Goal: Task Accomplishment & Management: Use online tool/utility

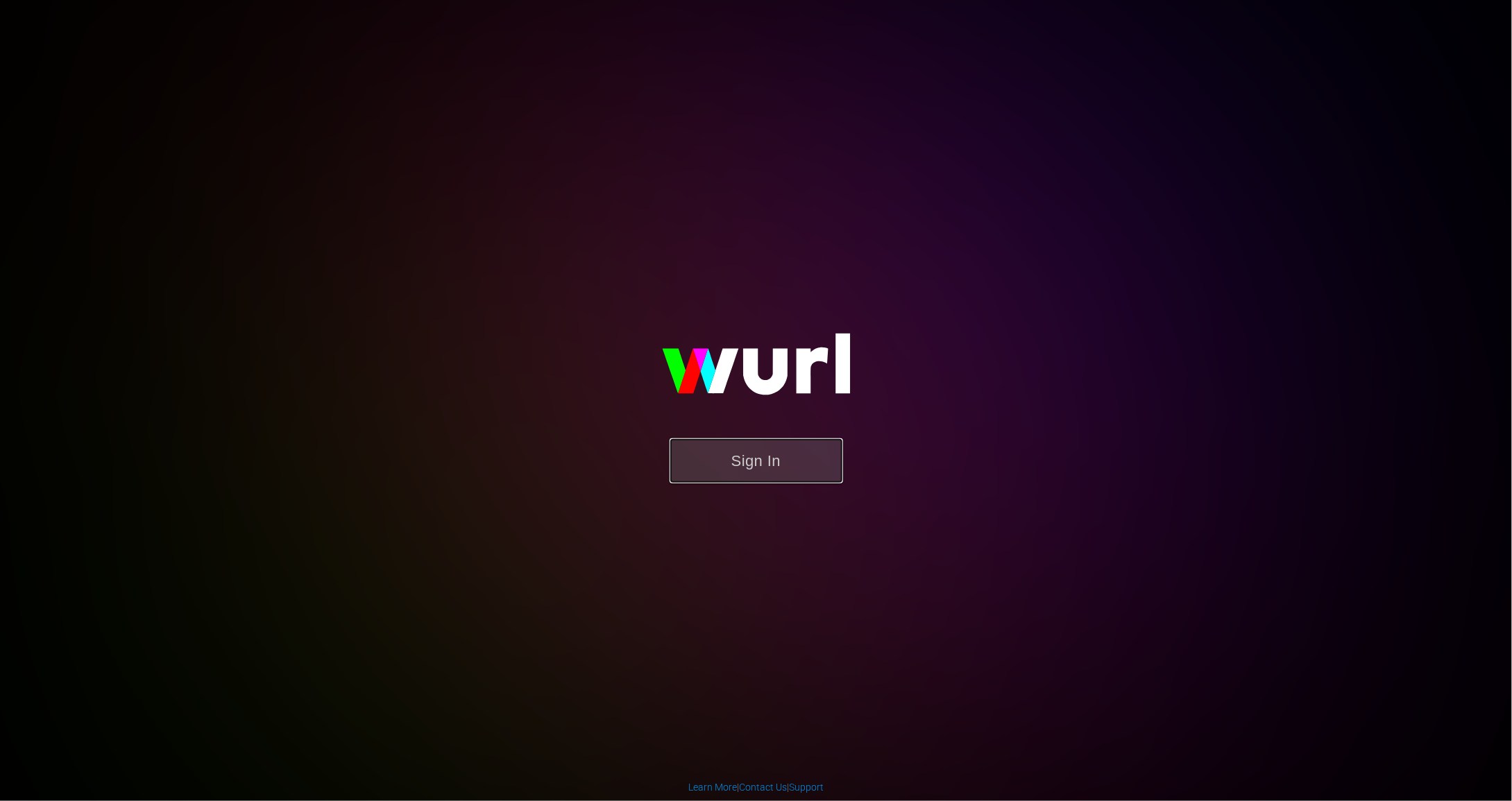
click at [741, 467] on button "Sign In" at bounding box center [757, 461] width 174 height 45
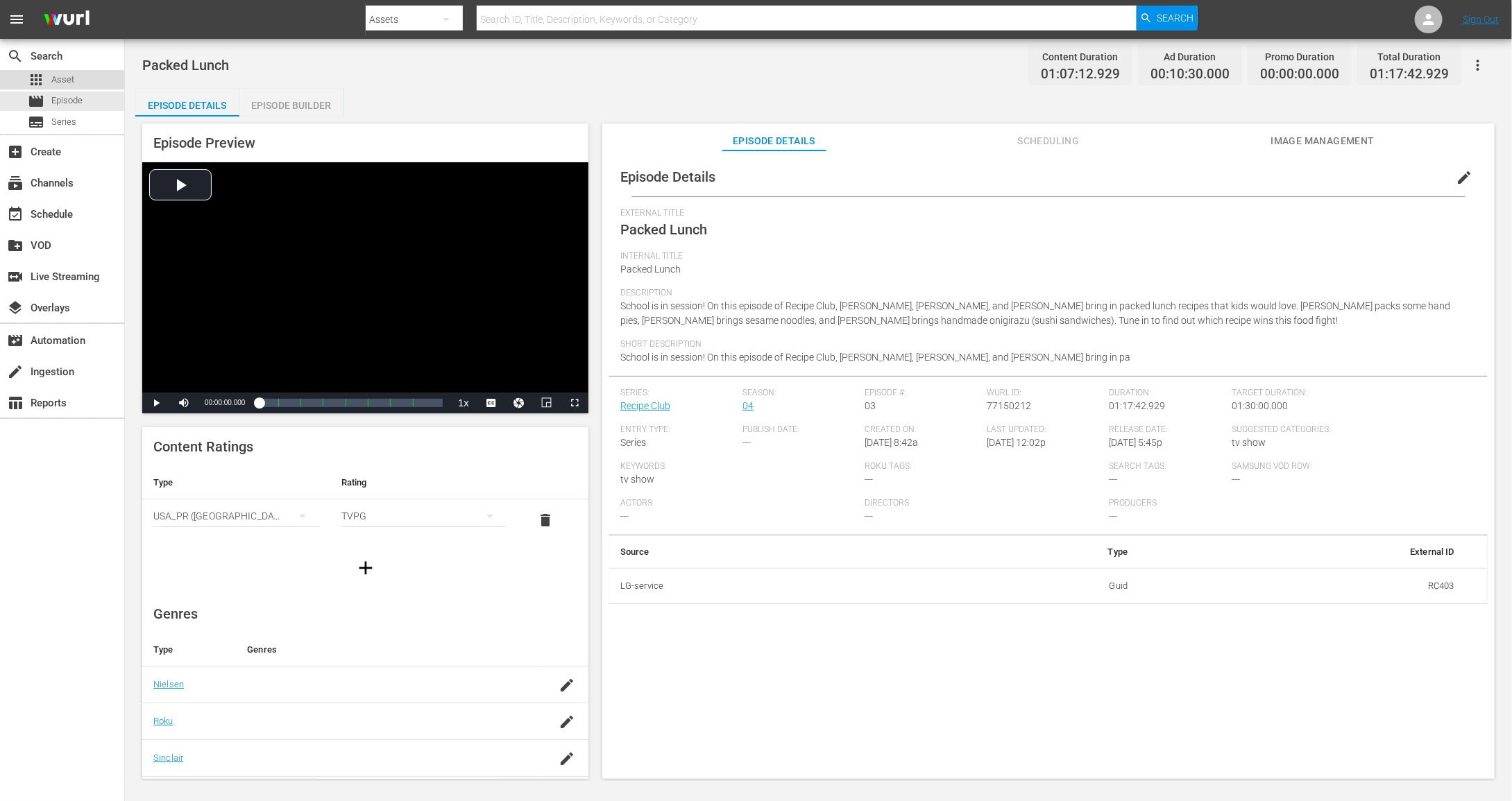
click at [75, 84] on div "apps Asset" at bounding box center [62, 80] width 124 height 19
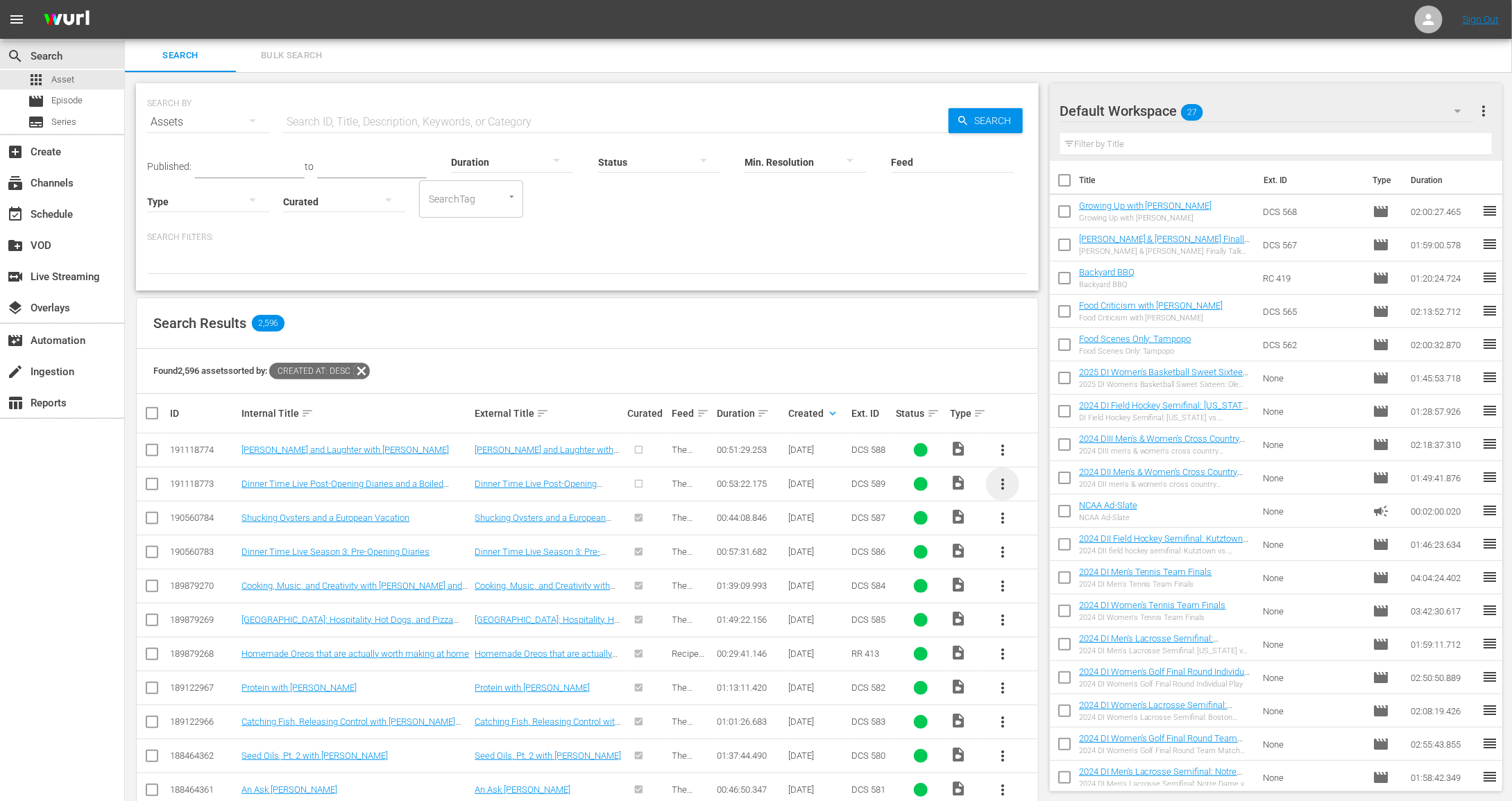
click at [1007, 481] on span "more_vert" at bounding box center [1002, 484] width 16 height 16
click at [1052, 595] on div "Episode" at bounding box center [1078, 589] width 94 height 34
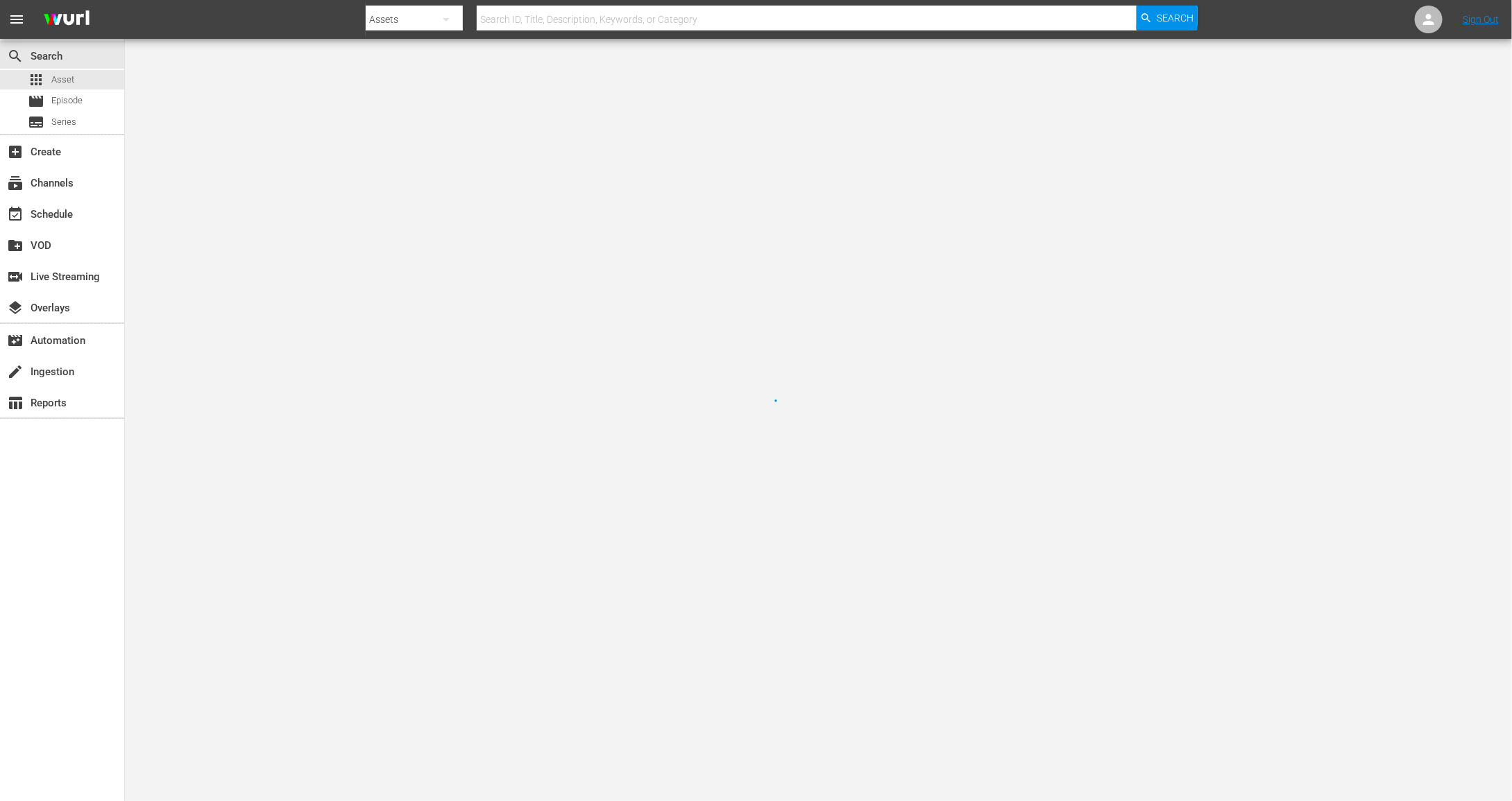
click at [1053, 580] on div at bounding box center [756, 400] width 1512 height 801
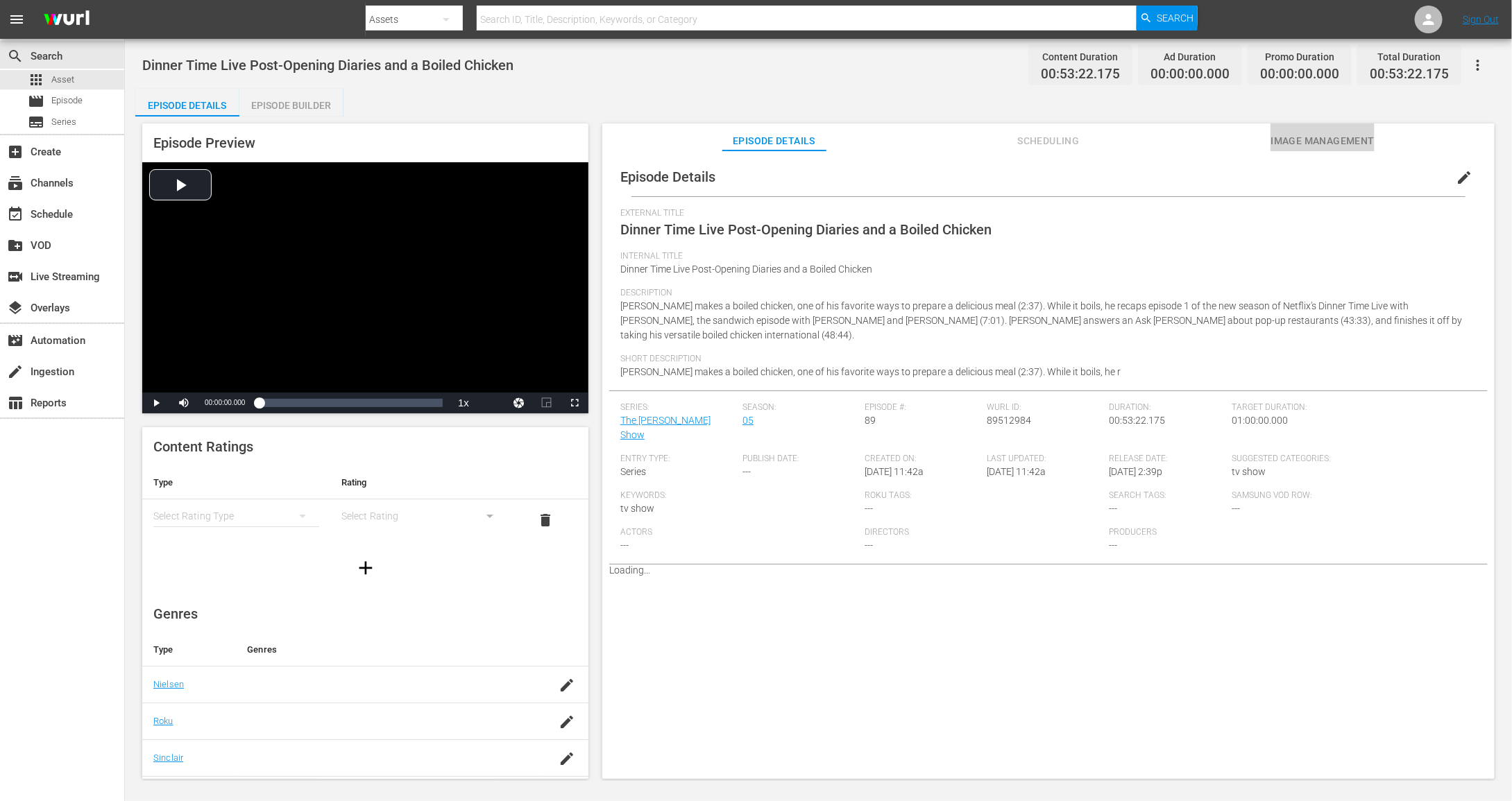
click at [1358, 143] on span "Image Management" at bounding box center [1323, 141] width 104 height 17
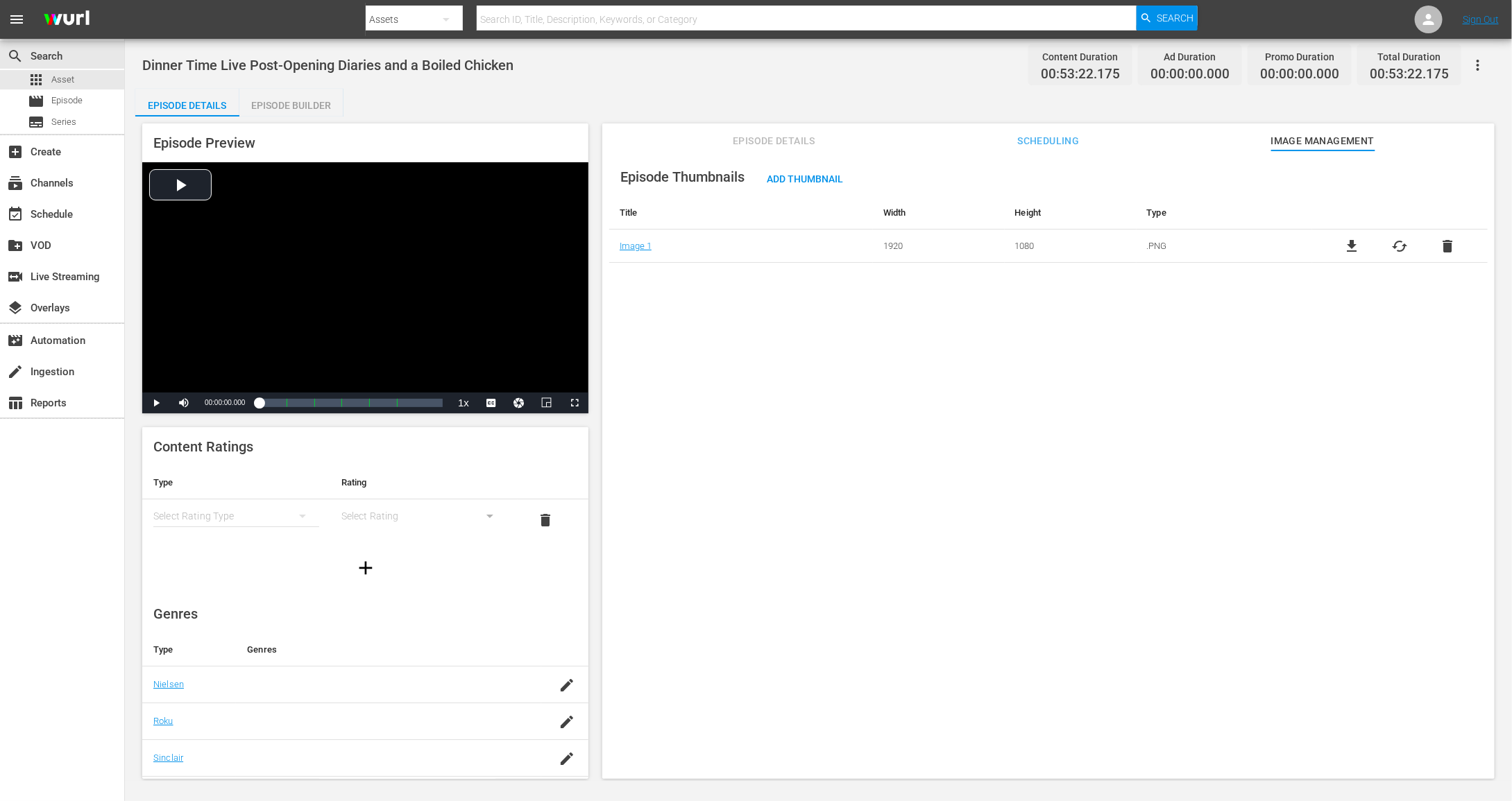
click at [786, 188] on div "Add Thumbnail" at bounding box center [805, 178] width 98 height 26
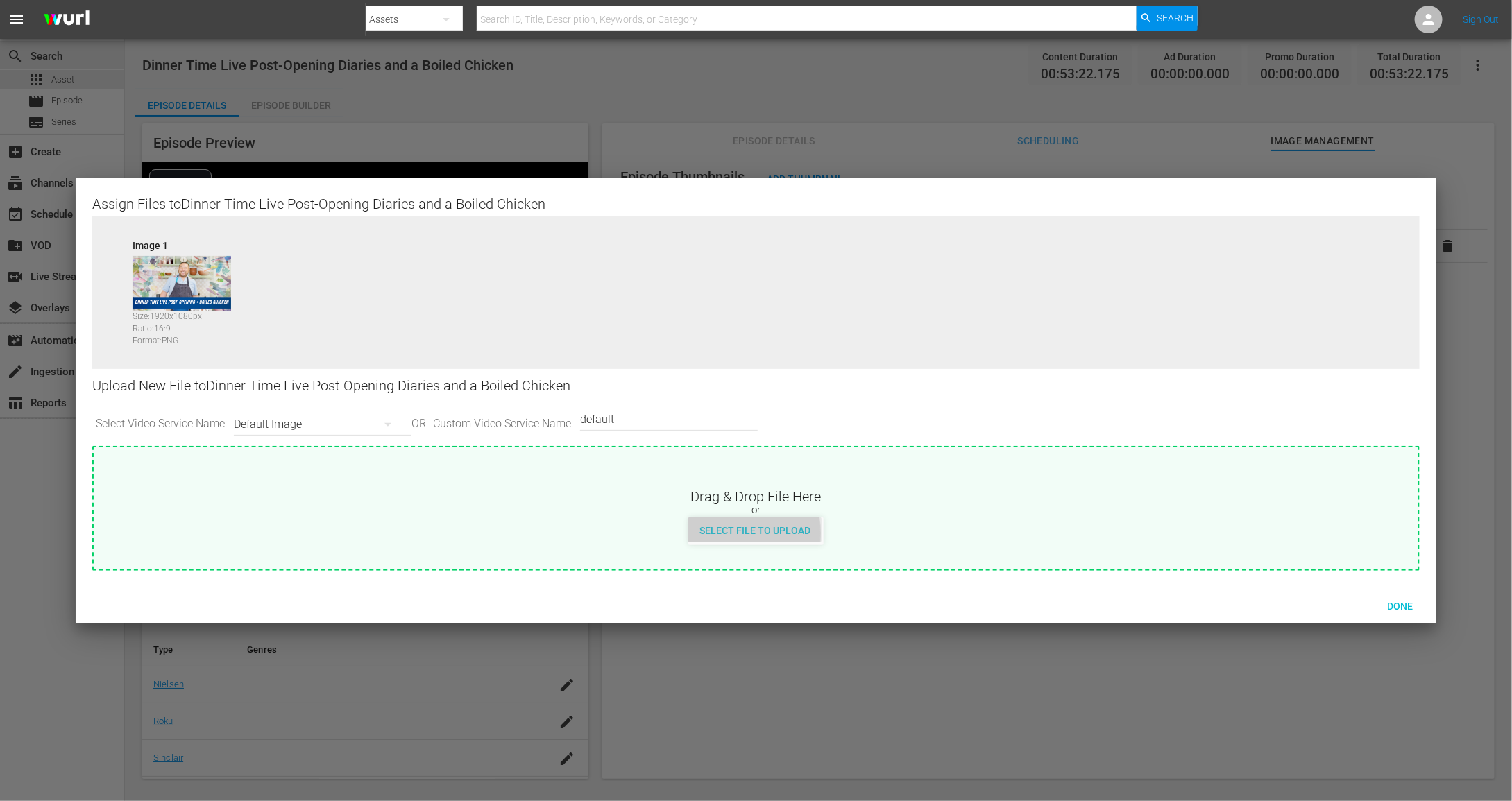
click at [731, 533] on span "Select File to Upload" at bounding box center [755, 531] width 133 height 12
type input "C:\fakepath\MDTV_DCS_589_Art_400x225.png"
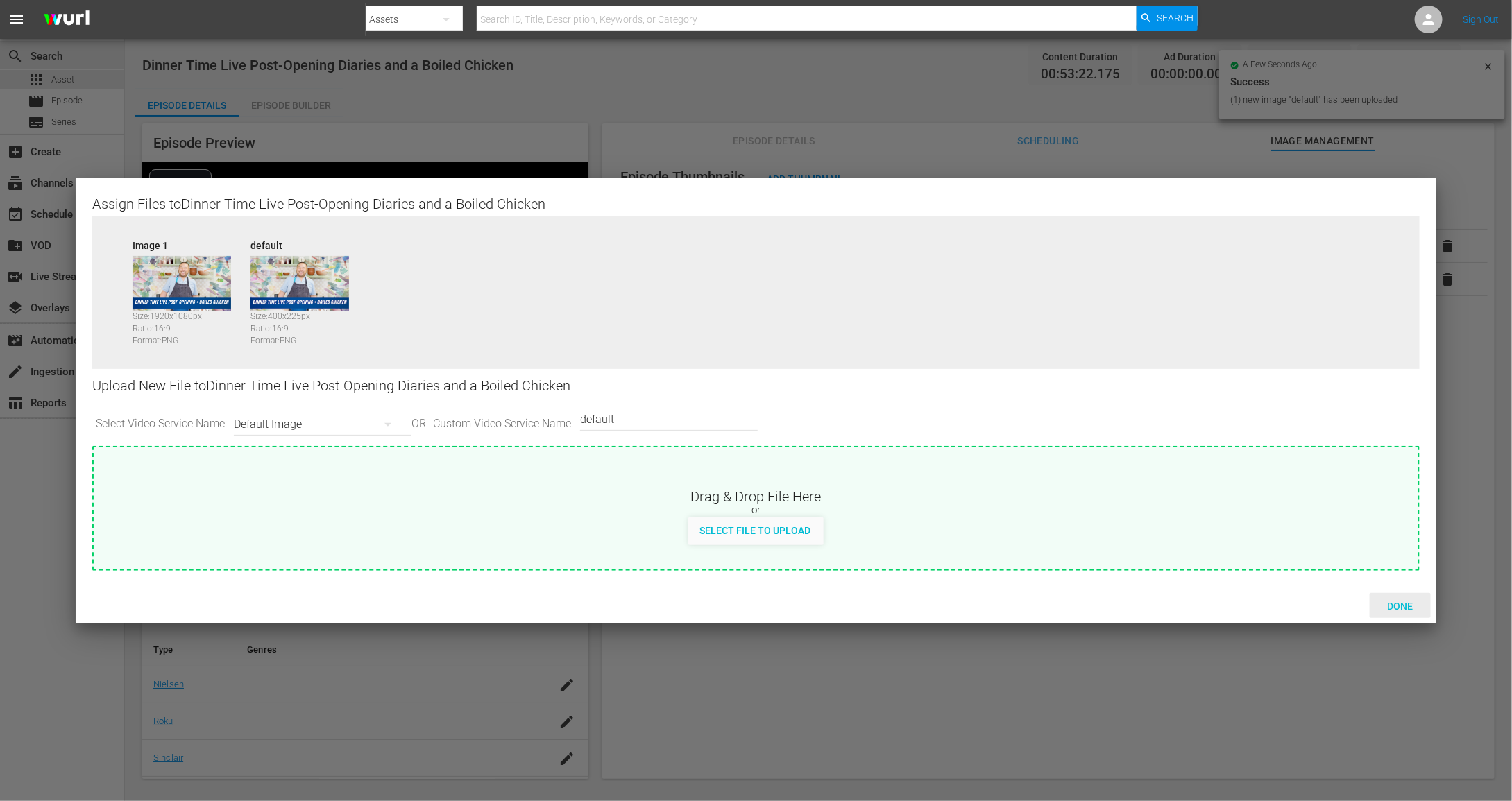
click at [1395, 602] on span "Done" at bounding box center [1401, 606] width 48 height 12
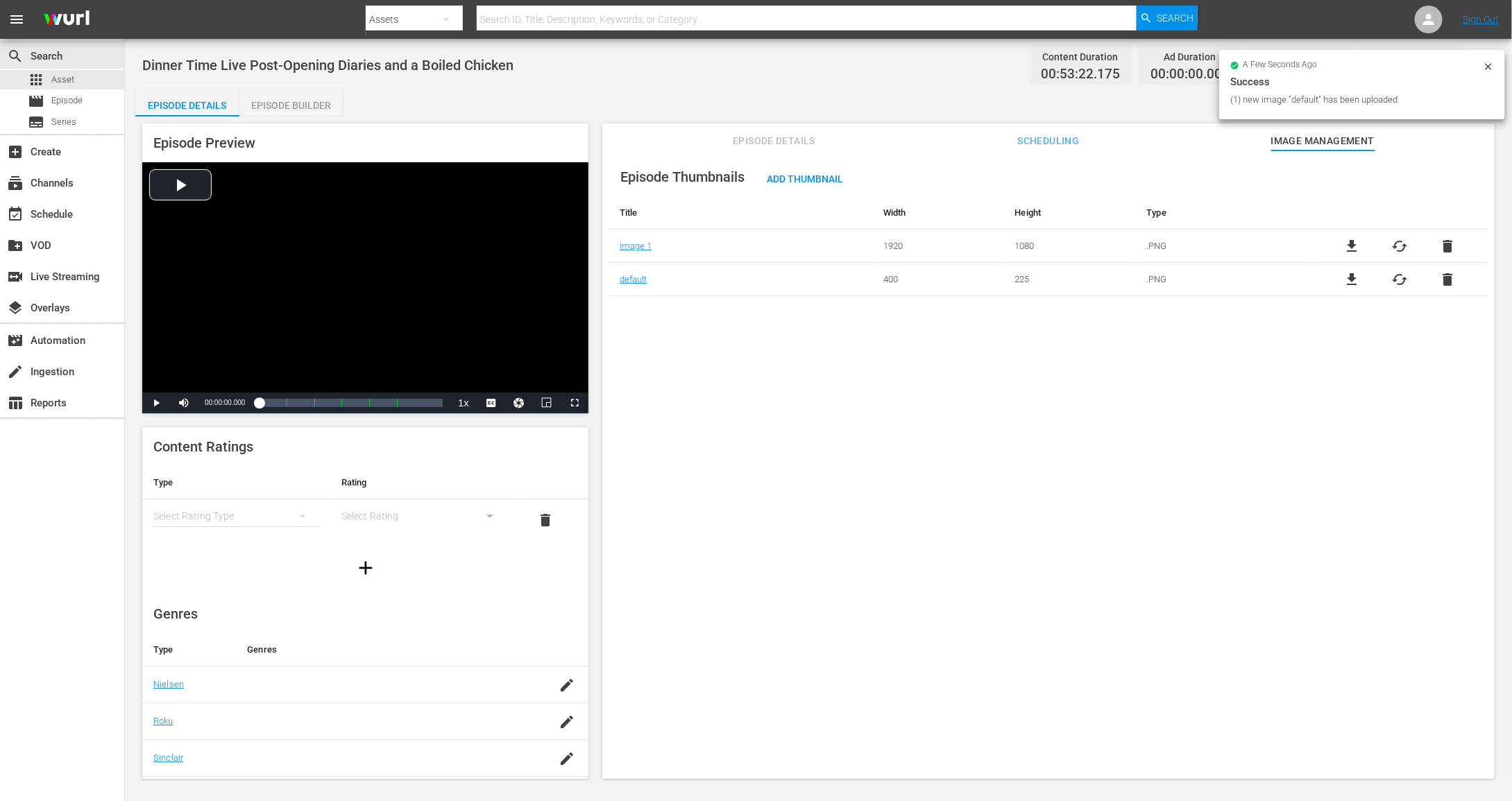
click at [791, 138] on span "Episode Details" at bounding box center [774, 141] width 104 height 17
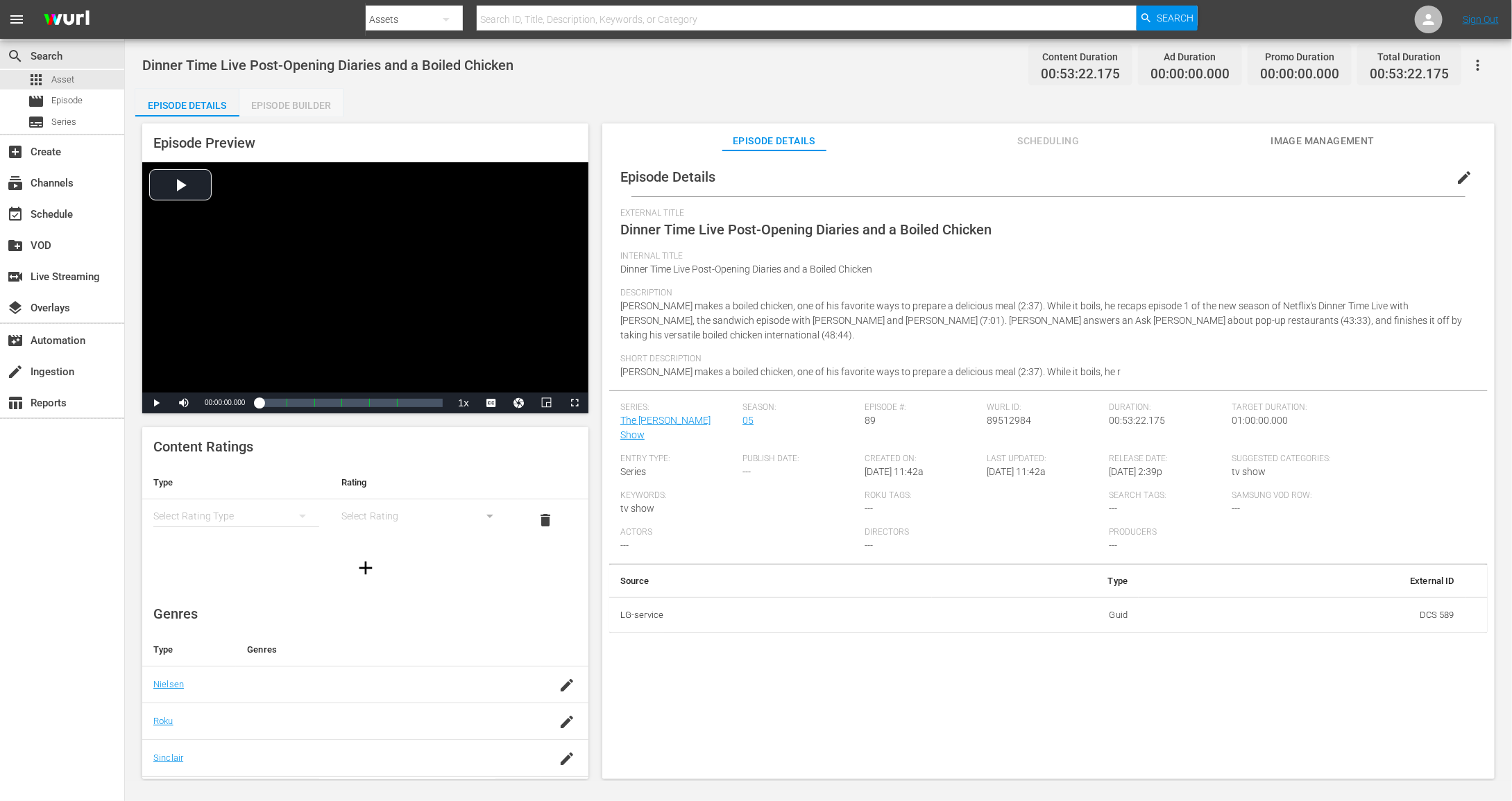
click at [279, 102] on div "Episode Builder" at bounding box center [291, 105] width 104 height 34
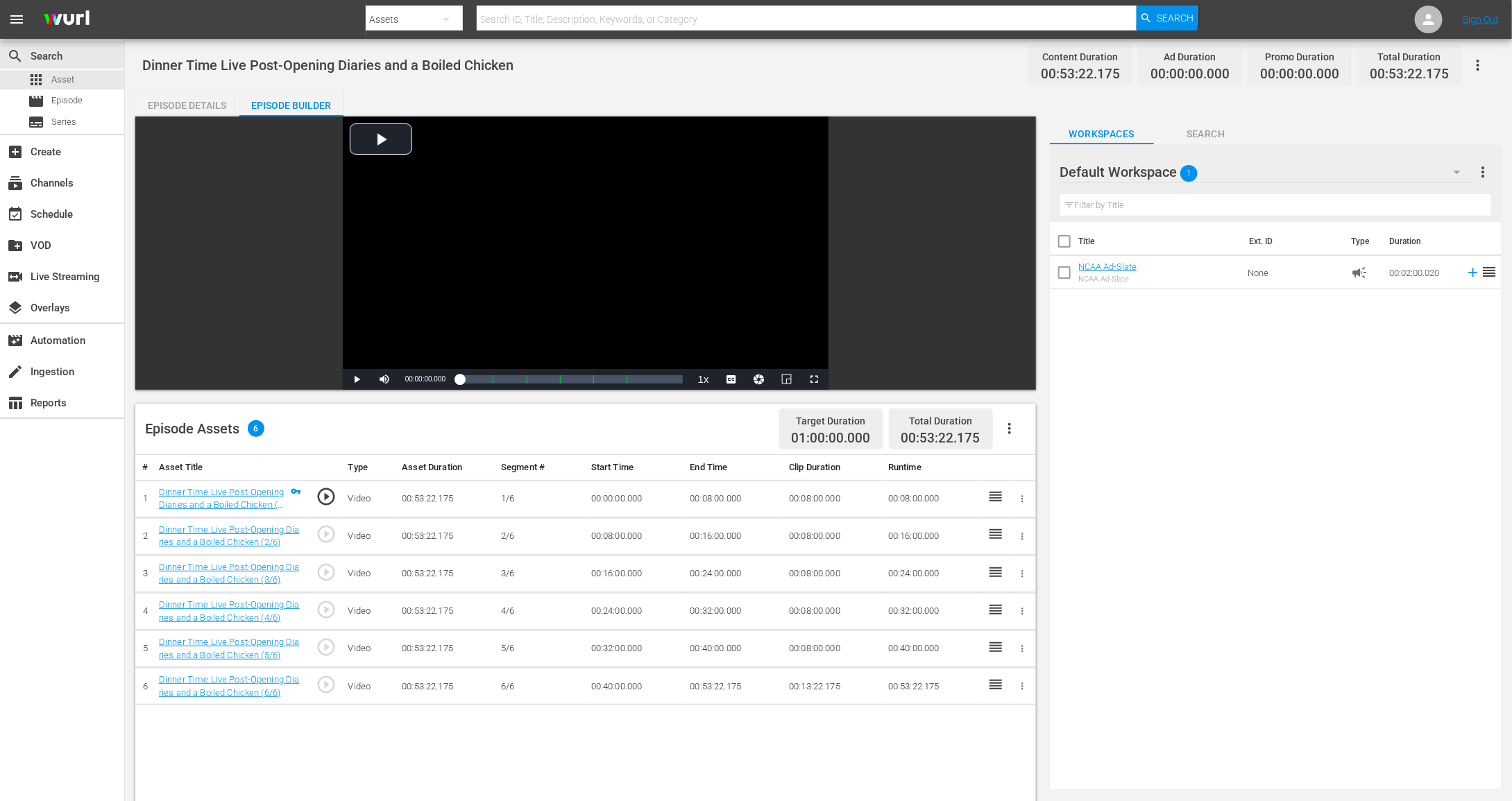
click at [1171, 172] on div "Default Workspace 1" at bounding box center [1267, 172] width 414 height 39
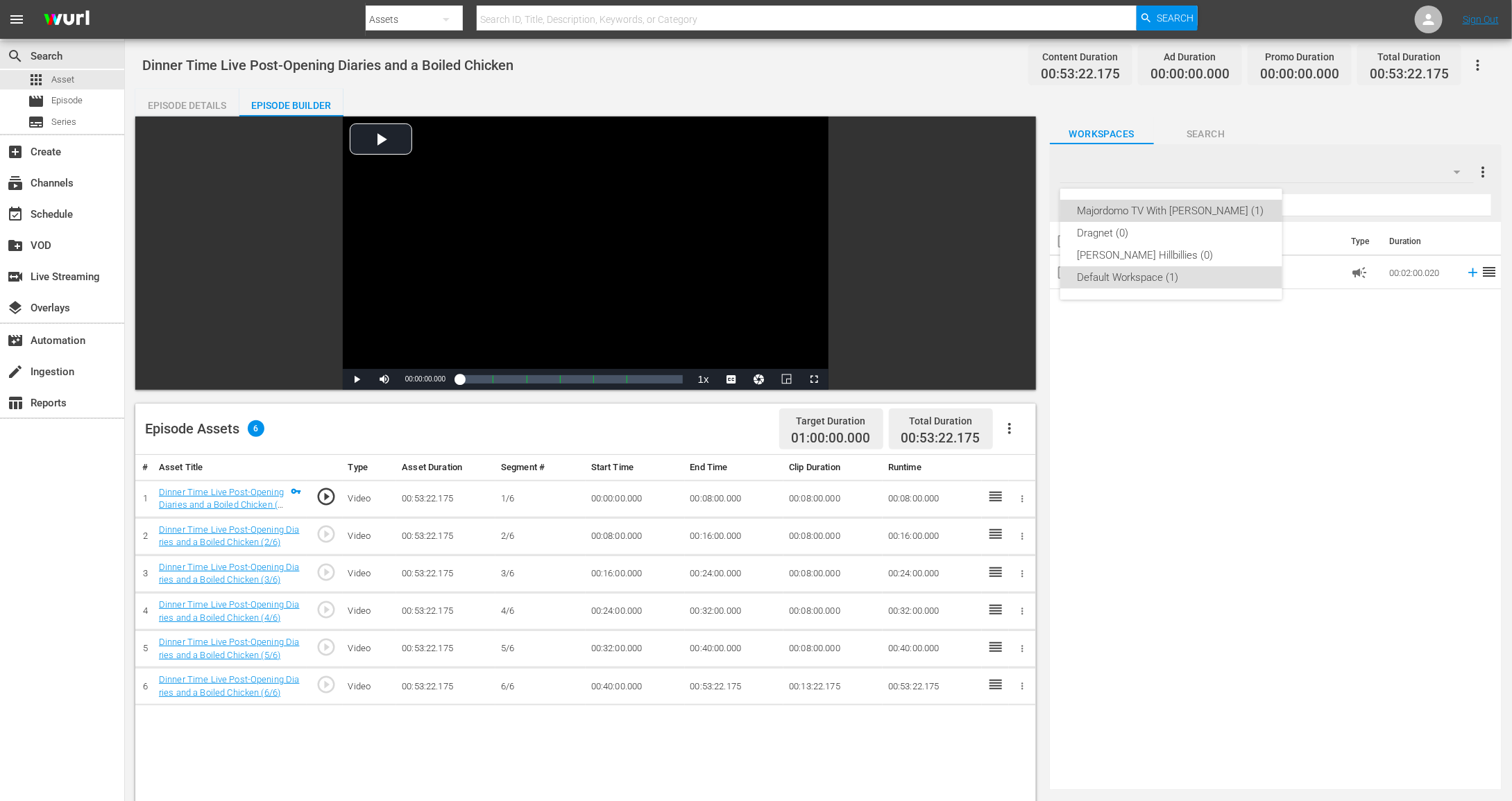
click at [1162, 204] on div "Majordomo TV With [PERSON_NAME] (1)" at bounding box center [1172, 210] width 189 height 22
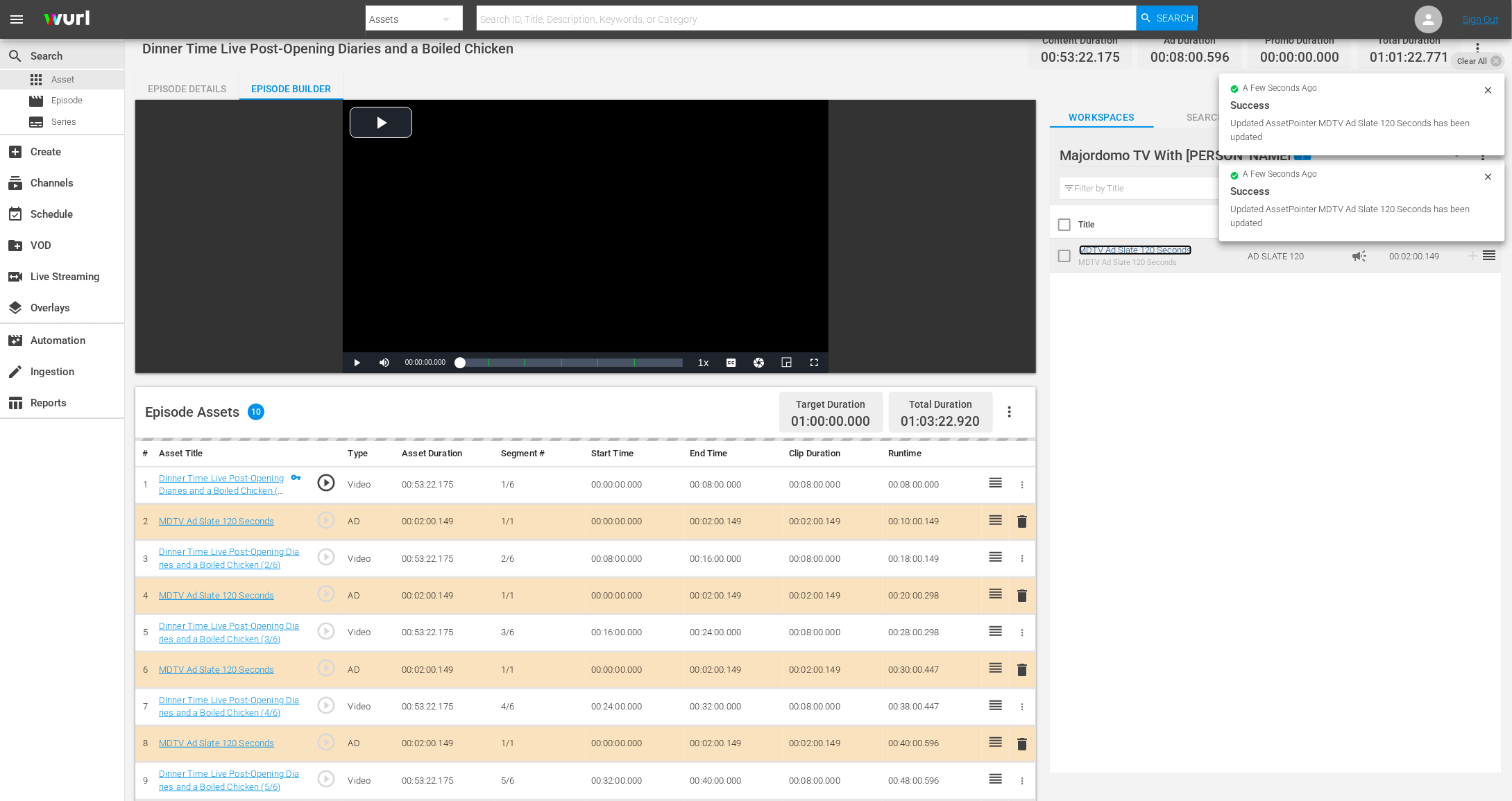
scroll to position [2, 0]
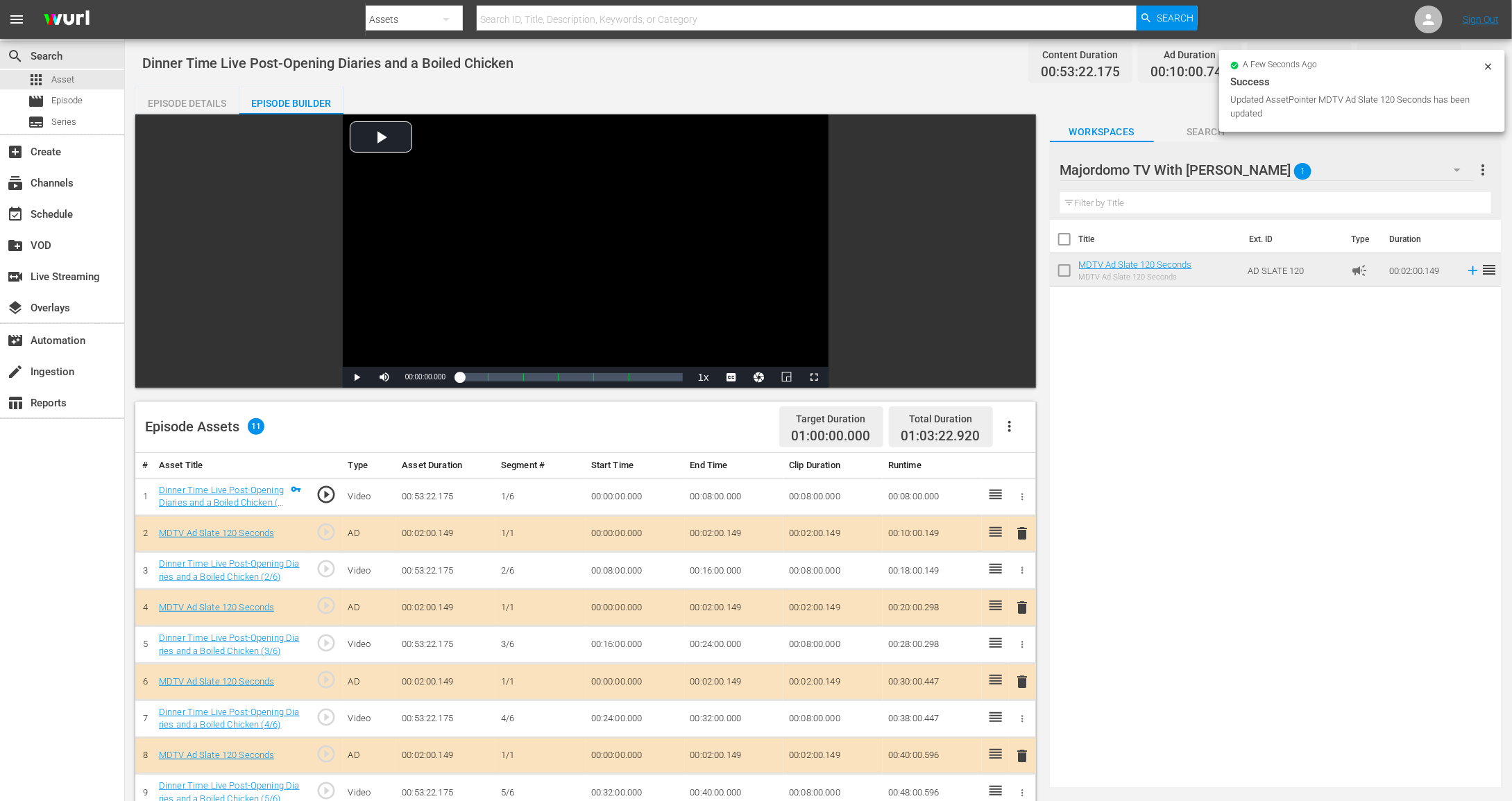
click at [1496, 65] on div "a few seconds ago Success Updated AssetPointer MDTV Ad Slate 120 Seconds has be…" at bounding box center [1363, 91] width 286 height 82
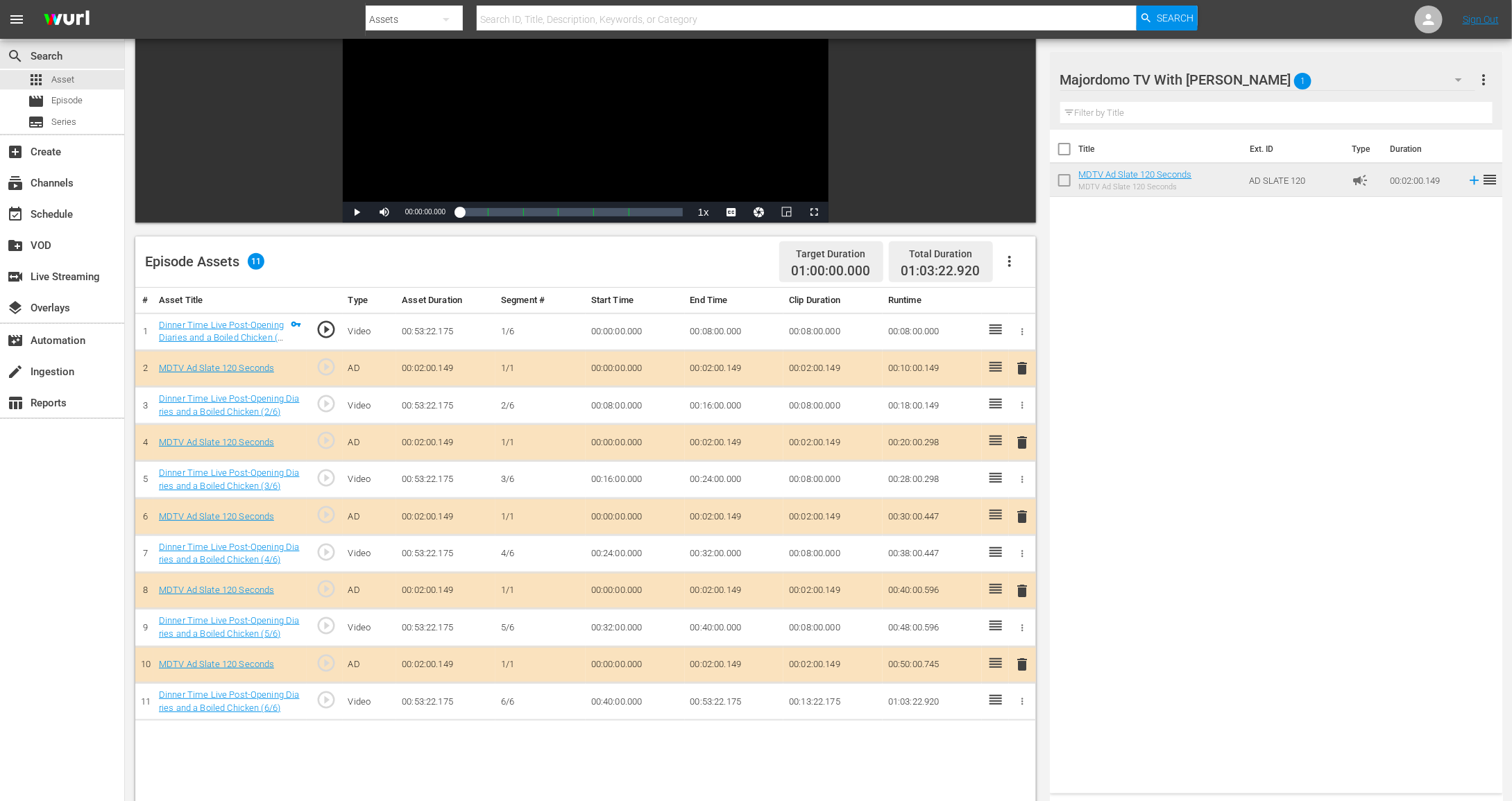
scroll to position [231, 0]
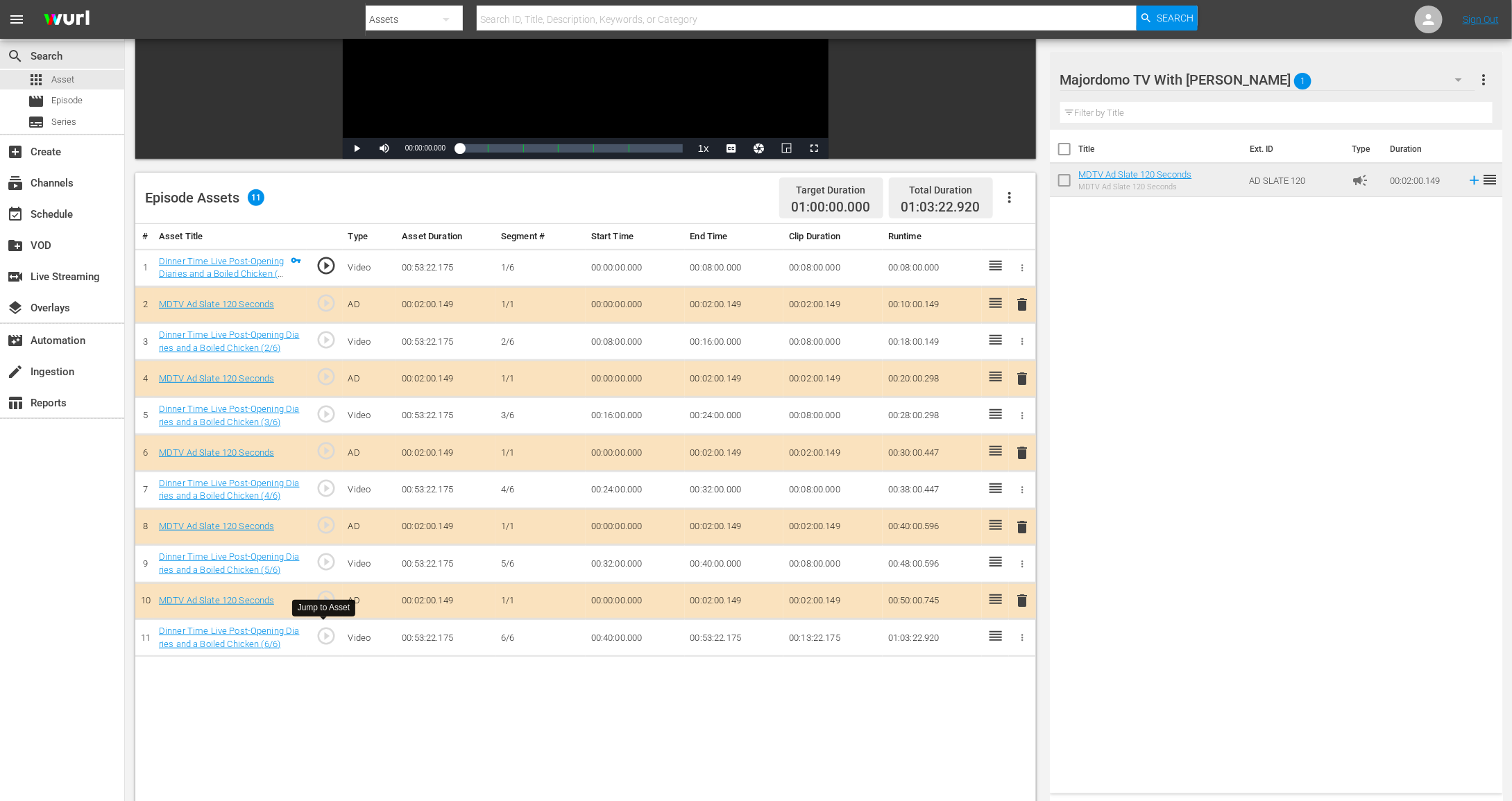
click at [333, 632] on span "play_circle_outline" at bounding box center [327, 636] width 21 height 21
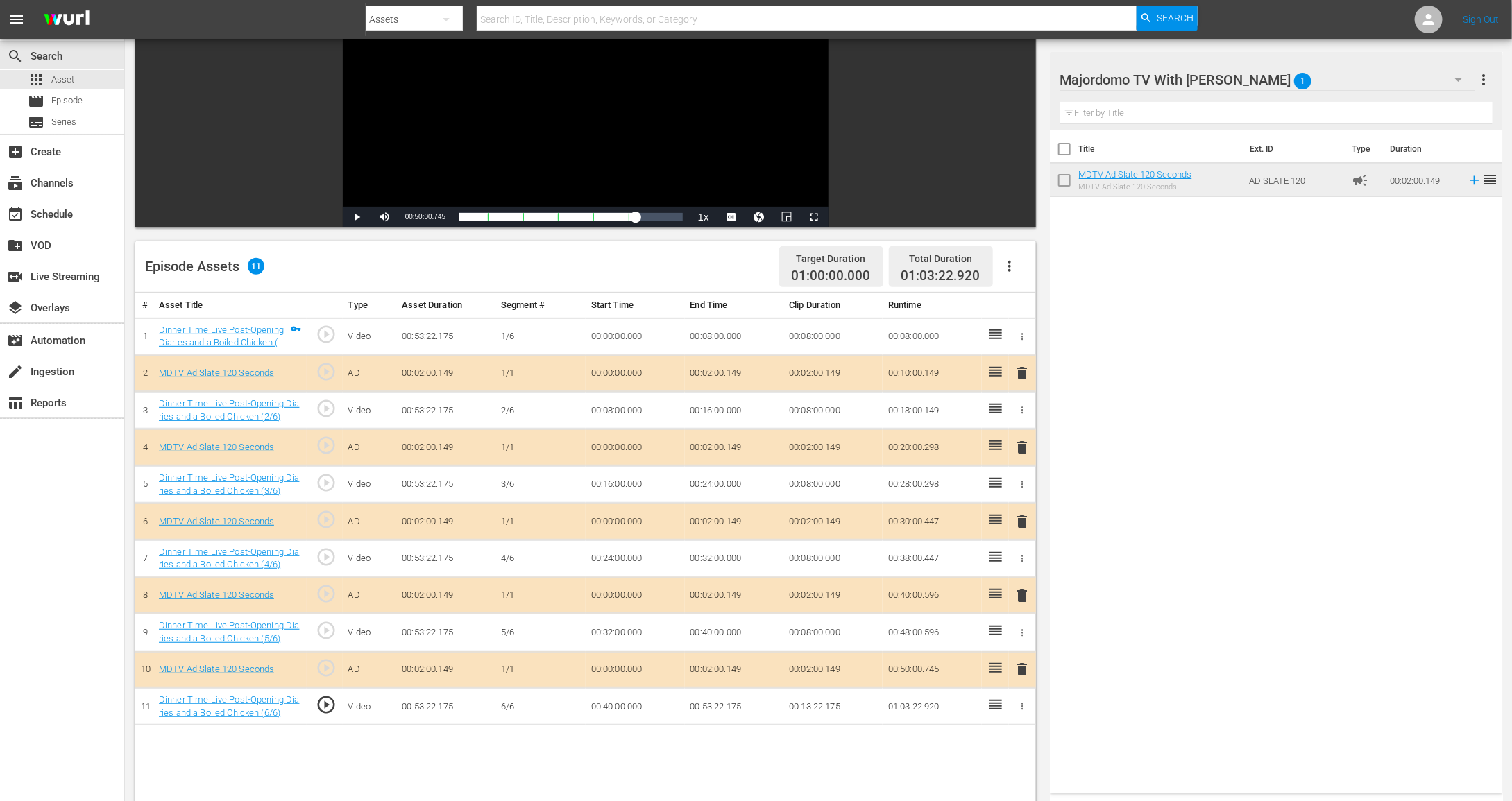
scroll to position [0, 0]
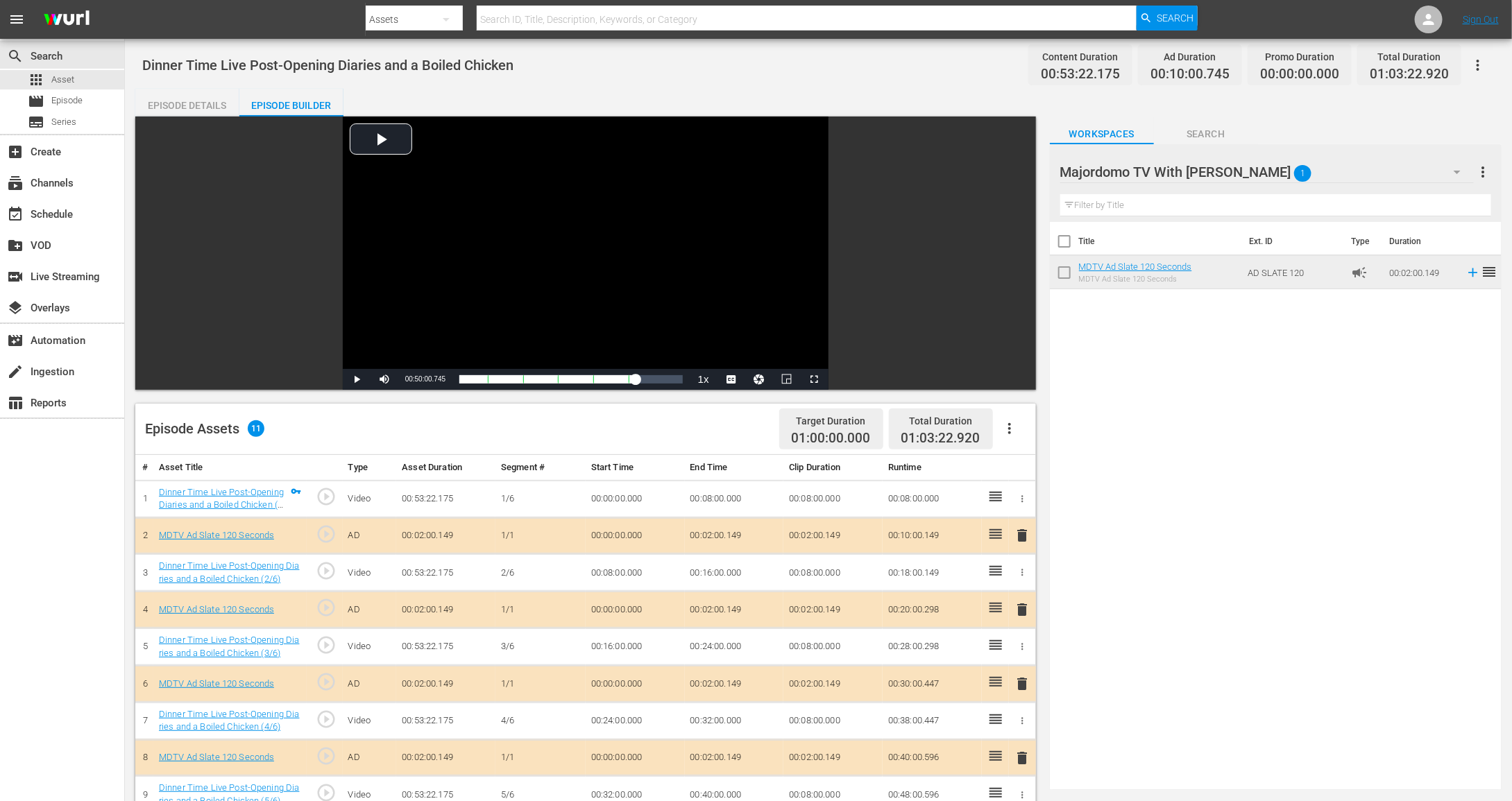
click at [172, 102] on div "Episode Details" at bounding box center [187, 105] width 104 height 34
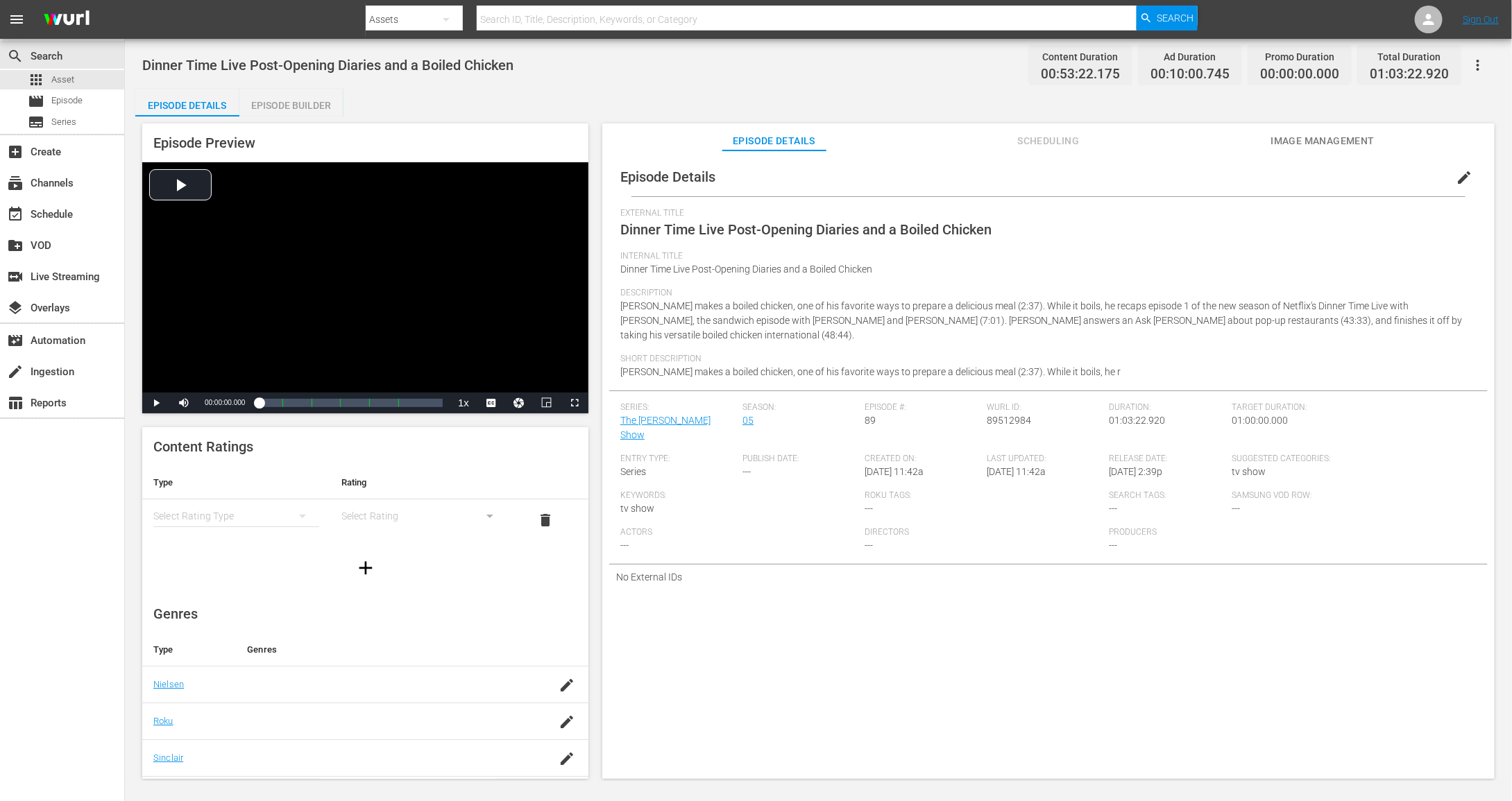
click at [269, 515] on div "simple table" at bounding box center [236, 516] width 166 height 39
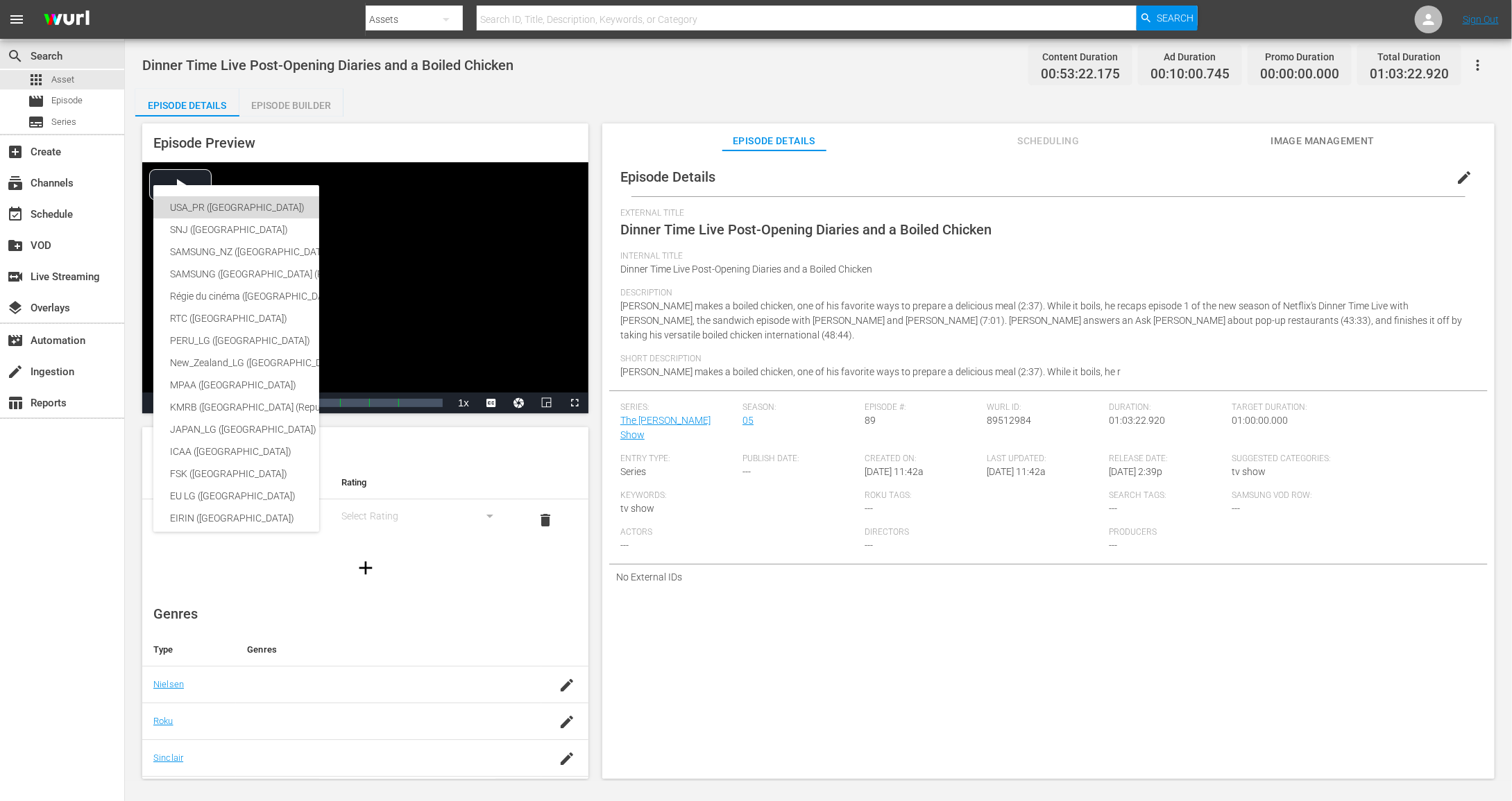
click at [241, 209] on div "USA_PR ([GEOGRAPHIC_DATA])" at bounding box center [329, 207] width 318 height 22
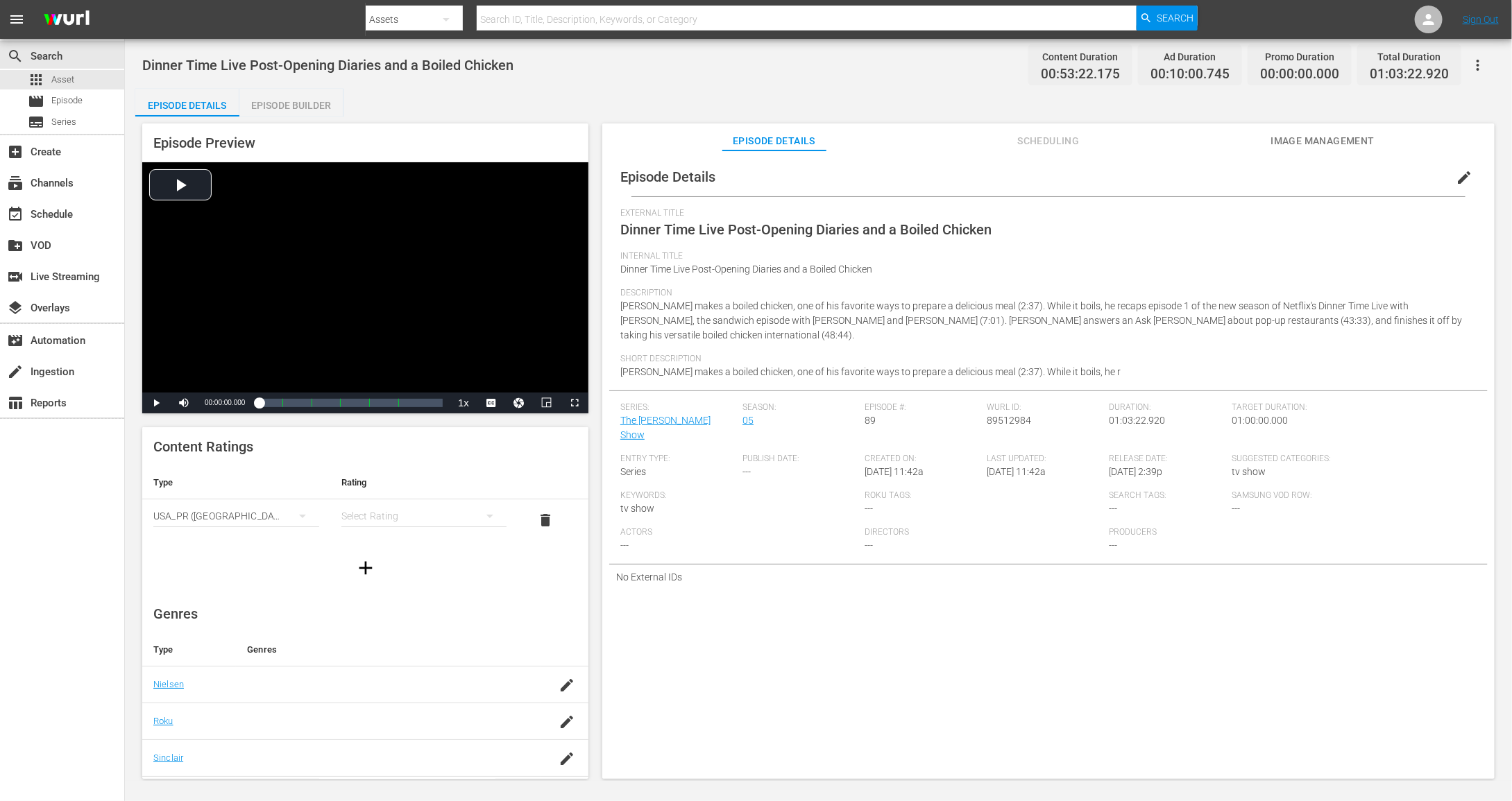
click at [439, 516] on div "simple table" at bounding box center [424, 516] width 166 height 39
click at [418, 576] on div "TVPG" at bounding box center [423, 587] width 132 height 22
click at [1482, 67] on icon "button" at bounding box center [1477, 65] width 16 height 16
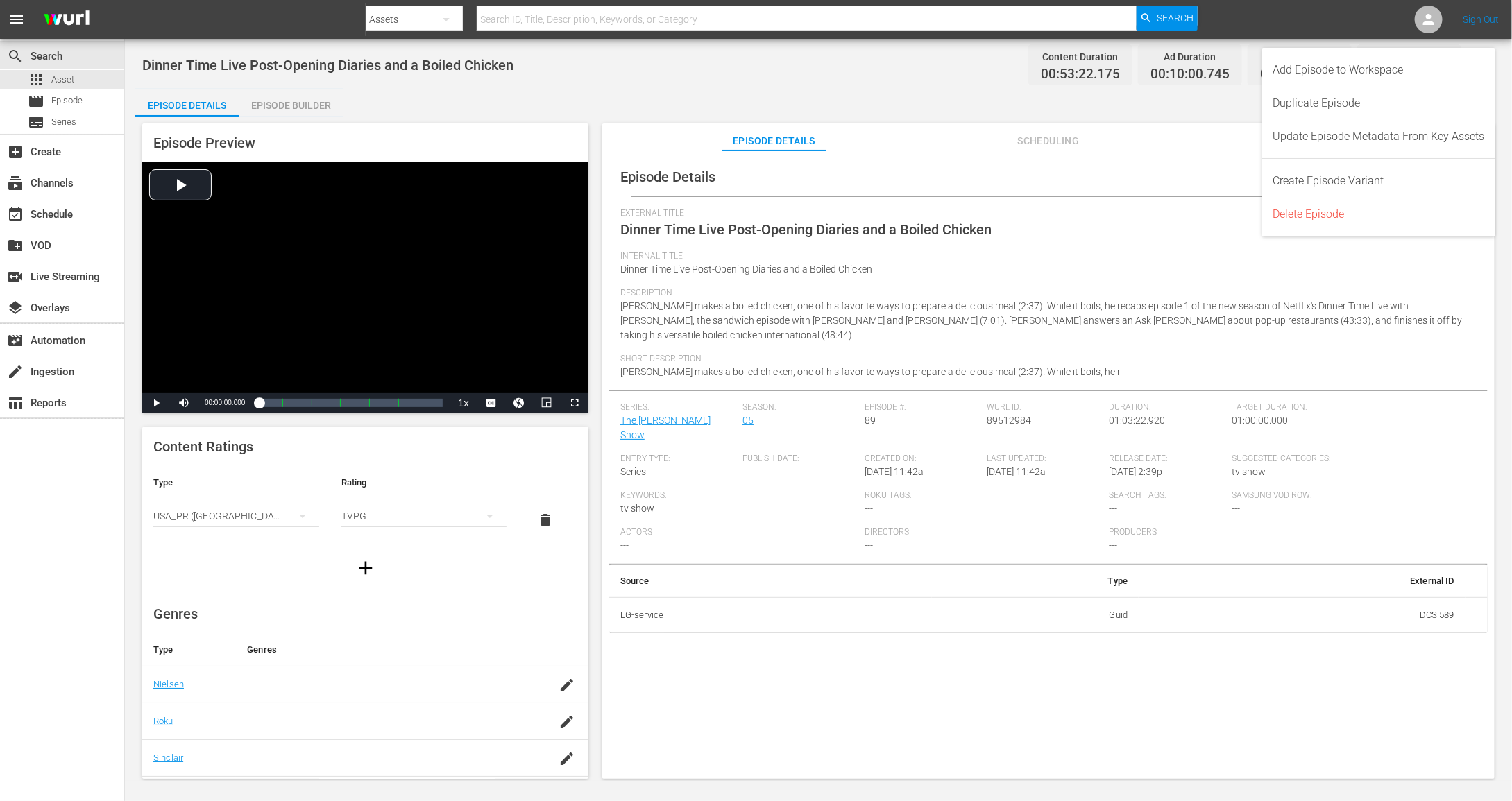
click at [922, 227] on span "Dinner Time Live Post-Opening Diaries and a Boiled Chicken" at bounding box center [805, 229] width 371 height 16
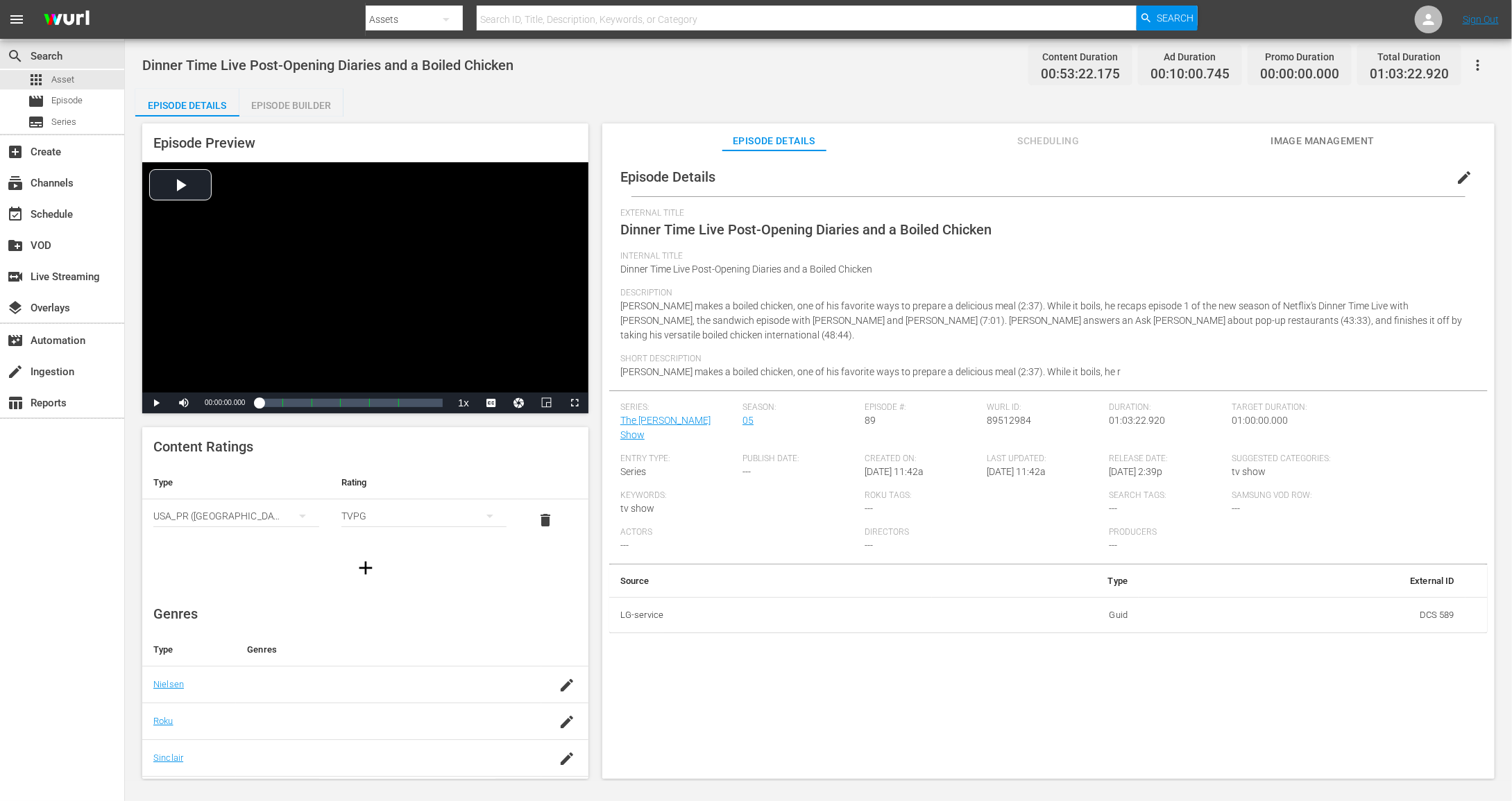
click at [274, 97] on div "Episode Builder" at bounding box center [291, 105] width 104 height 34
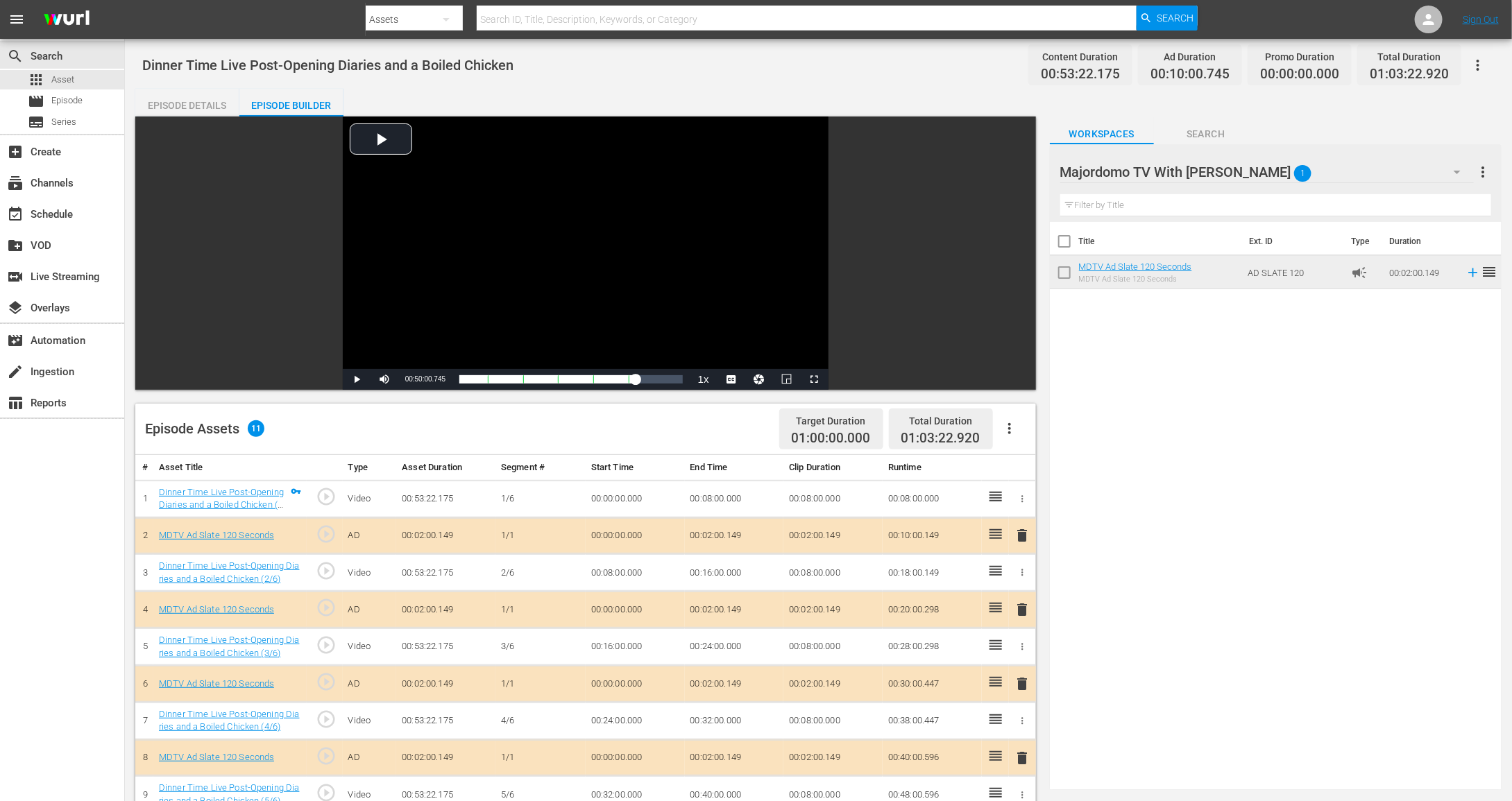
click at [727, 526] on td "00:02:00.149" at bounding box center [734, 536] width 99 height 37
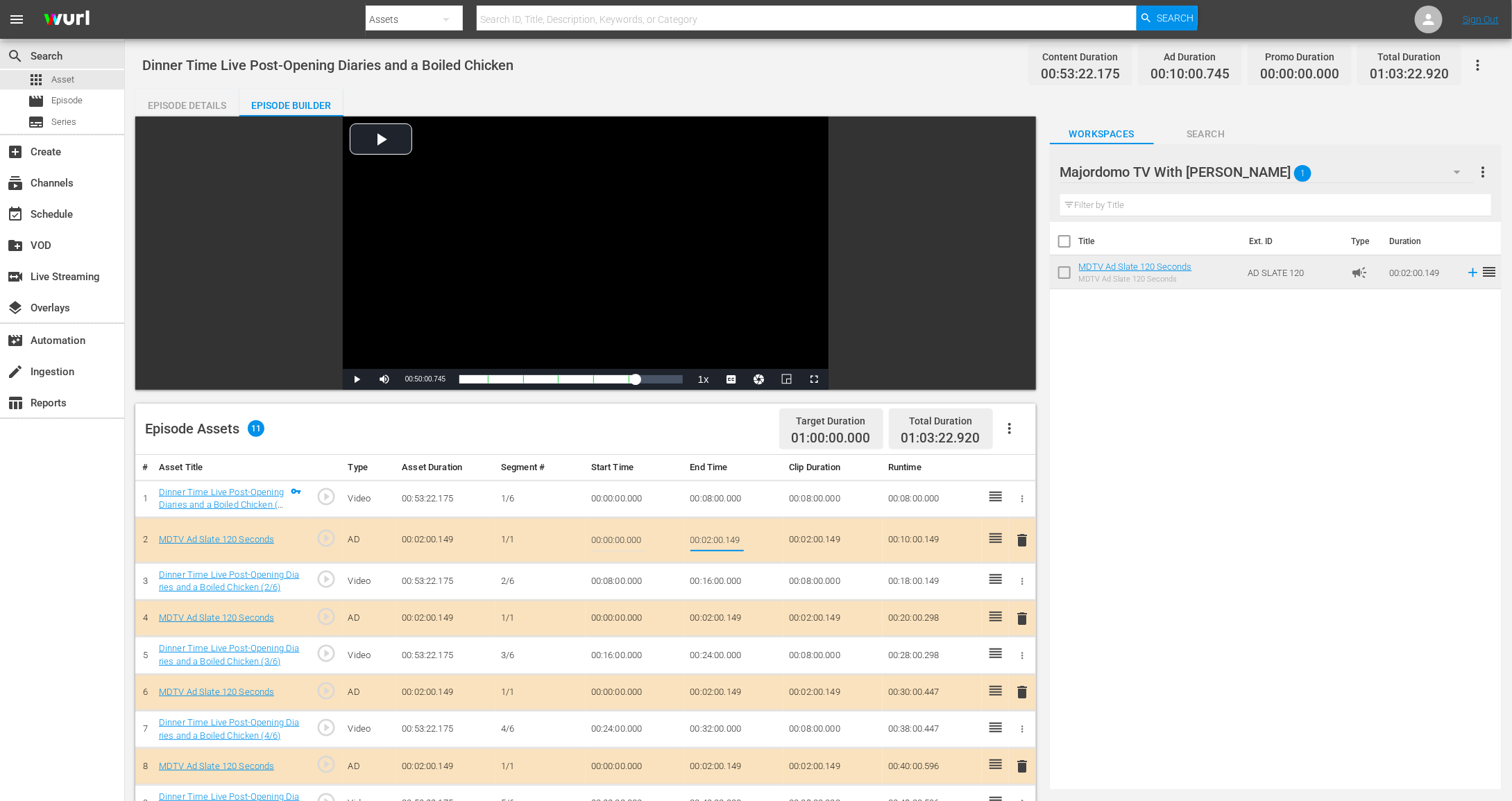
click at [727, 528] on input "00:02:00.149" at bounding box center [716, 540] width 53 height 34
type input "00:01:30"
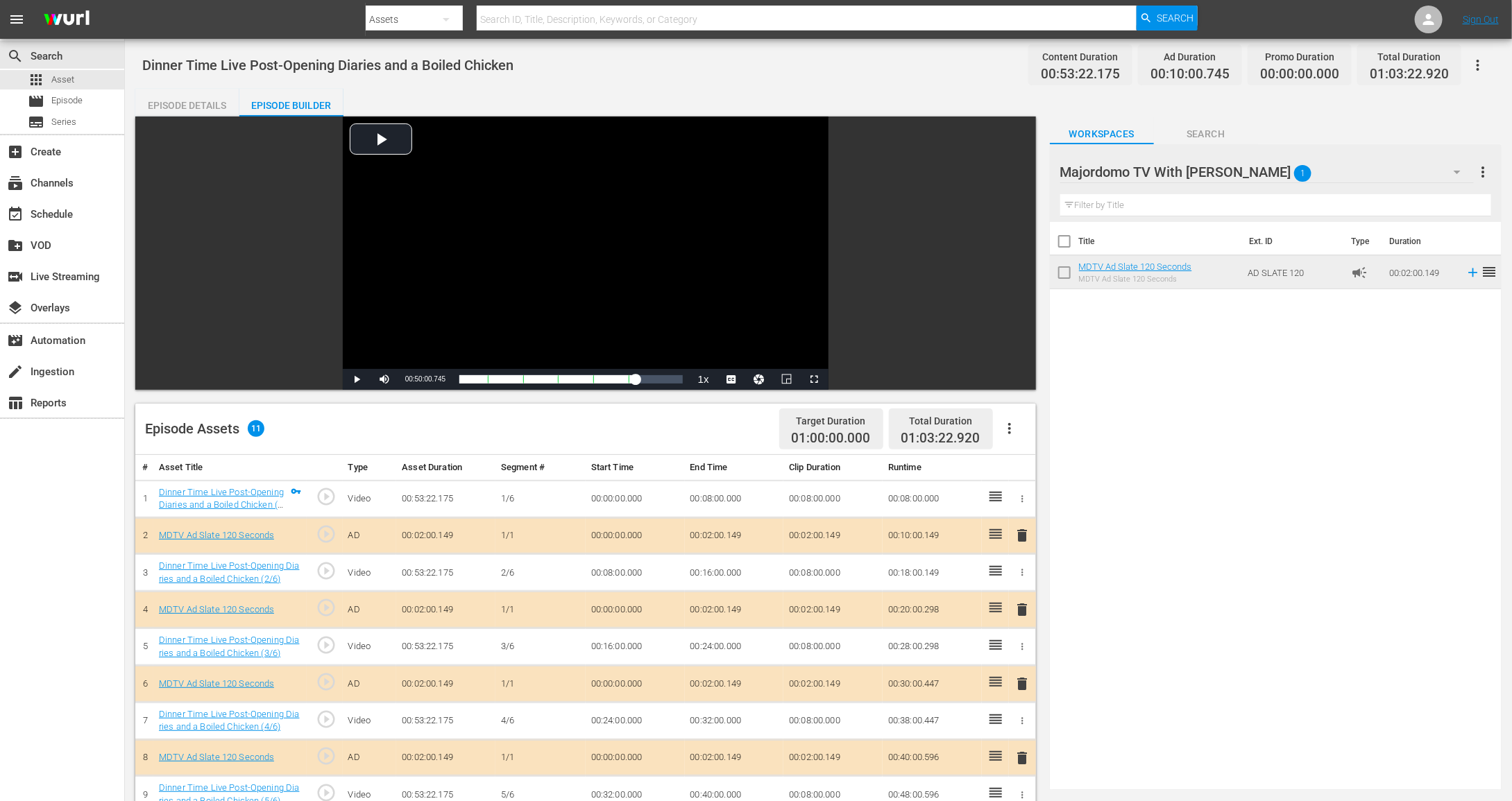
click at [708, 609] on td "00:02:00.149" at bounding box center [734, 610] width 99 height 37
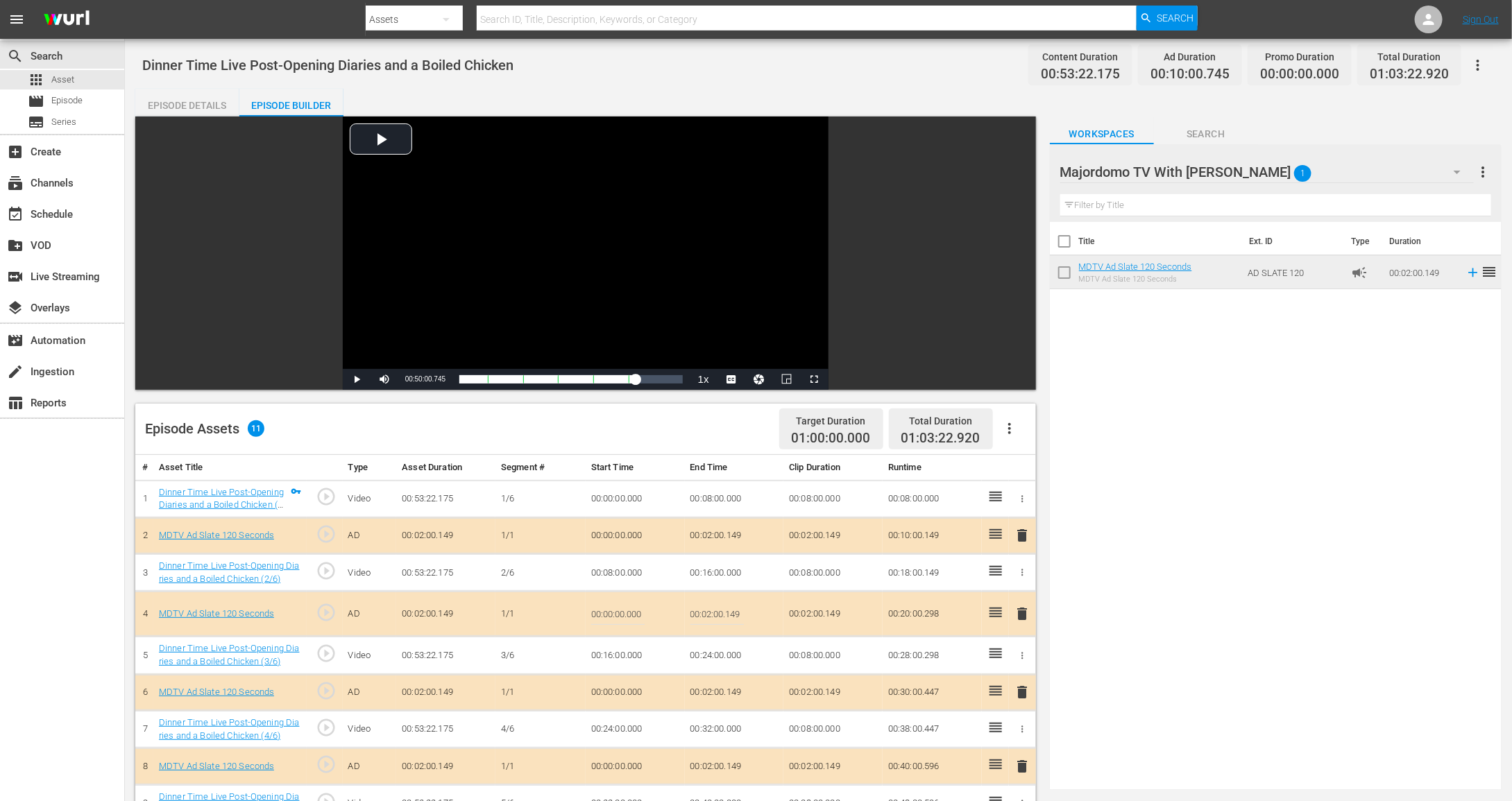
click at [708, 609] on input "00:02:00.149" at bounding box center [716, 614] width 53 height 34
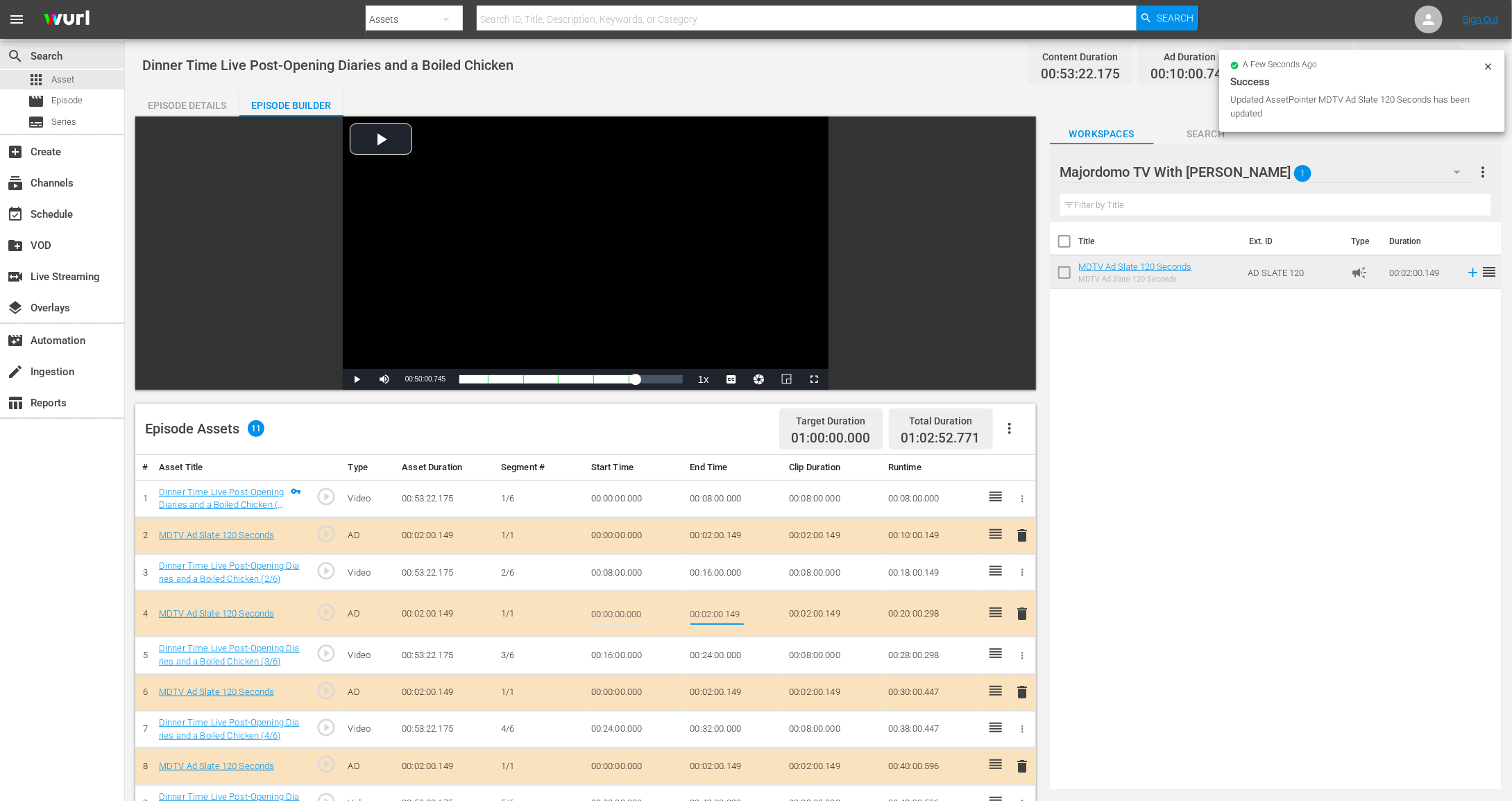
click at [708, 609] on input "00:02:00.149" at bounding box center [716, 614] width 53 height 34
type input "00:01:30"
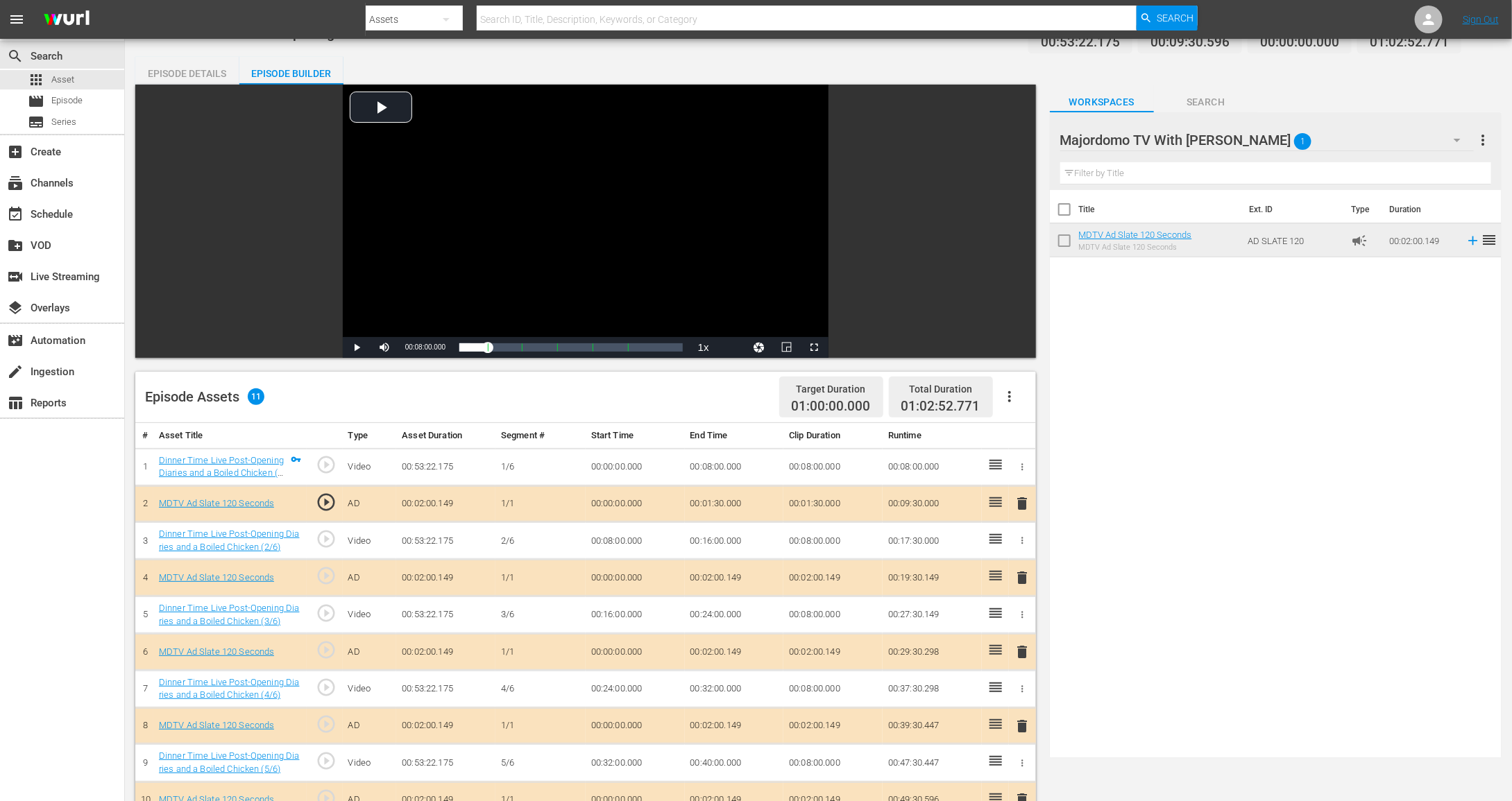
scroll to position [38, 0]
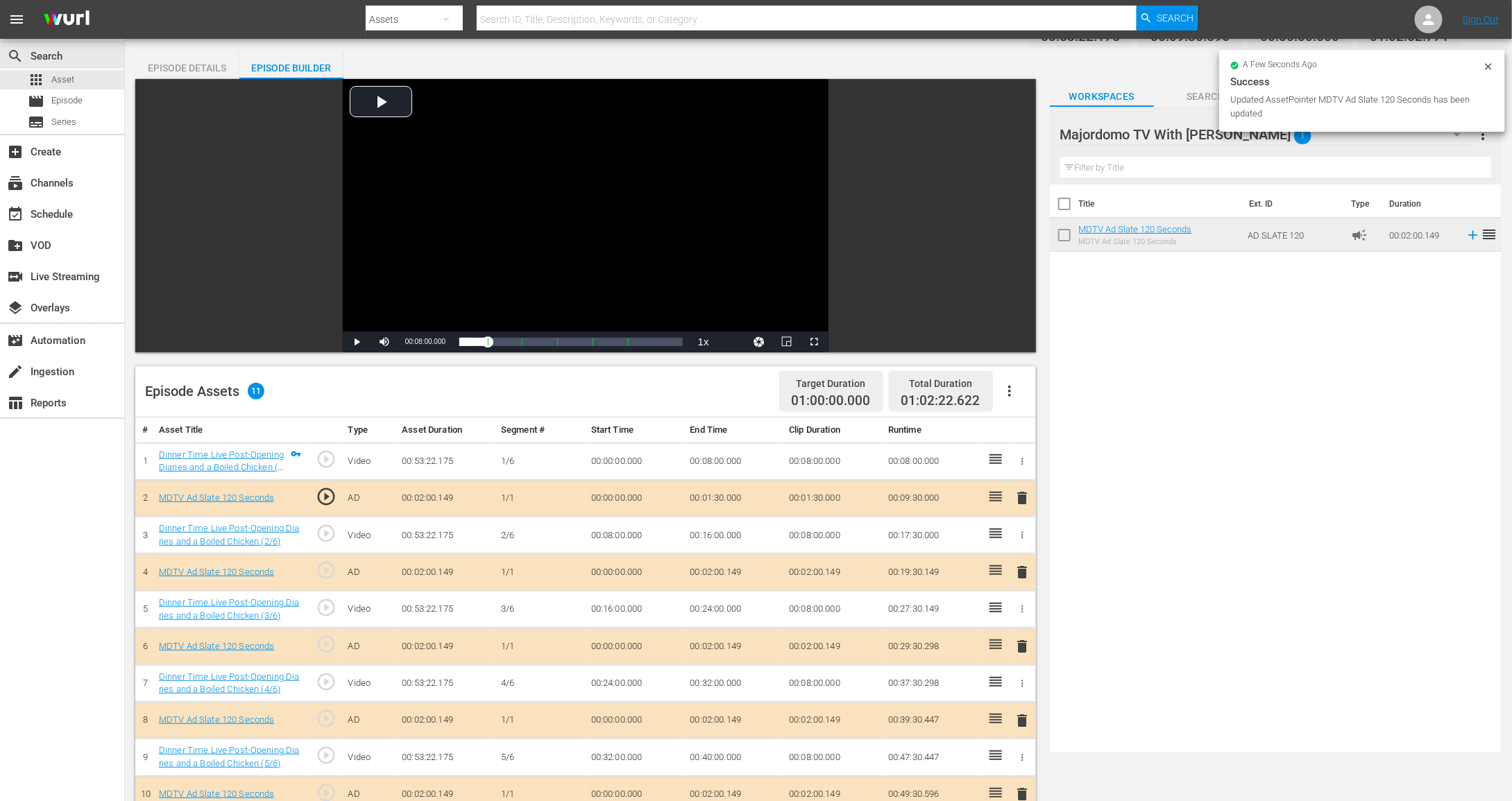
click at [729, 569] on td "00:02:00.149" at bounding box center [734, 573] width 99 height 37
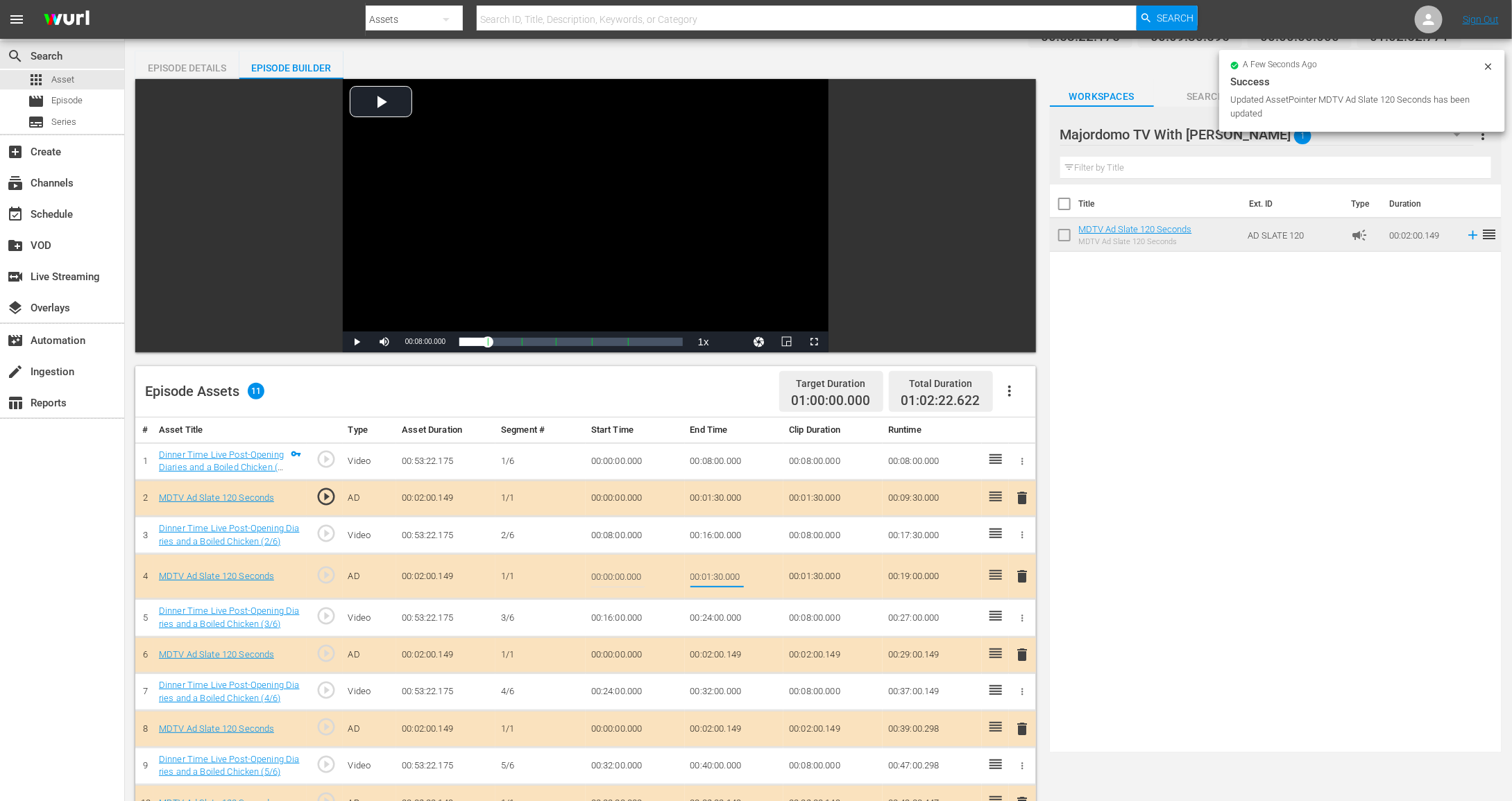
click at [729, 569] on input "00:02:00.149" at bounding box center [716, 576] width 53 height 34
type input "00:01:30"
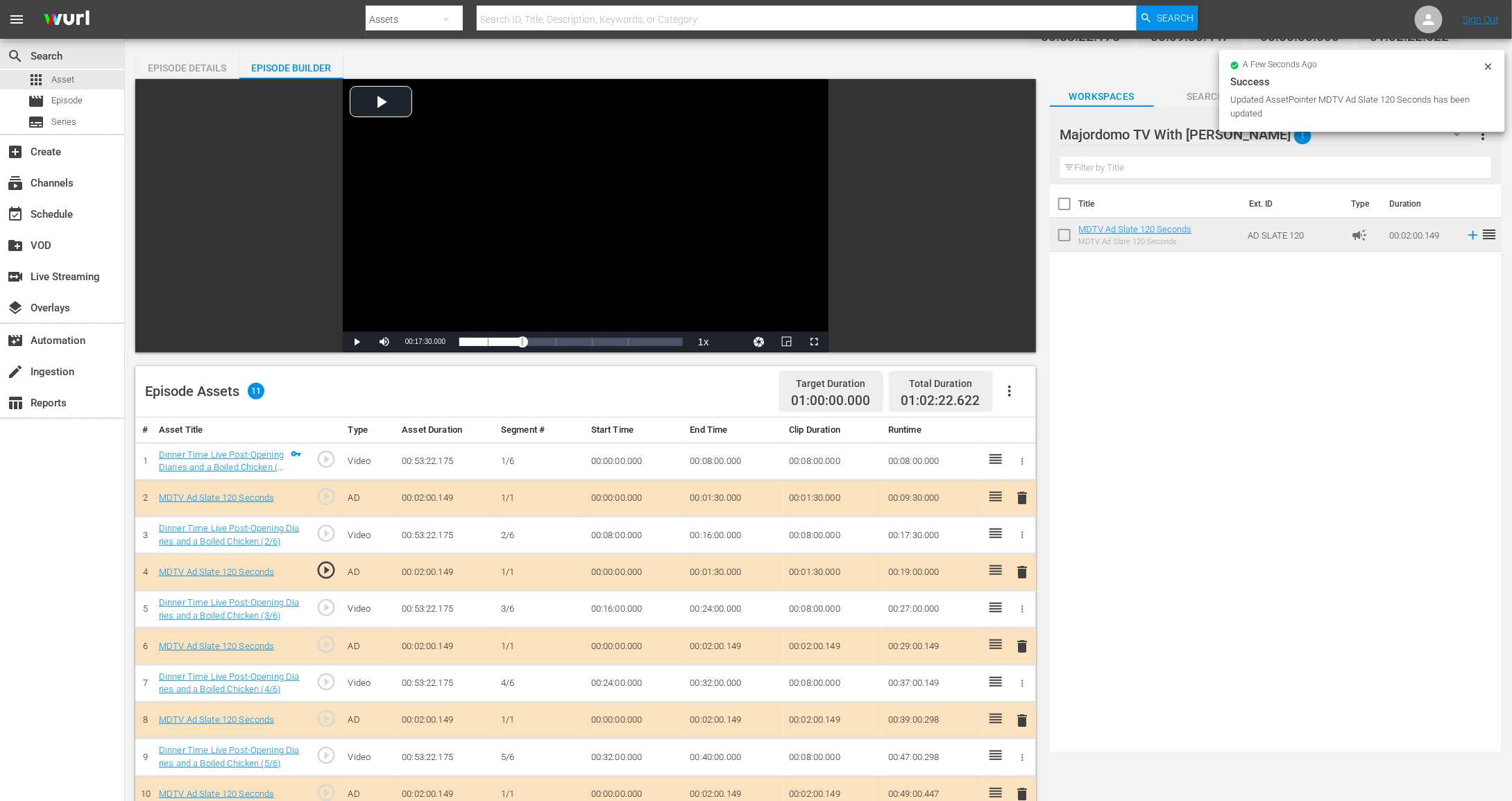
click at [721, 645] on td "00:02:00.149" at bounding box center [734, 647] width 99 height 37
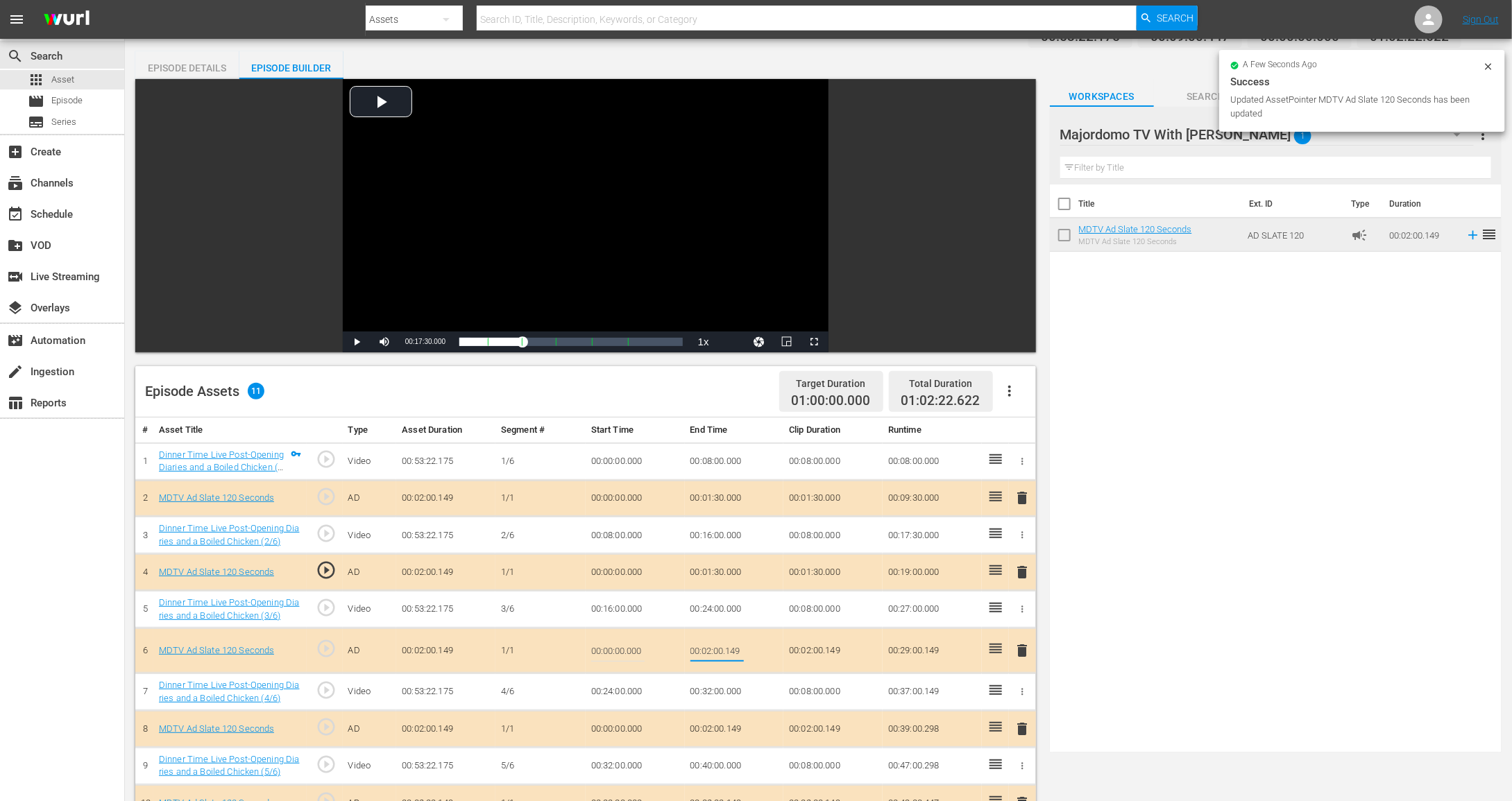
click at [721, 645] on input "00:02:00.149" at bounding box center [716, 651] width 53 height 34
type input "00:01:30"
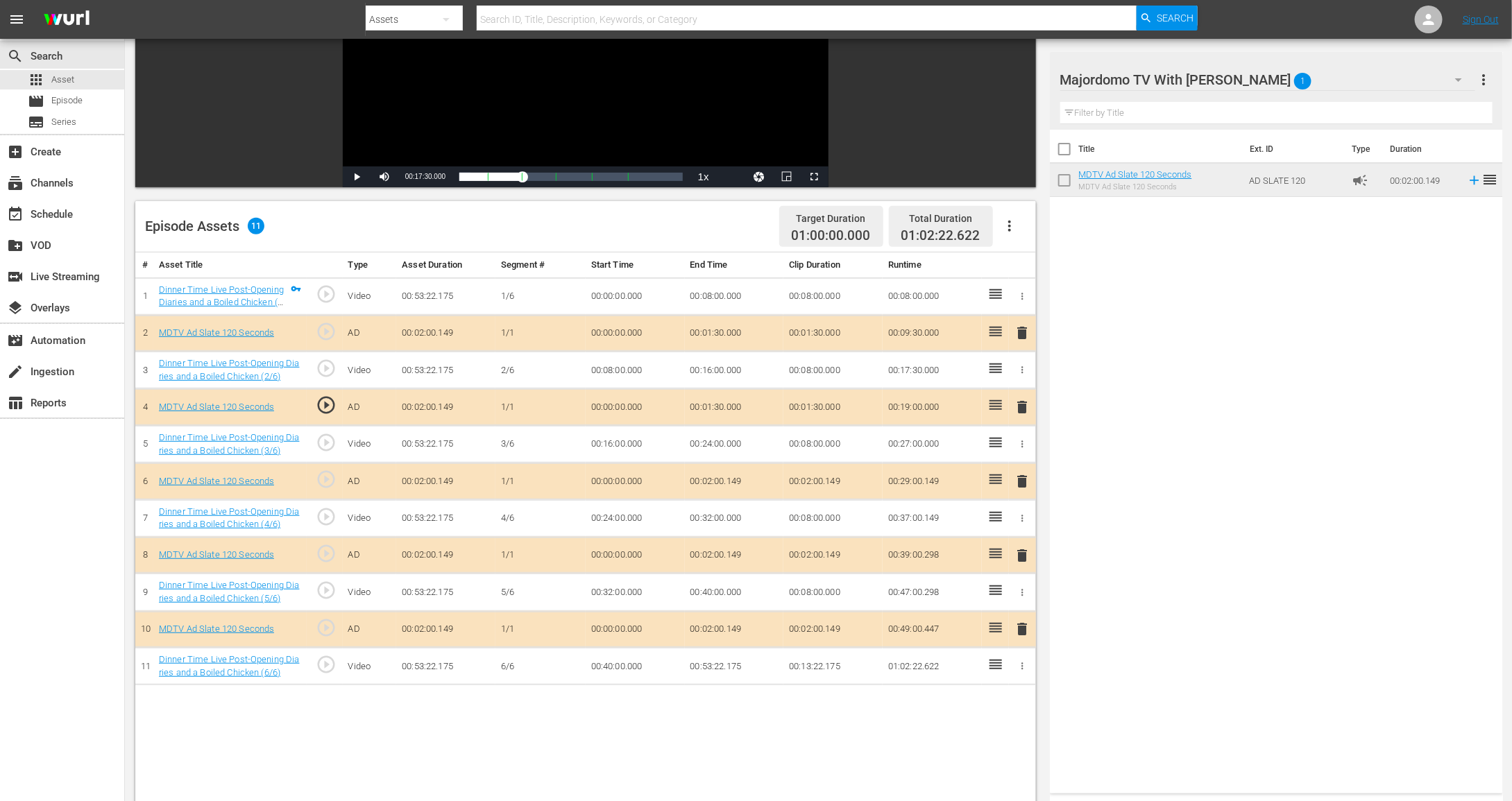
scroll to position [231, 0]
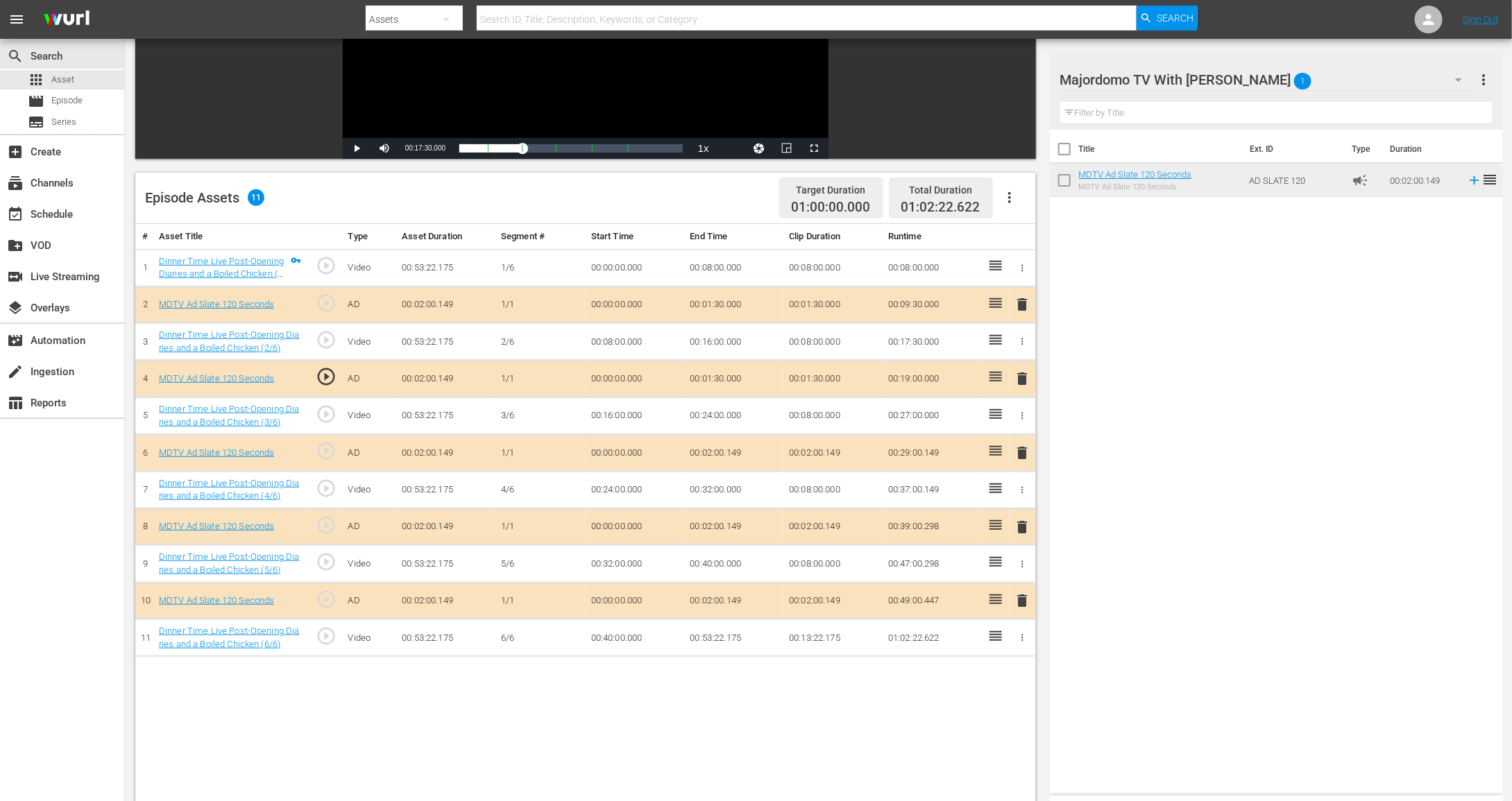
click at [711, 522] on td "00:02:00.149" at bounding box center [734, 527] width 99 height 37
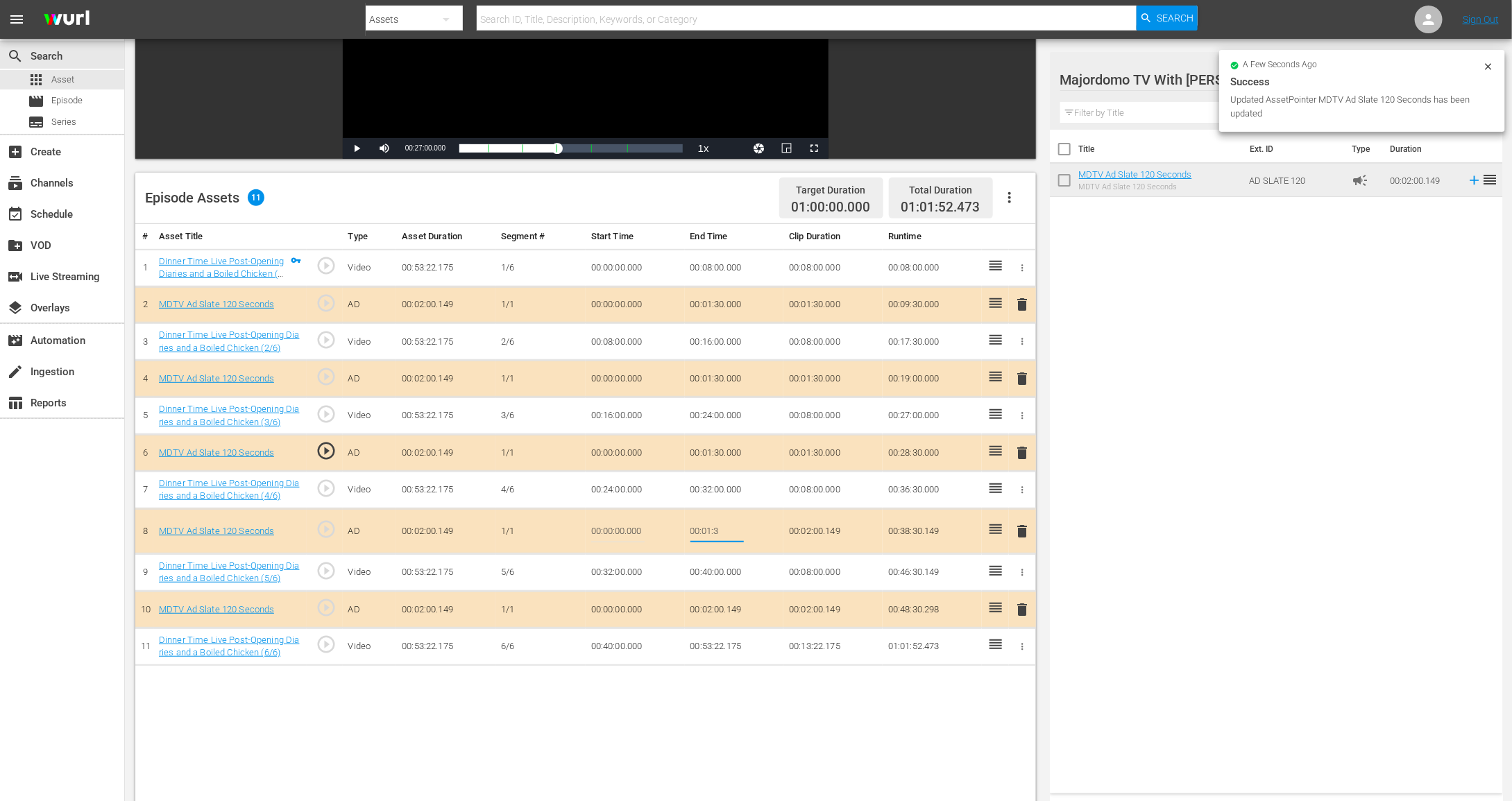
type input "00:01:30"
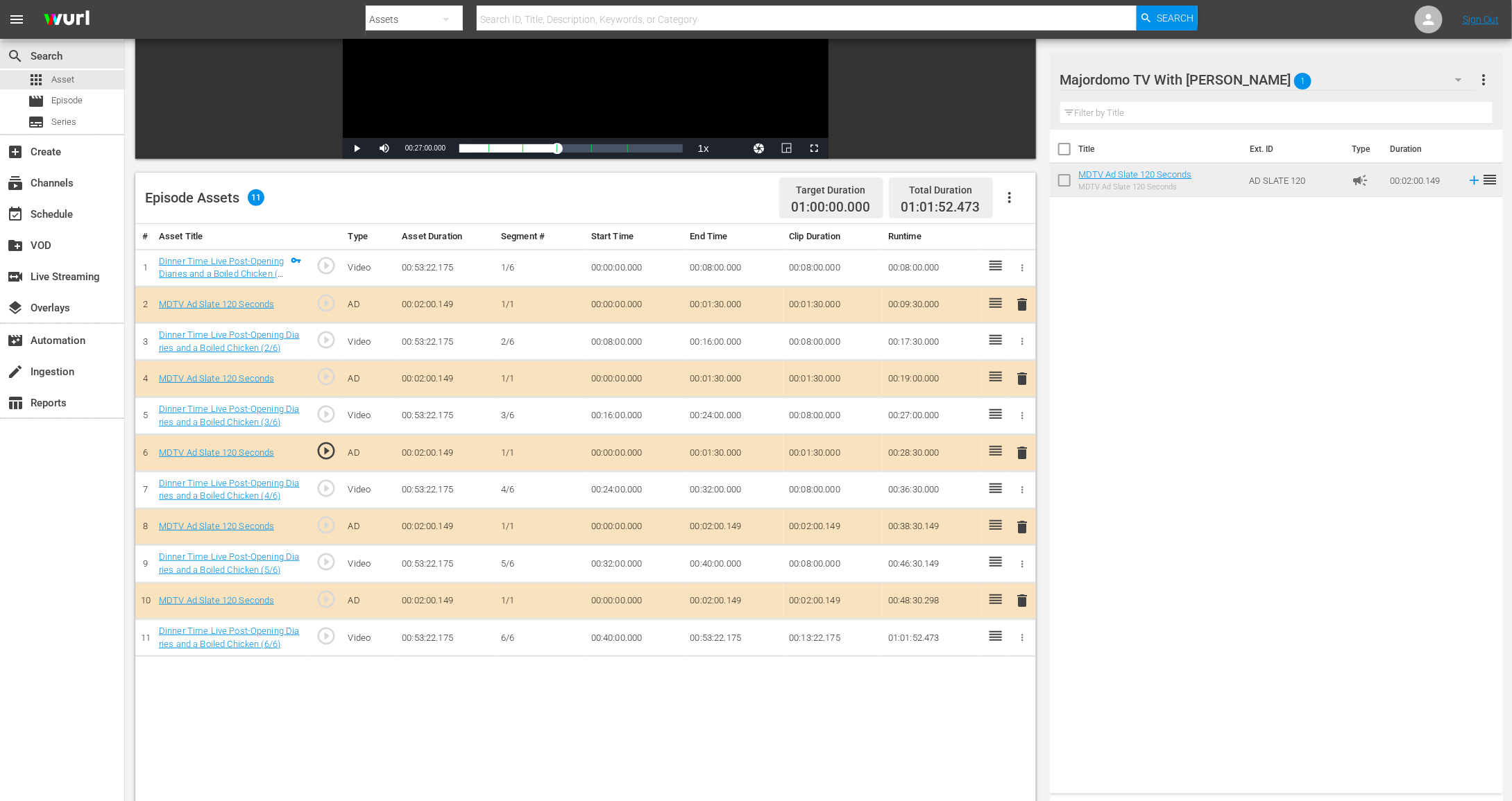
click at [721, 593] on td "00:02:00.149" at bounding box center [734, 601] width 99 height 37
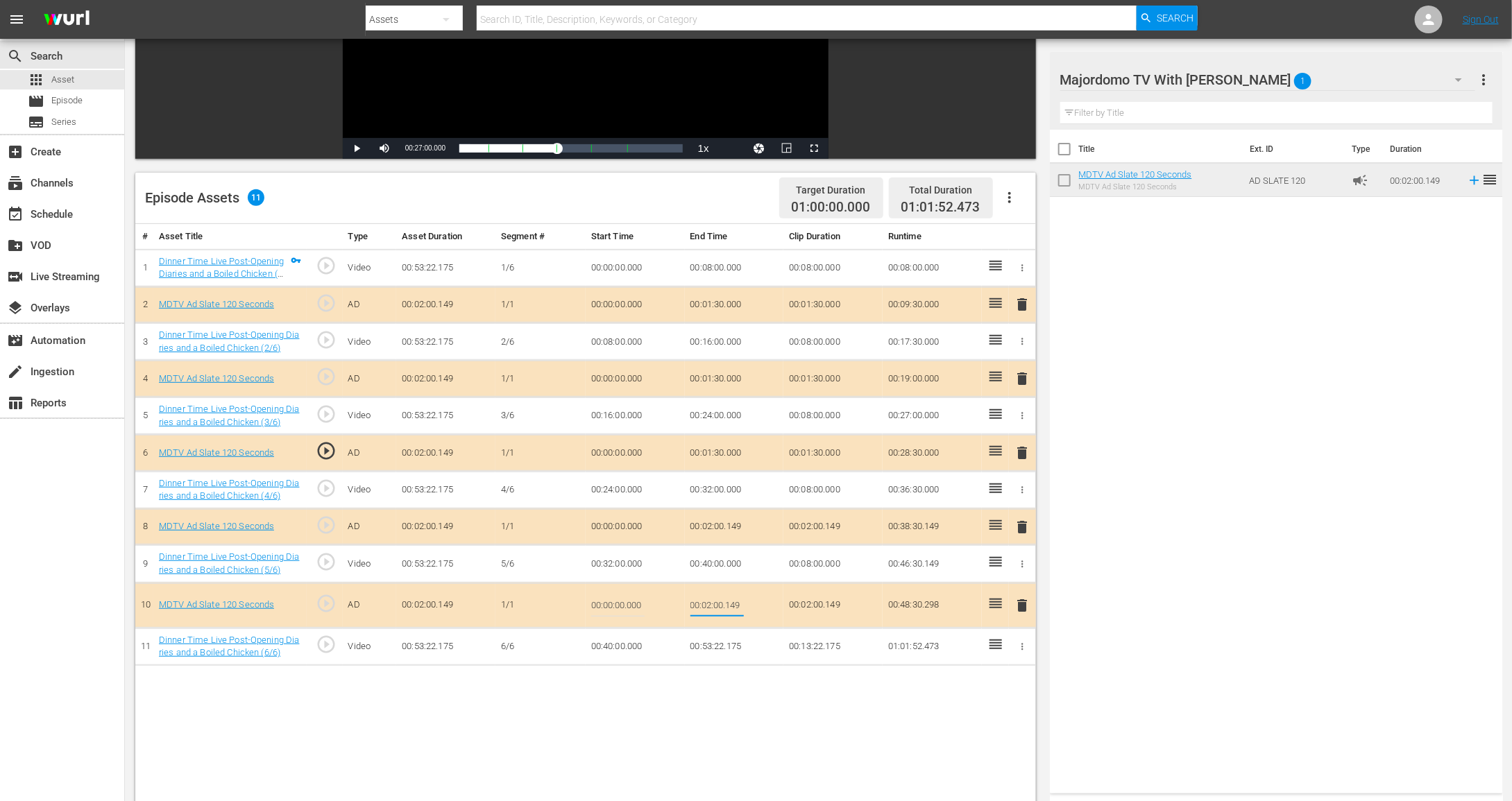
click at [721, 593] on input "00:02:00.149" at bounding box center [716, 605] width 53 height 34
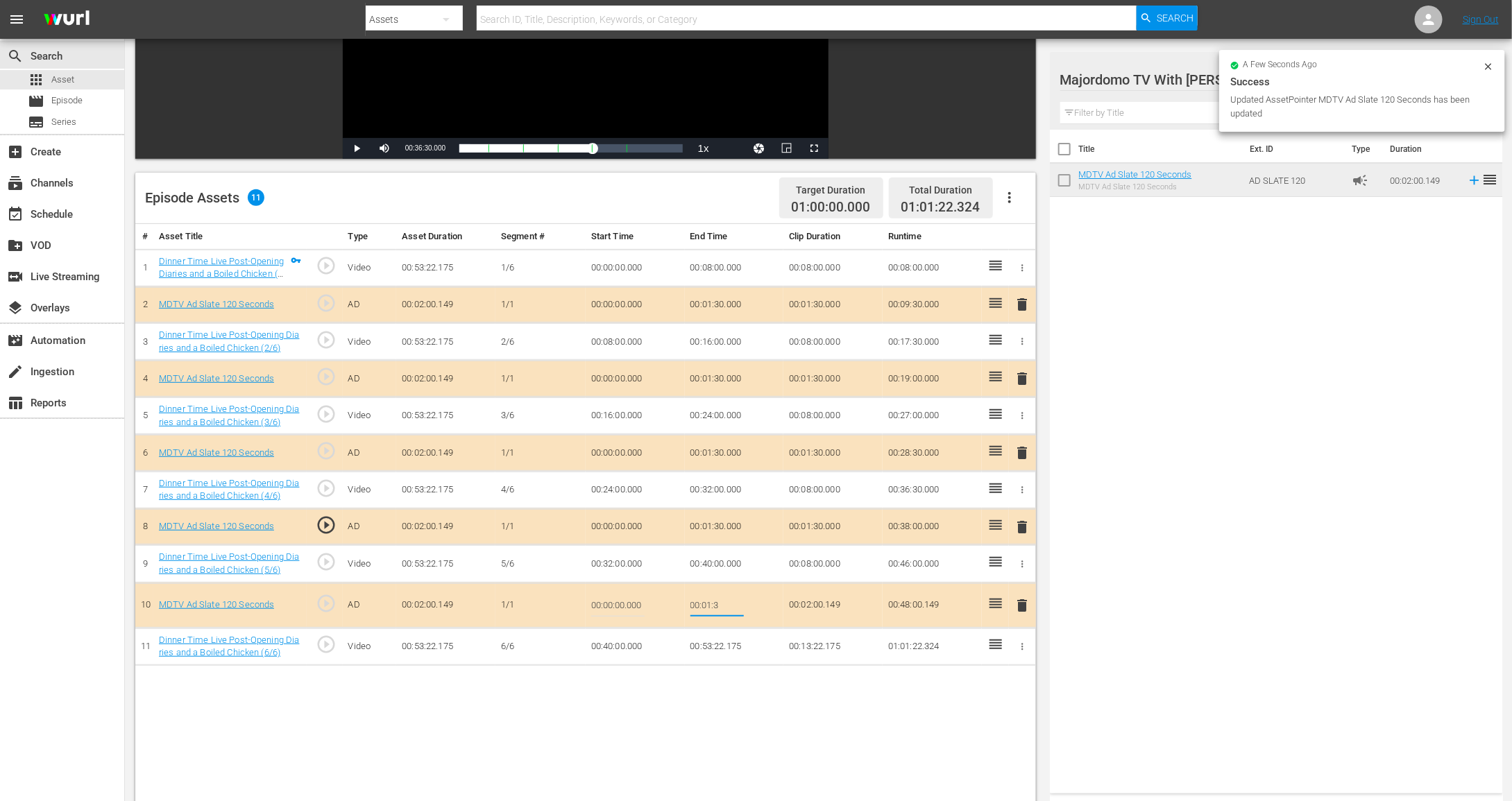
type input "00:01:30"
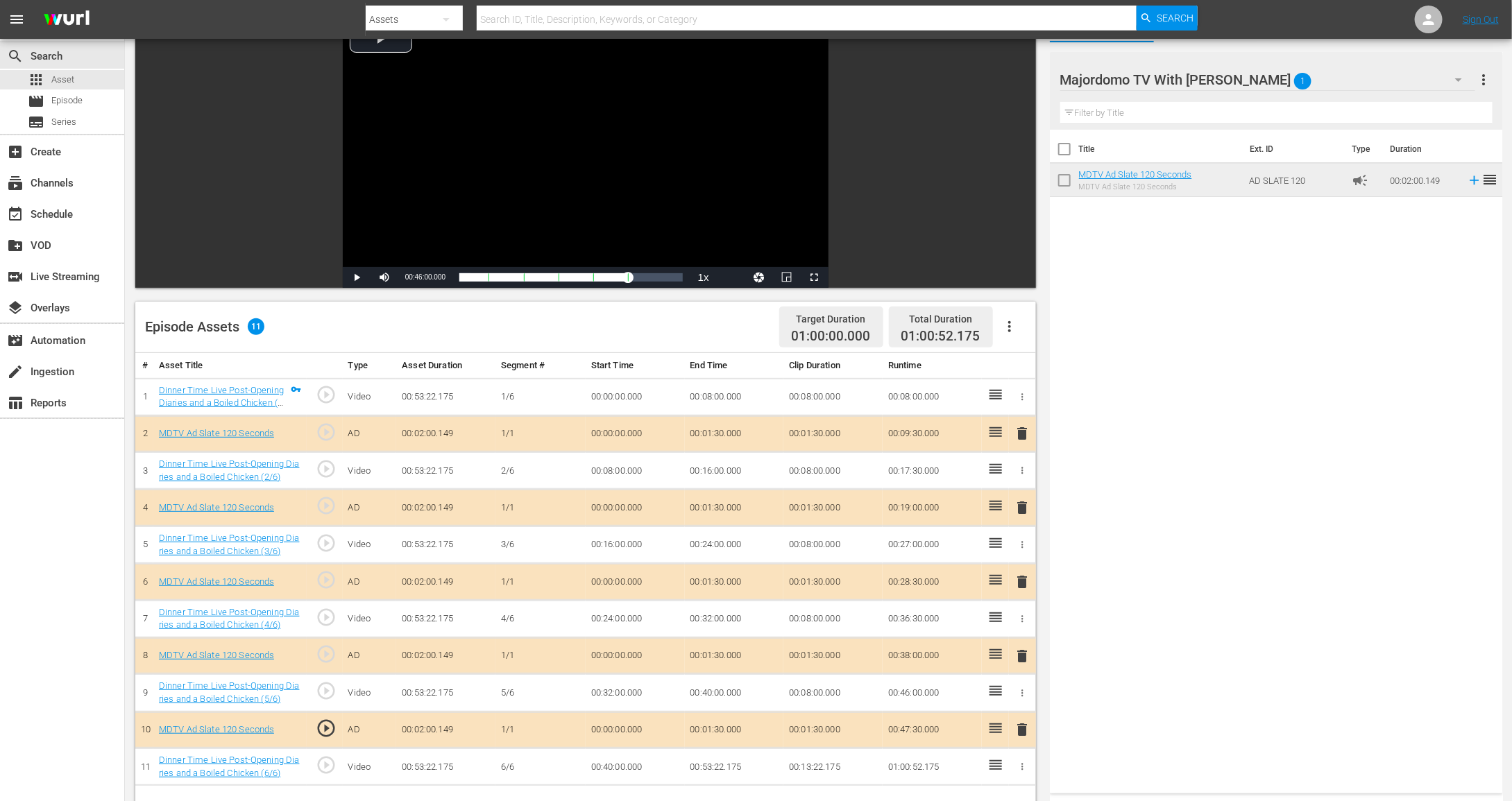
scroll to position [95, 0]
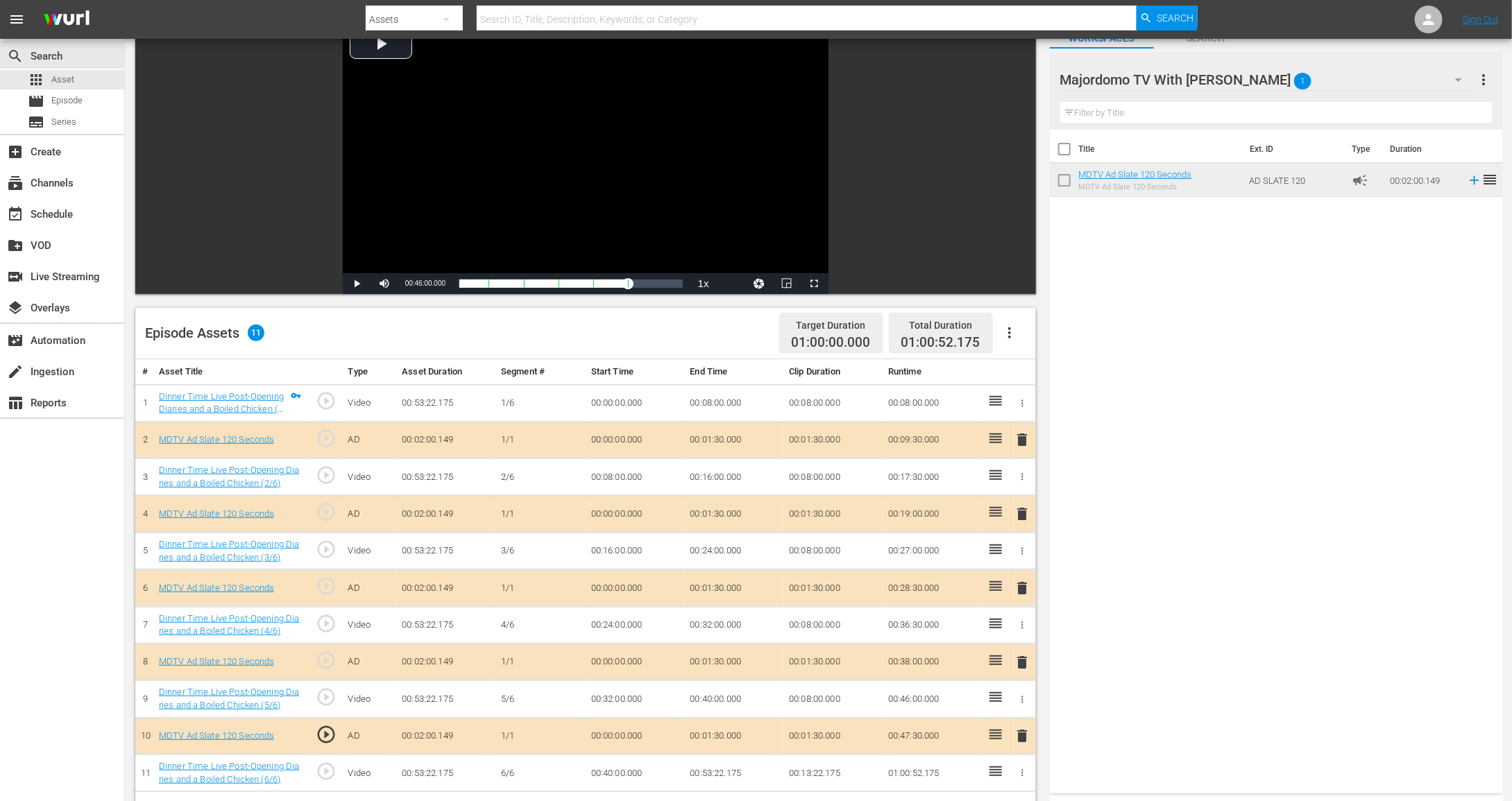
click at [1482, 80] on span "more_vert" at bounding box center [1484, 79] width 16 height 16
click at [1418, 86] on div "Add New Workspace" at bounding box center [1394, 81] width 163 height 25
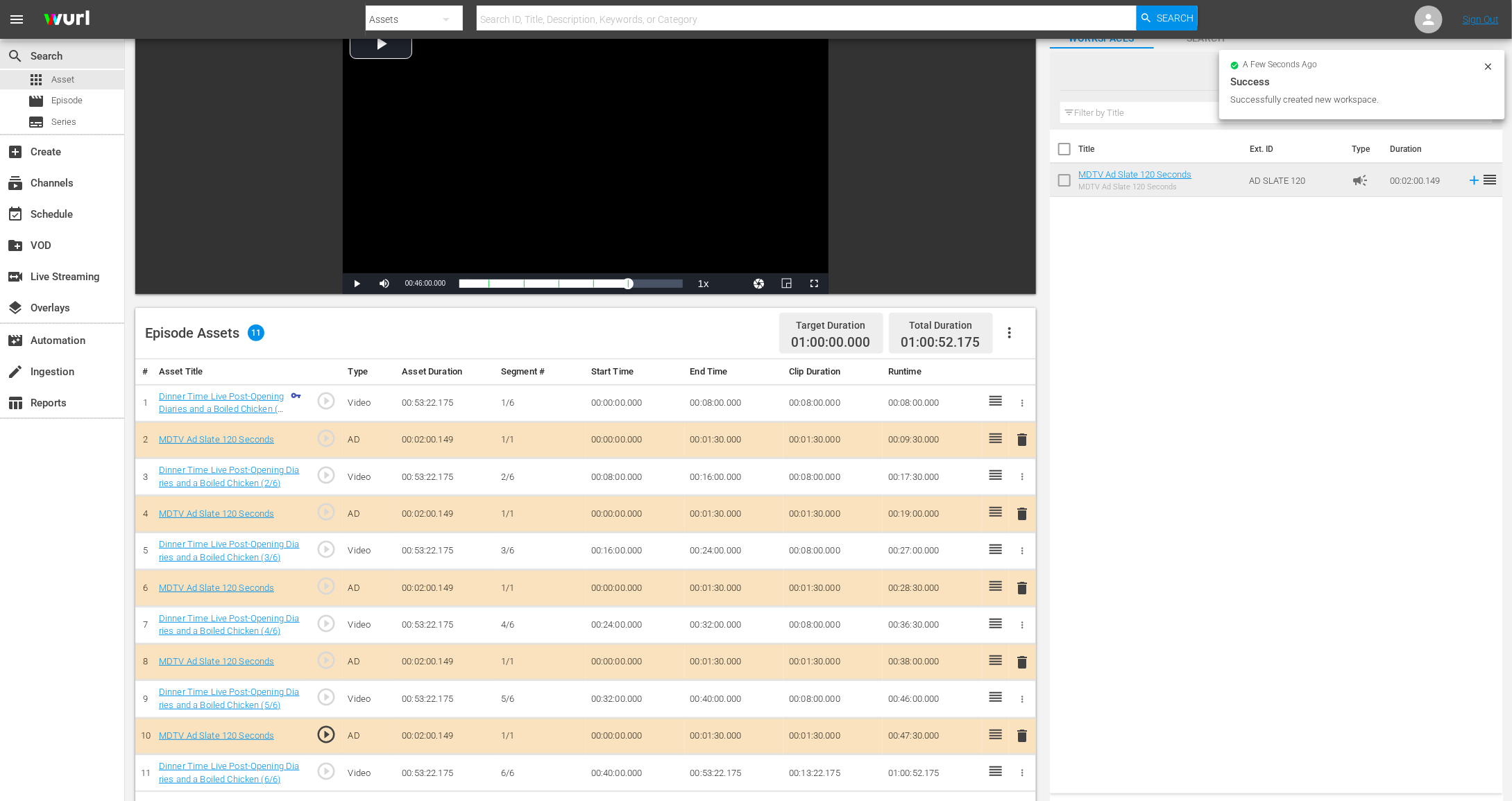
scroll to position [0, 0]
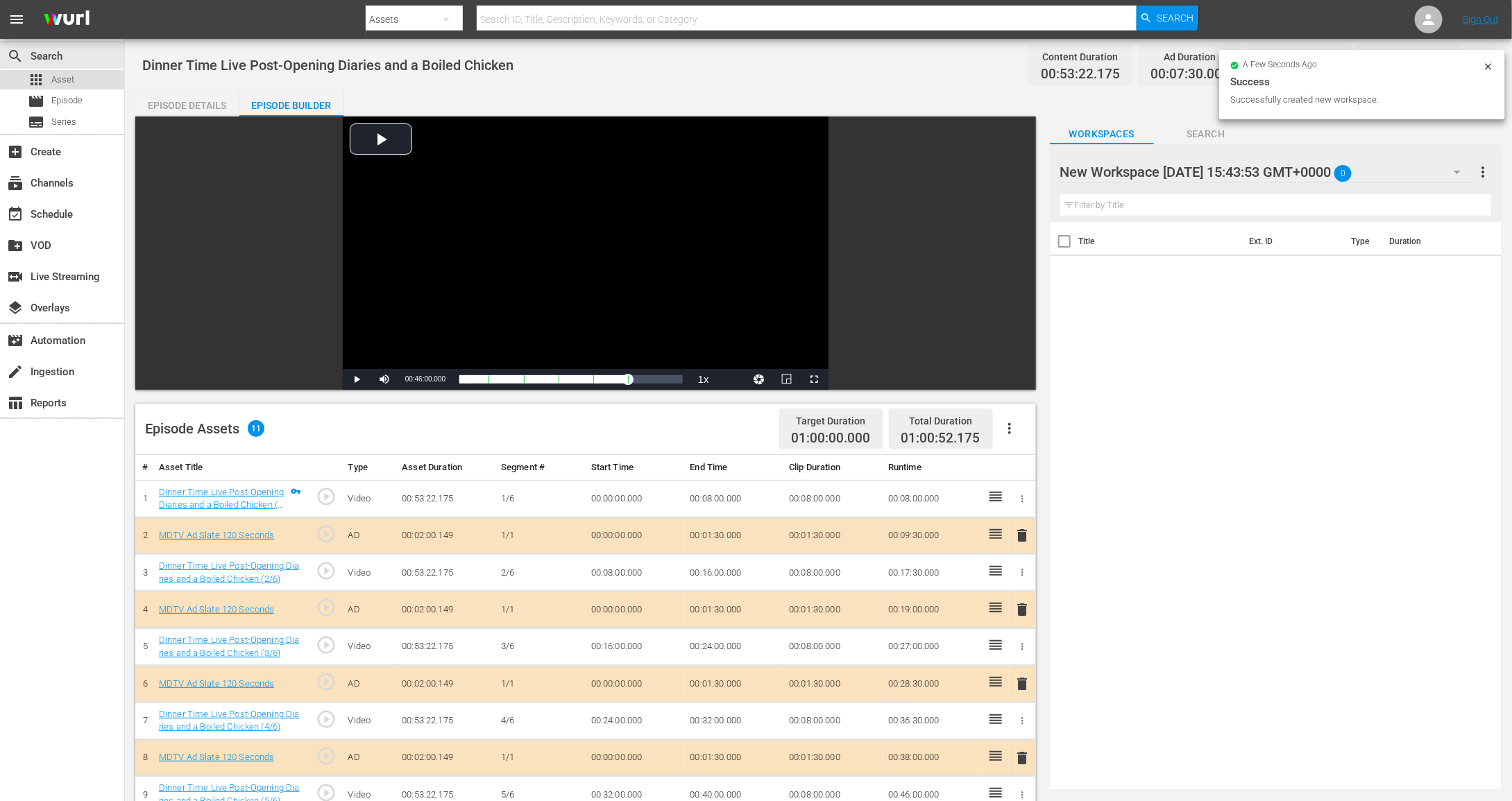
click at [87, 83] on div "apps Asset" at bounding box center [62, 80] width 124 height 19
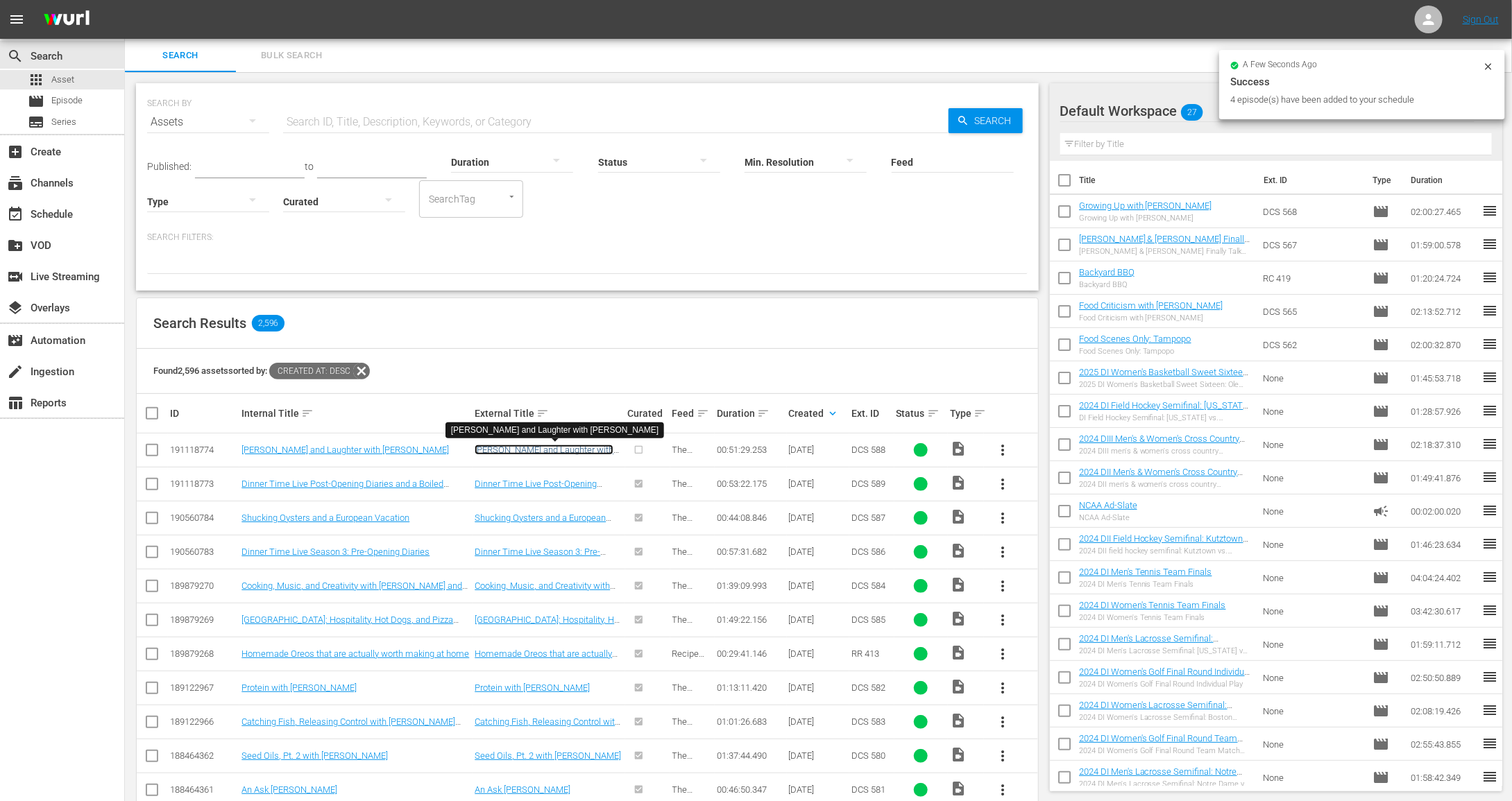
click at [543, 451] on link "[PERSON_NAME] and Laughter with [PERSON_NAME]" at bounding box center [544, 455] width 139 height 21
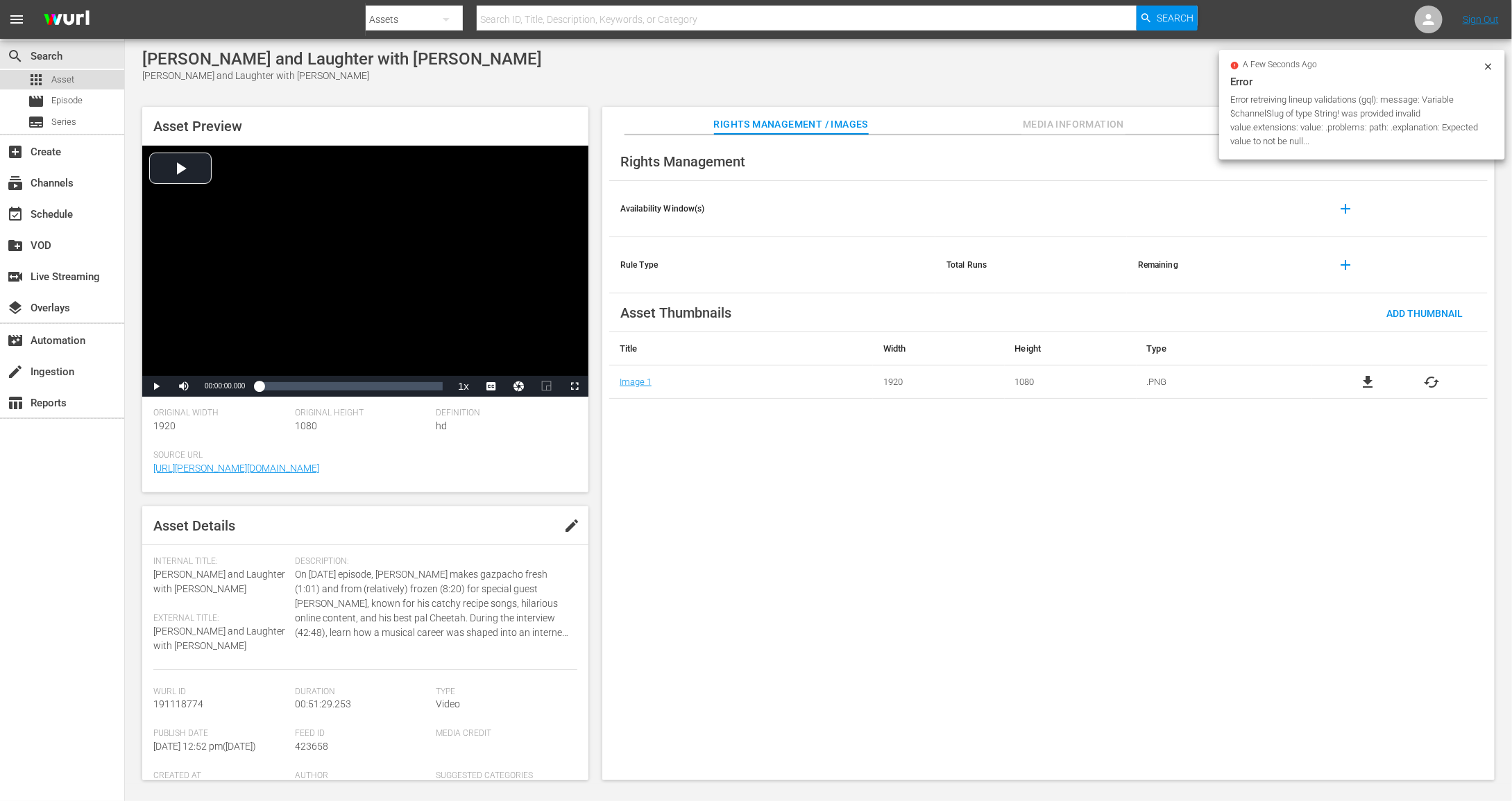
click at [75, 75] on div "apps Asset" at bounding box center [62, 80] width 124 height 19
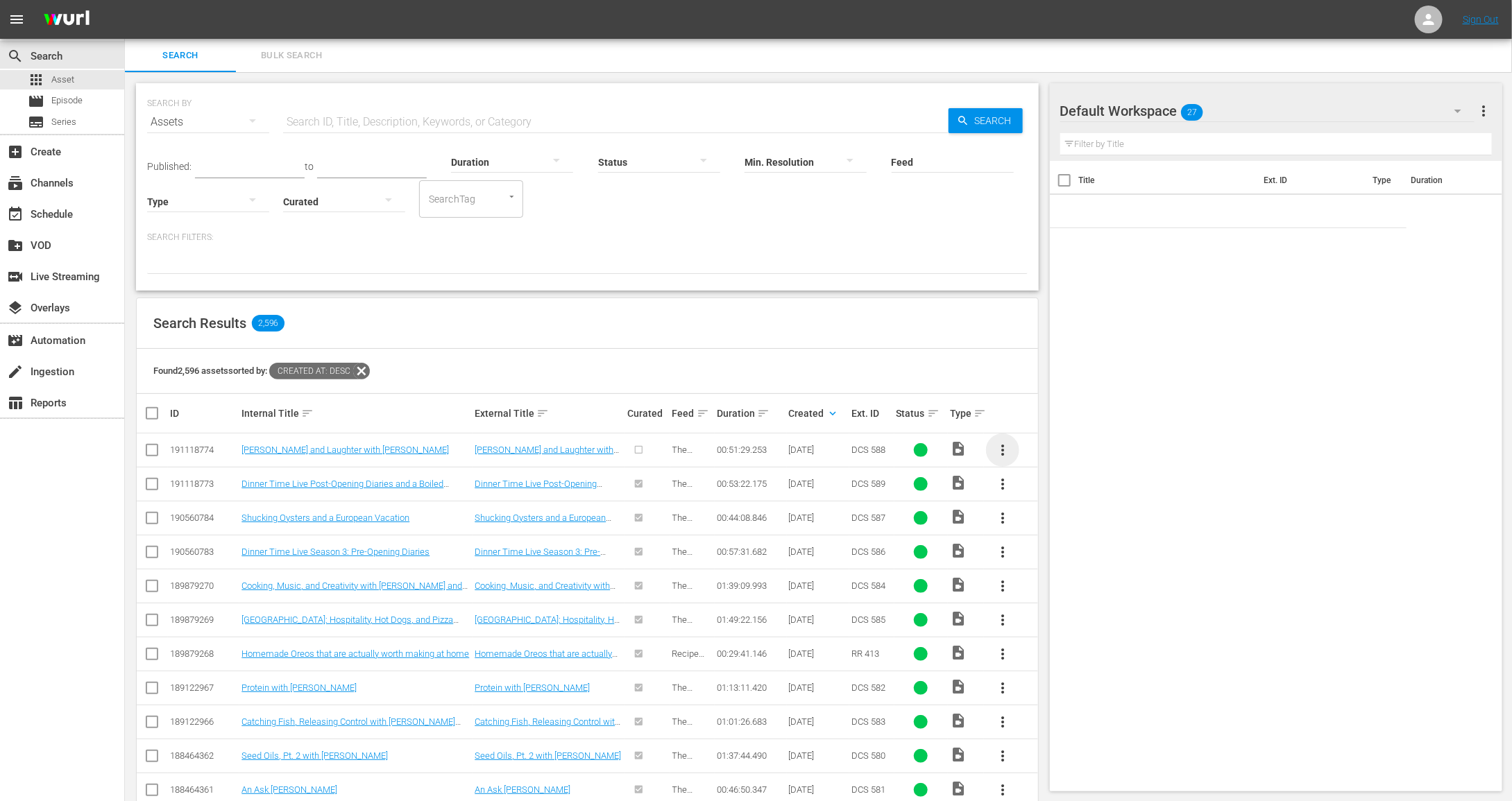
click at [999, 454] on span "more_vert" at bounding box center [1002, 449] width 16 height 16
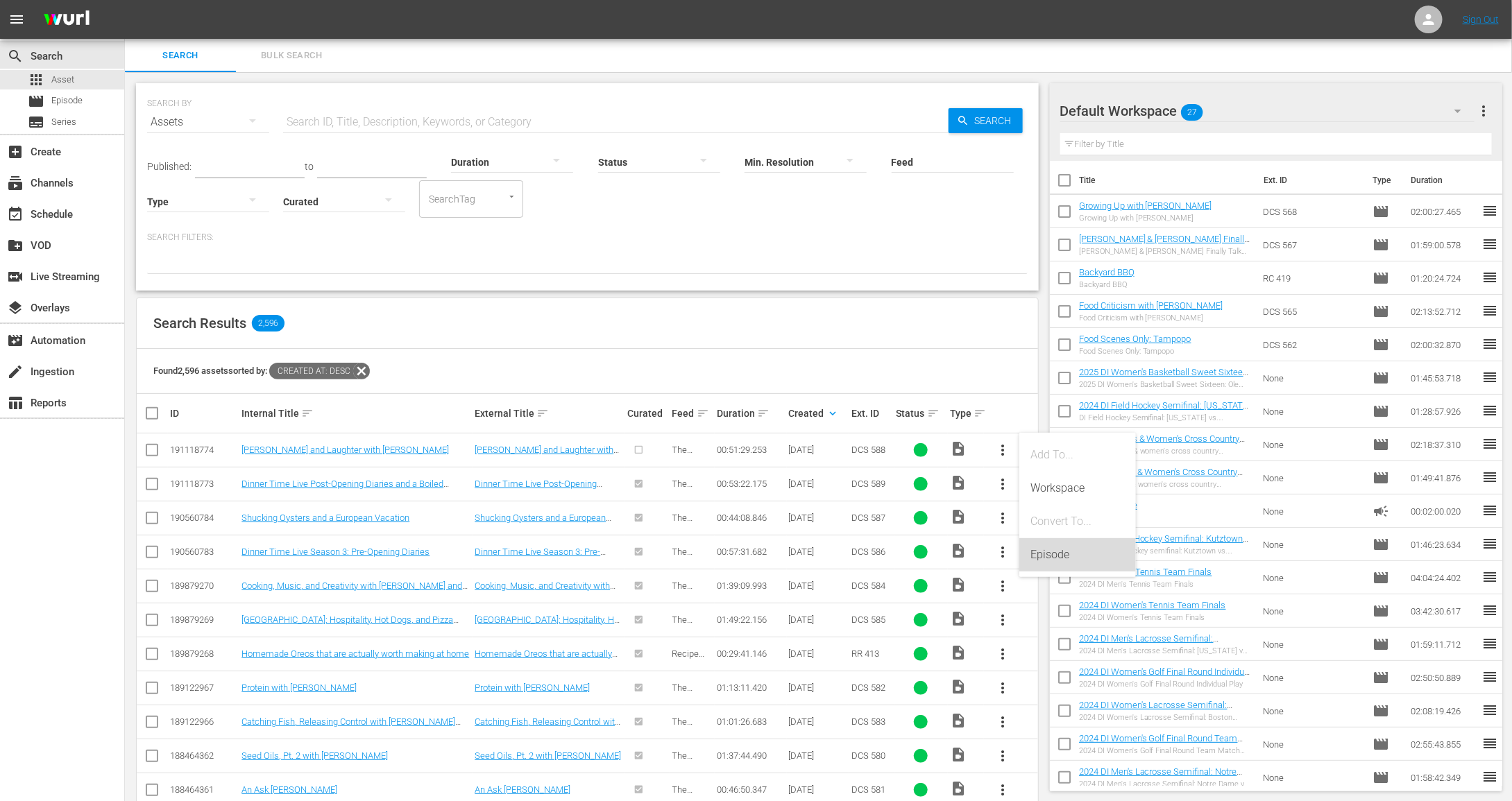
click at [1039, 550] on div "Episode" at bounding box center [1078, 554] width 94 height 34
click at [1041, 552] on div "Episode" at bounding box center [1078, 554] width 94 height 34
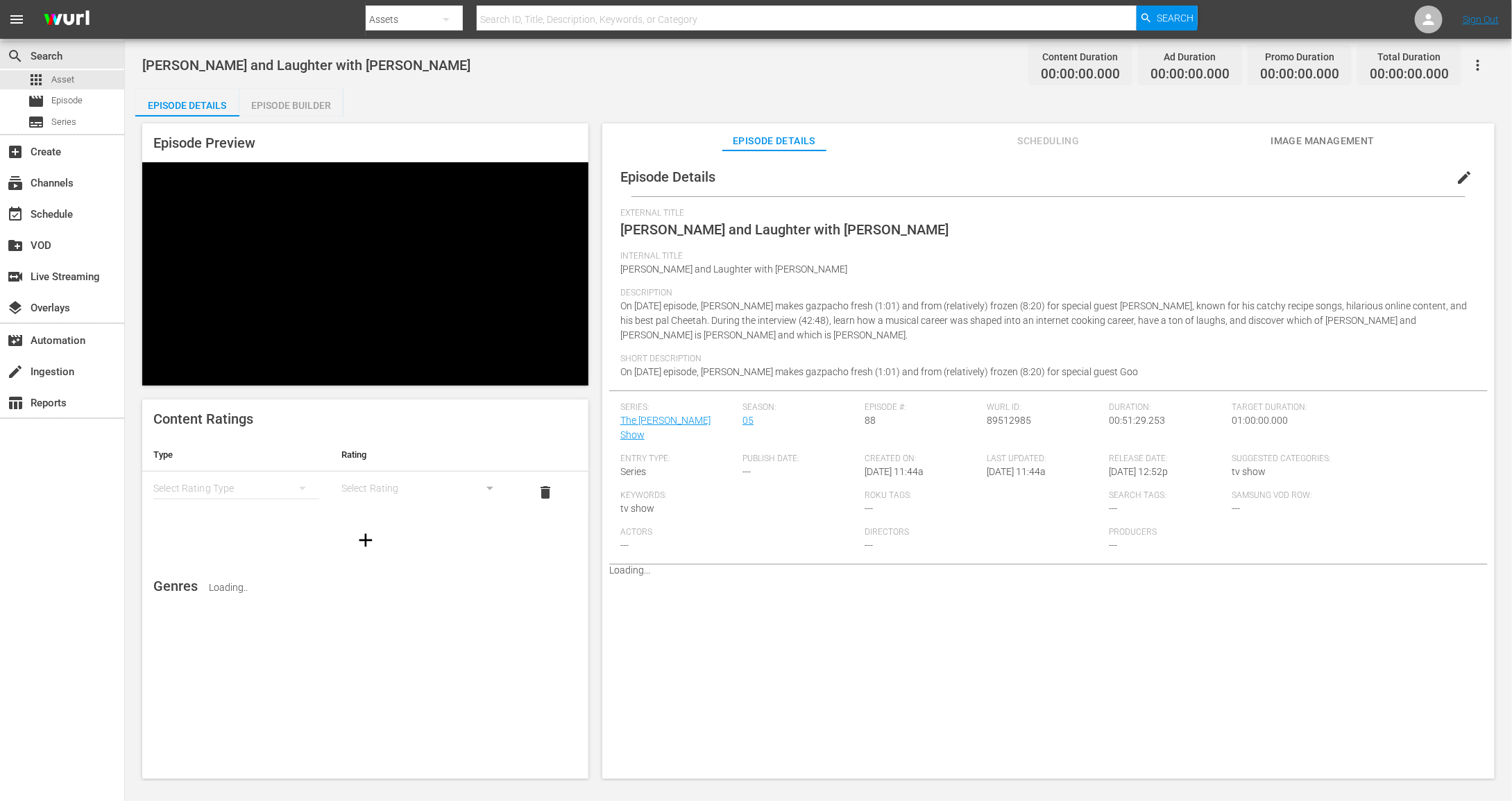
click at [239, 489] on div "simple table" at bounding box center [236, 489] width 166 height 39
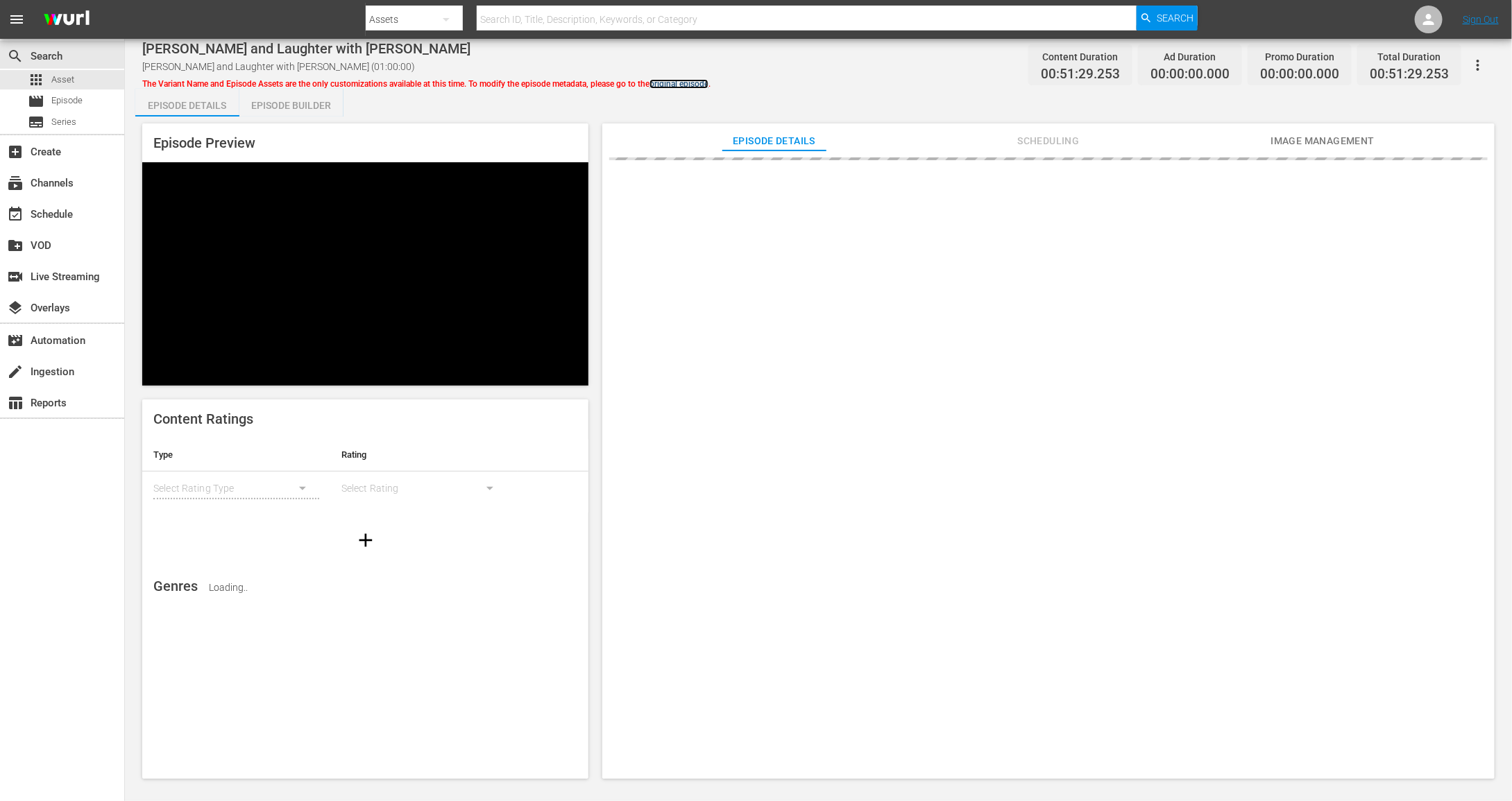
click at [685, 88] on link "original episode" at bounding box center [679, 84] width 59 height 10
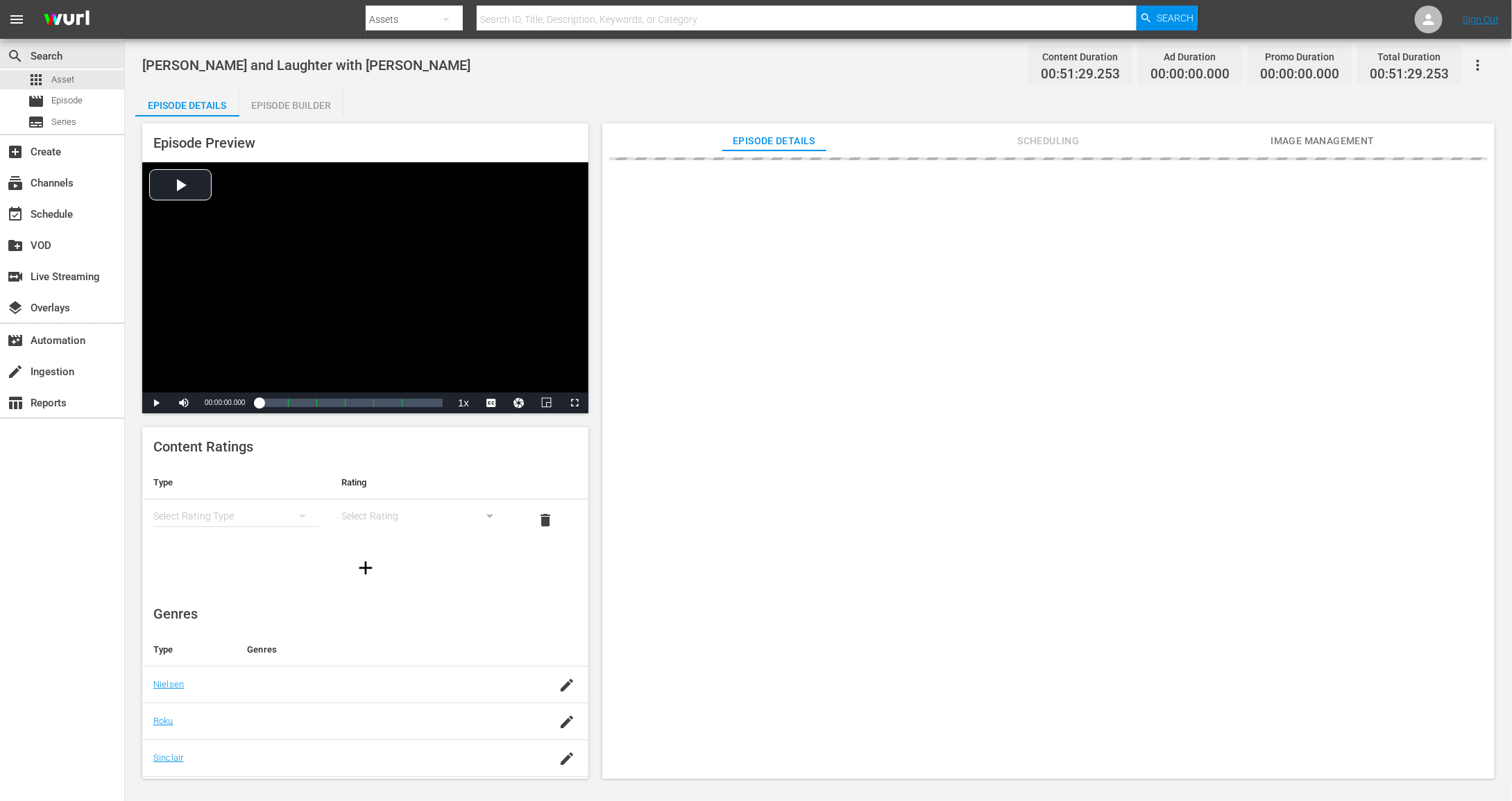
click at [255, 517] on div "simple table" at bounding box center [236, 516] width 166 height 39
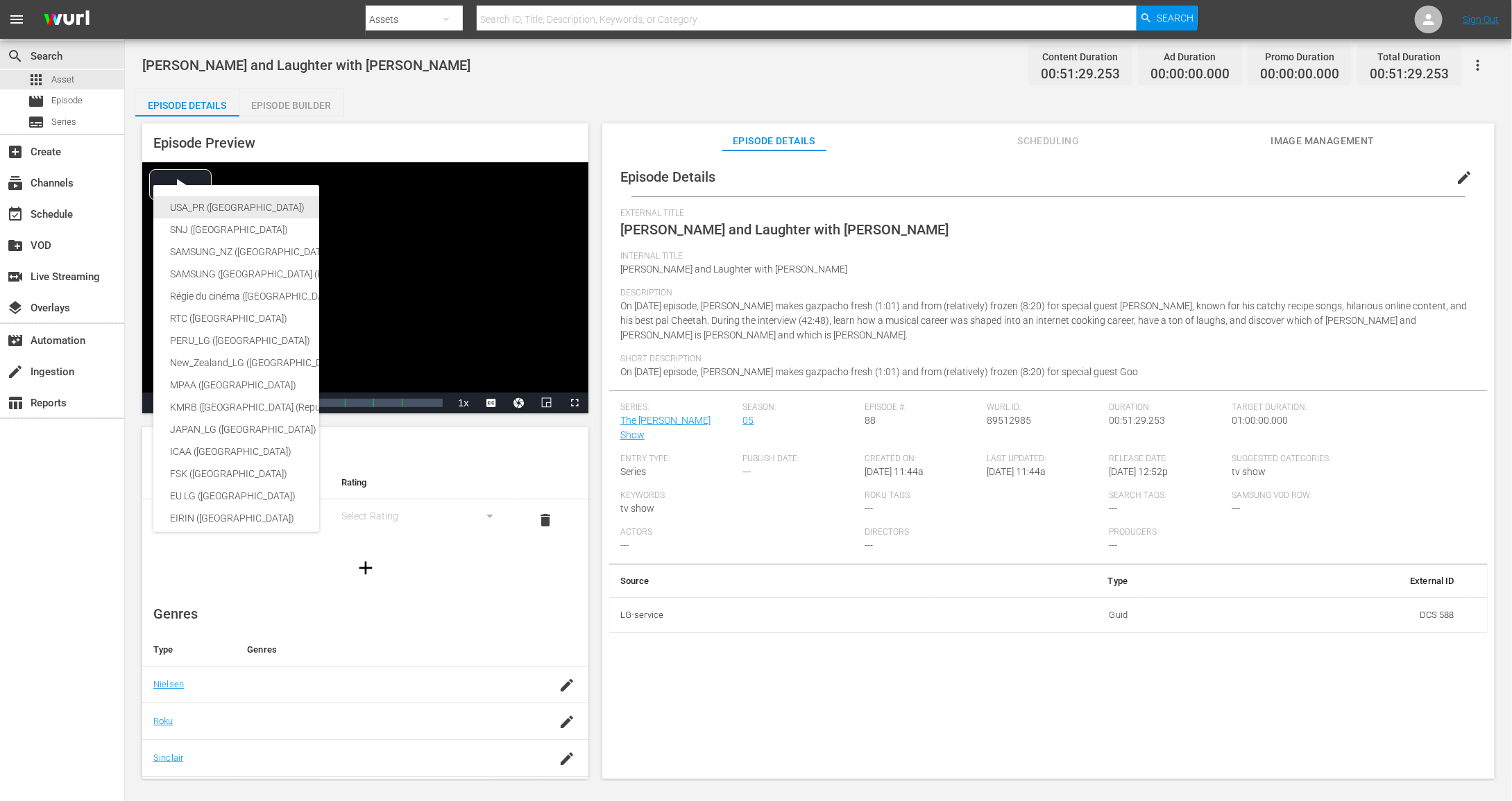
click at [252, 209] on div "USA_PR ([GEOGRAPHIC_DATA])" at bounding box center [329, 207] width 318 height 22
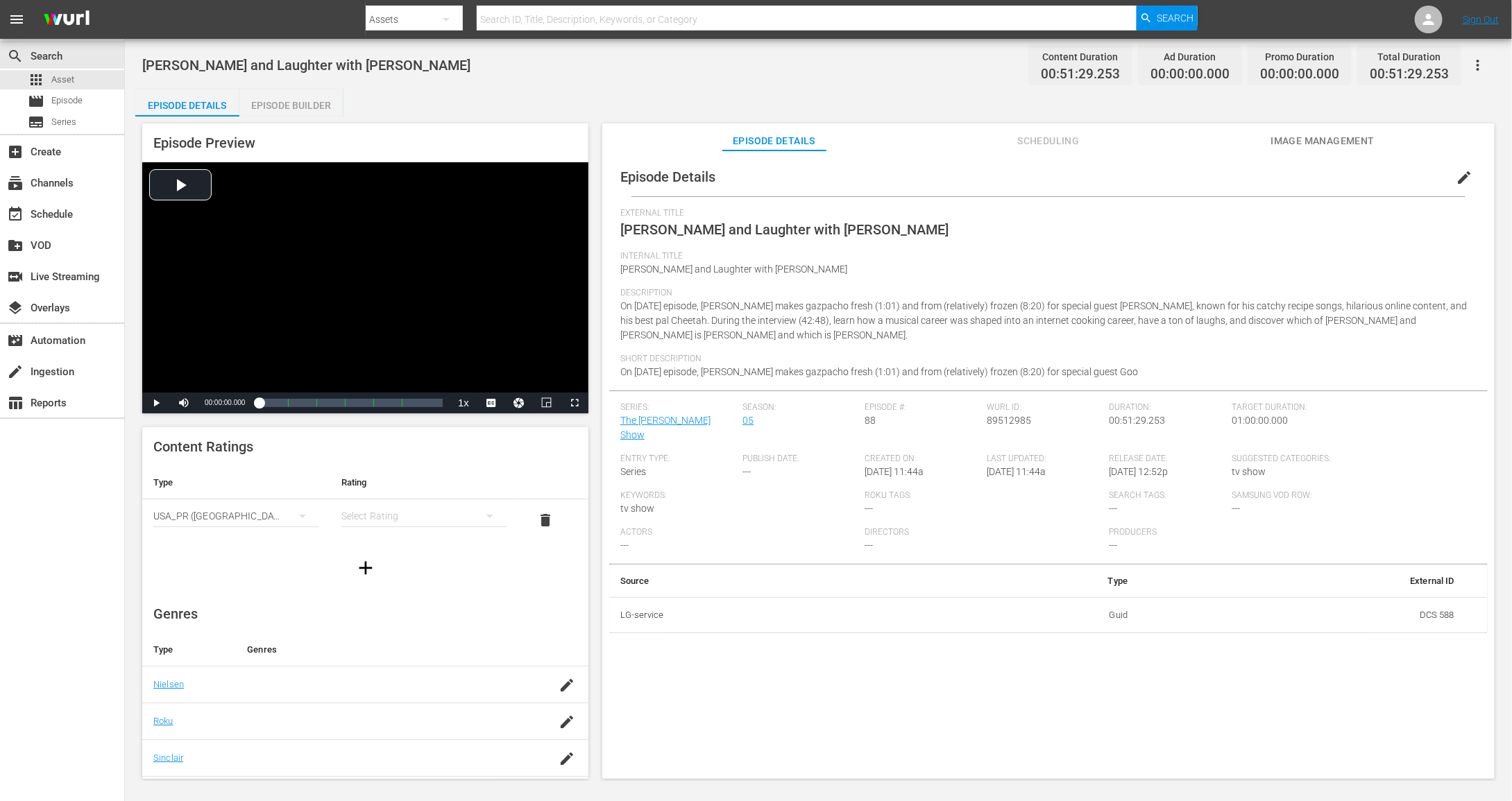
click at [408, 514] on div "simple table" at bounding box center [424, 516] width 166 height 39
click at [397, 580] on div "TVPG" at bounding box center [423, 587] width 132 height 22
click at [1329, 153] on div "Episode Details edit External Title [PERSON_NAME] and Laughter with [PERSON_NAM…" at bounding box center [1049, 471] width 893 height 642
click at [1331, 146] on span "Image Management" at bounding box center [1323, 141] width 104 height 17
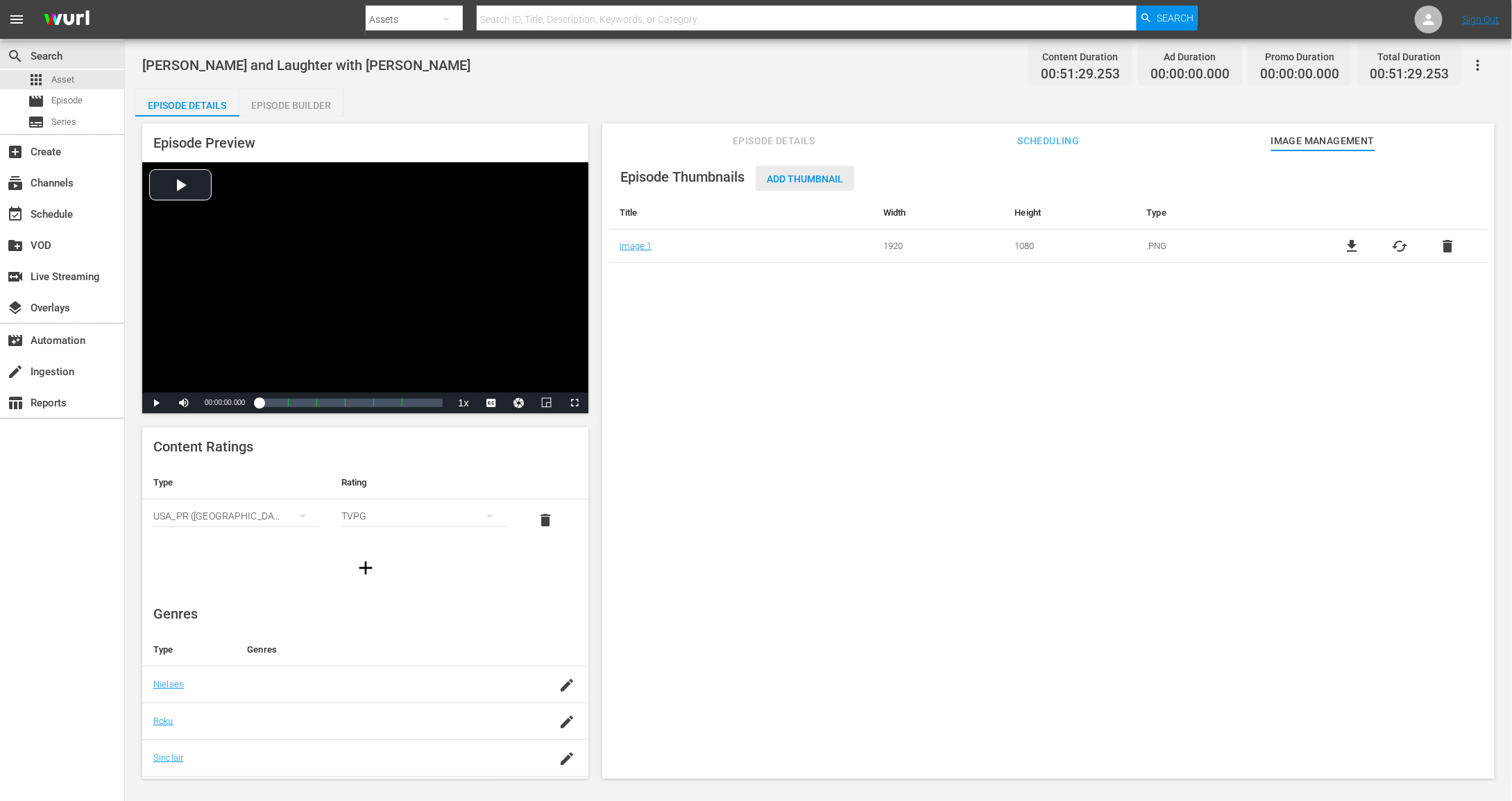
click at [830, 180] on span "Add Thumbnail" at bounding box center [805, 179] width 98 height 12
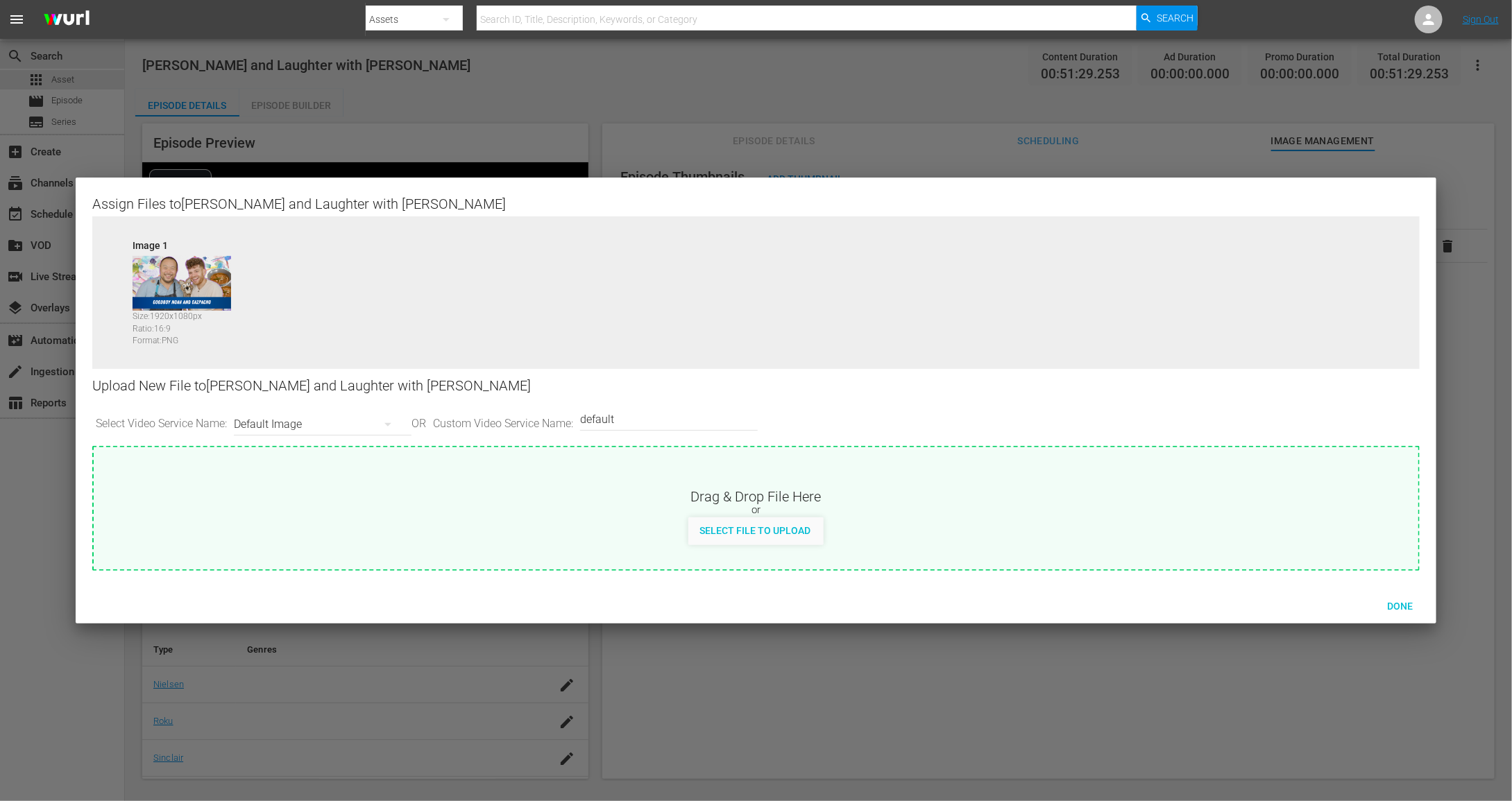
click at [777, 511] on div "or" at bounding box center [756, 511] width 1325 height 13
type input "C:\fakepath\MDTV_DCS_588_Art_400x225.png"
click at [1405, 605] on span "Done" at bounding box center [1401, 606] width 48 height 12
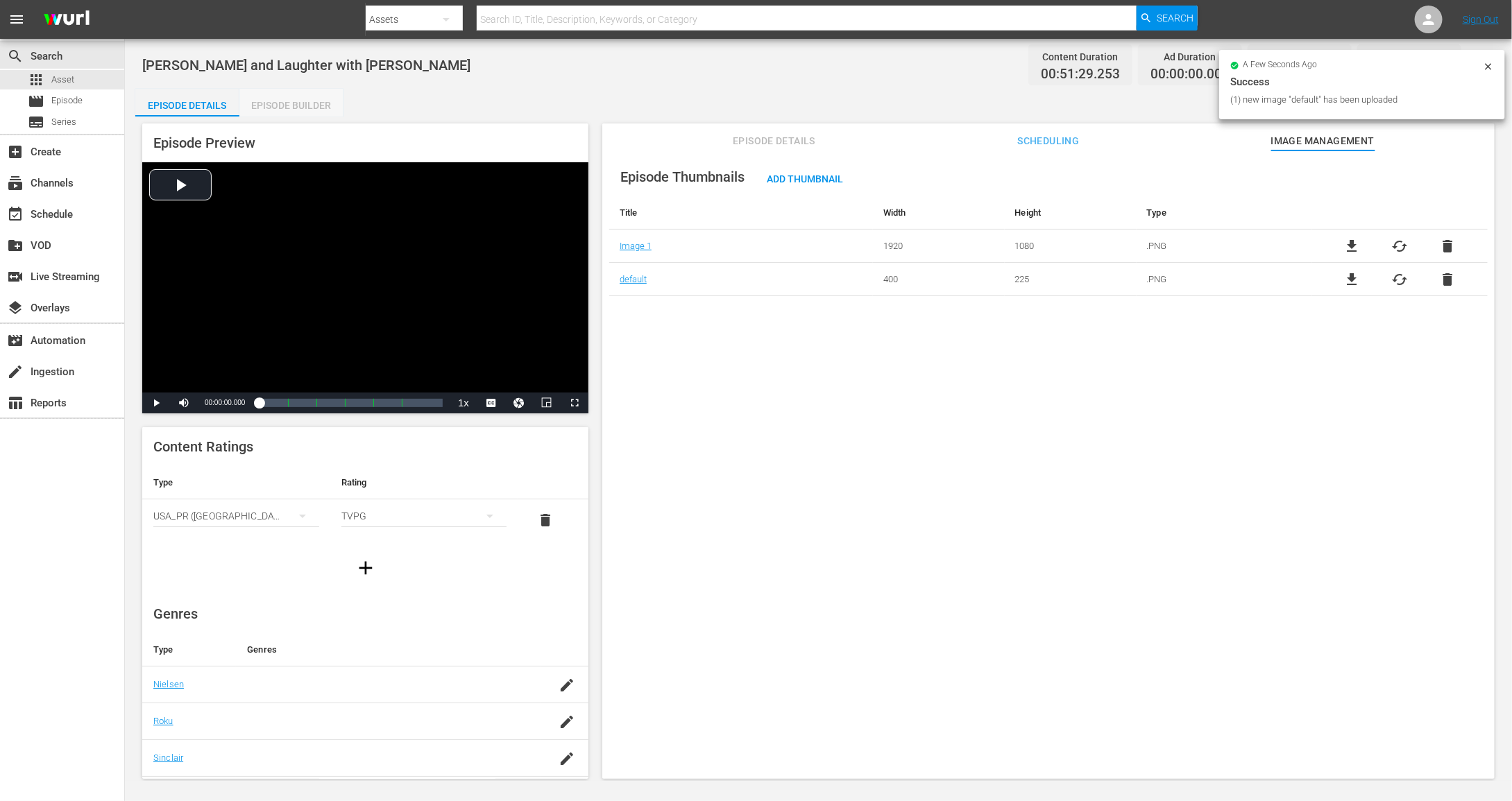
click at [284, 98] on div "Episode Builder" at bounding box center [291, 105] width 104 height 34
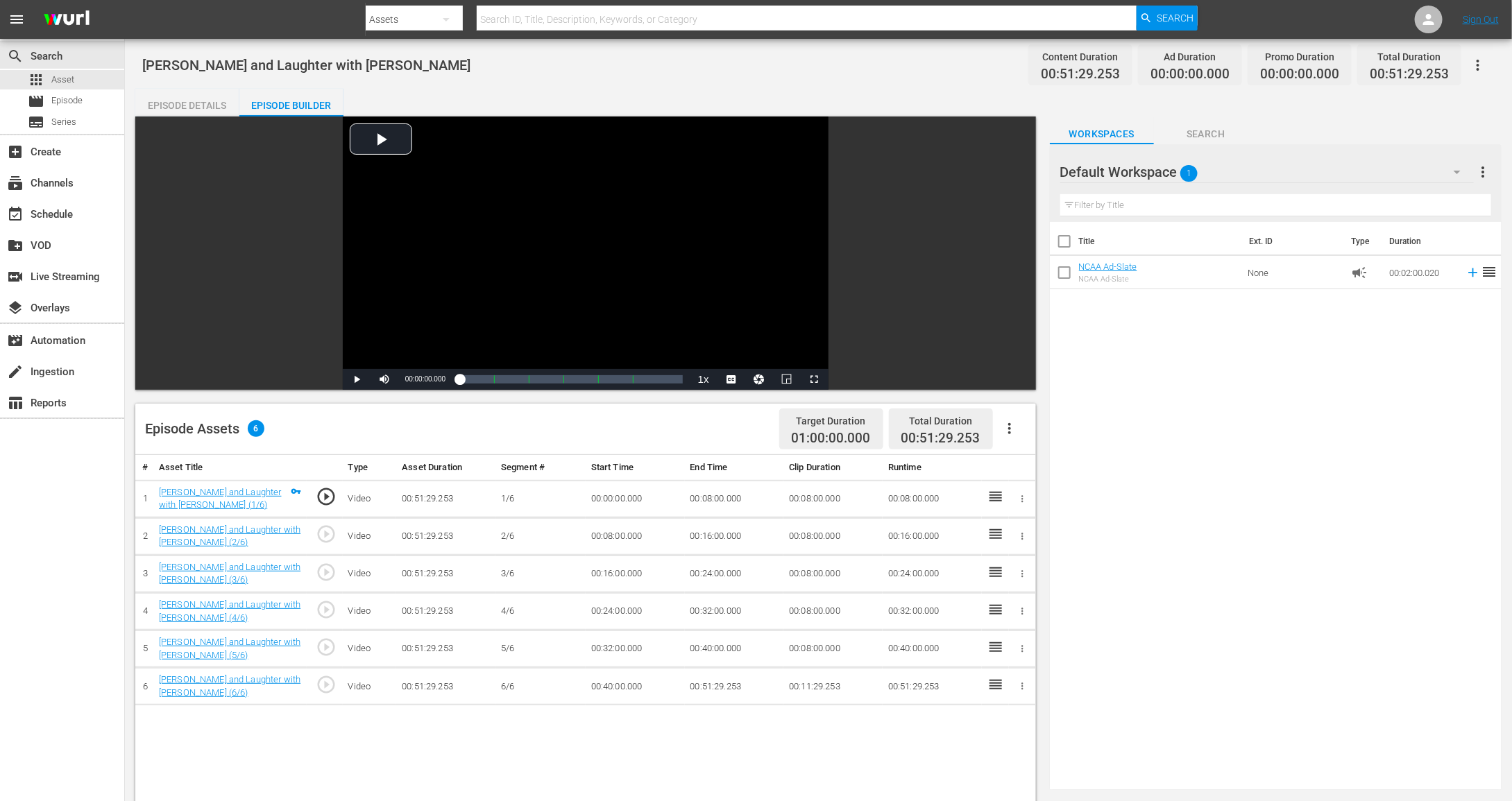
click at [1155, 158] on div at bounding box center [1111, 173] width 100 height 35
click at [1155, 172] on div at bounding box center [1111, 173] width 100 height 35
click at [1412, 174] on div "Default Workspace 1" at bounding box center [1267, 172] width 414 height 39
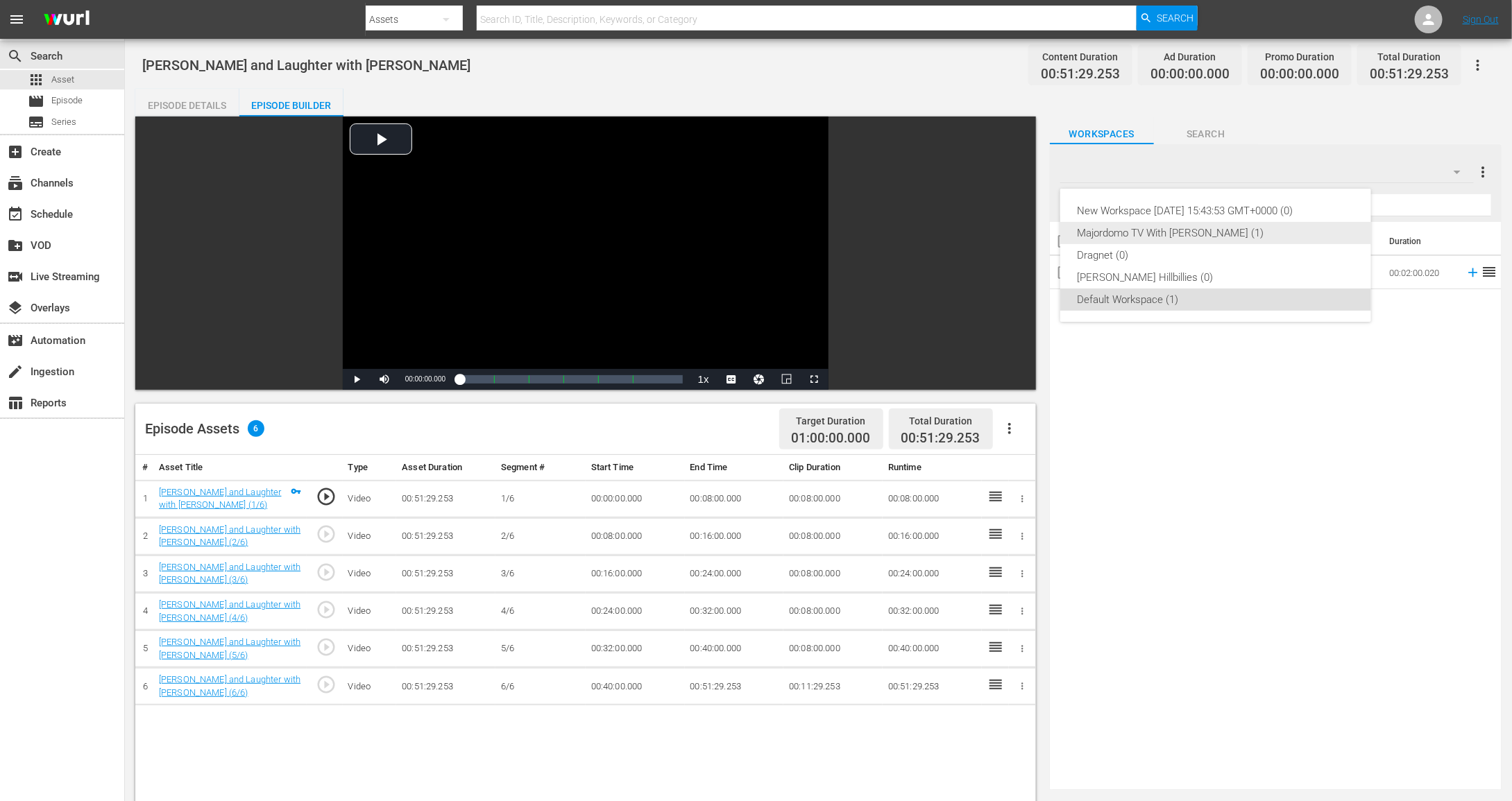
click at [1256, 231] on div "Majordomo TV With [PERSON_NAME] (1)" at bounding box center [1216, 232] width 278 height 22
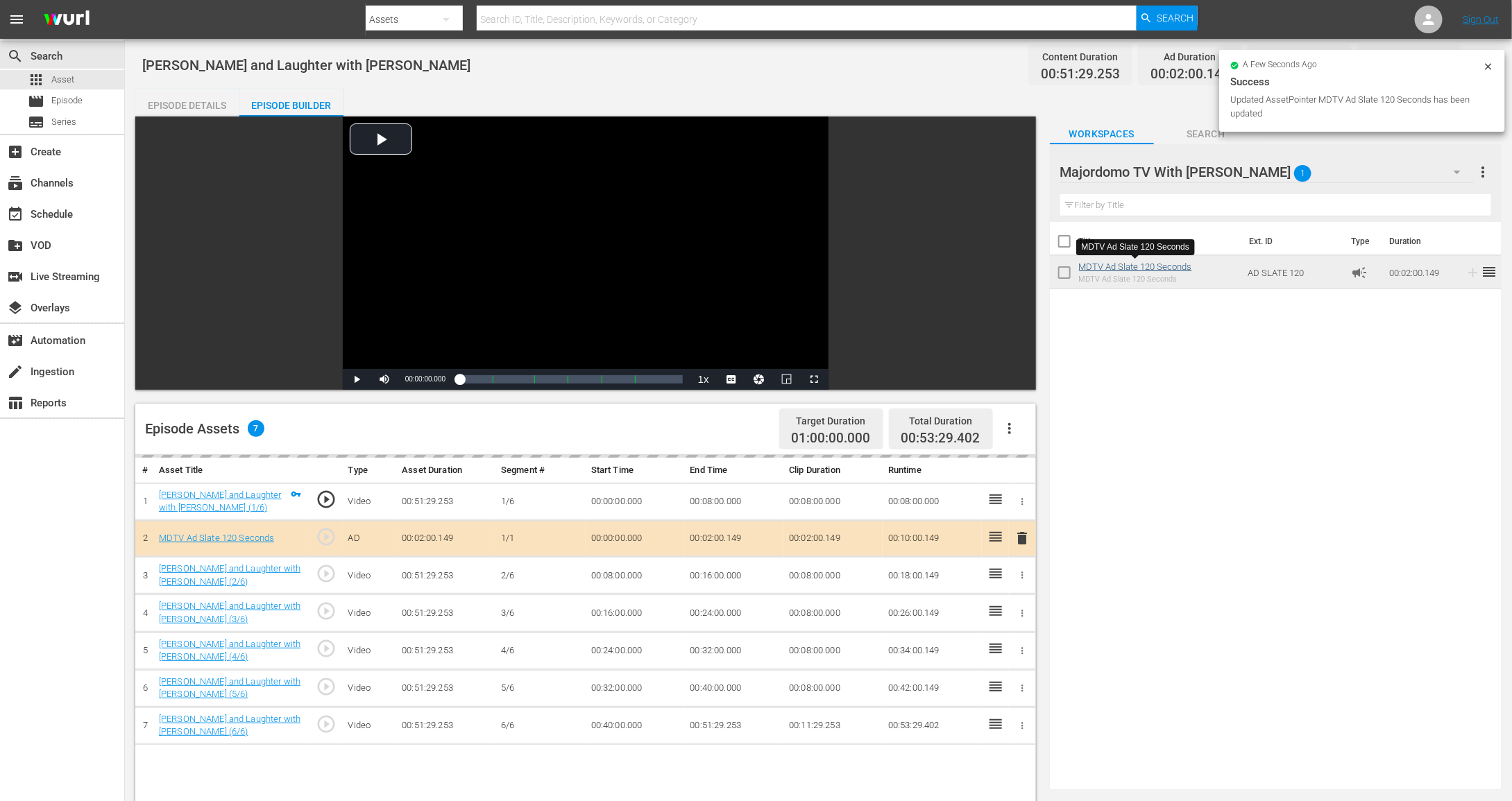
click at [778, 572] on td "00:16:00.000" at bounding box center [734, 575] width 99 height 38
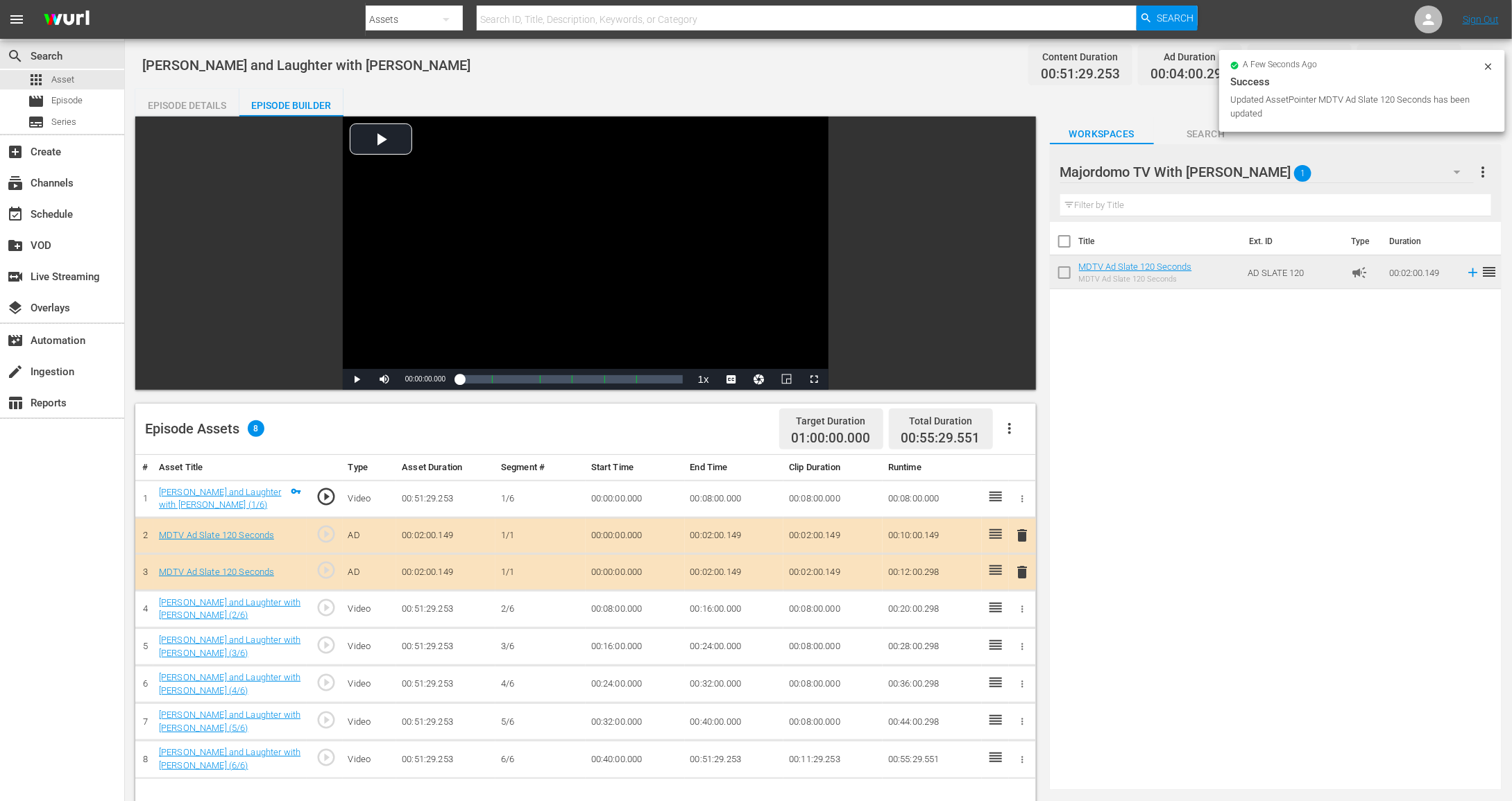
click at [1019, 571] on span "delete" at bounding box center [1022, 572] width 16 height 16
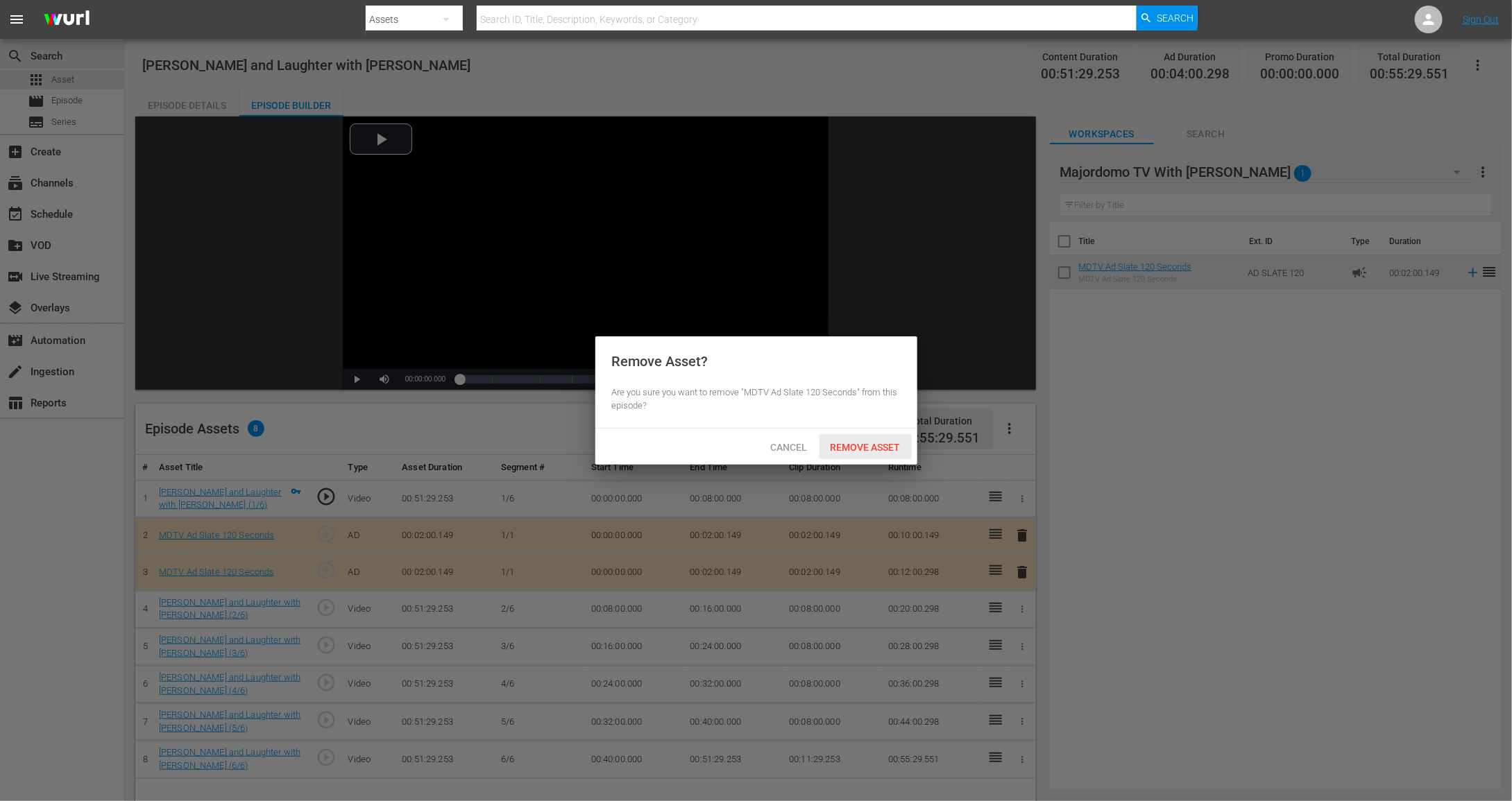
click at [847, 439] on div "Remove Asset" at bounding box center [866, 447] width 93 height 26
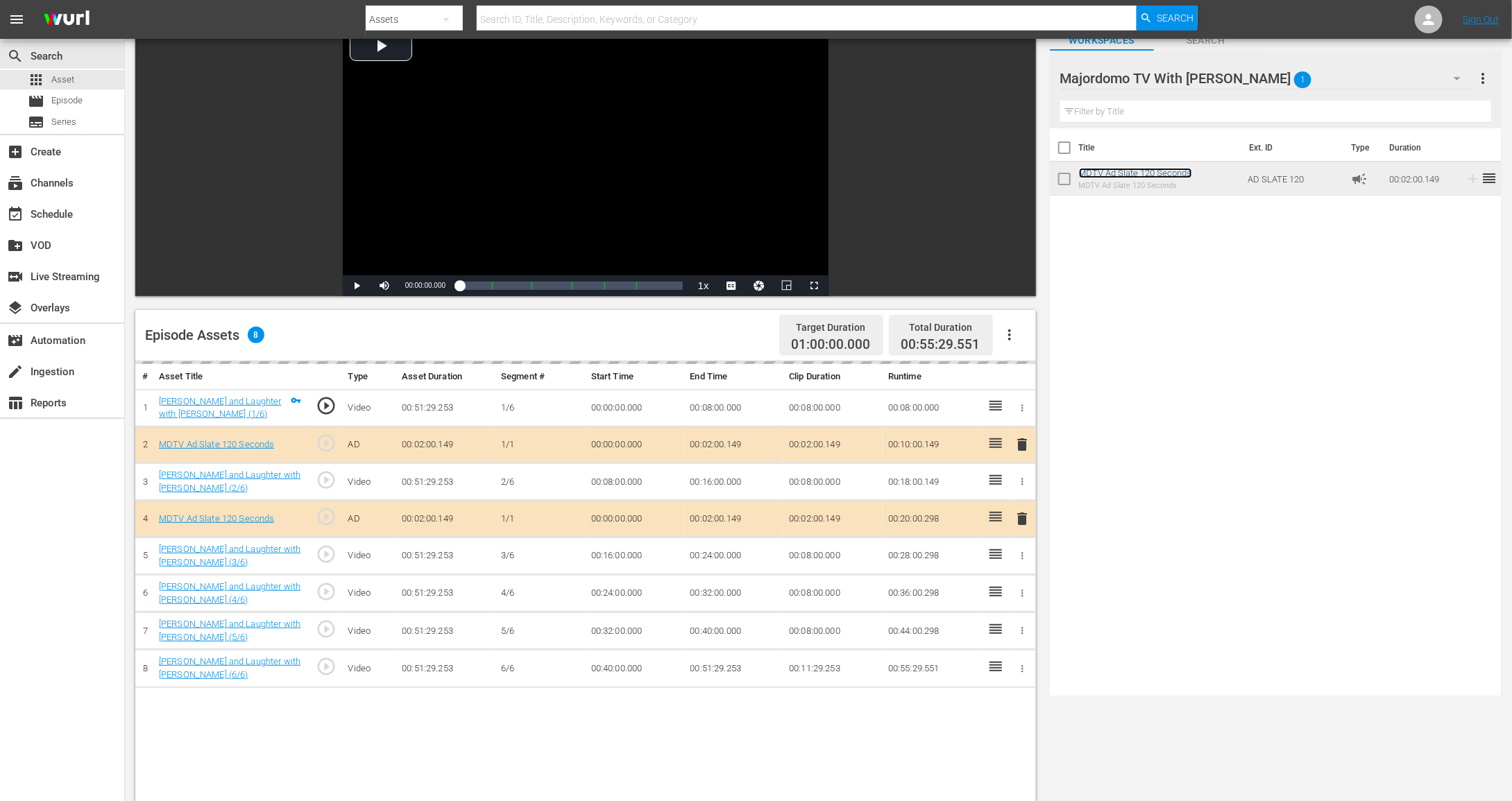
scroll to position [113, 0]
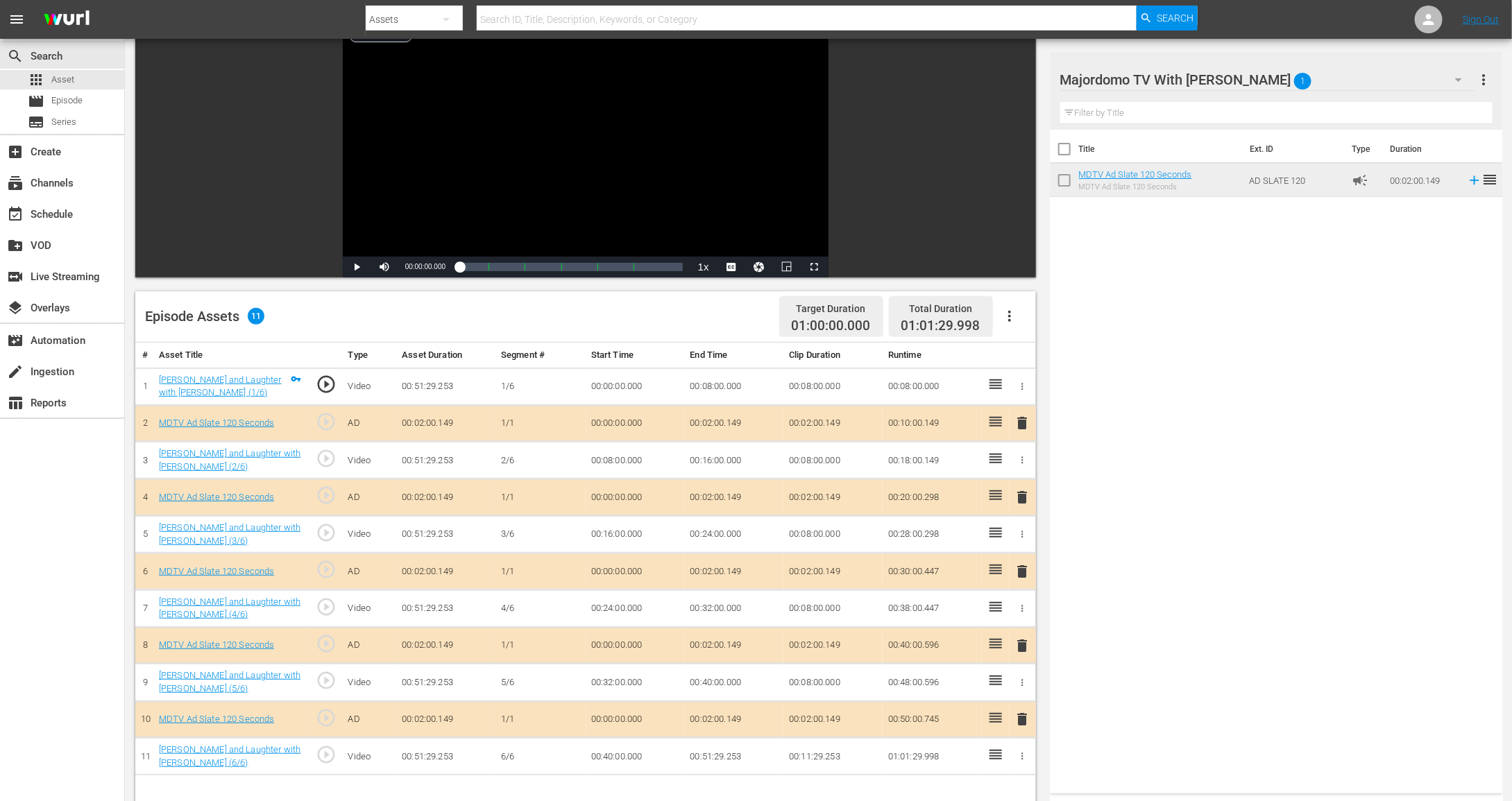
click at [736, 424] on td "00:02:00.149" at bounding box center [734, 423] width 99 height 37
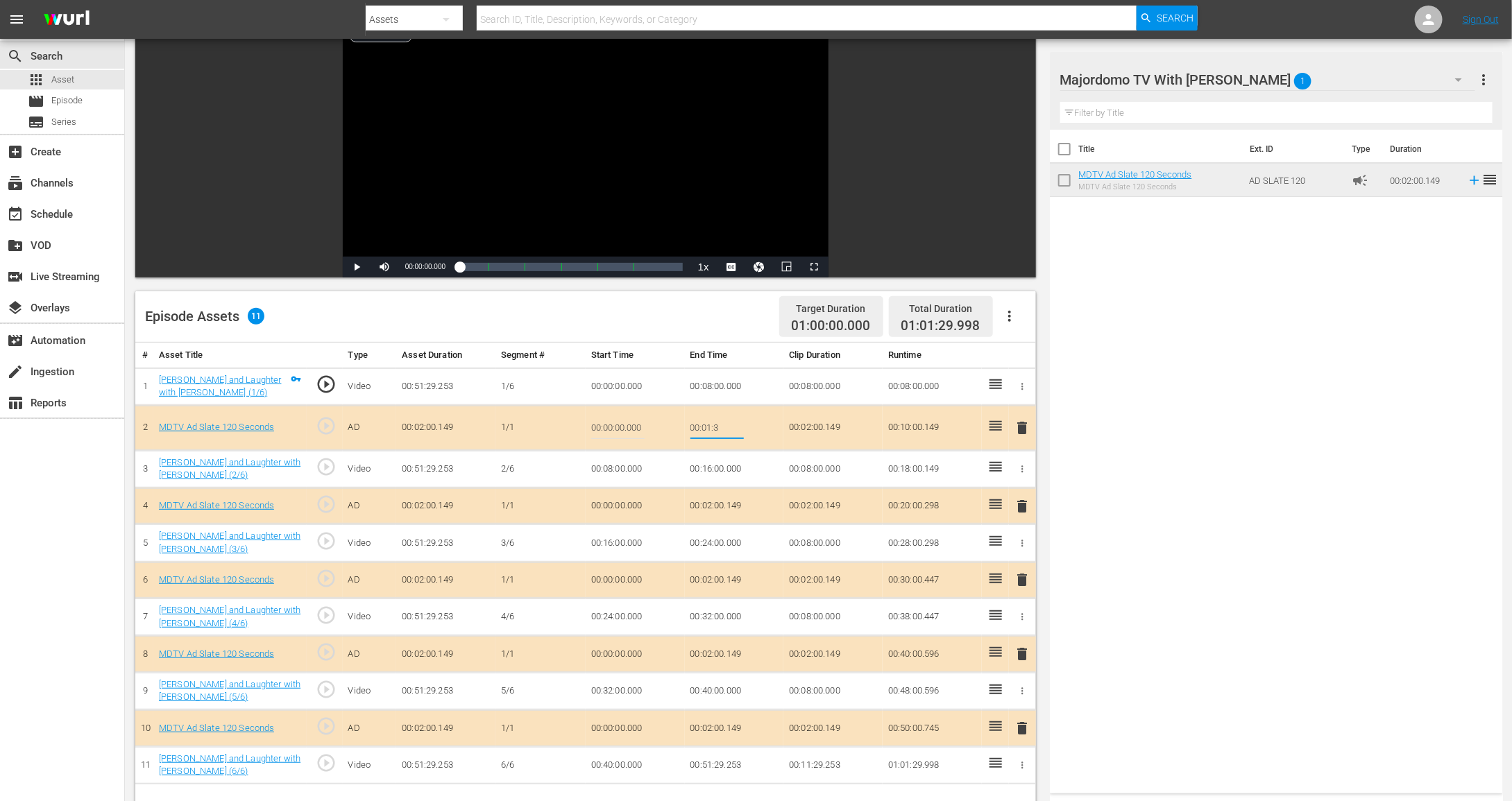
type input "00:01:30"
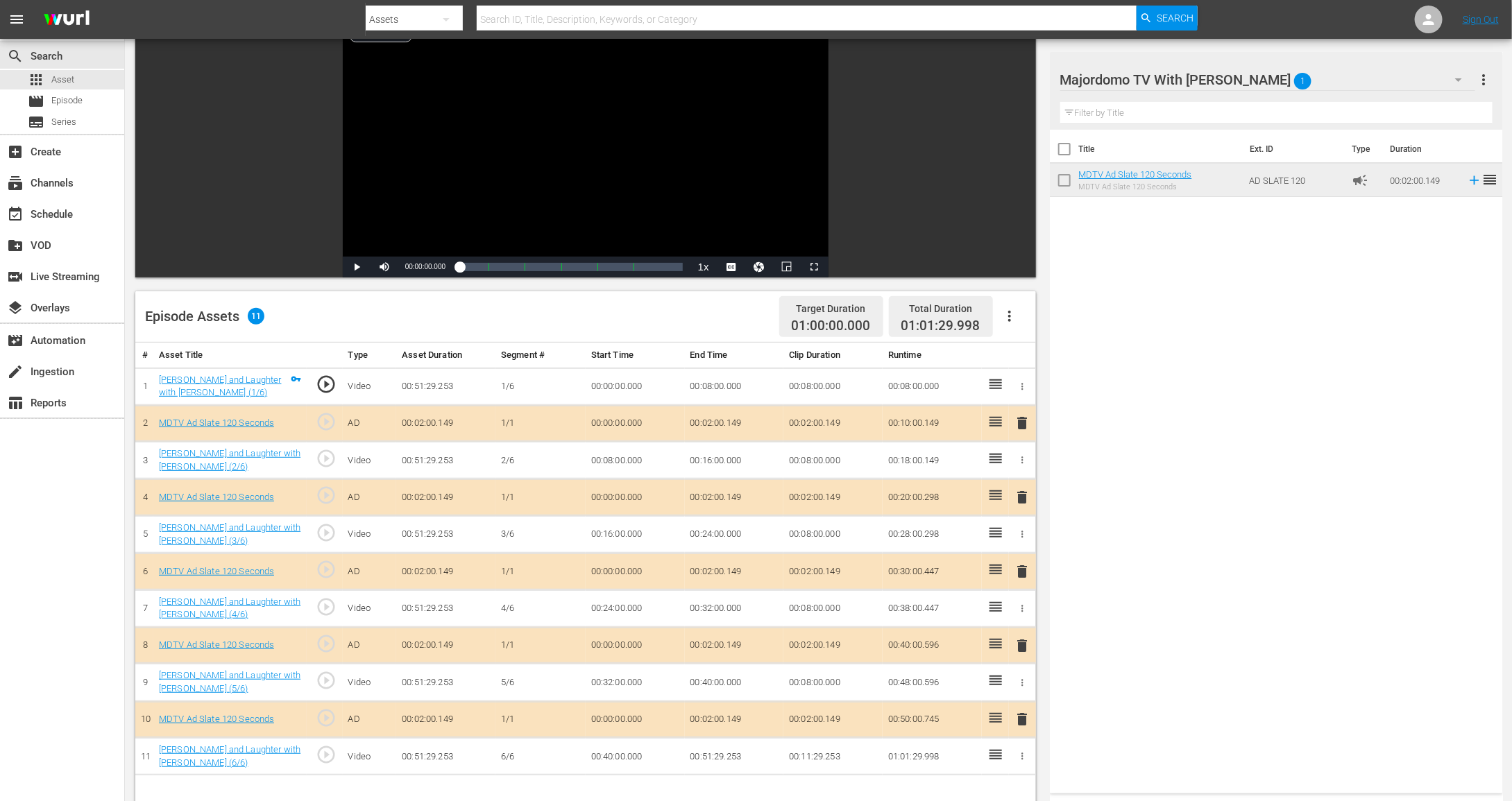
click at [707, 494] on td "00:02:00.149" at bounding box center [734, 497] width 99 height 37
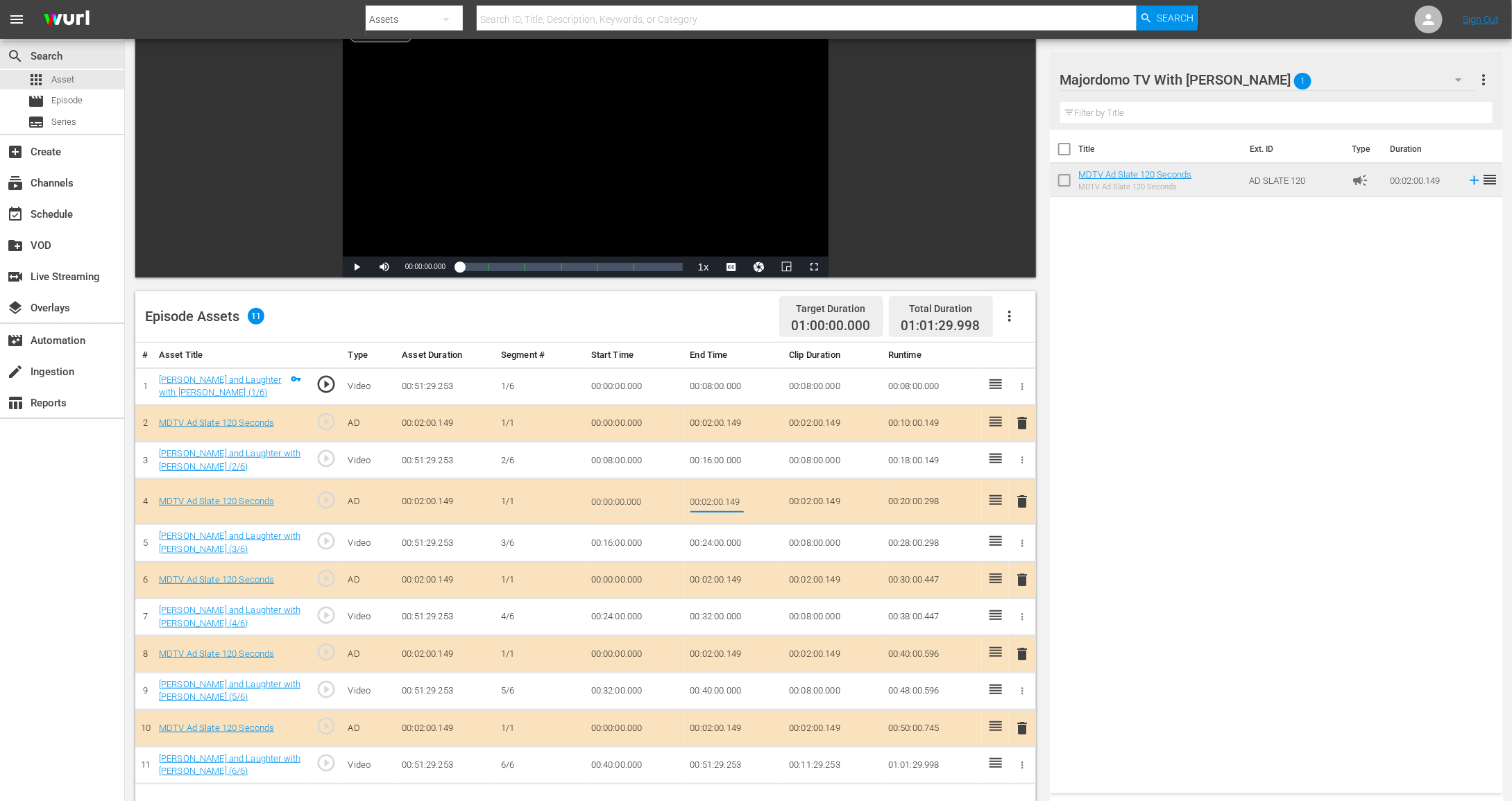
click at [707, 494] on input "00:02:00.149" at bounding box center [716, 501] width 53 height 34
type input "00:01:30"
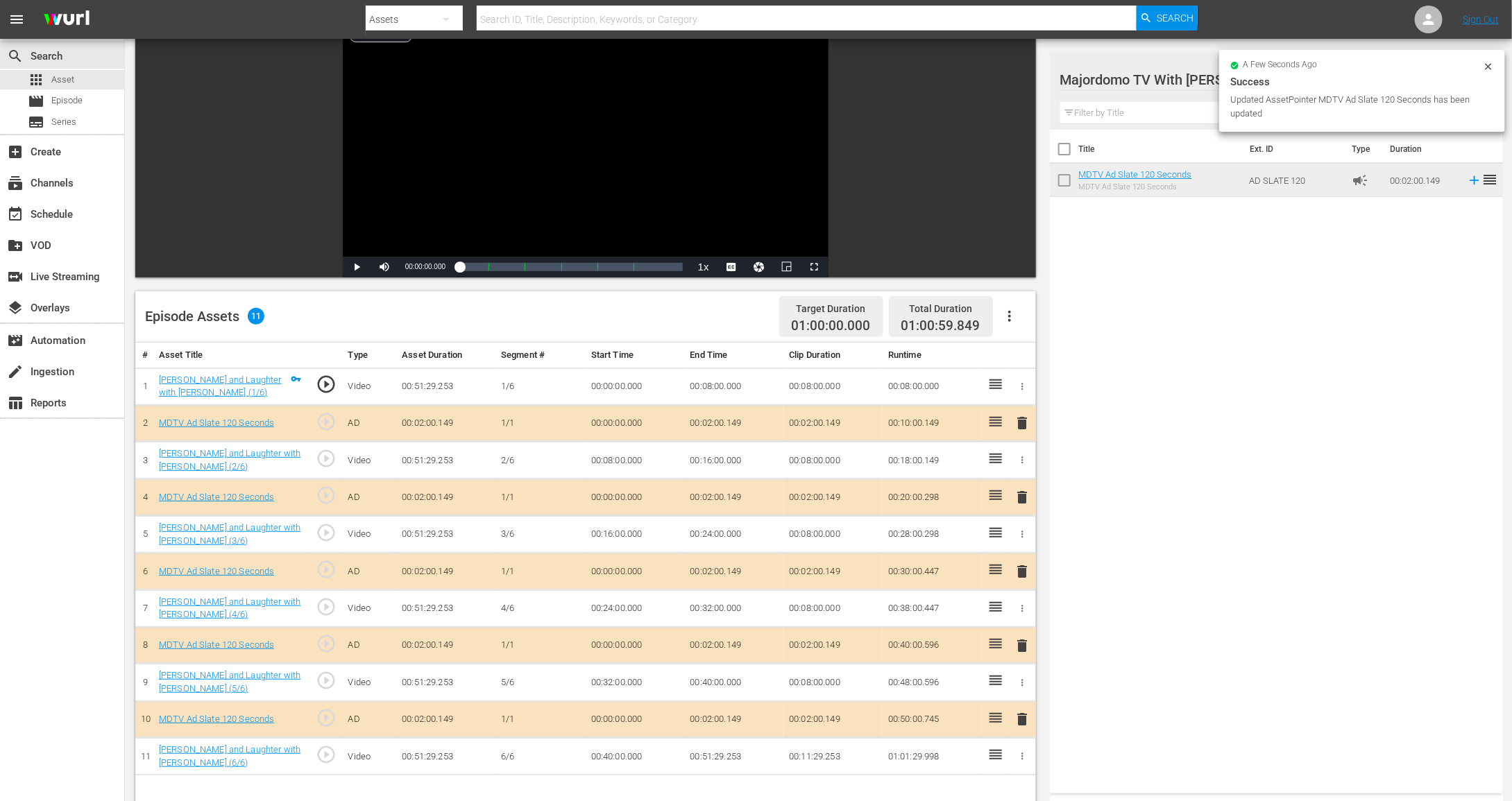
click at [701, 561] on td "00:02:00.149" at bounding box center [734, 572] width 99 height 37
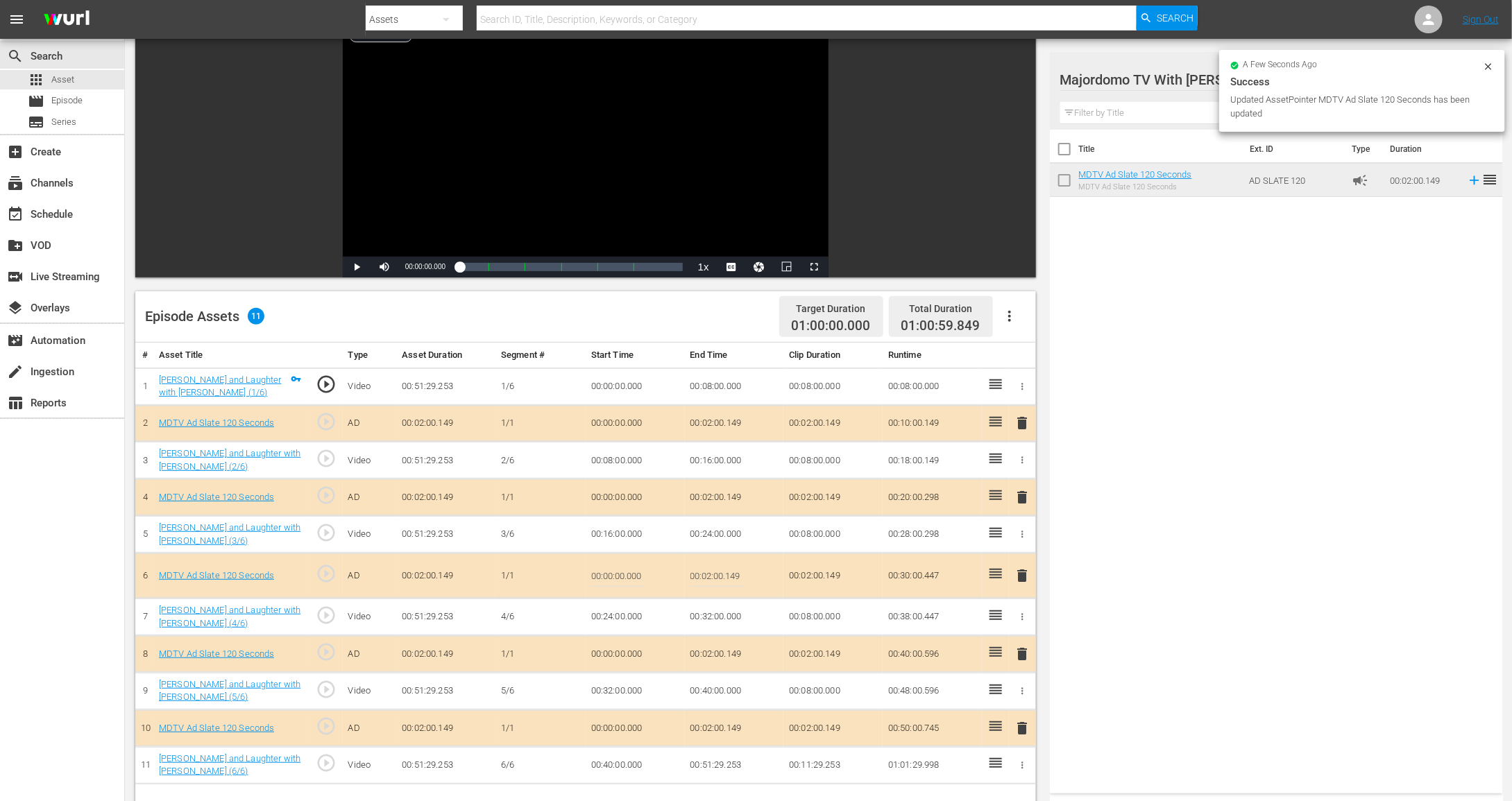
click at [701, 561] on input "00:02:00.149" at bounding box center [716, 575] width 53 height 34
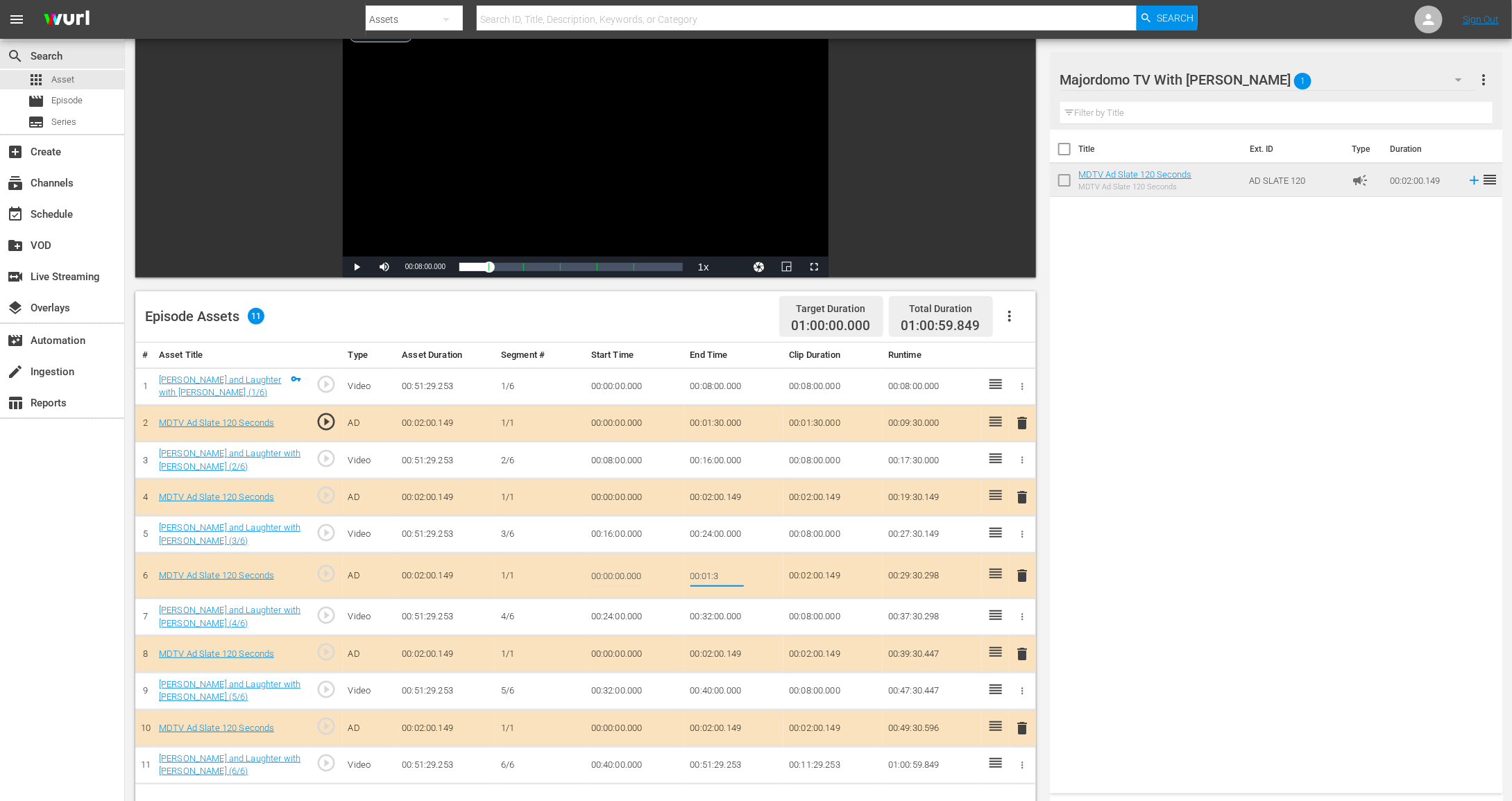
type input "00:01:30"
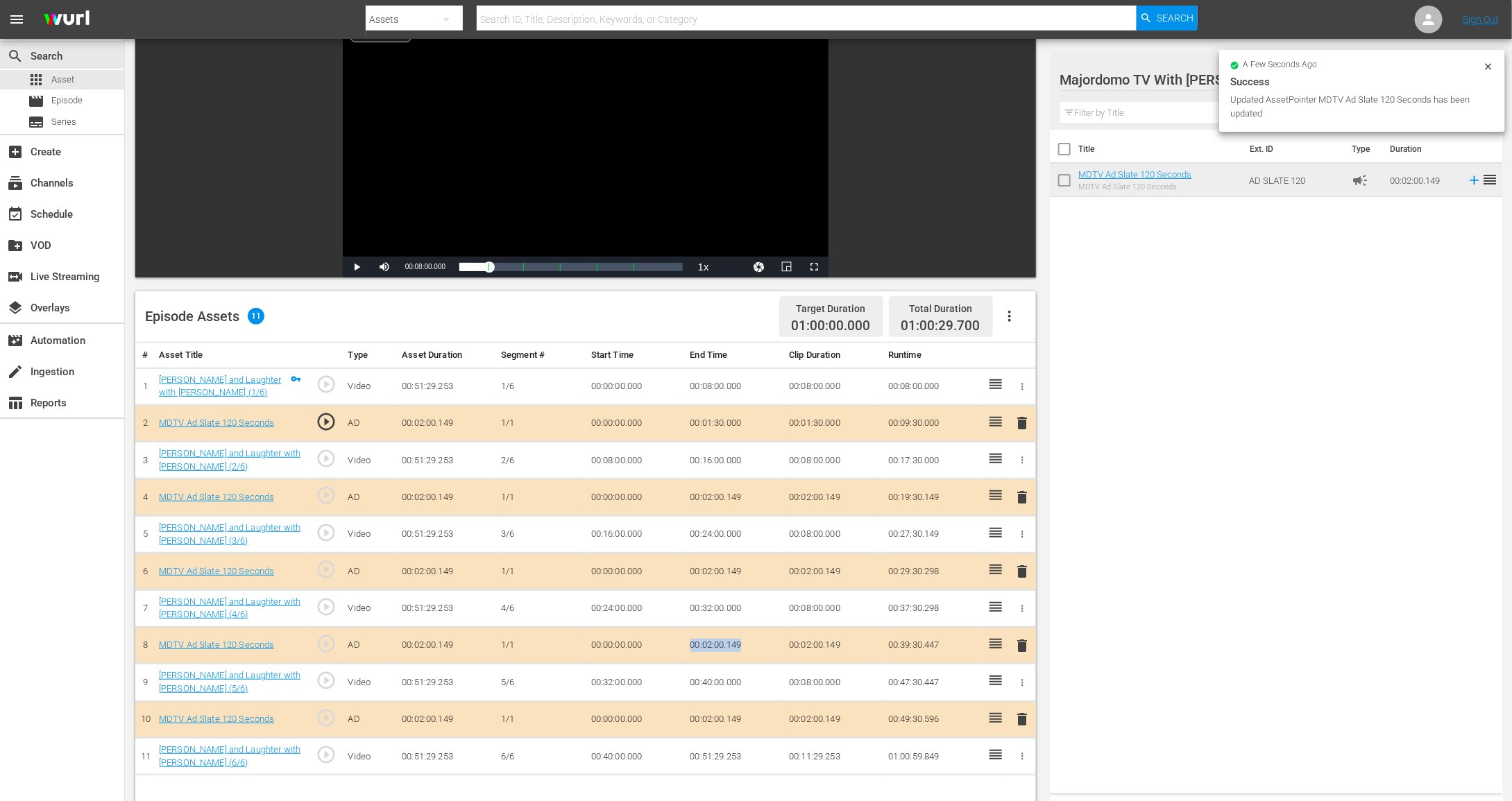
click at [685, 654] on tr "8 MDTV Ad Slate 120 Seconds play_circle_outline AD 00:02:00.149 [DATE] 00:00:00…" at bounding box center [585, 646] width 901 height 37
click at [685, 650] on td "00:02:00.149" at bounding box center [734, 646] width 99 height 37
click at [702, 645] on td "00:02:00.149" at bounding box center [734, 646] width 99 height 37
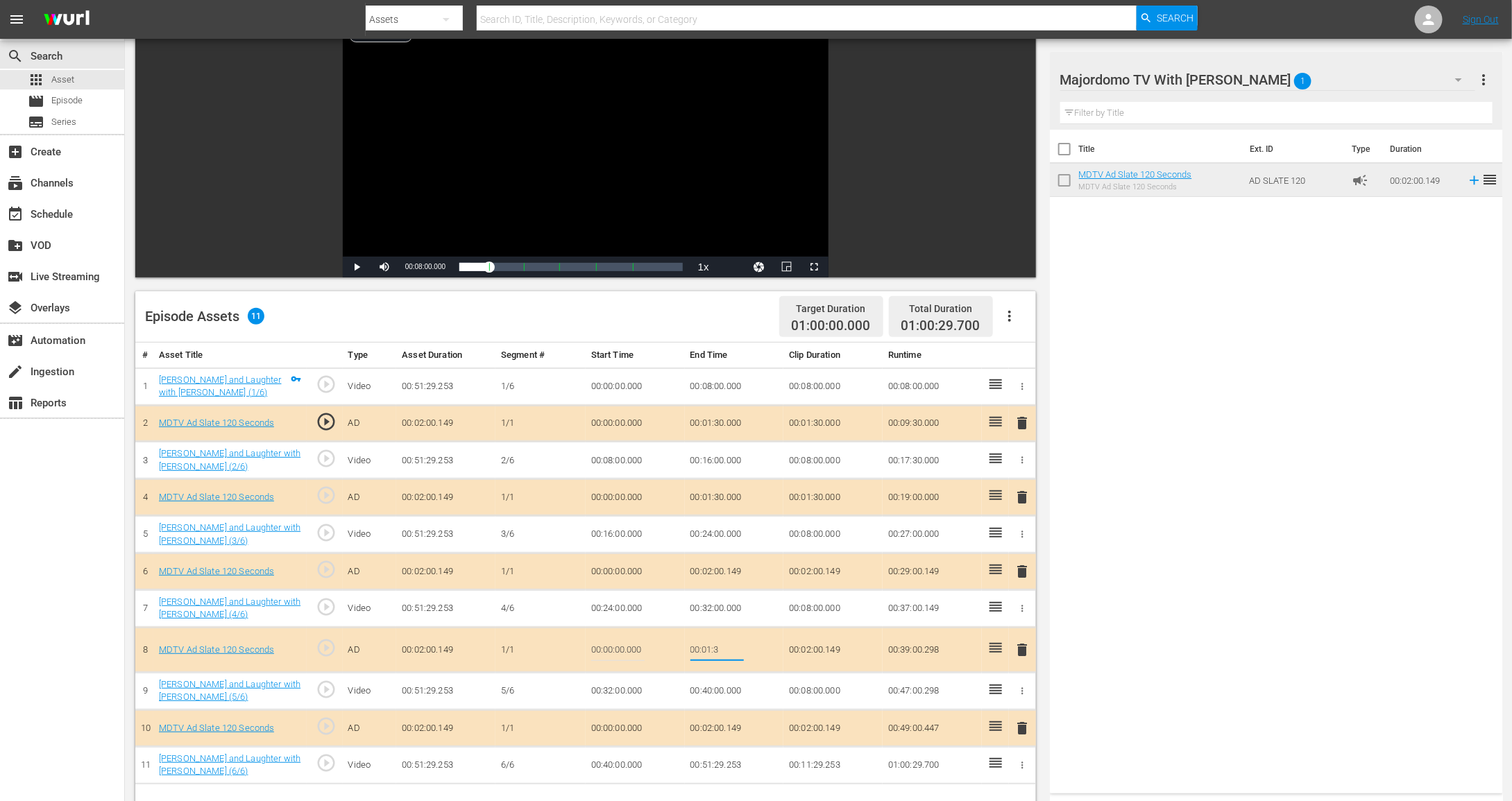
type input "00:01:30"
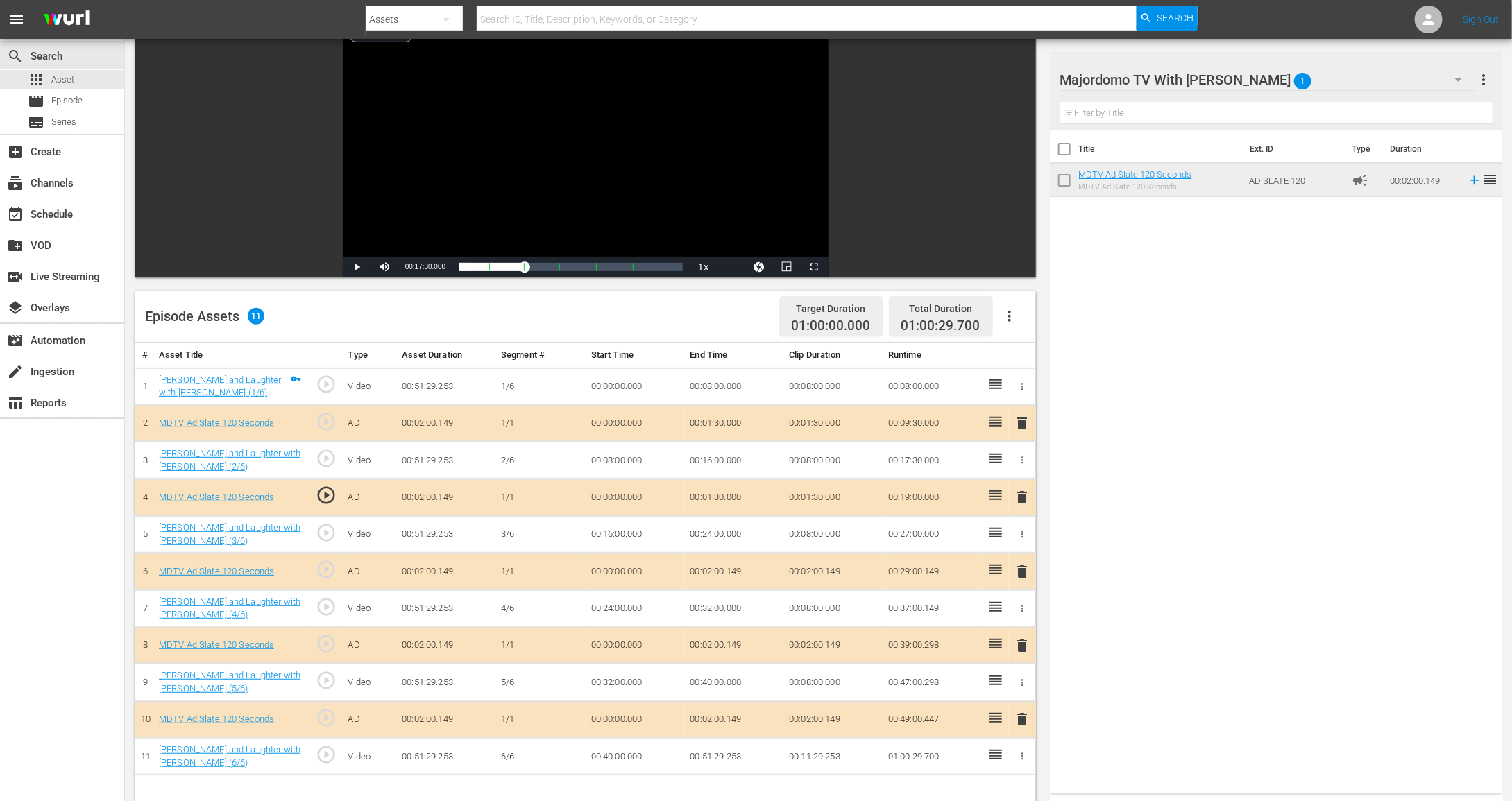
click at [710, 726] on td "00:02:00.149" at bounding box center [734, 720] width 99 height 37
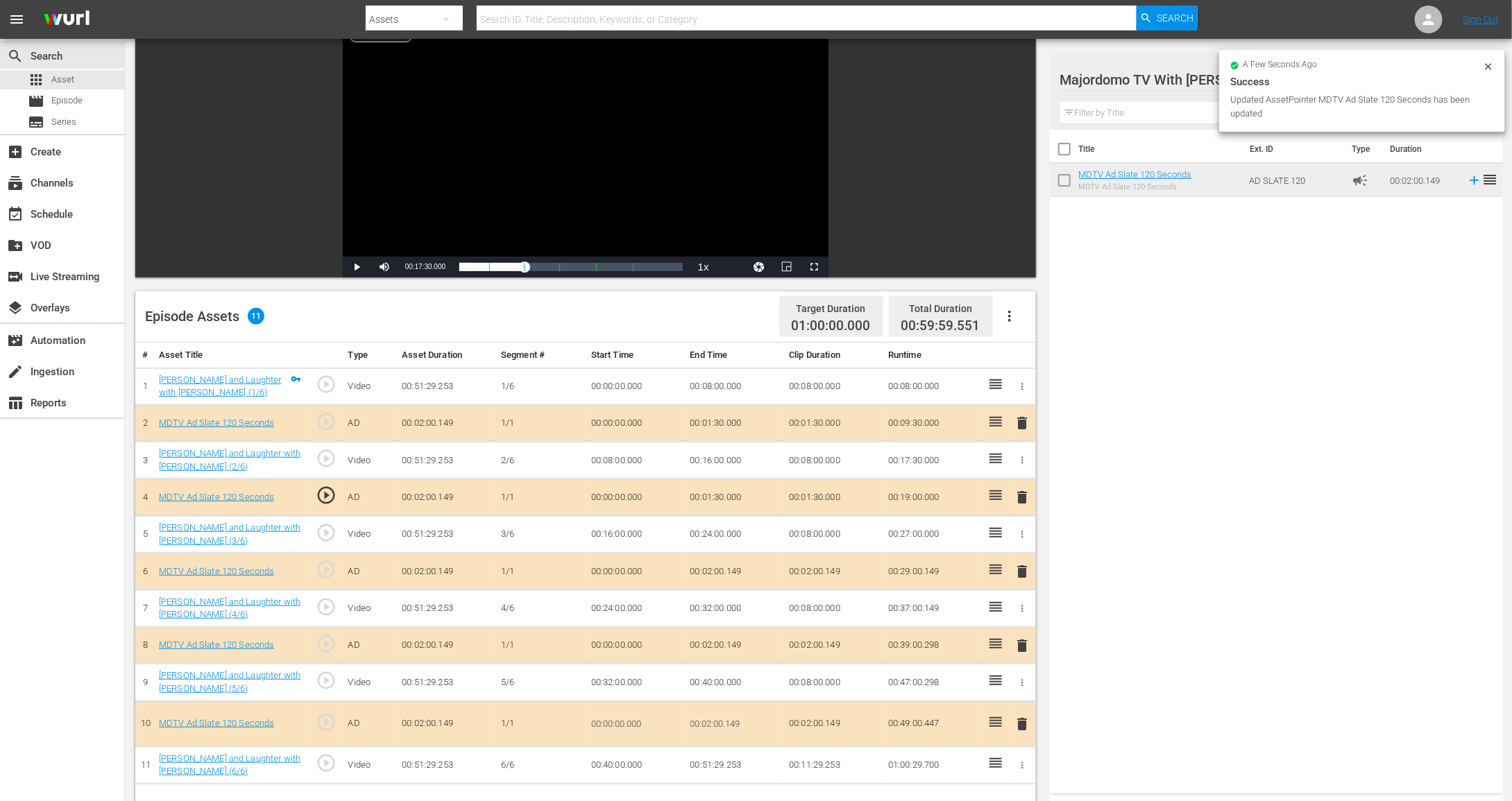
click at [710, 720] on input "00:02:00.149" at bounding box center [716, 724] width 53 height 34
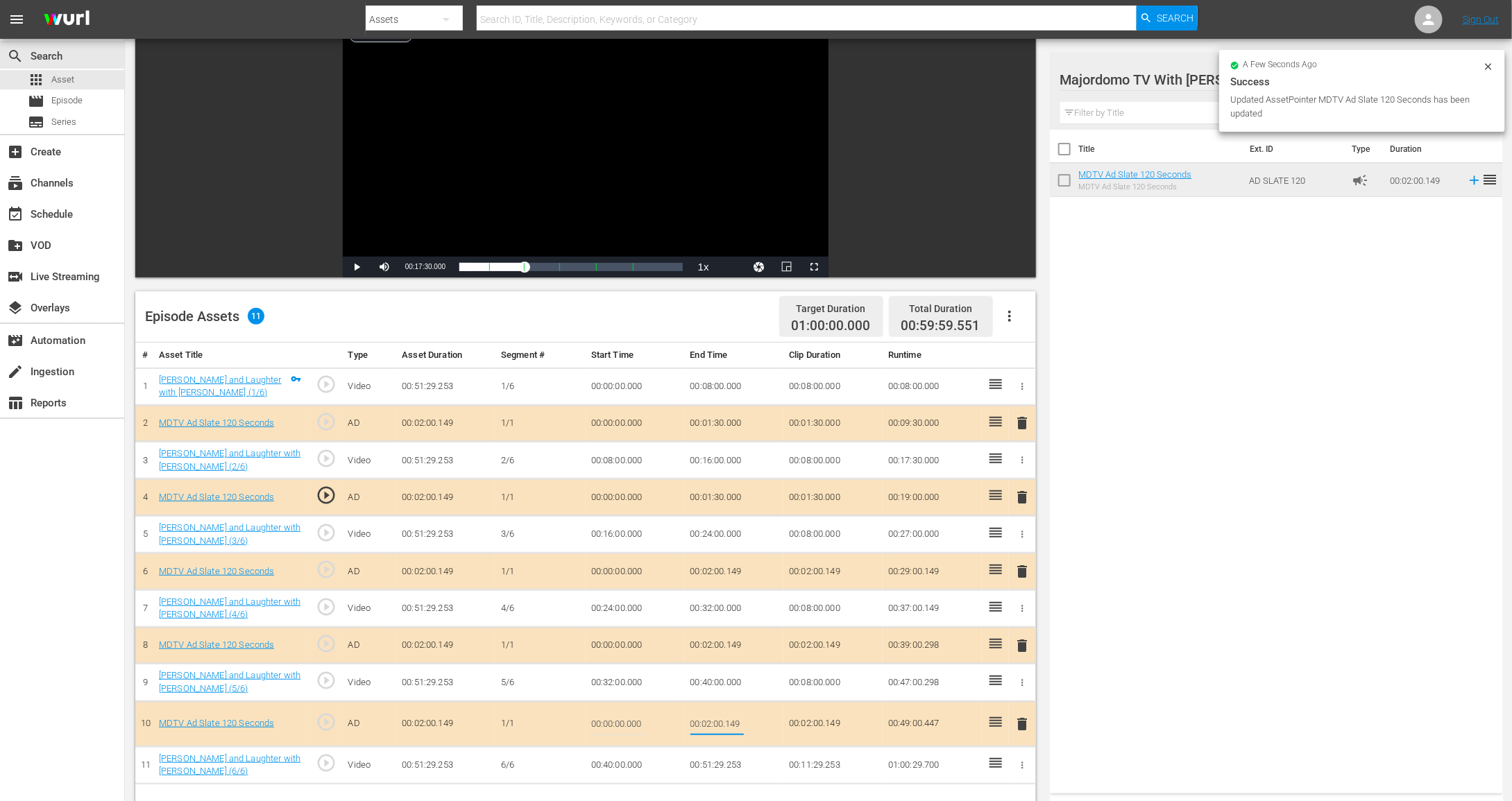
click at [710, 720] on input "00:02:00.149" at bounding box center [716, 724] width 53 height 34
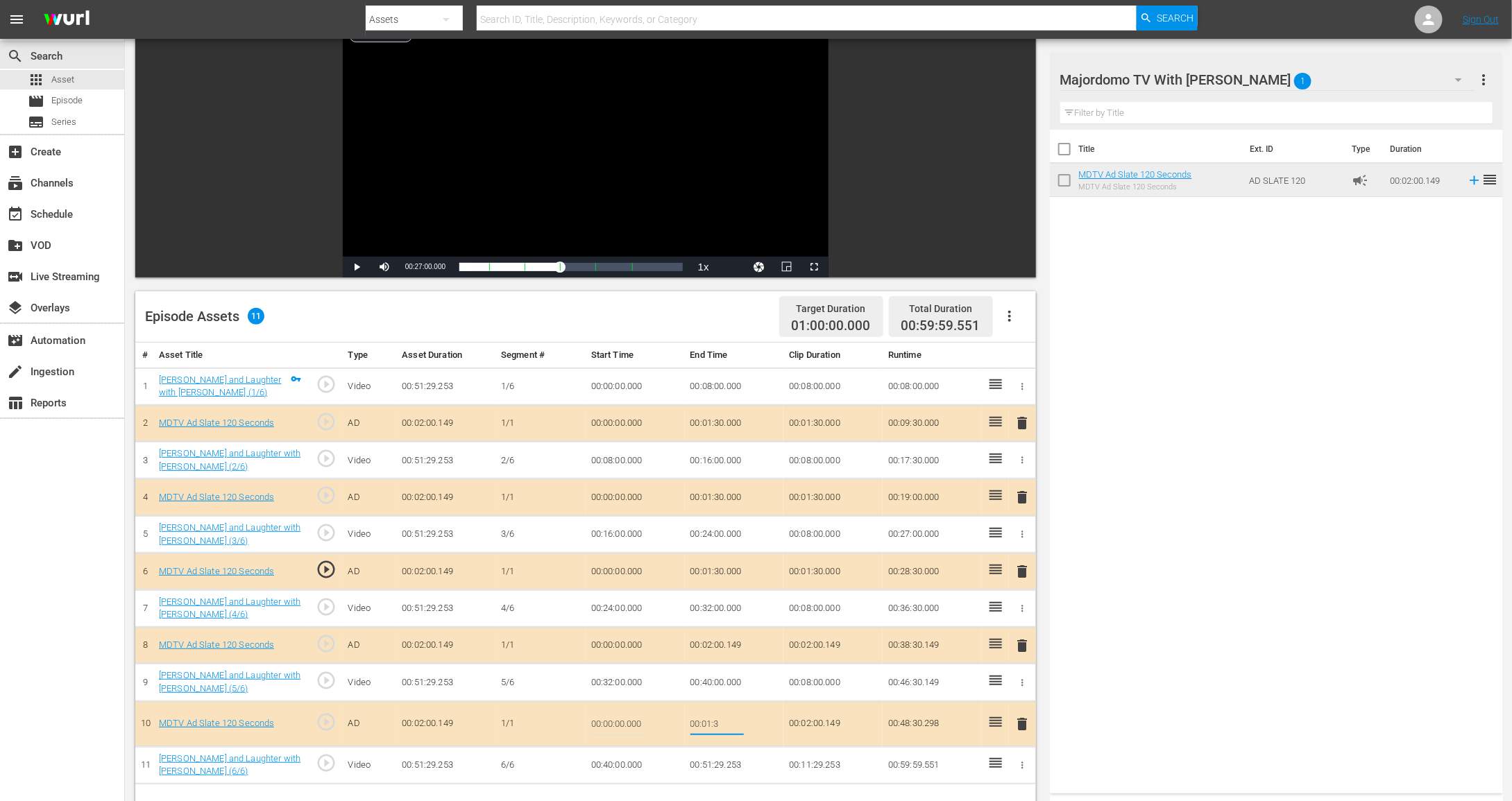
type input "00:01:30"
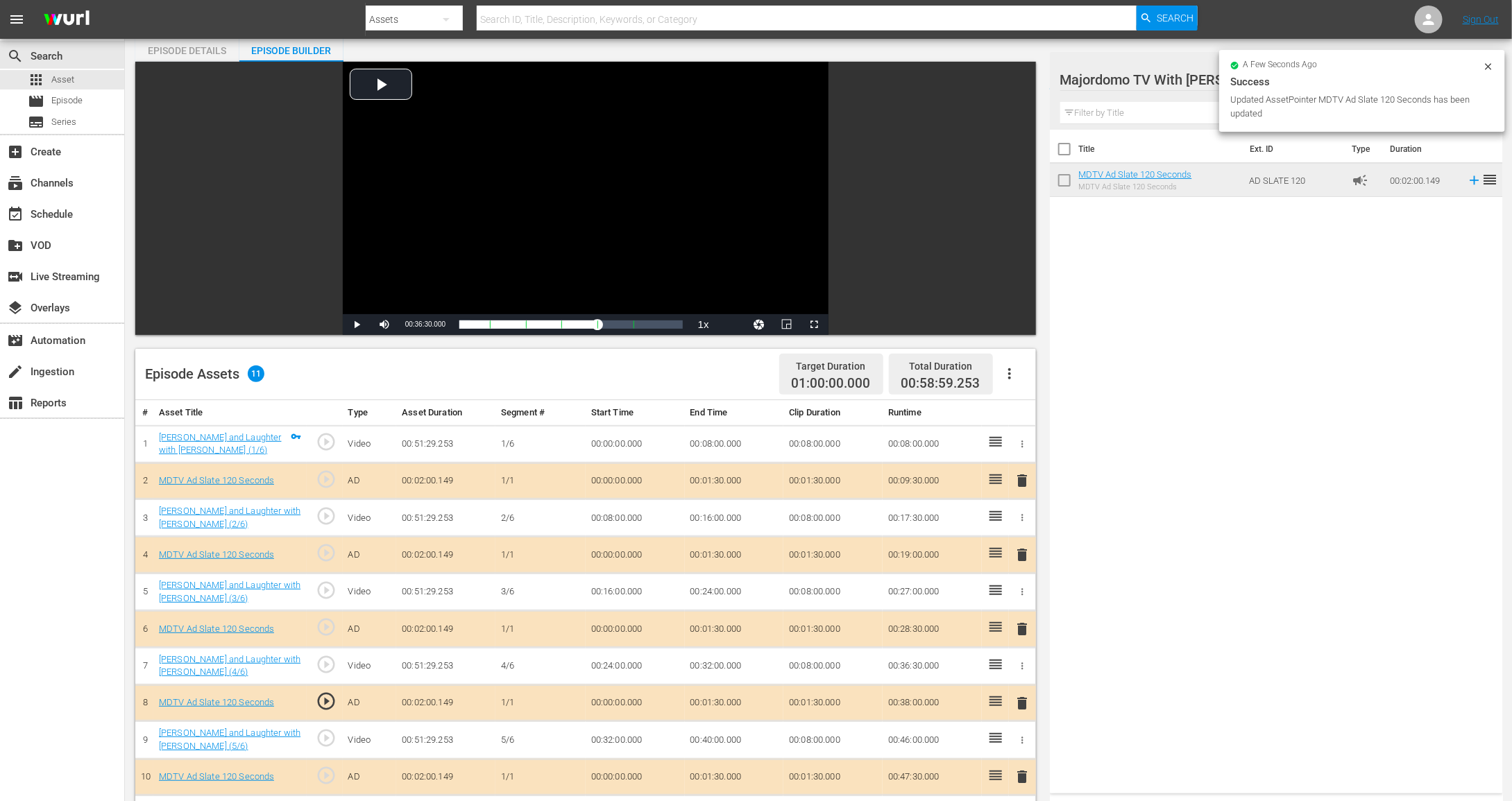
scroll to position [0, 0]
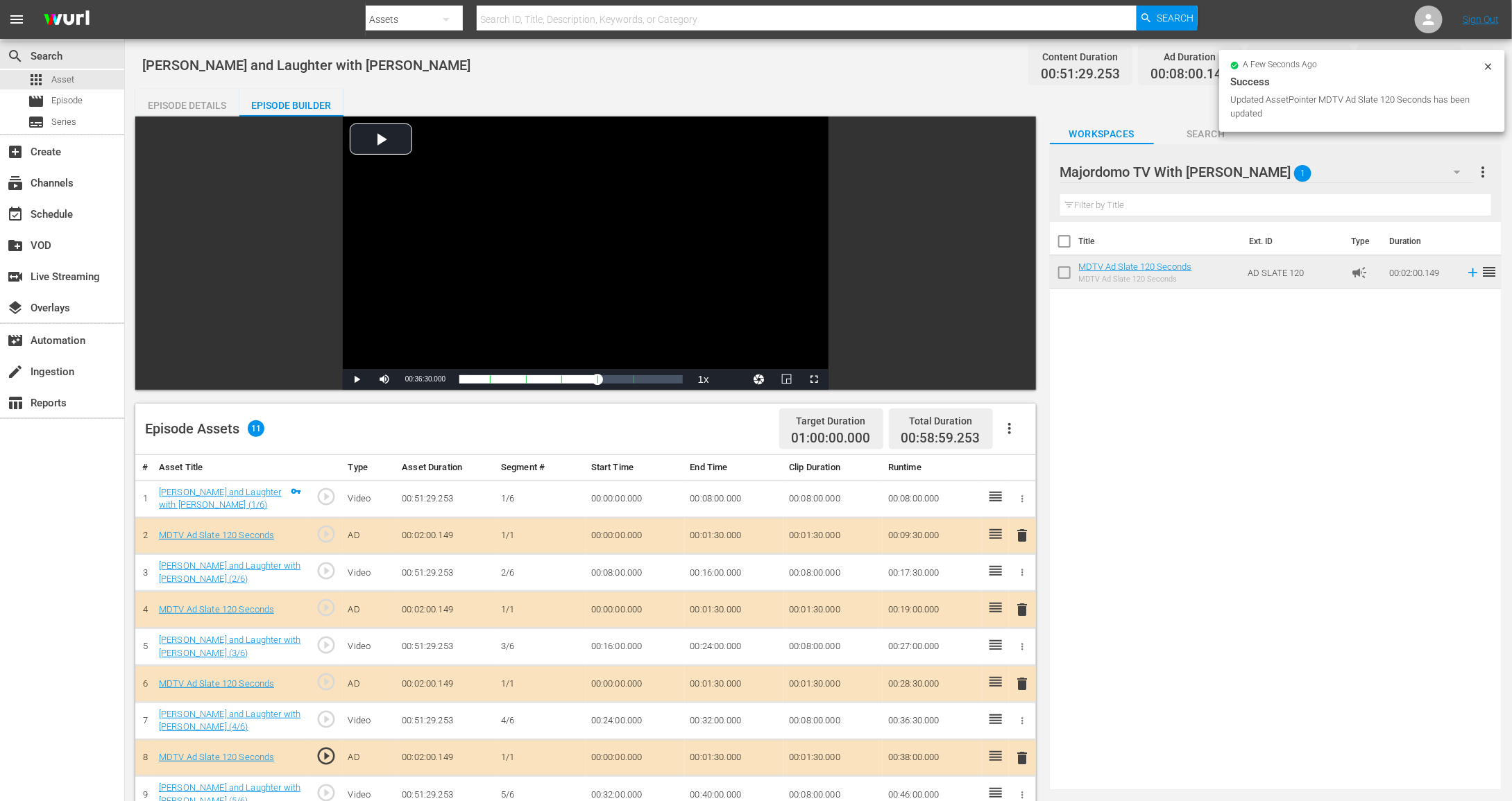
click at [200, 109] on div "Episode Details" at bounding box center [187, 105] width 104 height 34
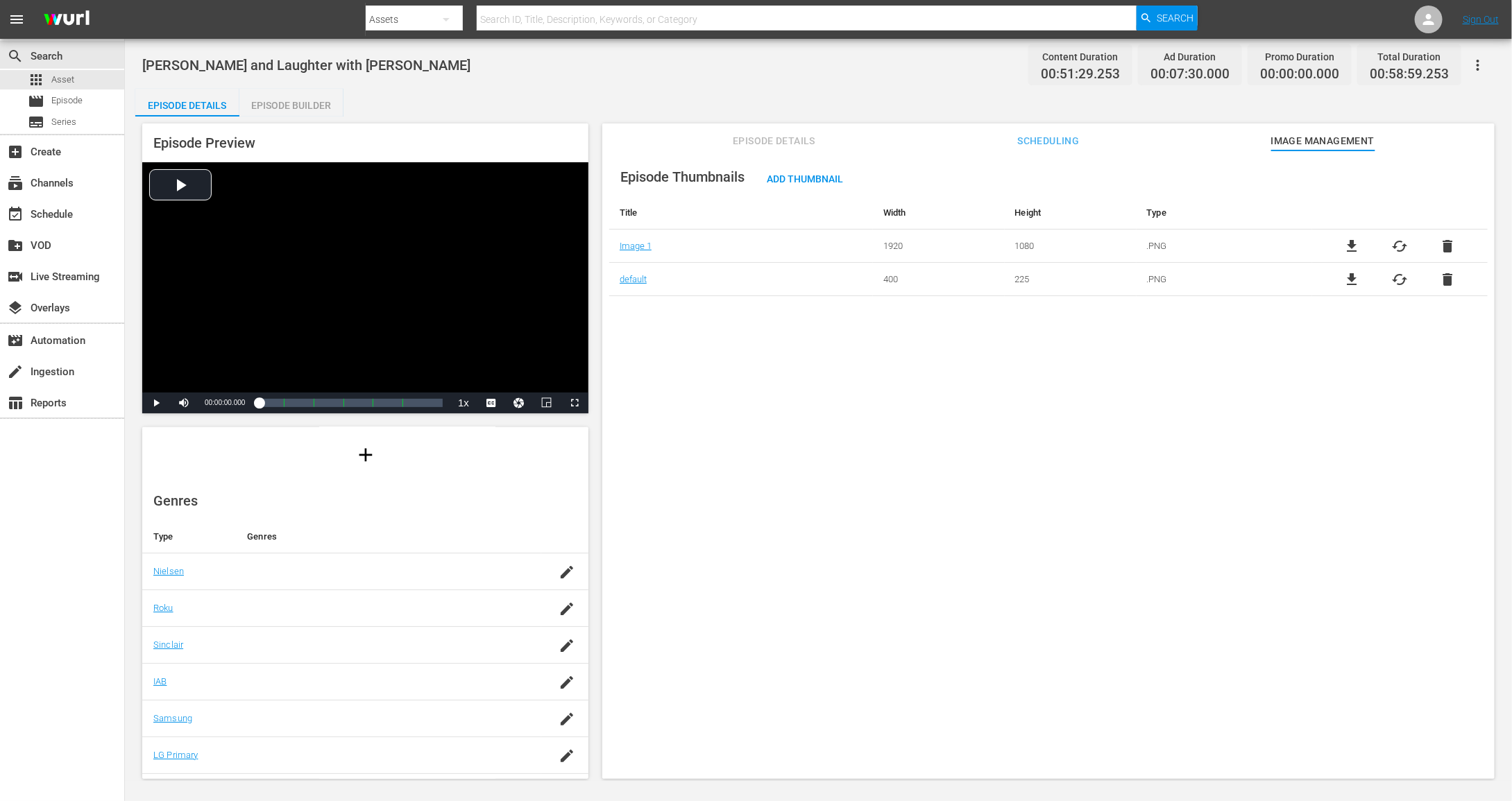
scroll to position [144, 0]
click at [1479, 58] on icon "button" at bounding box center [1477, 65] width 16 height 16
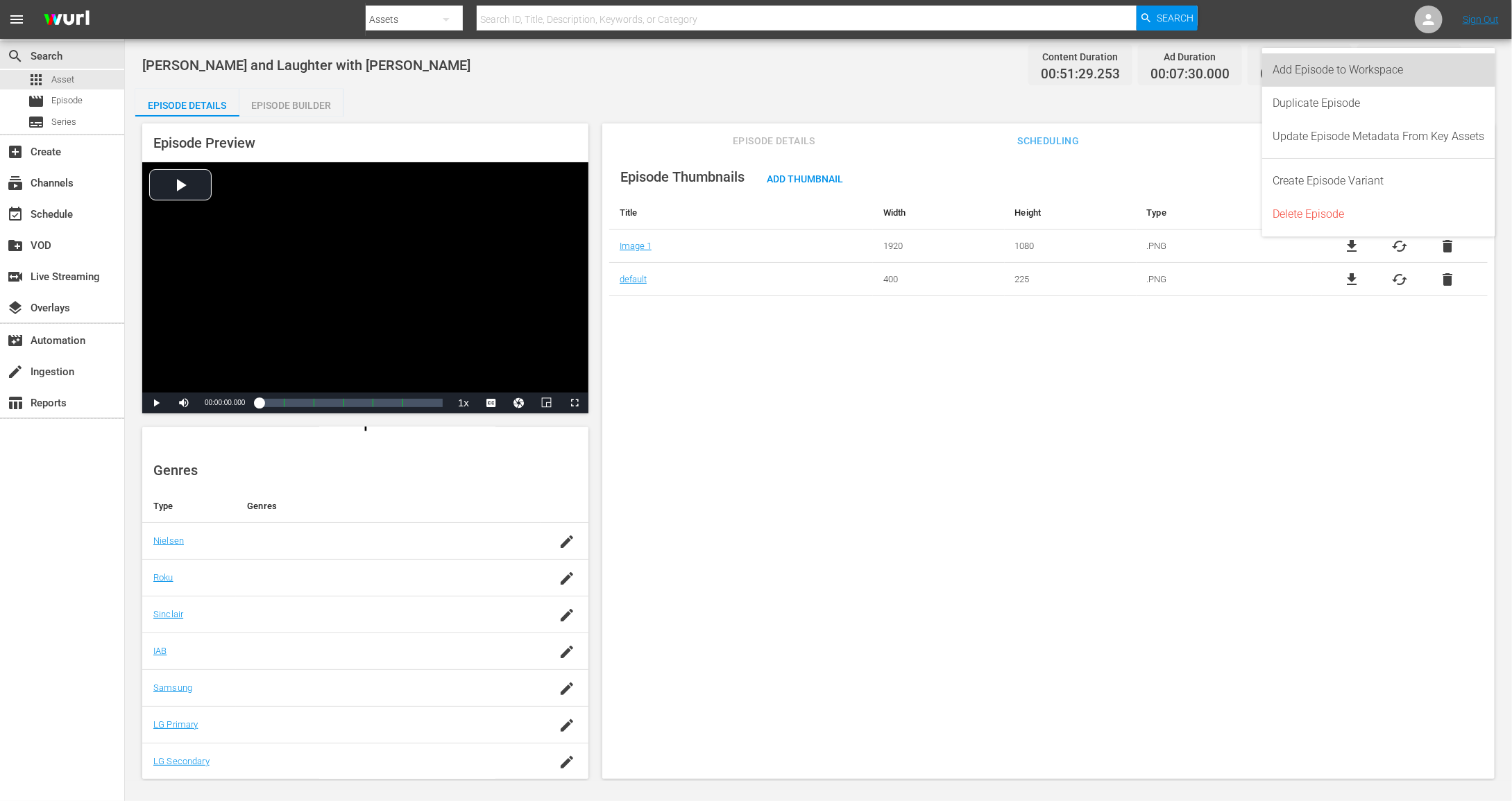
click at [1426, 67] on div "Add Episode to Workspace" at bounding box center [1380, 69] width 212 height 34
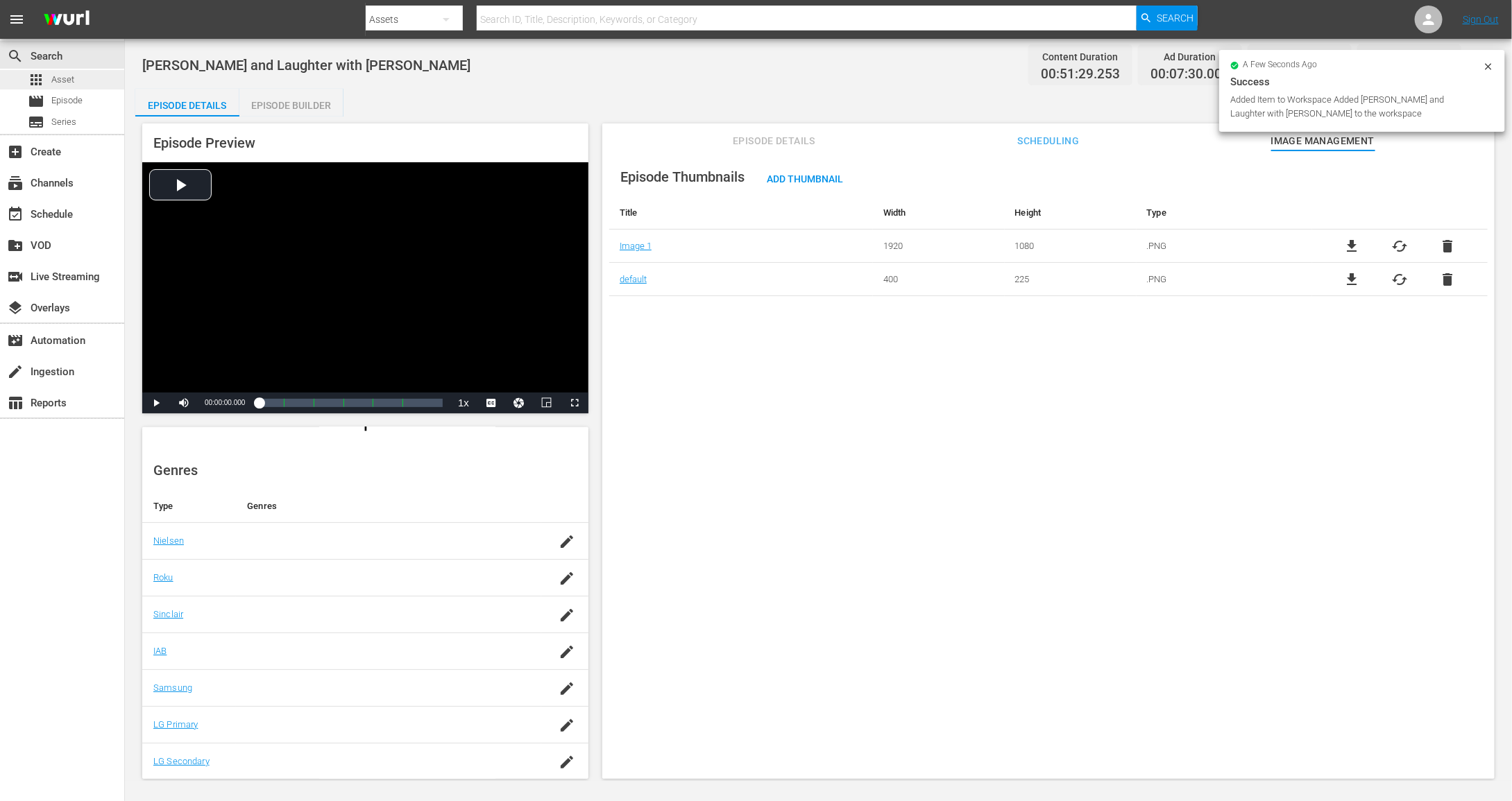
click at [84, 83] on div "apps Asset" at bounding box center [62, 80] width 124 height 19
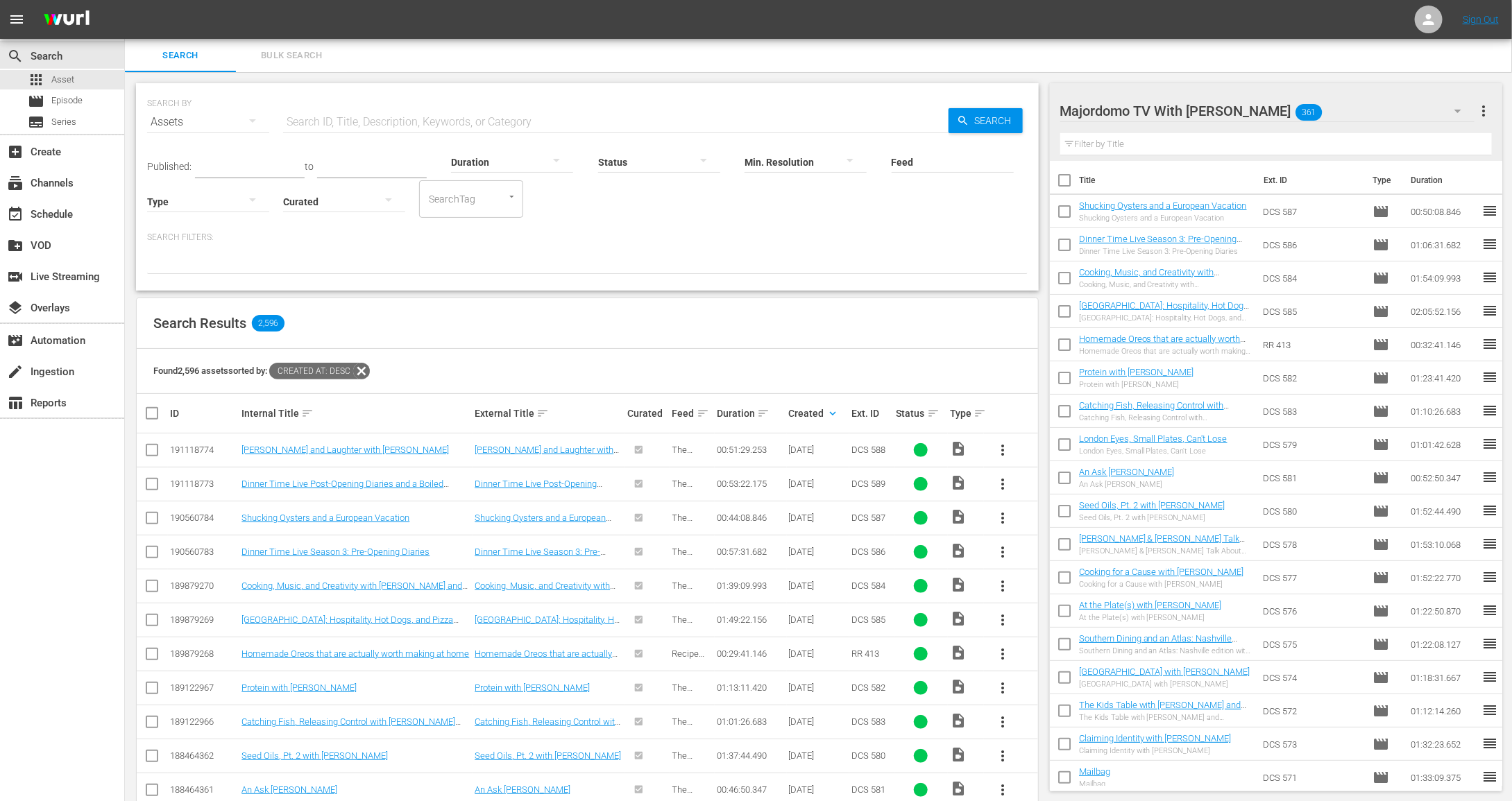
click at [1135, 244] on div "Dinner Time Live Season 3: Pre-Opening Diaries Dinner Time Live Season 3: Pre-O…" at bounding box center [1165, 245] width 173 height 22
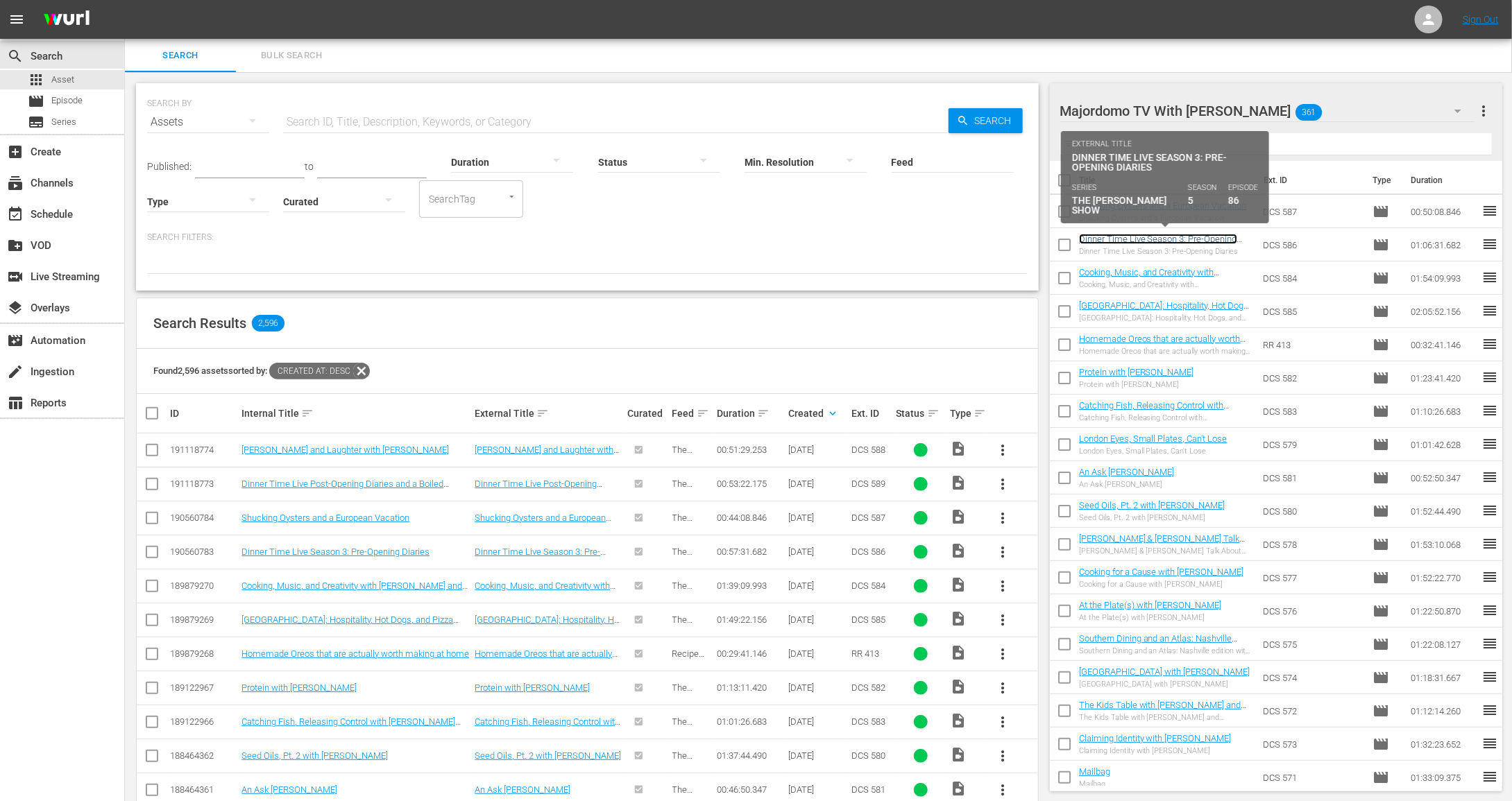
click at [1135, 241] on link "Dinner Time Live Season 3: Pre-Opening Diaries" at bounding box center [1158, 245] width 158 height 21
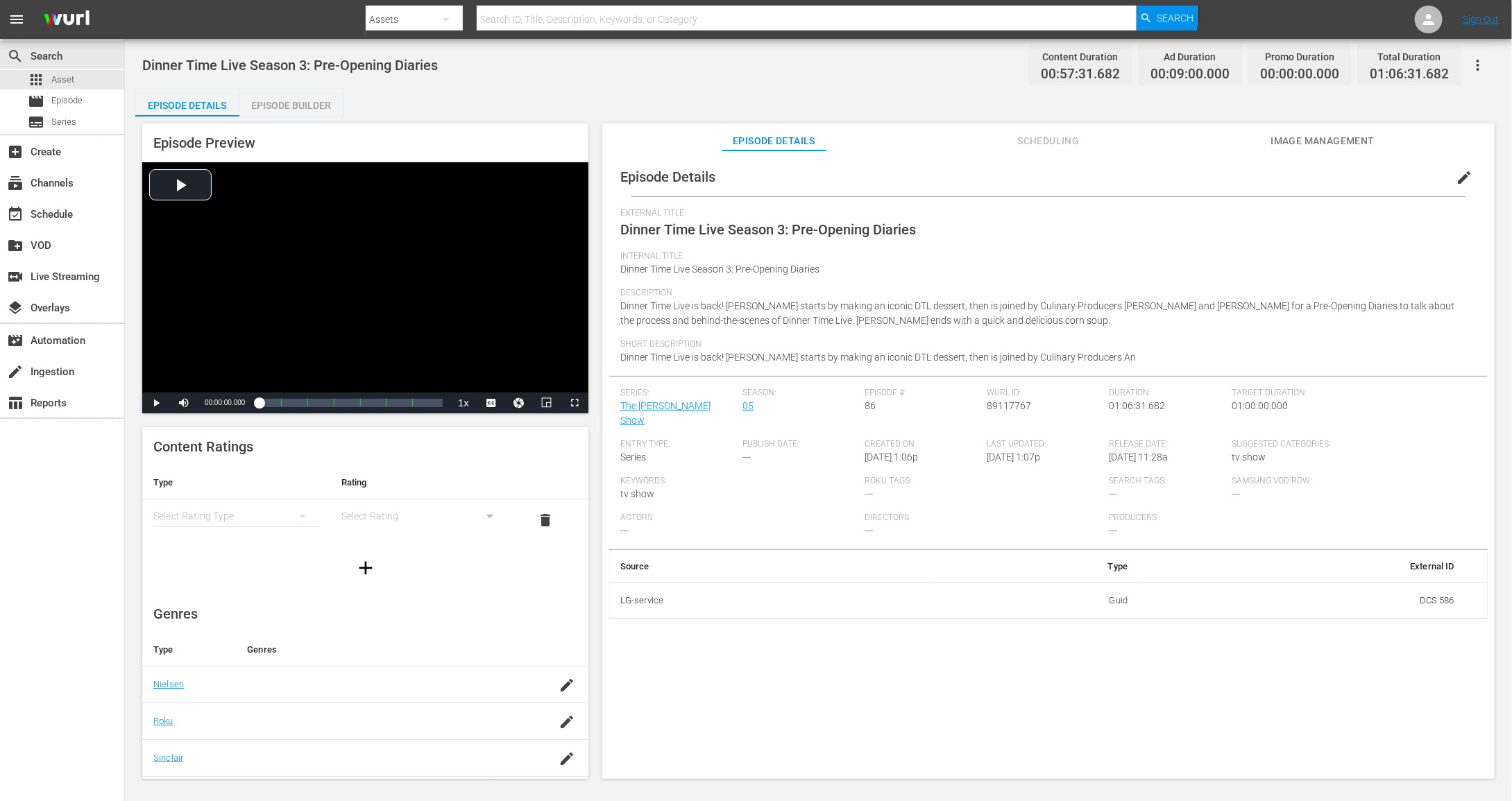
click at [260, 514] on div "simple table" at bounding box center [236, 516] width 166 height 39
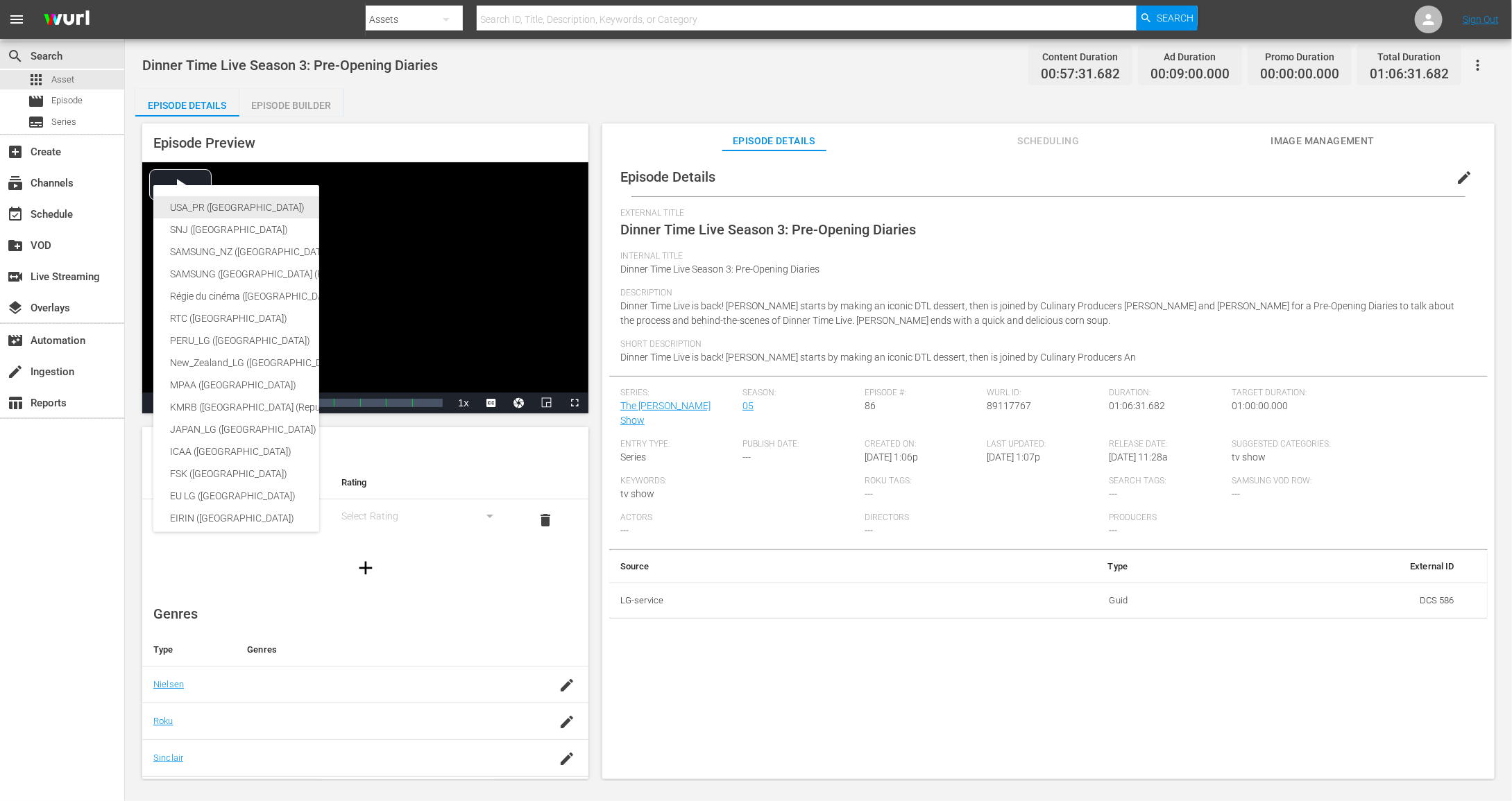
click at [249, 217] on div "USA_PR ([GEOGRAPHIC_DATA])" at bounding box center [329, 207] width 318 height 22
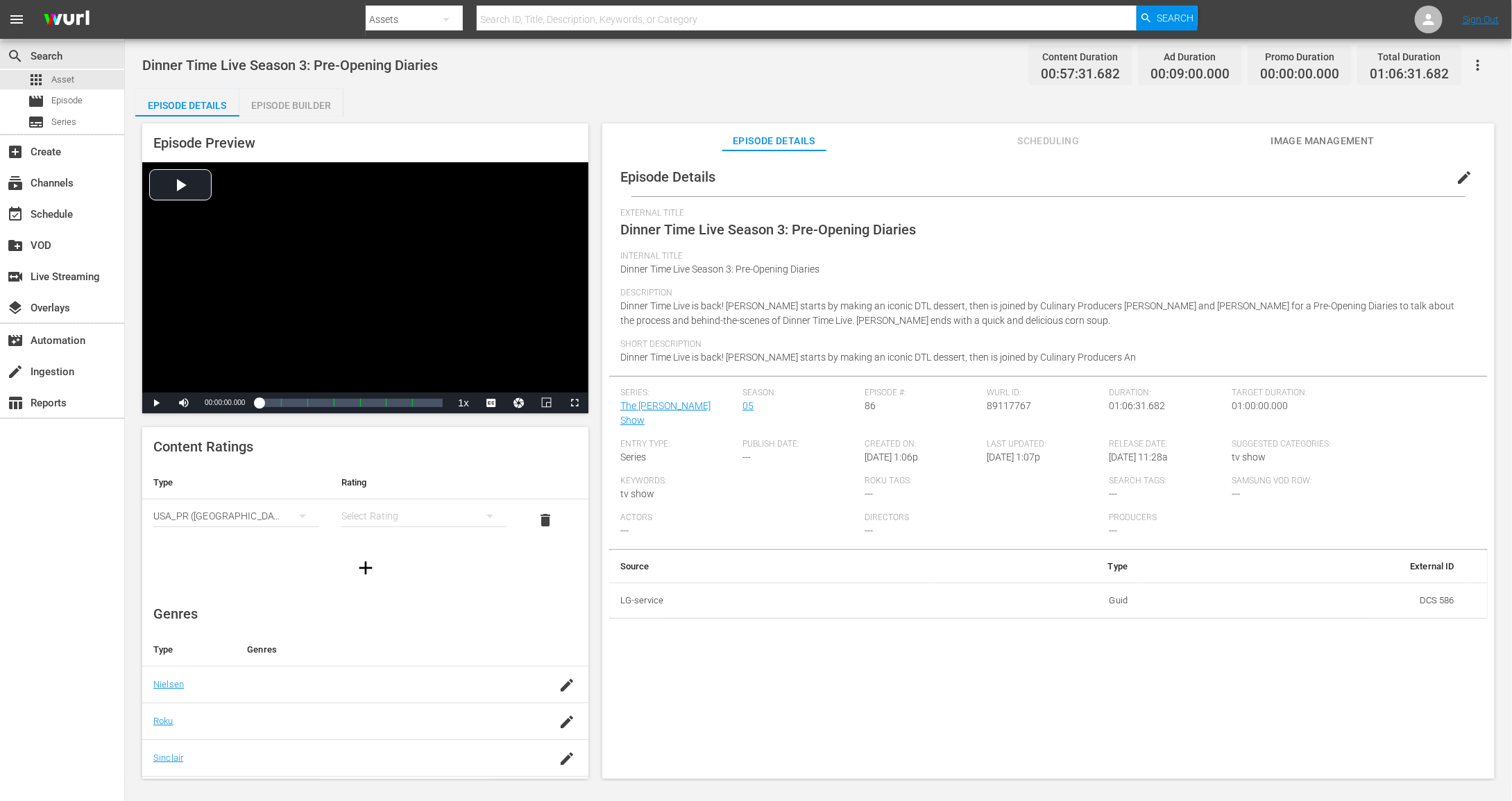
click at [390, 515] on div "simple table" at bounding box center [424, 516] width 166 height 39
click at [388, 596] on div "TVPG" at bounding box center [423, 587] width 132 height 22
click at [1472, 65] on icon "button" at bounding box center [1477, 65] width 16 height 16
click at [1470, 65] on div "Add Episode to Workspace" at bounding box center [1380, 69] width 212 height 34
click at [884, 102] on div "Episode Details Episode Builder Episode Preview Video Player is loading. Play V…" at bounding box center [818, 440] width 1366 height 702
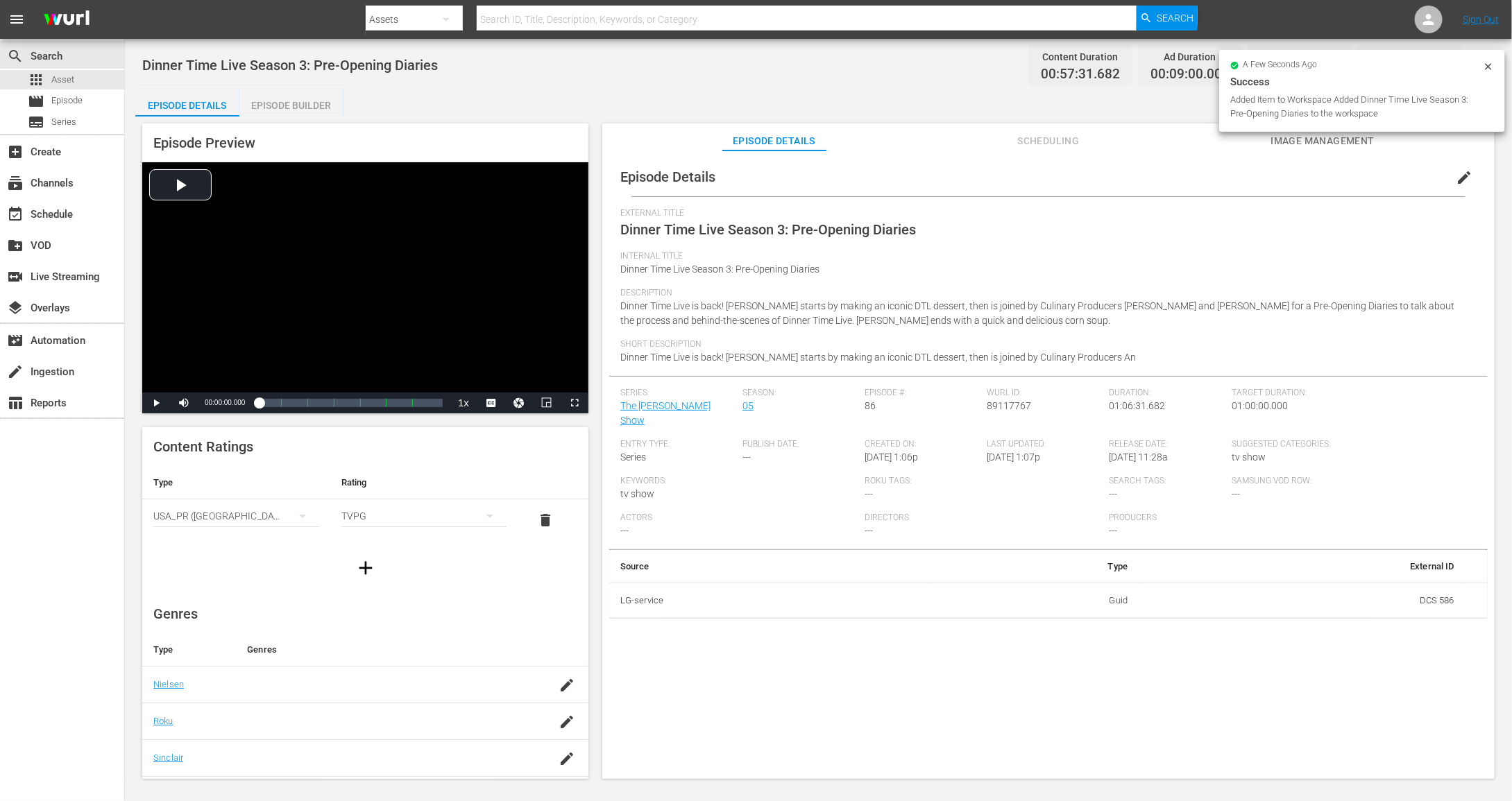
click at [786, 95] on div "Episode Details Episode Builder Episode Preview Video Player is loading. Play V…" at bounding box center [818, 440] width 1366 height 702
click at [773, 319] on span "Dinner Time Live is back! [PERSON_NAME] starts by making an iconic DTL dessert,…" at bounding box center [1037, 313] width 834 height 26
click at [56, 229] on div "create_new_folder VOD" at bounding box center [62, 245] width 124 height 31
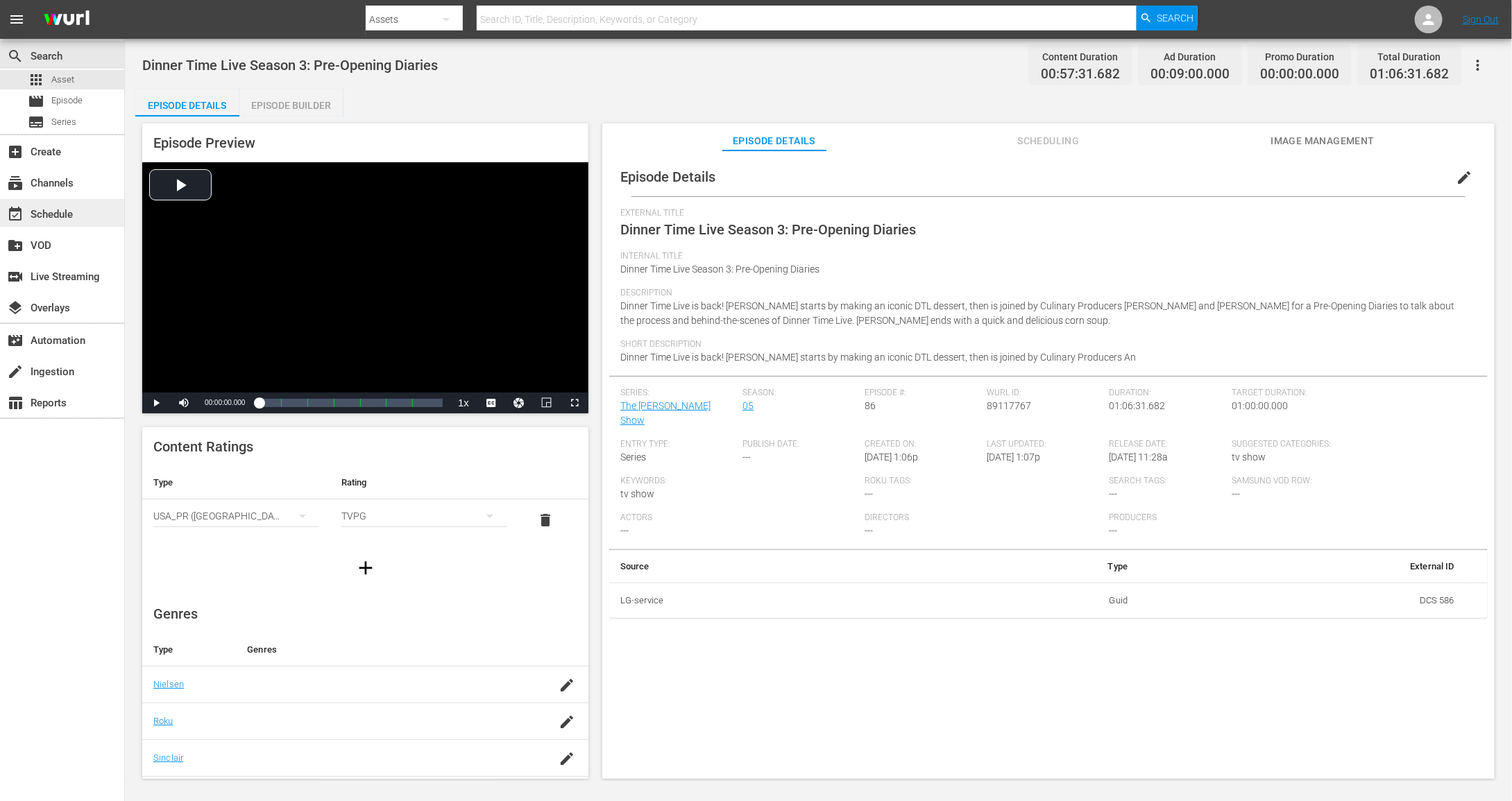
click at [58, 219] on div "event_available Schedule" at bounding box center [39, 212] width 78 height 13
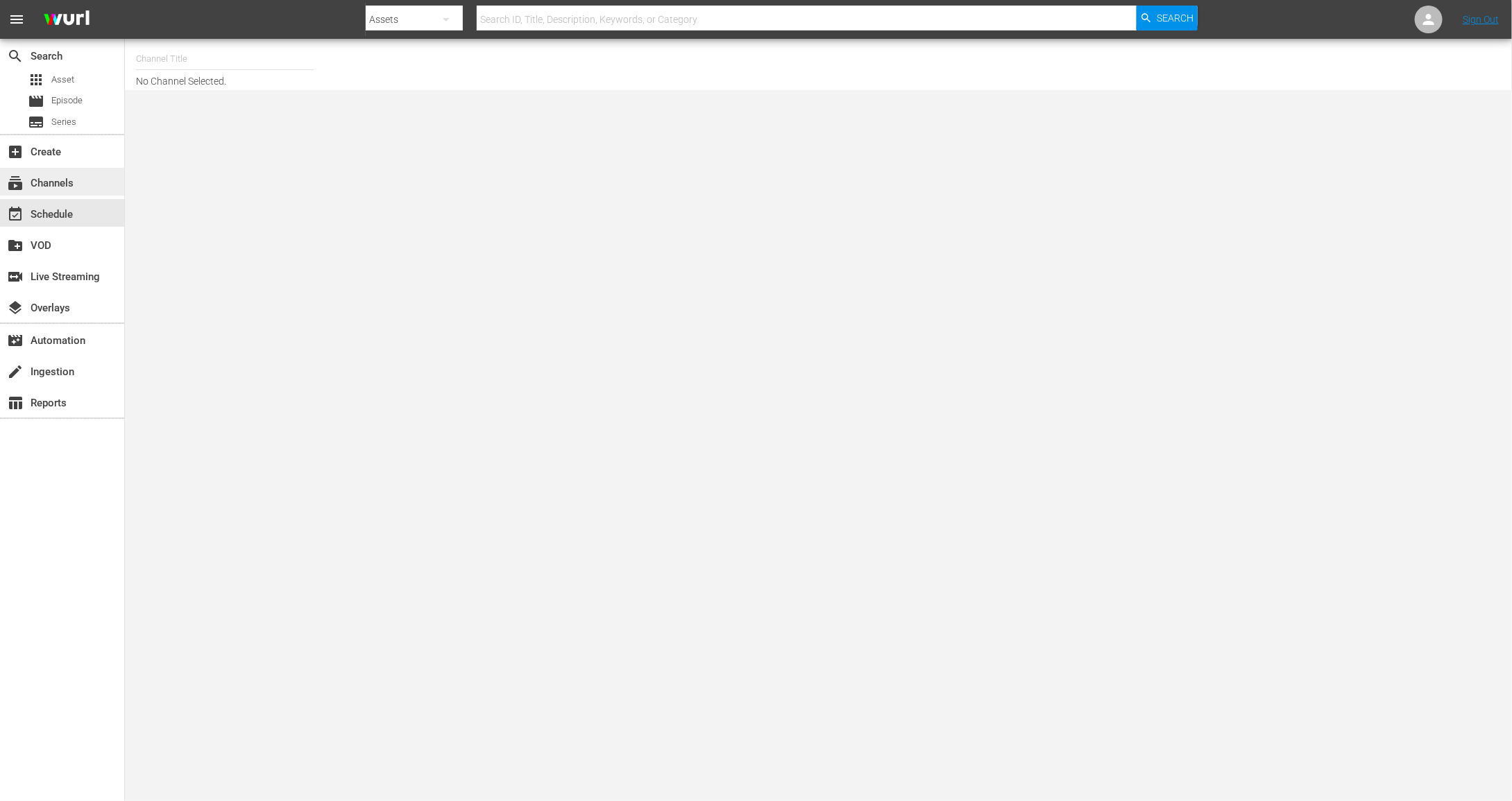
click at [67, 187] on div "subscriptions Channels" at bounding box center [39, 180] width 78 height 13
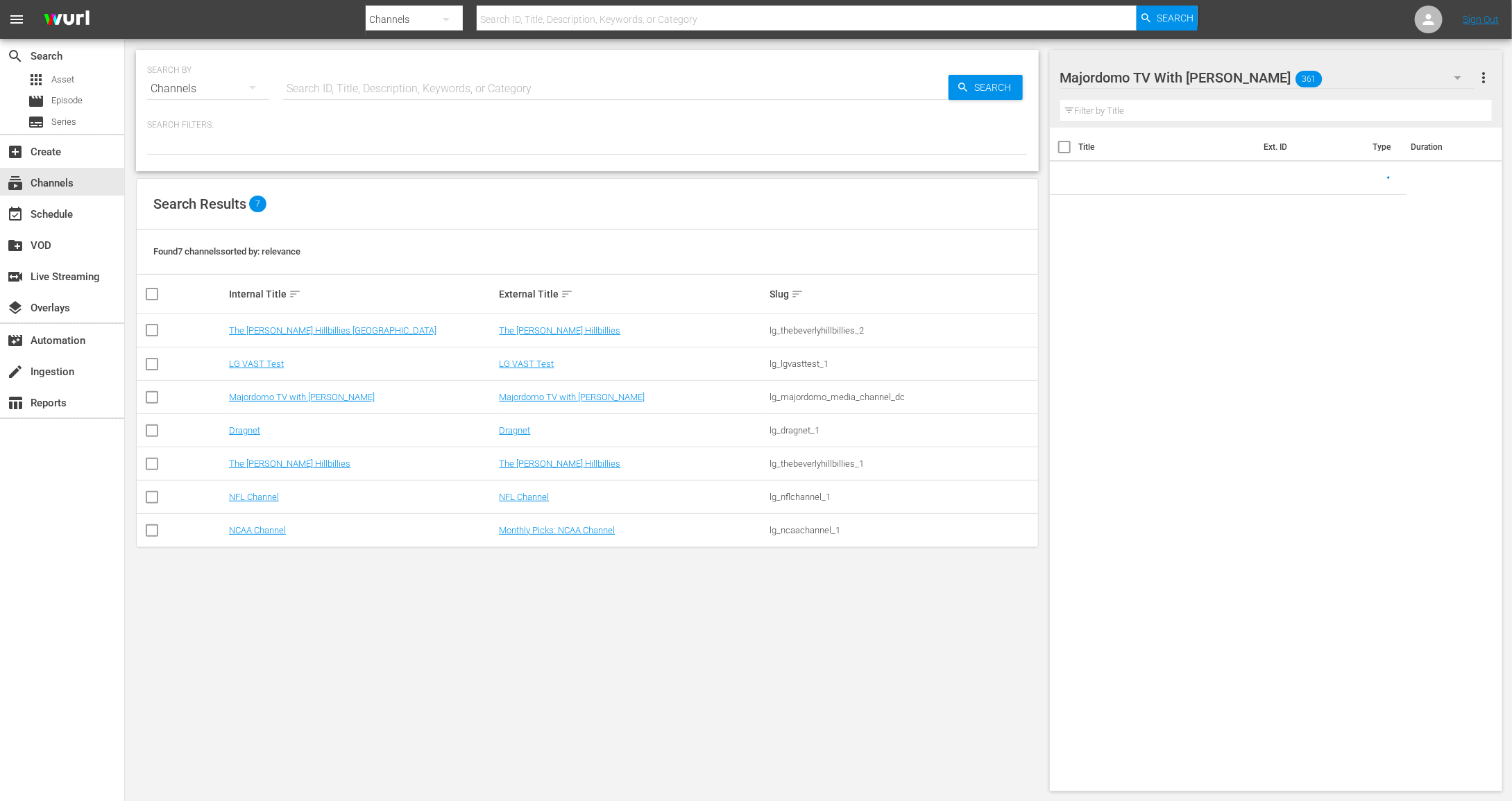
click at [301, 405] on td "Majordomo TV with [PERSON_NAME]" at bounding box center [362, 397] width 271 height 34
click at [301, 404] on td "Majordomo TV with [PERSON_NAME]" at bounding box center [362, 397] width 271 height 34
click at [302, 400] on link "Majordomo TV with [PERSON_NAME]" at bounding box center [302, 397] width 146 height 11
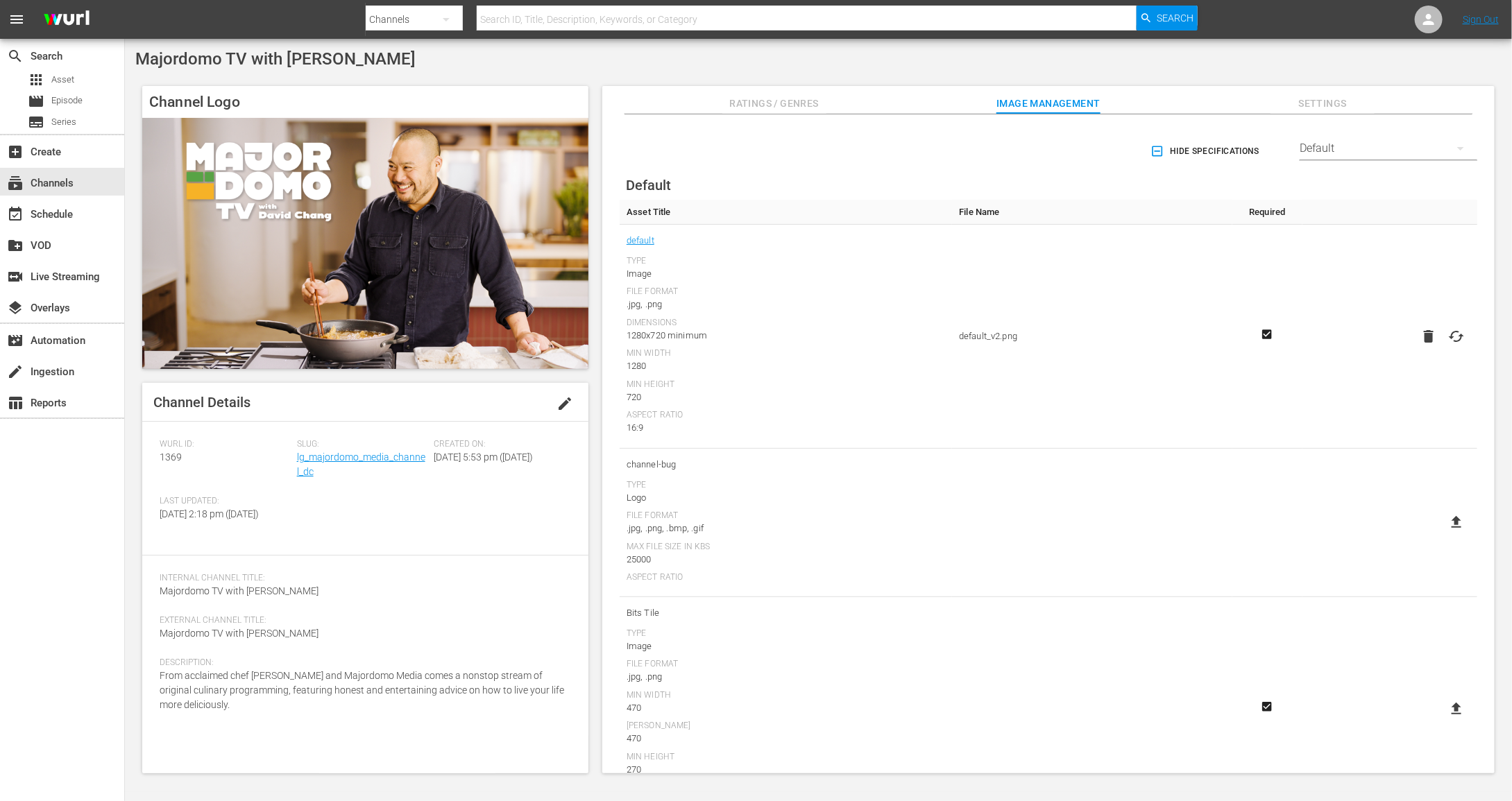
scroll to position [164, 0]
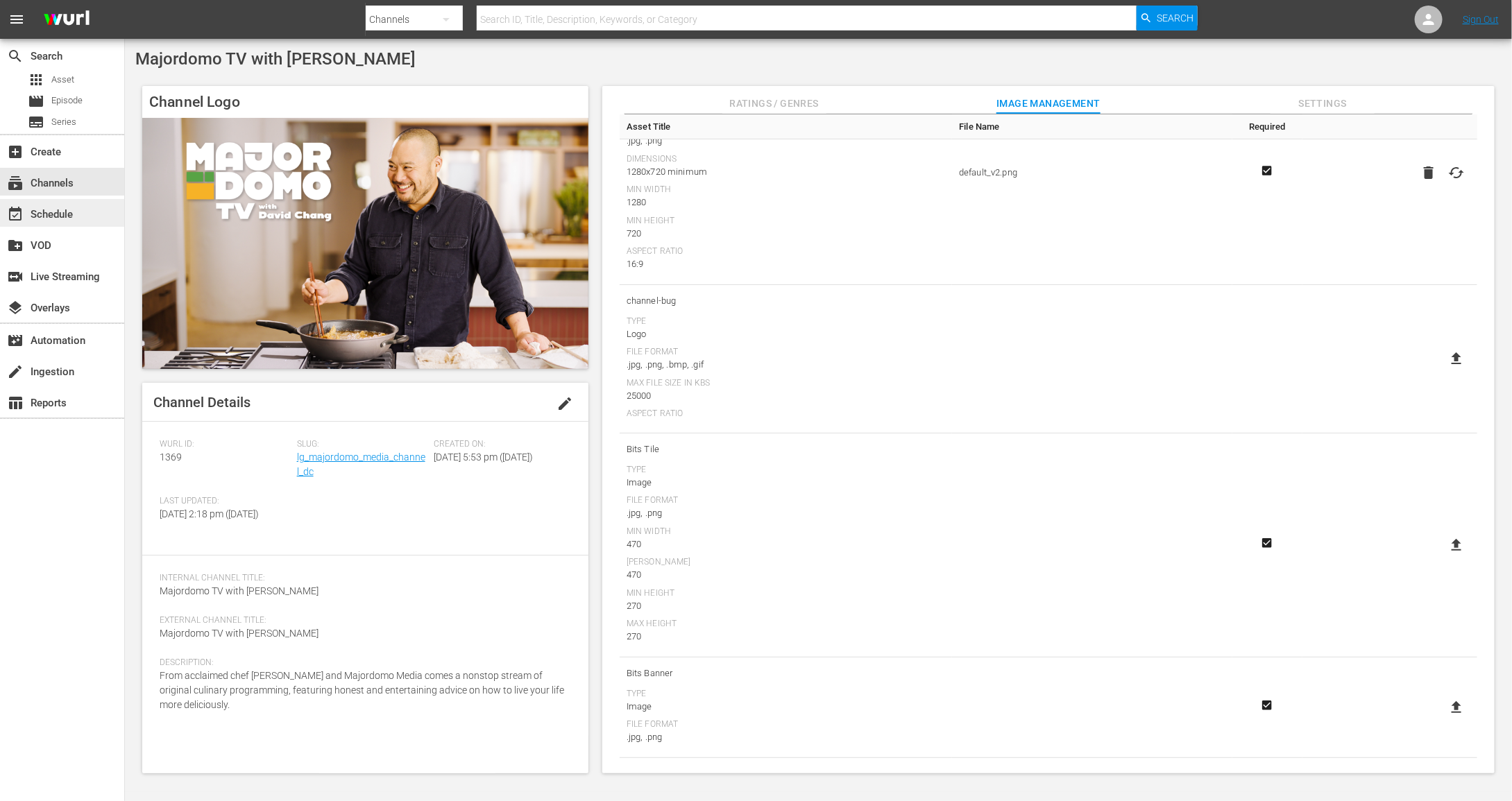
click at [35, 219] on div "event_available Schedule" at bounding box center [39, 212] width 78 height 13
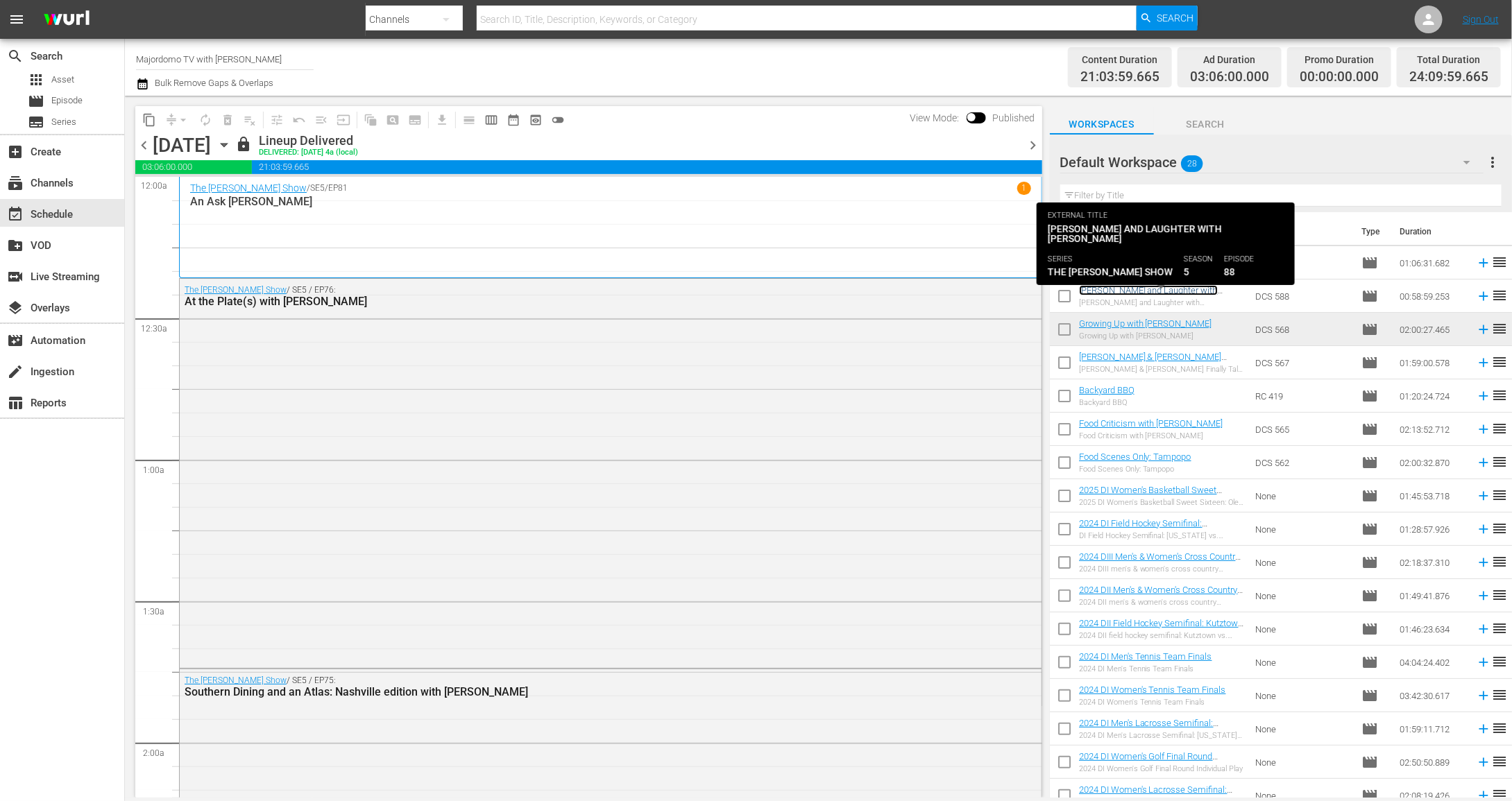
click at [1143, 290] on link "[PERSON_NAME] and Laughter with [PERSON_NAME]" at bounding box center [1148, 296] width 139 height 21
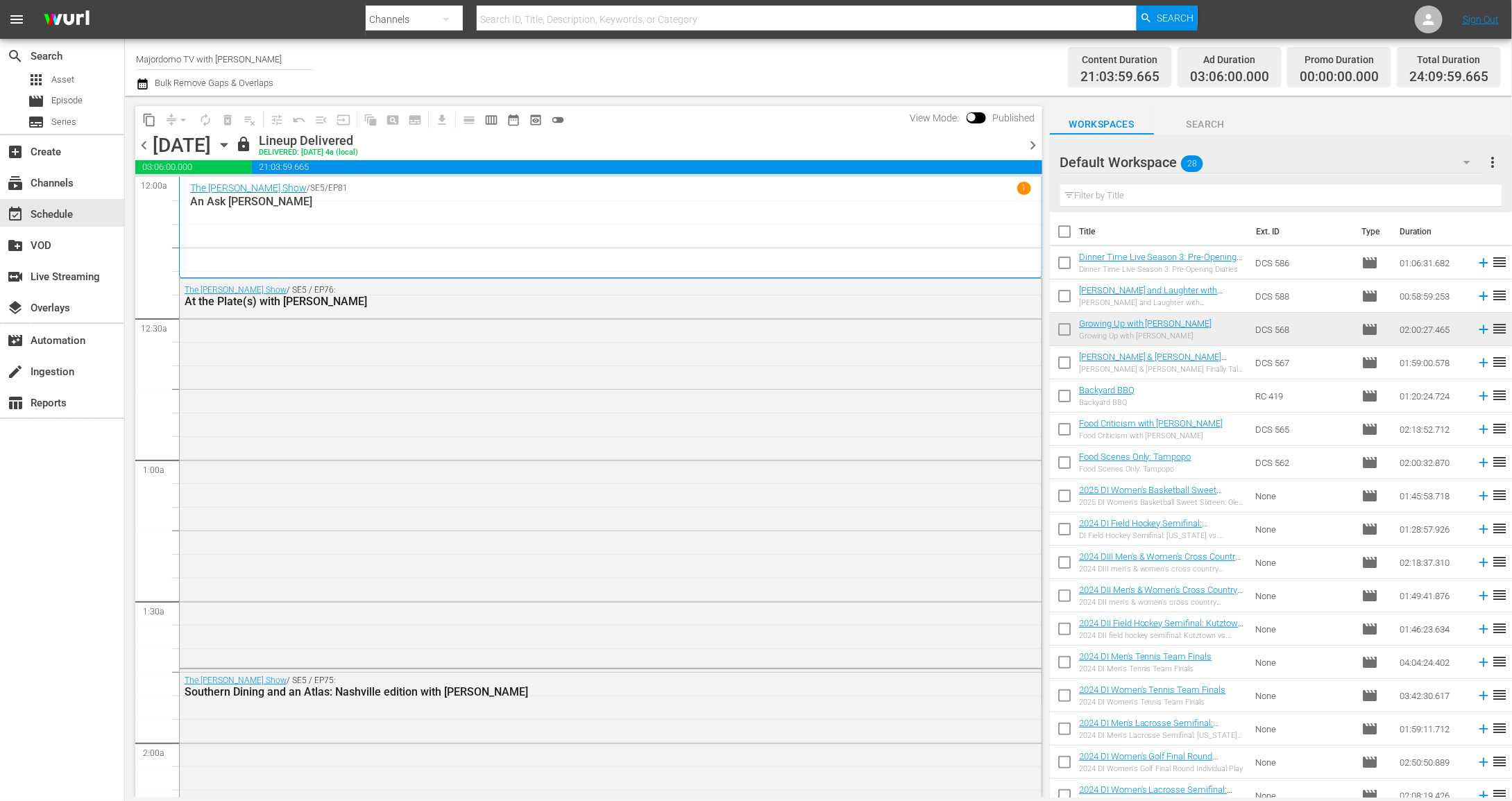
click at [1067, 297] on input "checkbox" at bounding box center [1065, 299] width 29 height 29
checkbox input "true"
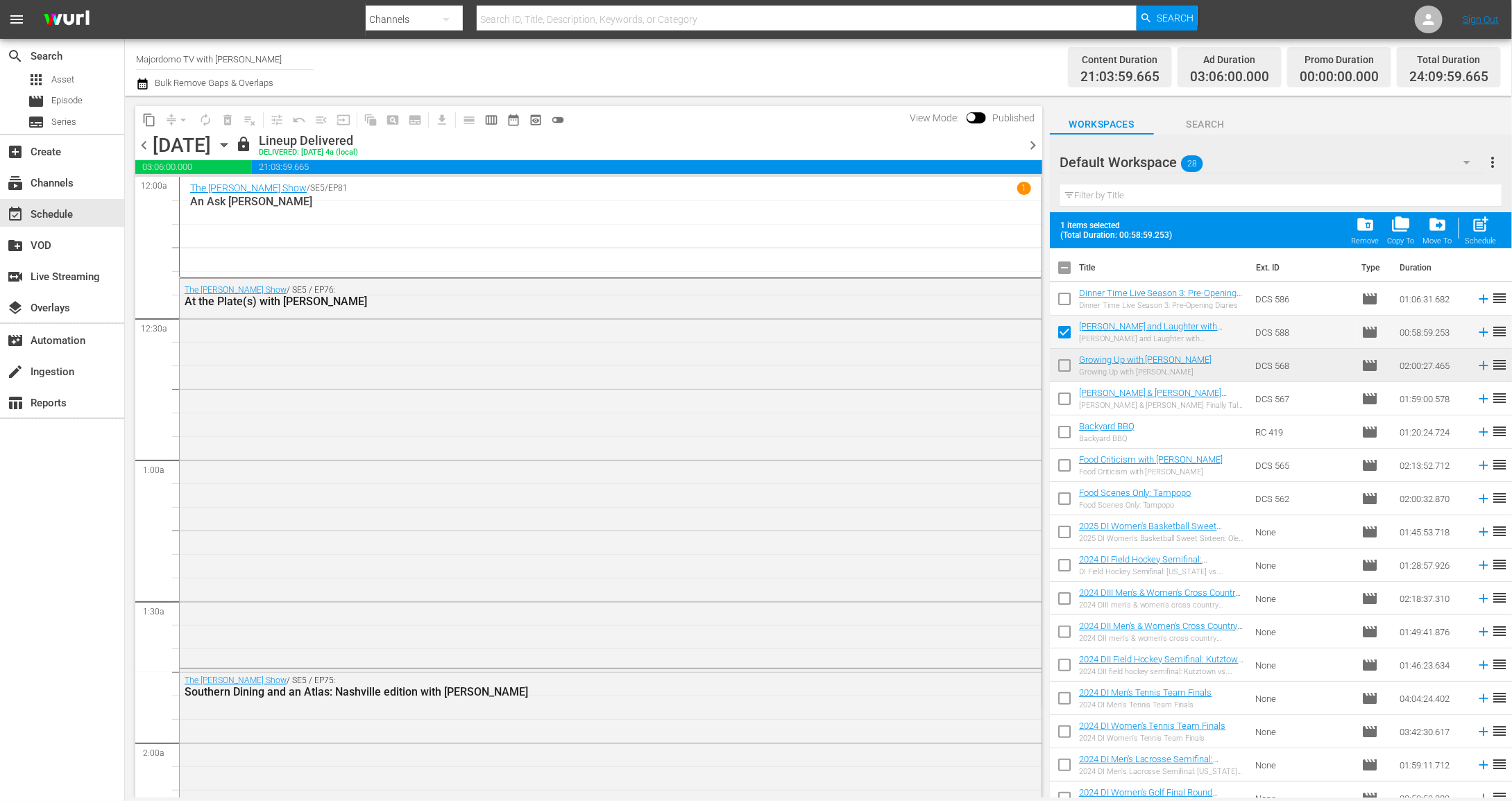
click at [1067, 291] on input "checkbox" at bounding box center [1065, 302] width 29 height 29
checkbox input "true"
click at [1429, 228] on span "drive_file_move" at bounding box center [1437, 224] width 18 height 18
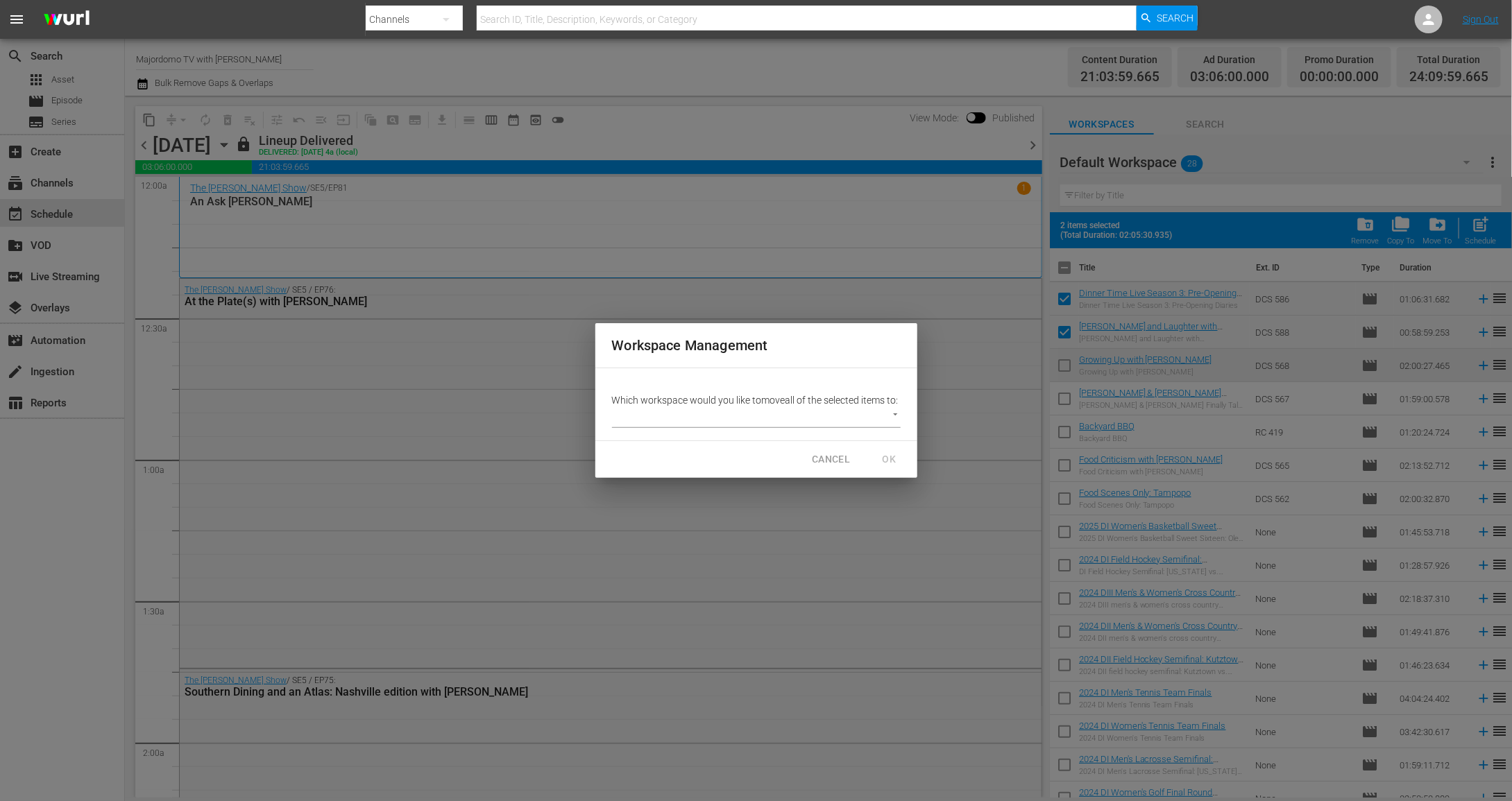
click at [675, 430] on body "menu Search By Channels Search ID, Title, Description, Keywords, or Category Se…" at bounding box center [756, 400] width 1512 height 801
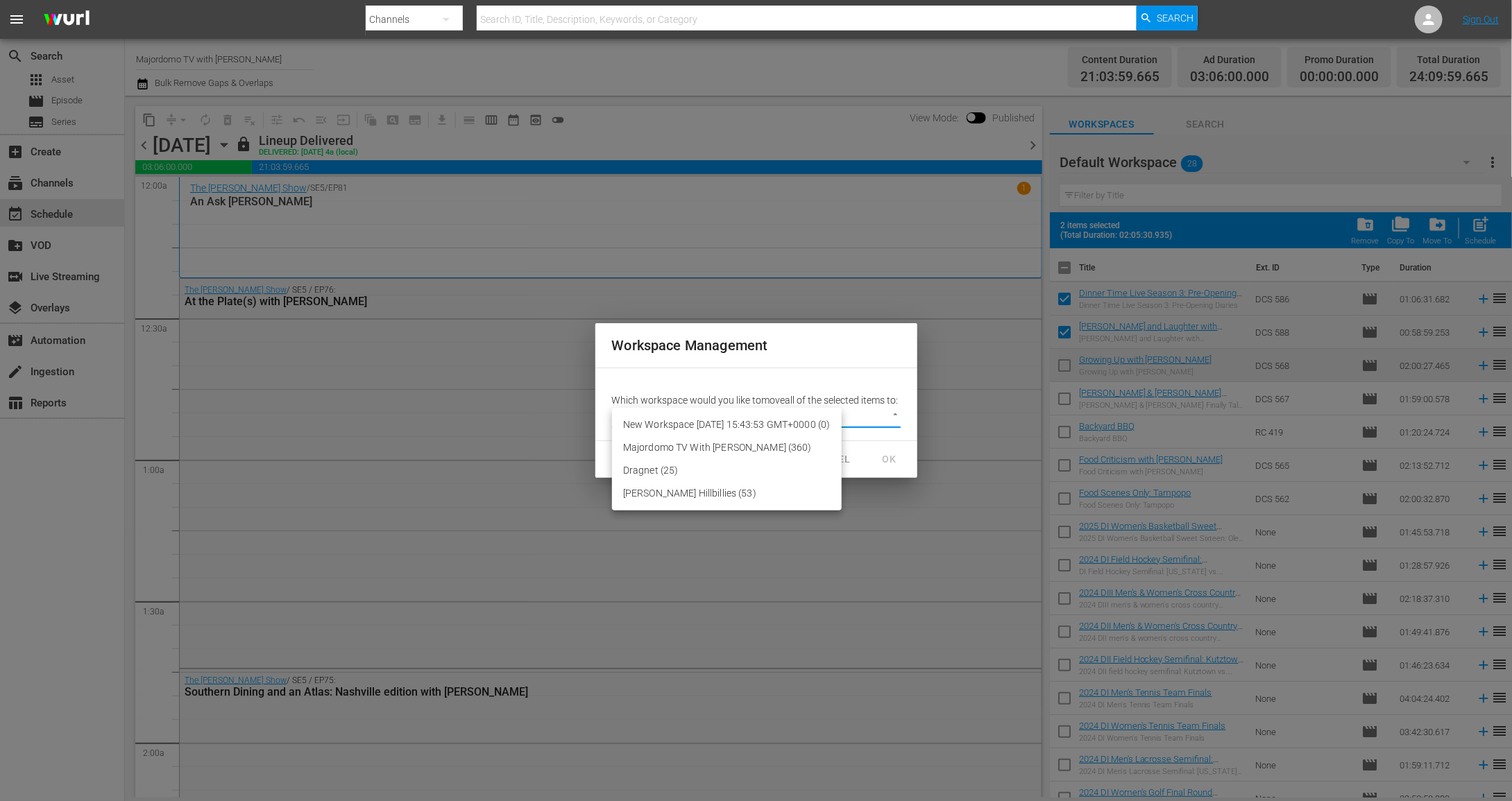
click at [677, 446] on li "Majordomo TV With [PERSON_NAME] (360)" at bounding box center [727, 448] width 230 height 23
type input "2560"
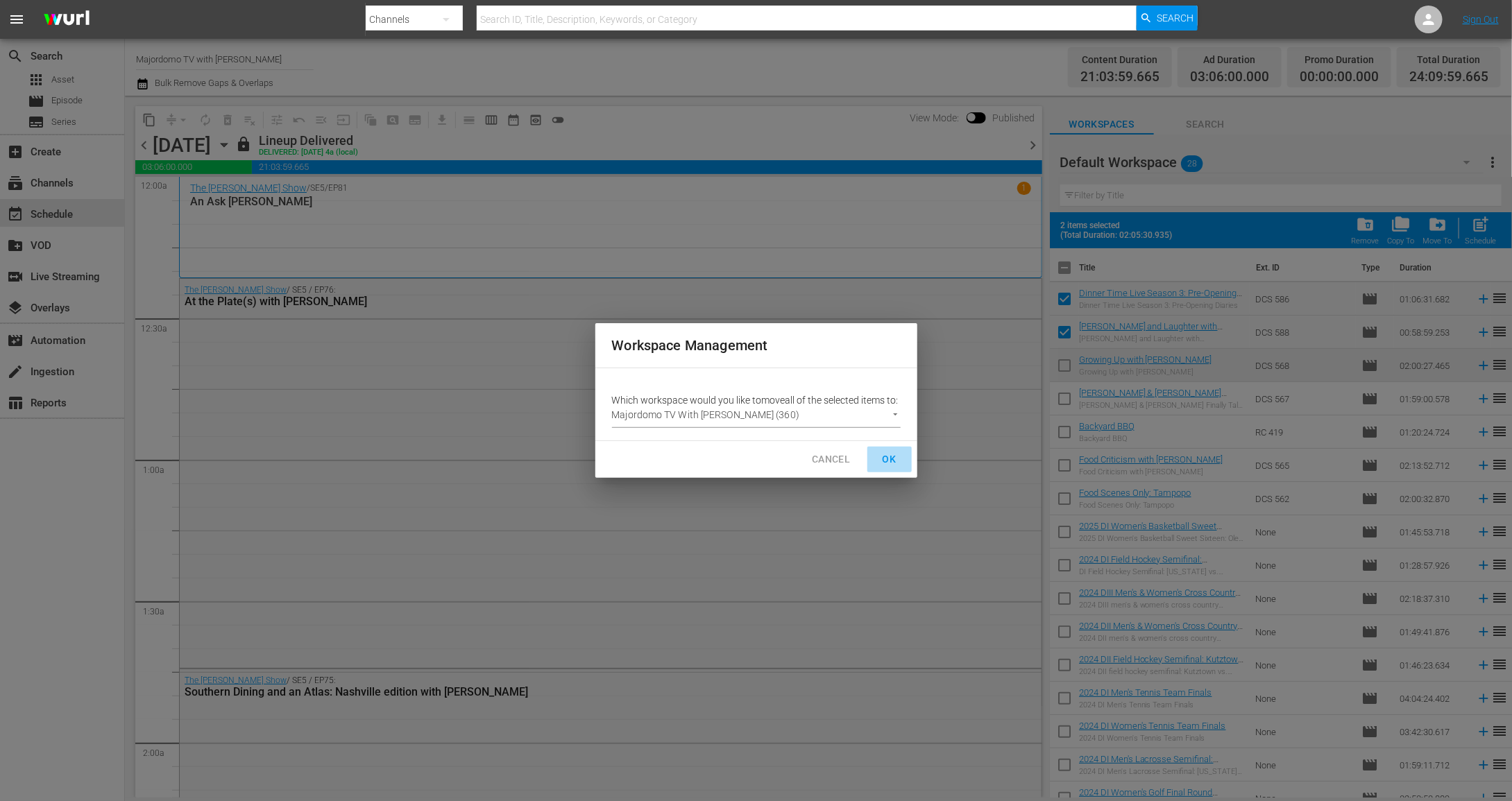
click at [890, 464] on span "OK" at bounding box center [889, 460] width 22 height 17
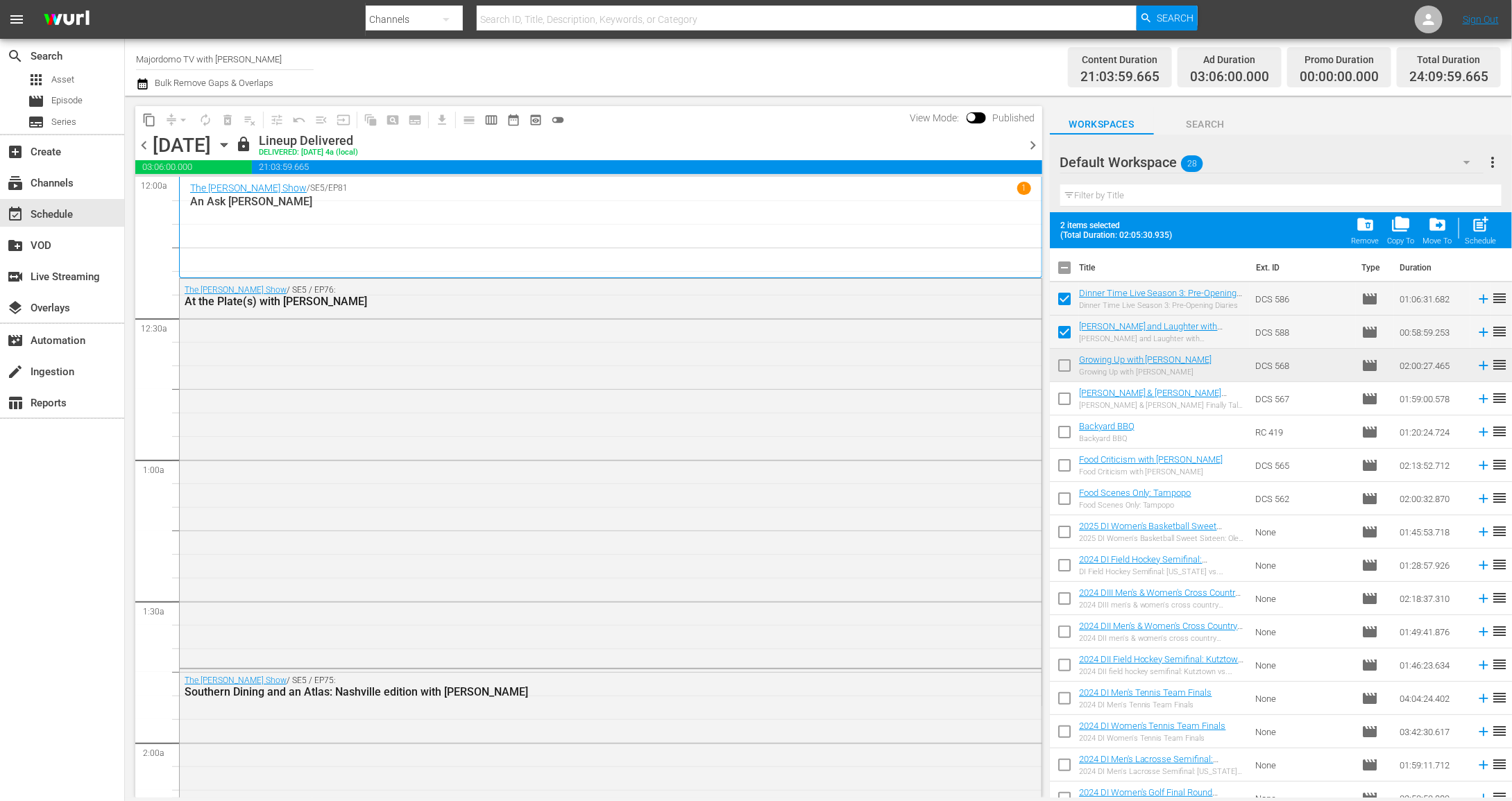
click at [1184, 175] on span "28" at bounding box center [1192, 164] width 22 height 29
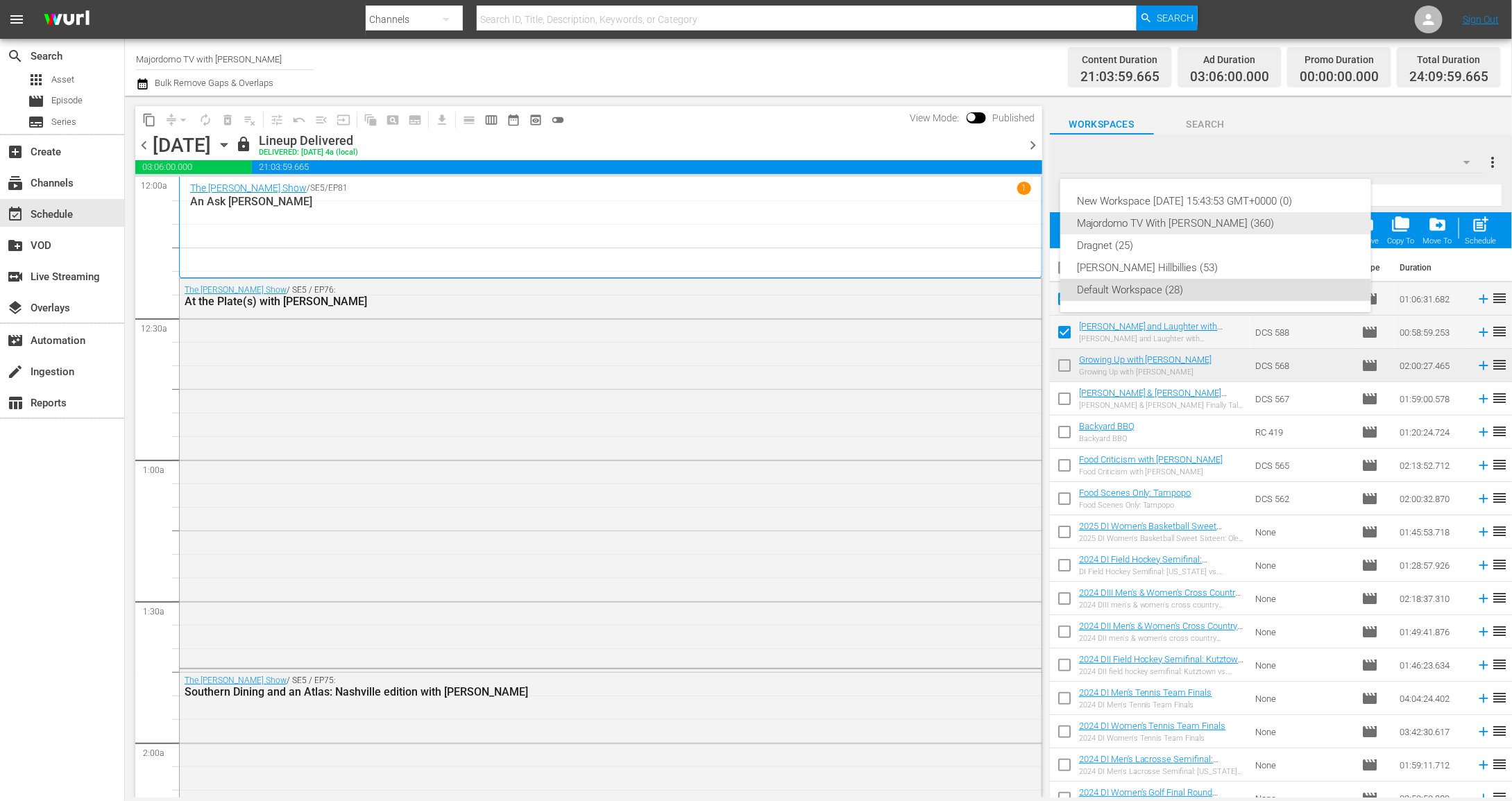
click at [1177, 224] on div "Majordomo TV With [PERSON_NAME] (360)" at bounding box center [1216, 223] width 278 height 22
checkbox input "false"
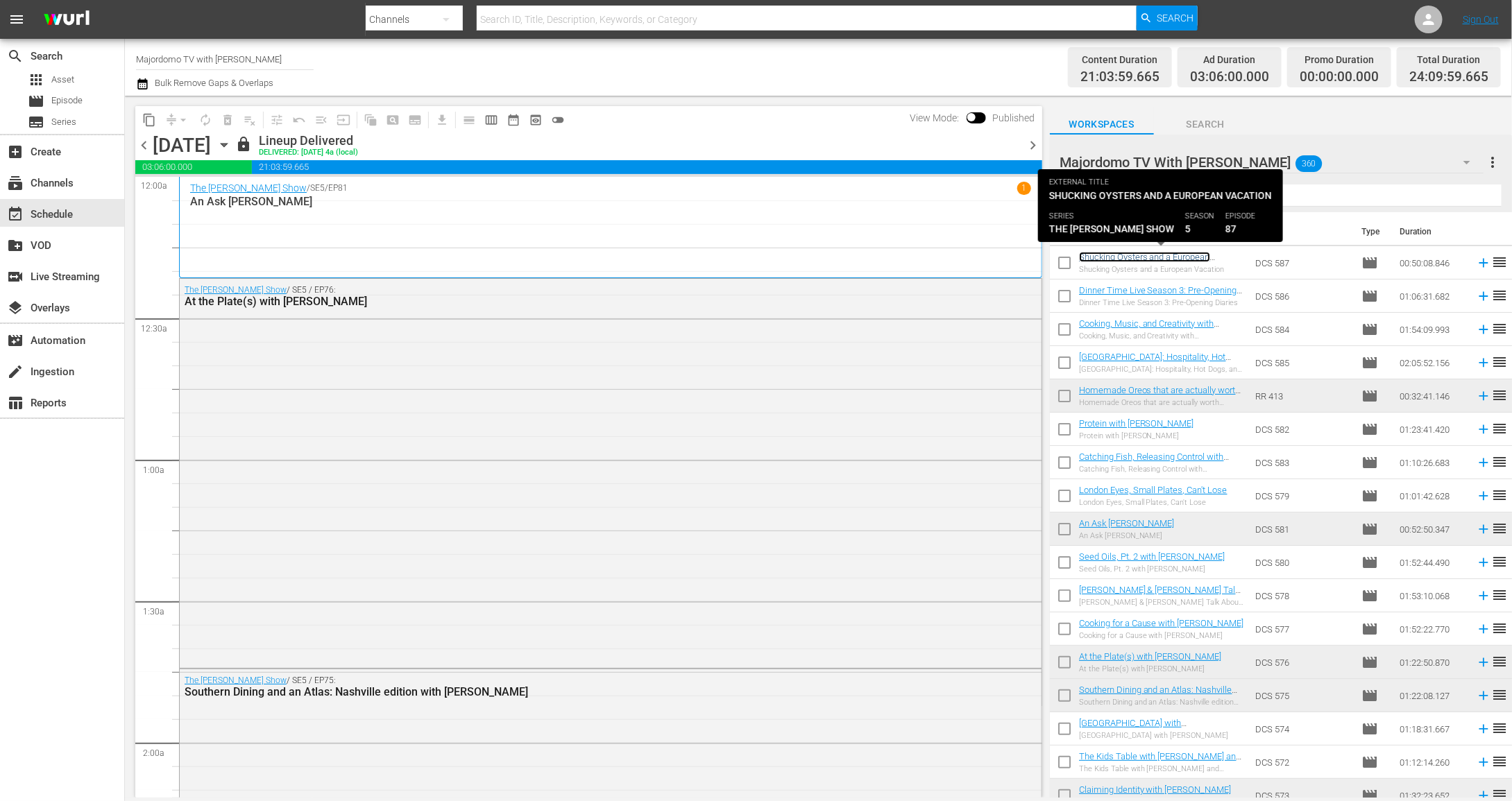
click at [1131, 258] on link "Shucking Oysters and a European Vacation" at bounding box center [1145, 262] width 131 height 21
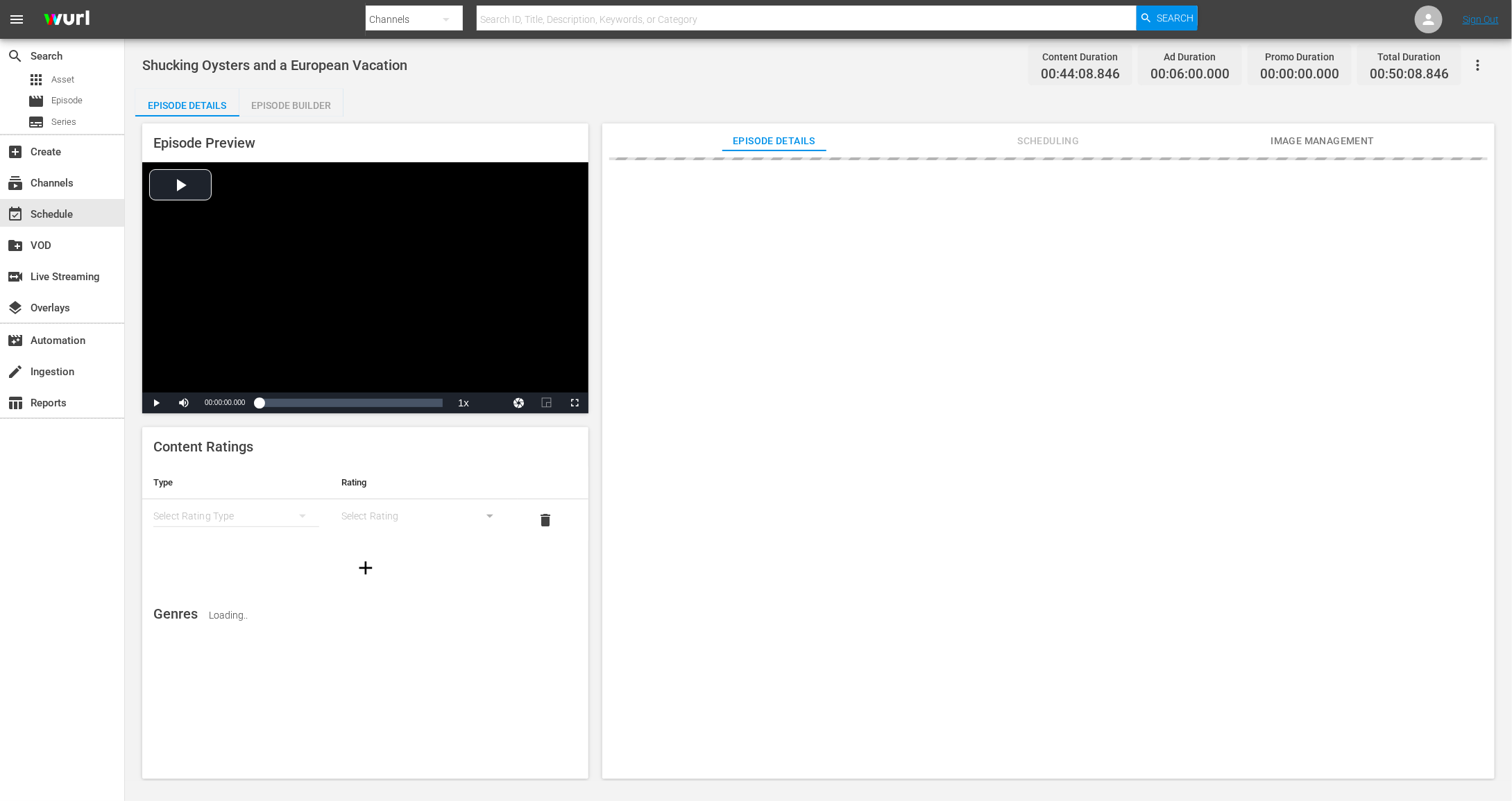
click at [286, 480] on th "Type" at bounding box center [236, 483] width 188 height 34
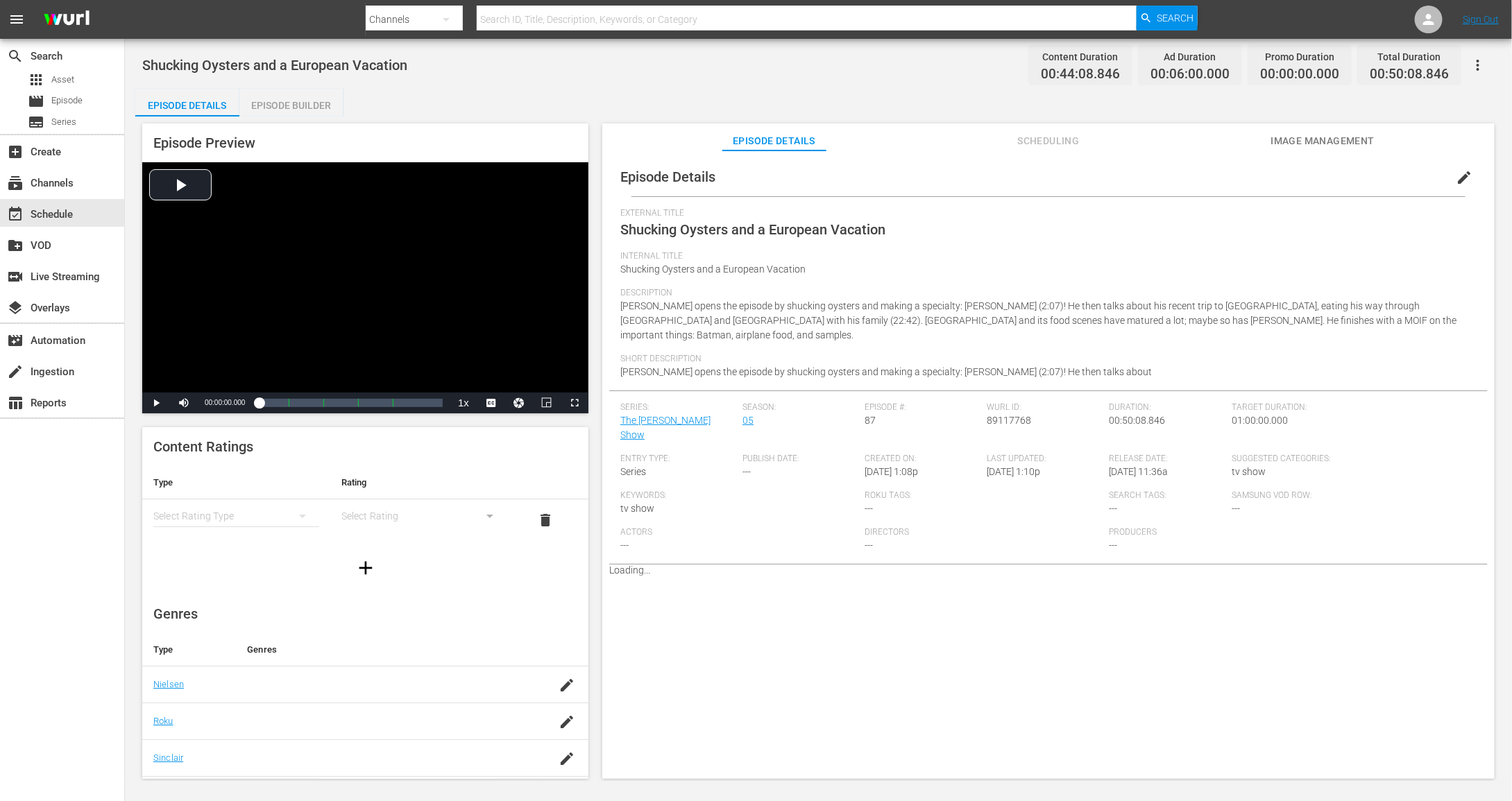
click at [283, 511] on div "simple table" at bounding box center [236, 516] width 166 height 39
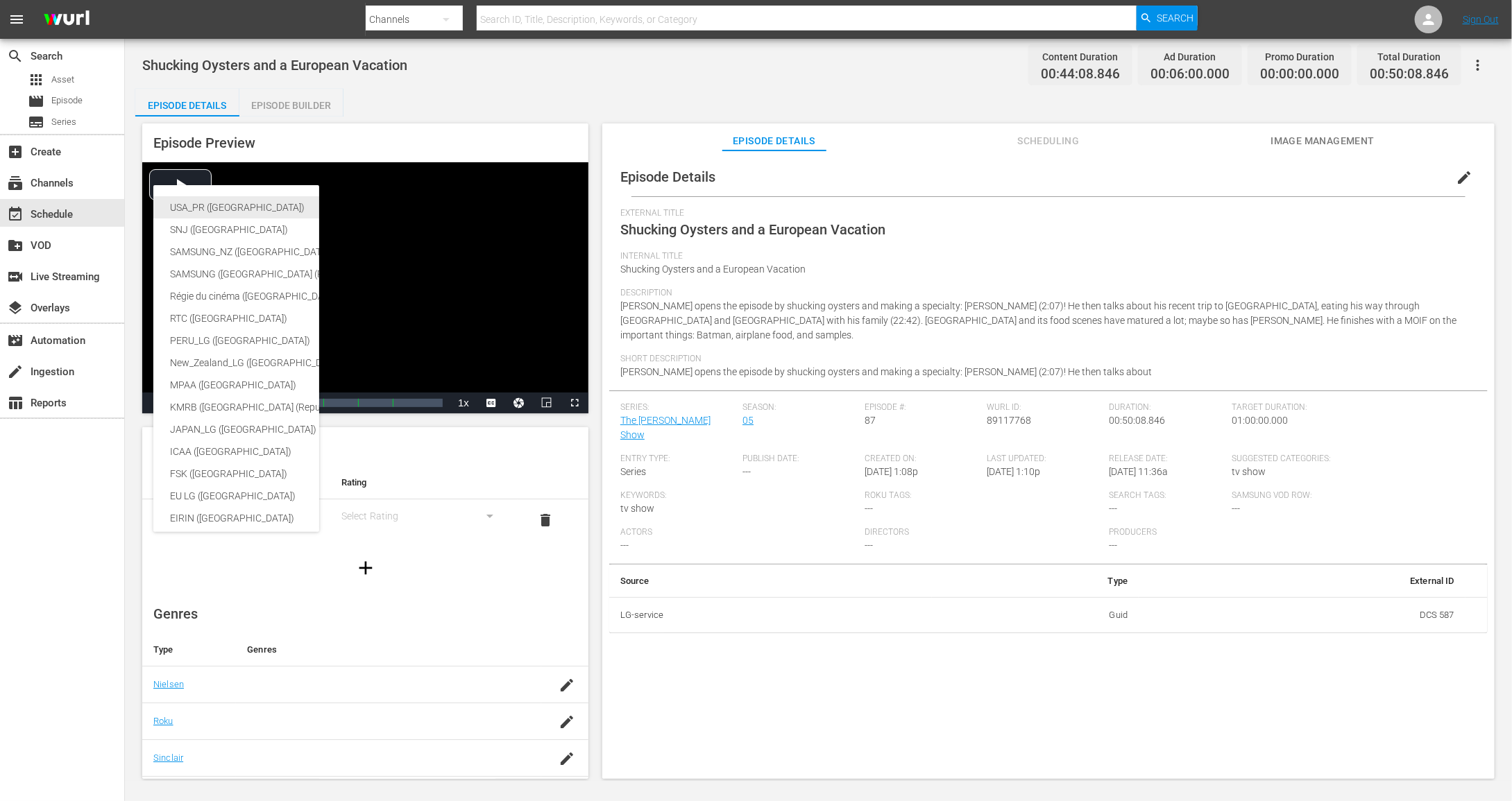
click at [244, 213] on div "USA_PR ([GEOGRAPHIC_DATA])" at bounding box center [329, 207] width 318 height 22
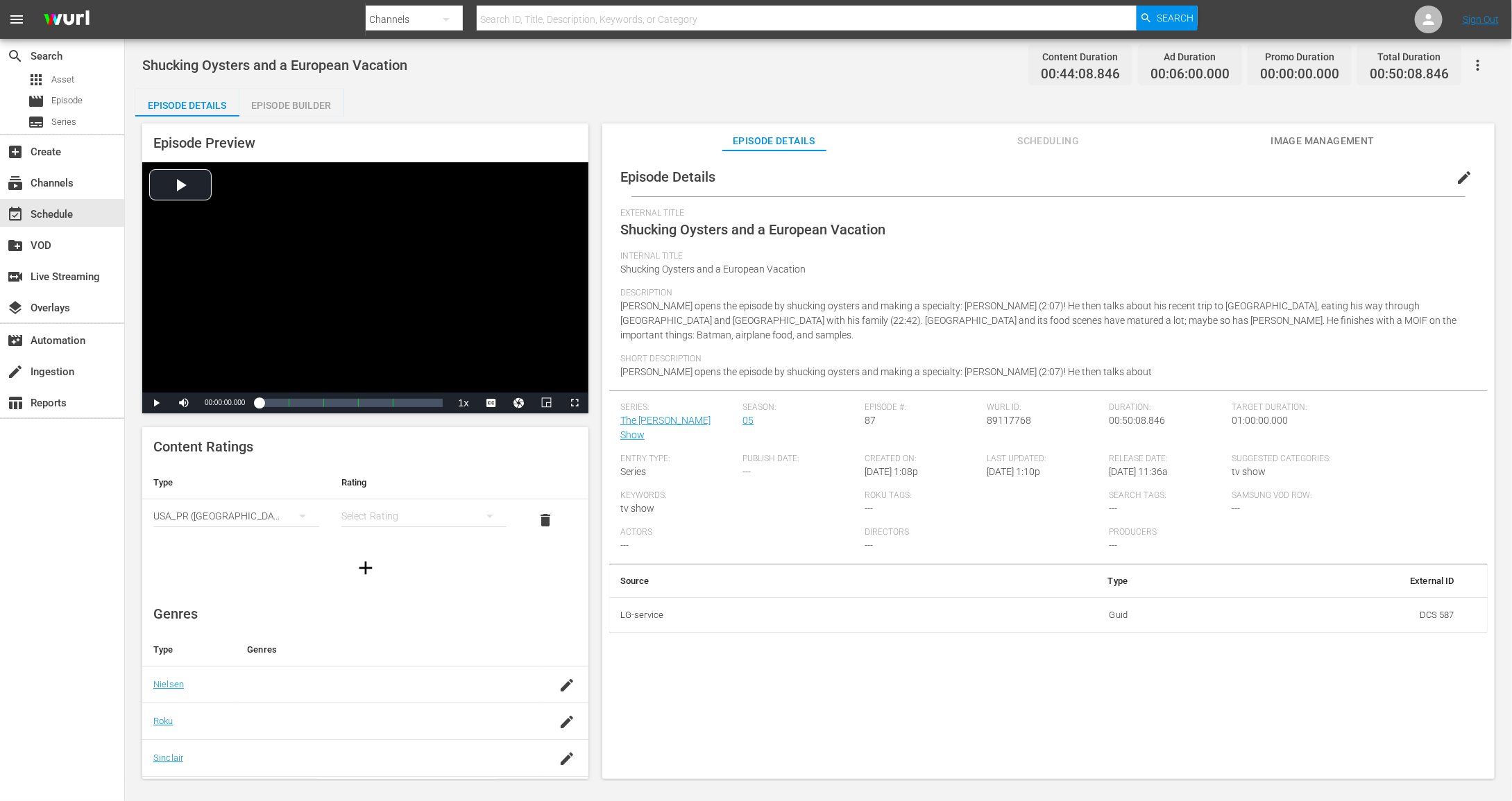
click at [392, 525] on div "simple table" at bounding box center [424, 516] width 166 height 39
click at [391, 575] on div "TVG" at bounding box center [423, 565] width 132 height 22
click at [411, 523] on div "TVG" at bounding box center [424, 516] width 166 height 39
click at [402, 592] on div "TVPG" at bounding box center [423, 587] width 132 height 22
click at [236, 564] on div at bounding box center [365, 568] width 446 height 39
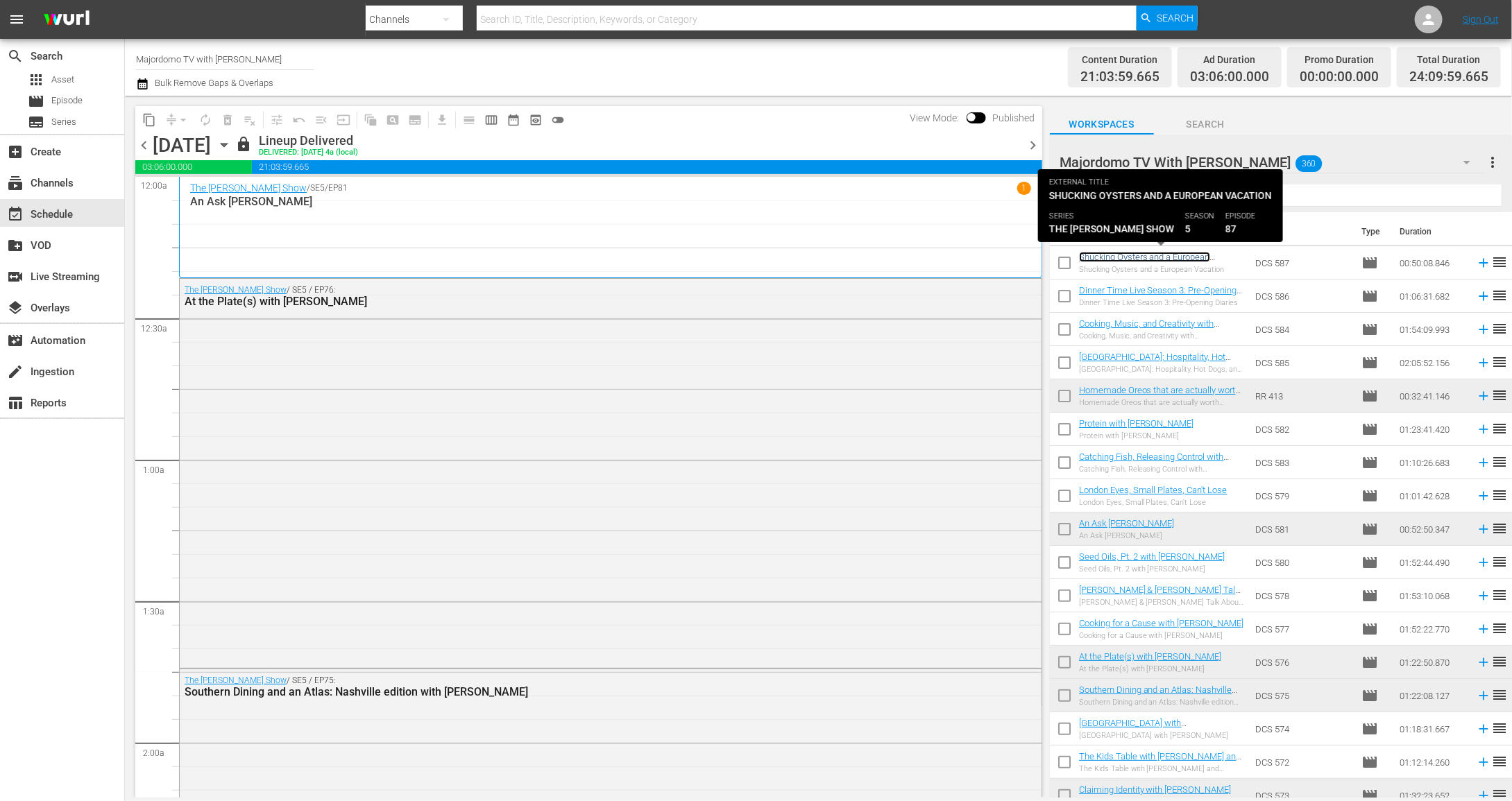
click at [1122, 259] on link "Shucking Oysters and a European Vacation" at bounding box center [1145, 262] width 131 height 21
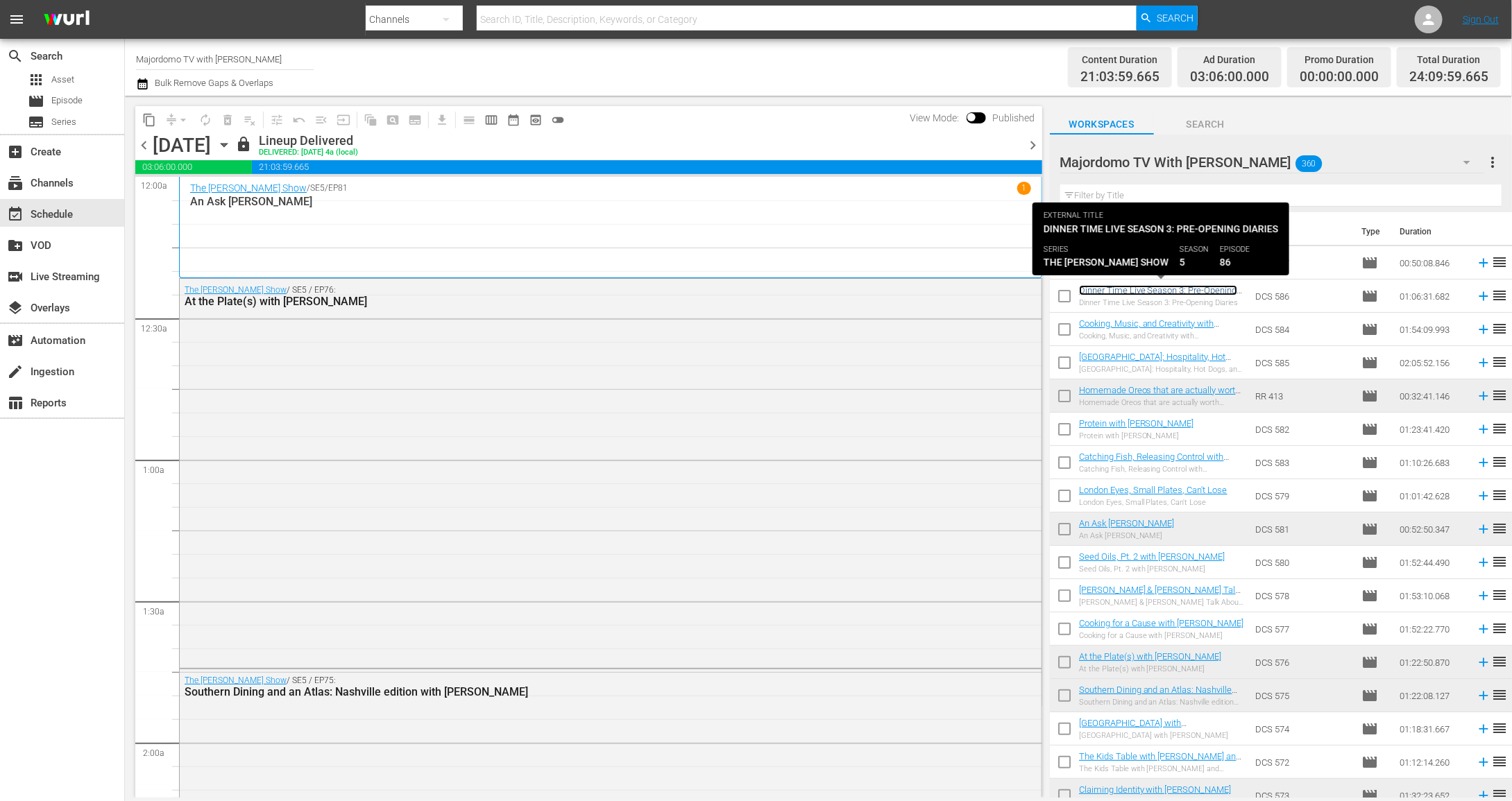
click at [1114, 293] on link "Dinner Time Live Season 3: Pre-Opening Diaries" at bounding box center [1158, 296] width 158 height 21
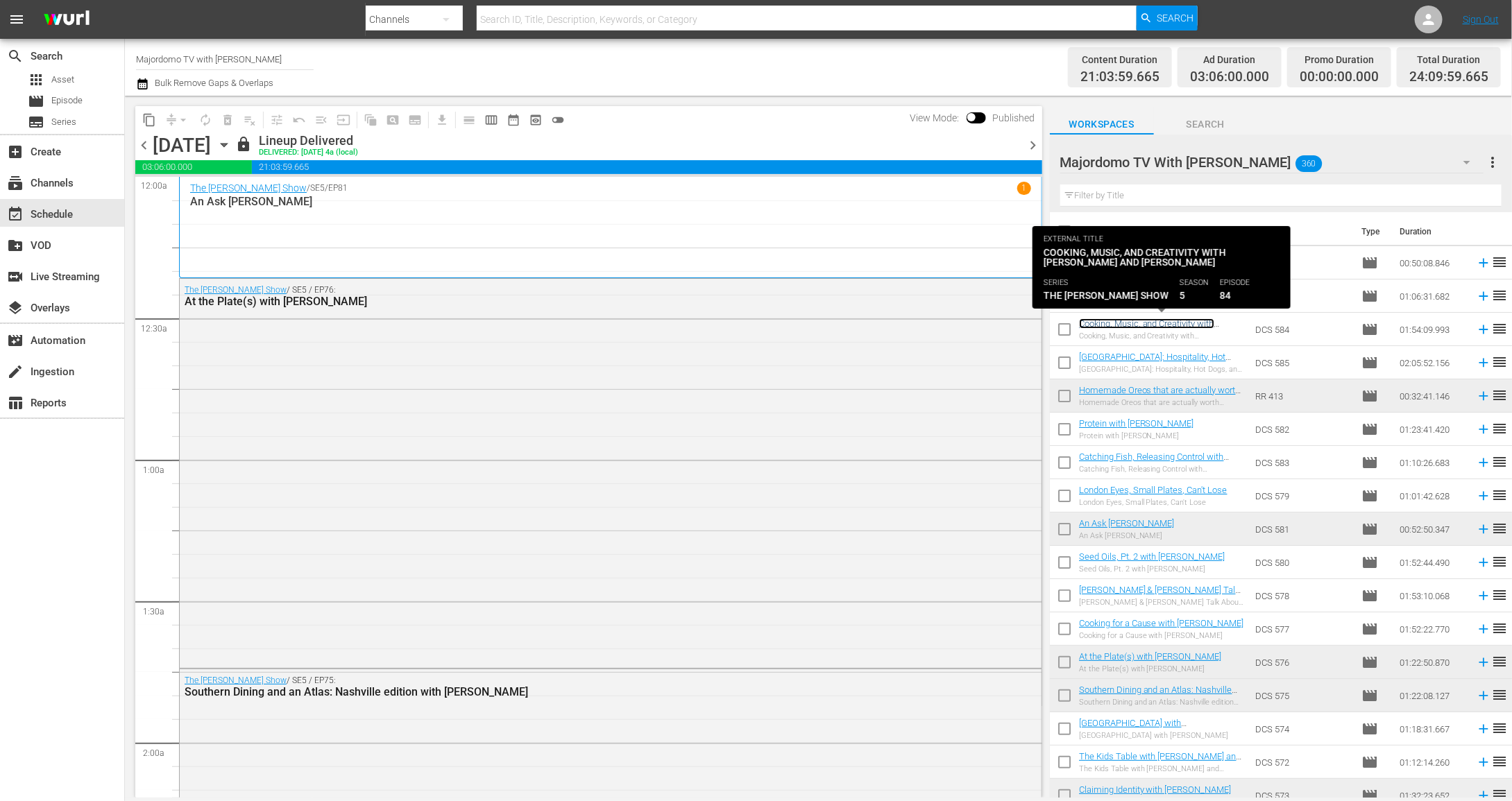
click at [1113, 327] on link "Cooking, Music, and Creativity with [PERSON_NAME] and [PERSON_NAME]" at bounding box center [1155, 329] width 152 height 21
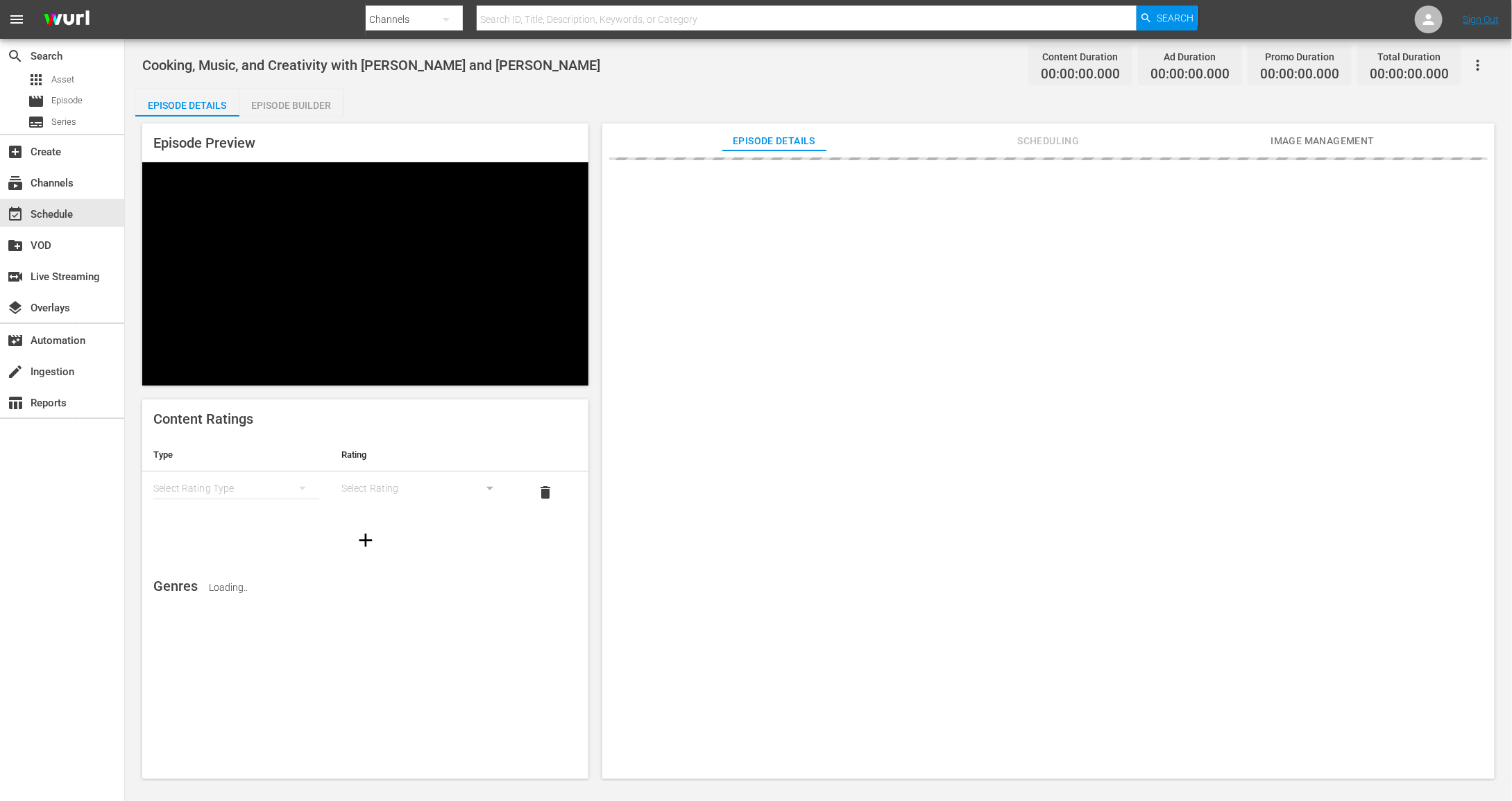
click at [245, 492] on div "simple table" at bounding box center [236, 489] width 166 height 39
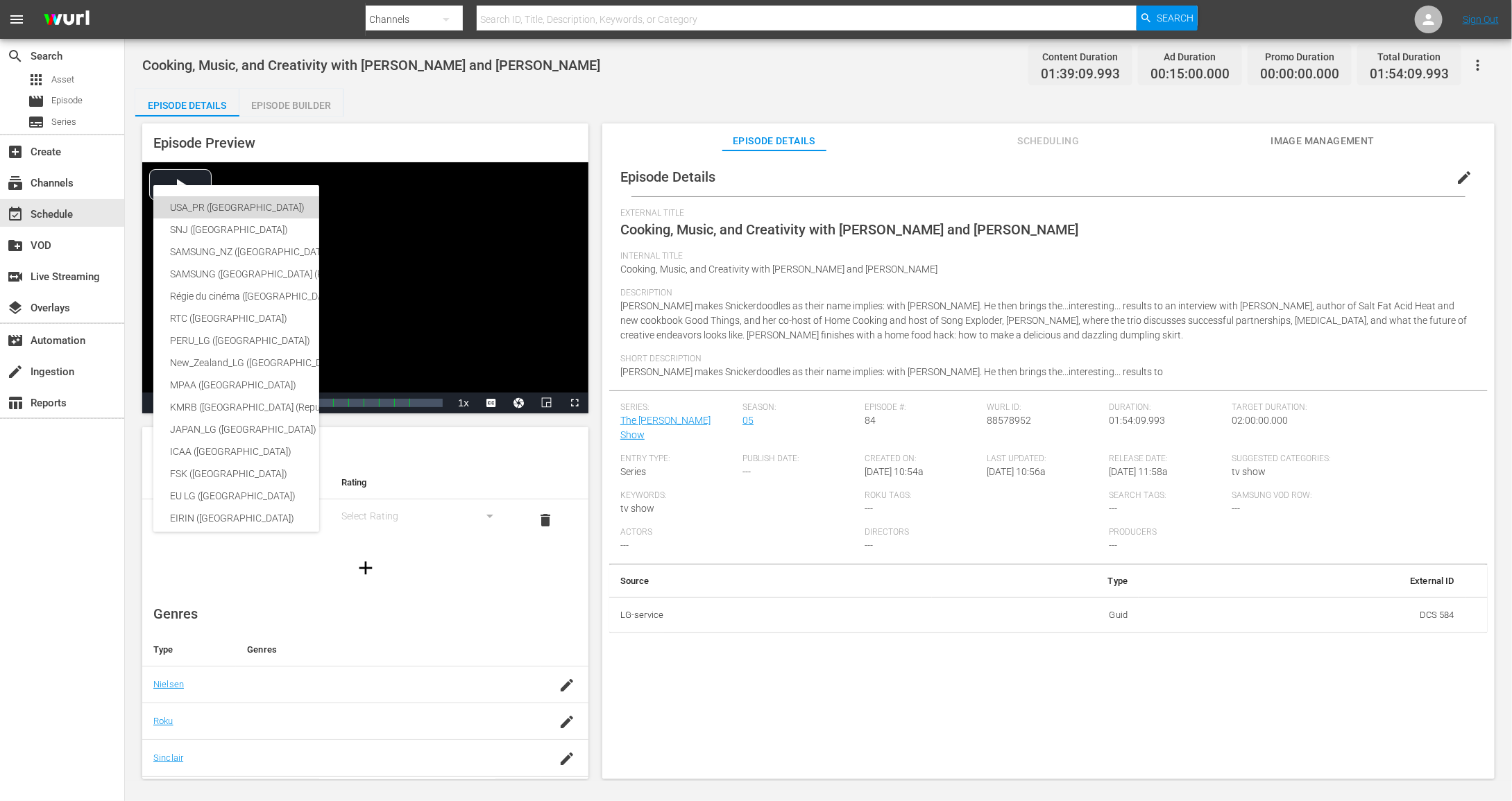
click at [222, 204] on div "USA_PR ([GEOGRAPHIC_DATA])" at bounding box center [329, 207] width 318 height 22
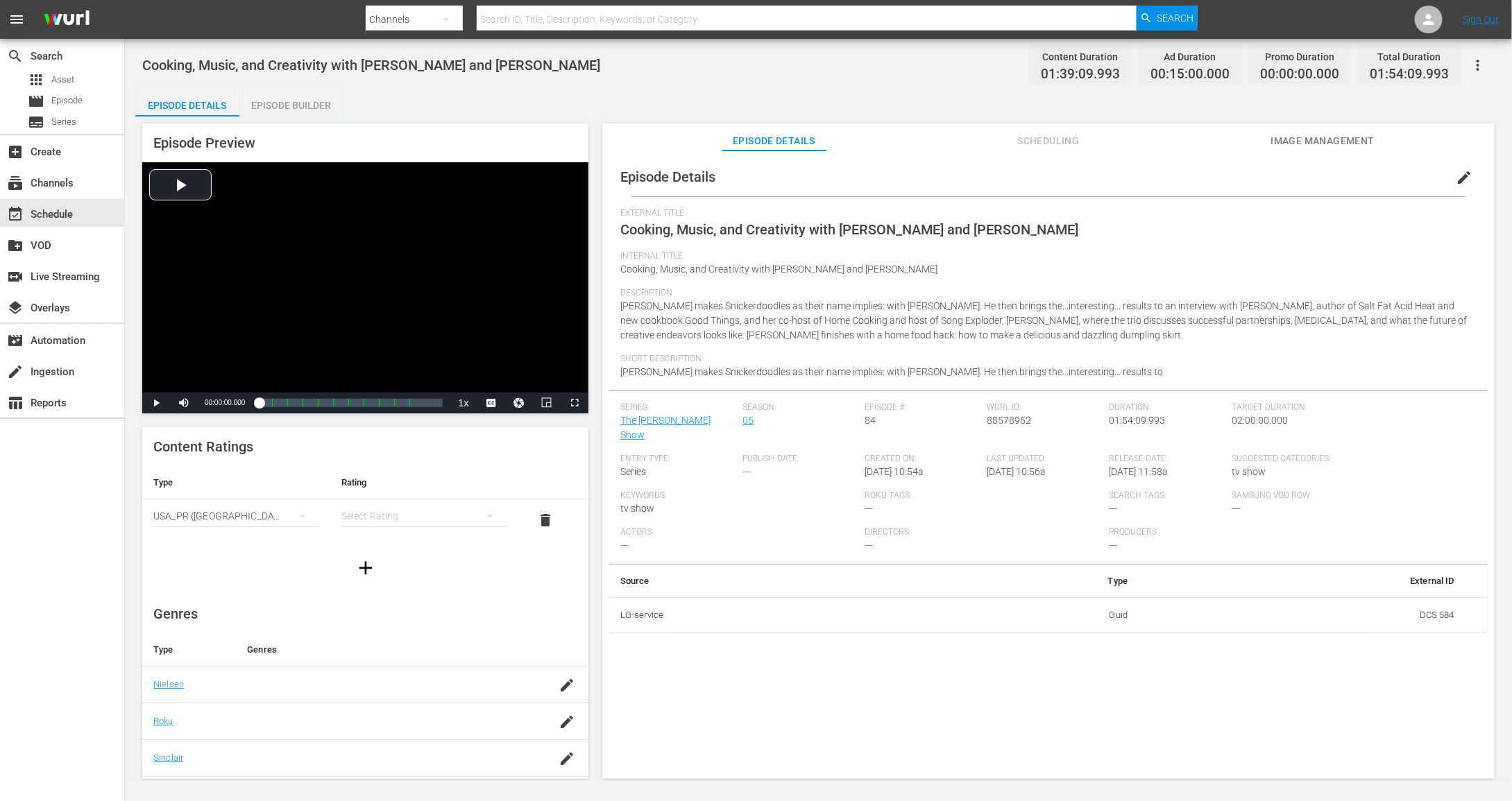
click at [385, 518] on div "simple table" at bounding box center [424, 516] width 166 height 39
click at [393, 583] on div "TVPG" at bounding box center [423, 587] width 132 height 22
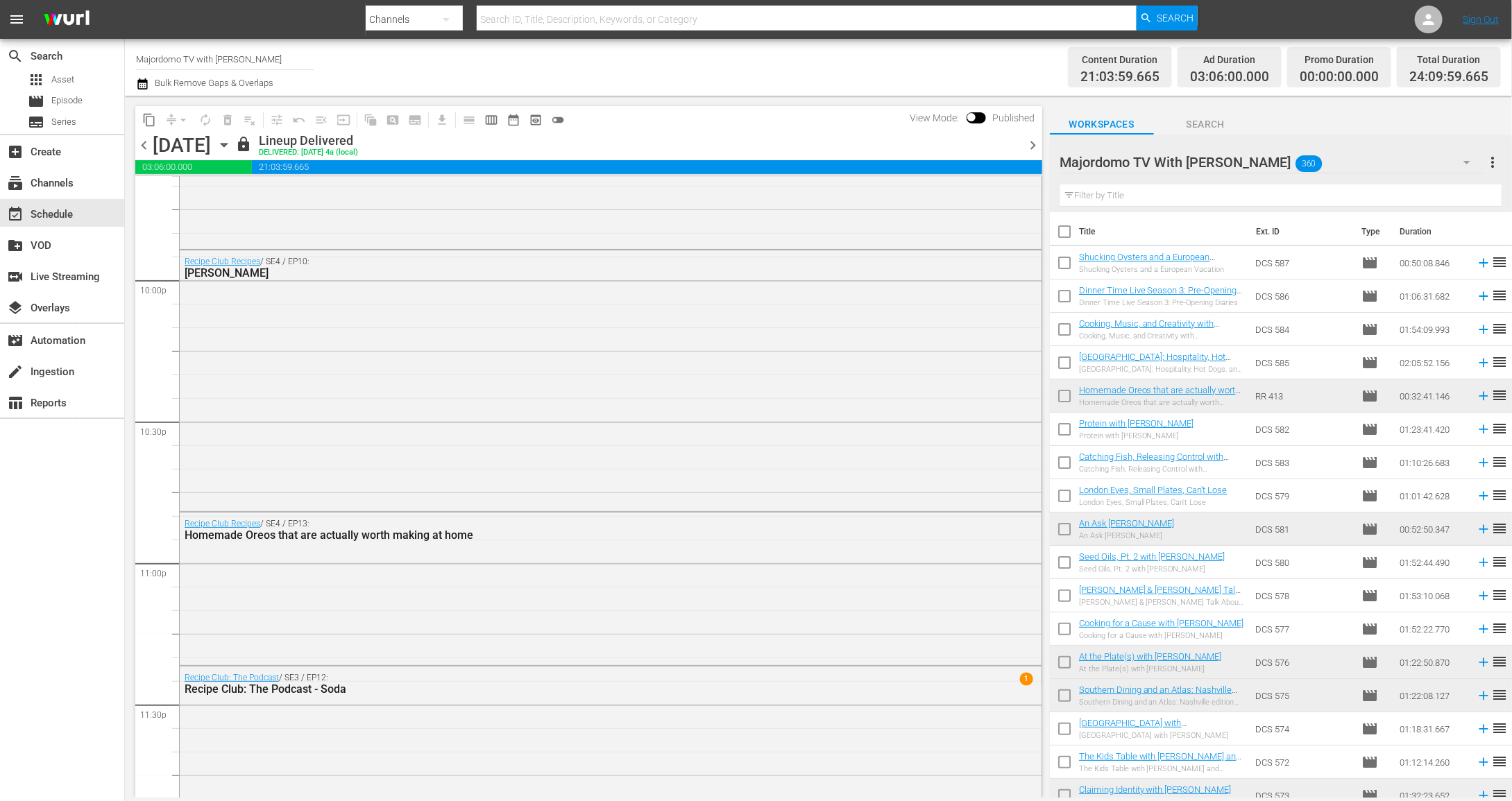
scroll to position [6319, 0]
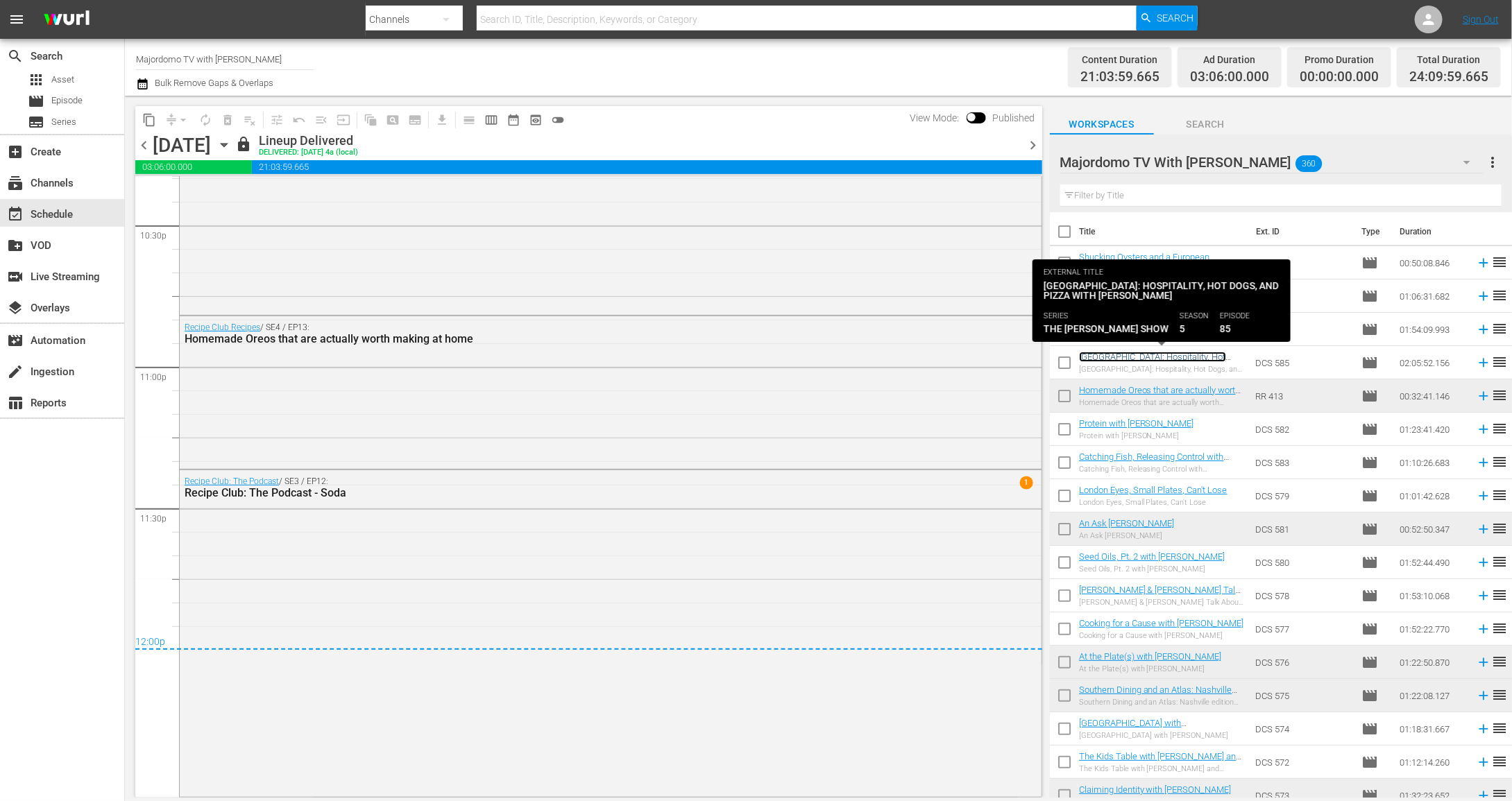
click at [1147, 361] on link "[GEOGRAPHIC_DATA]: Hospitality, Hot Dogs, and Pizza with [PERSON_NAME]" at bounding box center [1153, 362] width 149 height 21
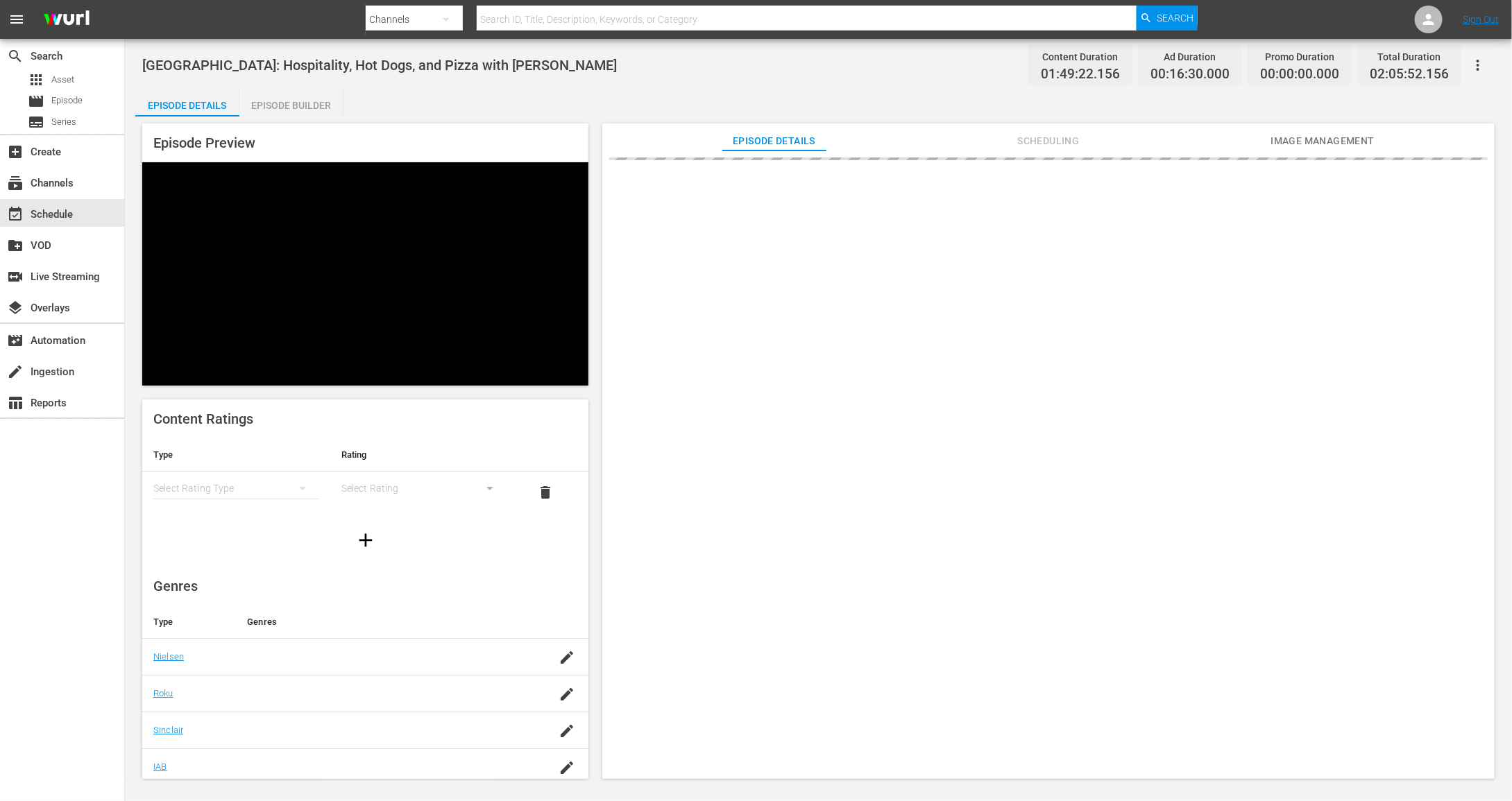
click at [236, 492] on div "simple table" at bounding box center [236, 489] width 166 height 39
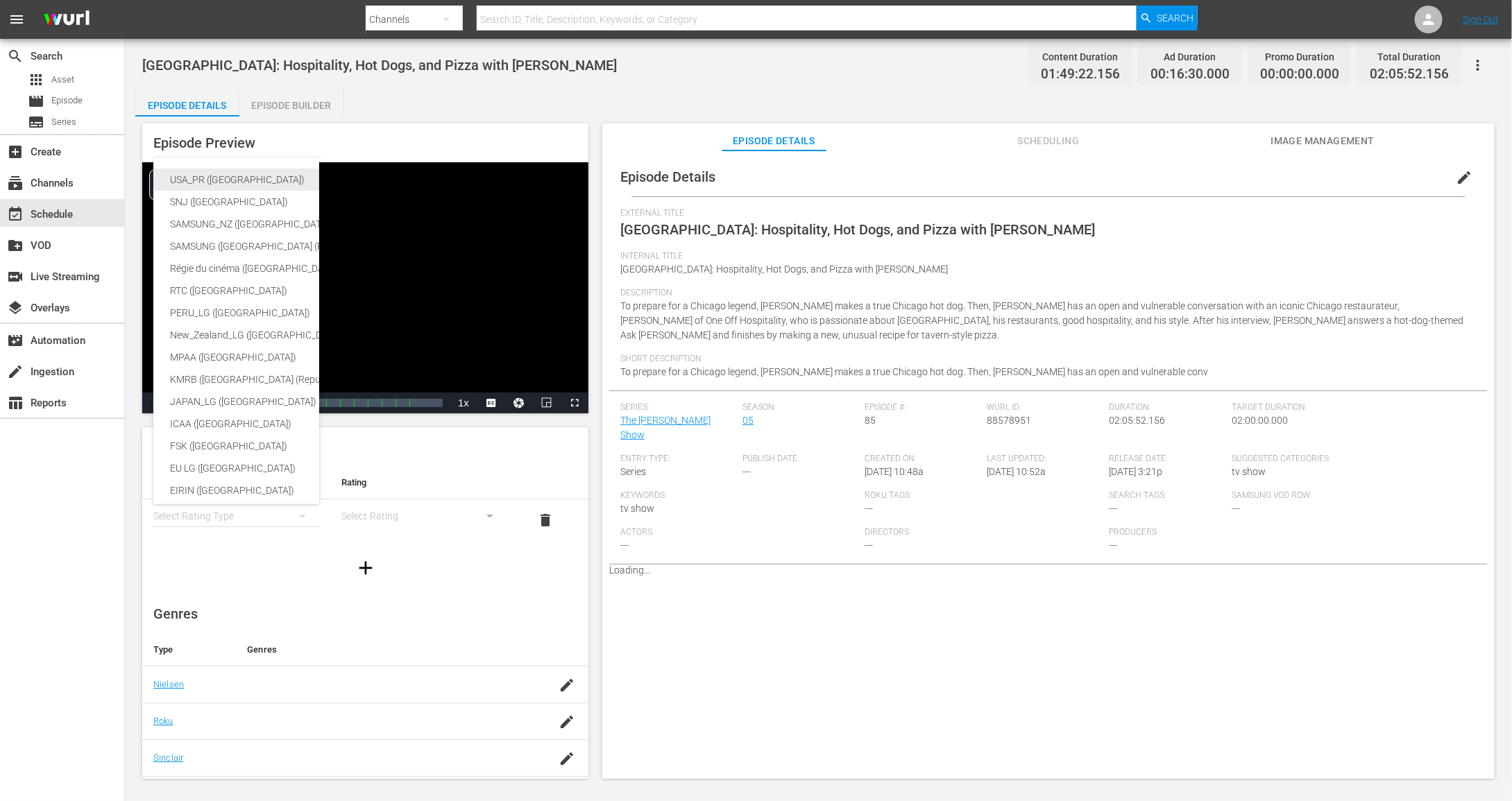
click at [224, 177] on div "USA_PR ([GEOGRAPHIC_DATA])" at bounding box center [329, 179] width 318 height 22
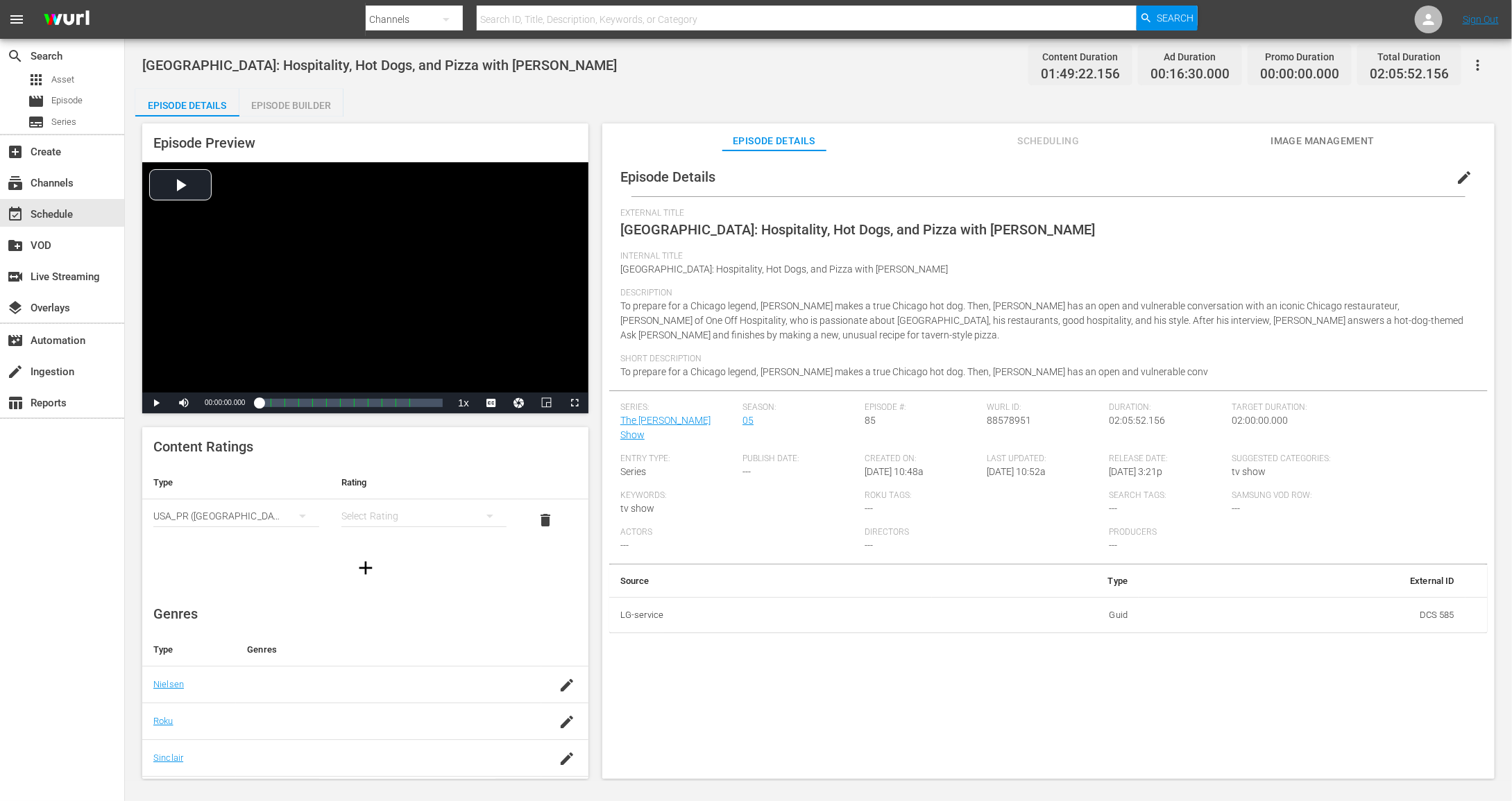
click at [412, 511] on div "simple table" at bounding box center [424, 516] width 166 height 39
click at [392, 590] on div "TVPG" at bounding box center [423, 587] width 132 height 22
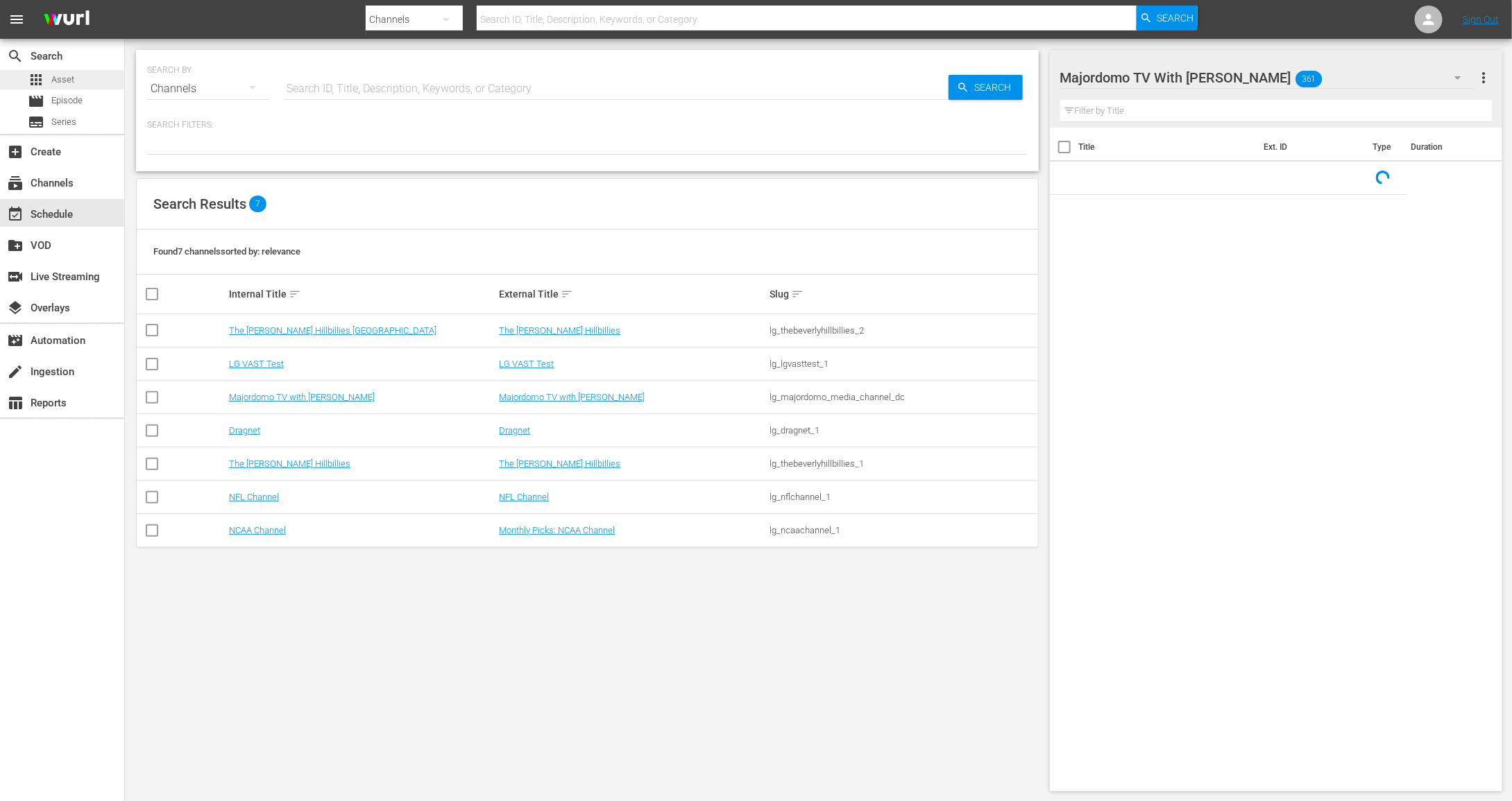
click at [54, 77] on span "Asset" at bounding box center [63, 80] width 23 height 13
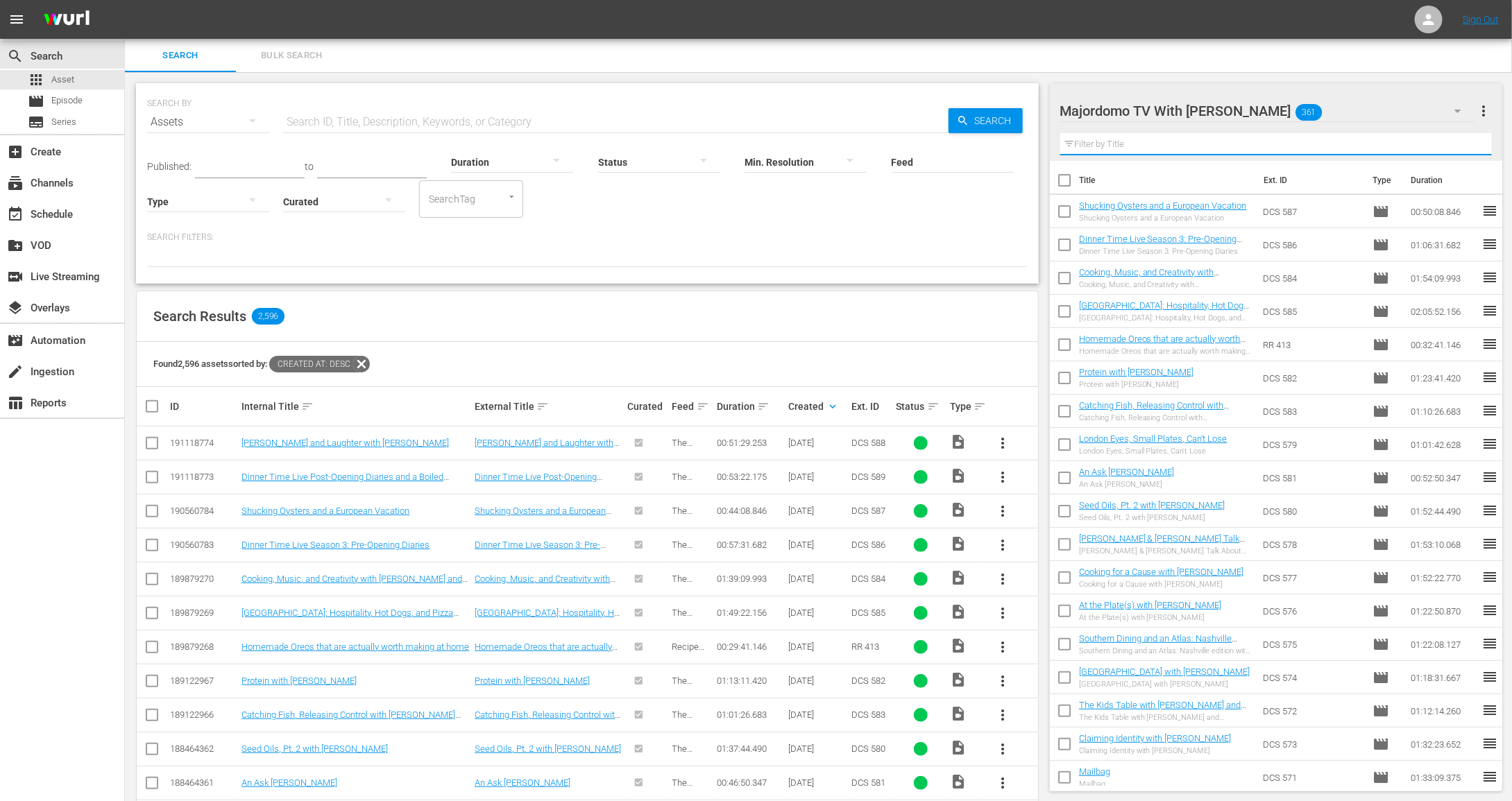
click at [1227, 146] on input "text" at bounding box center [1277, 144] width 432 height 22
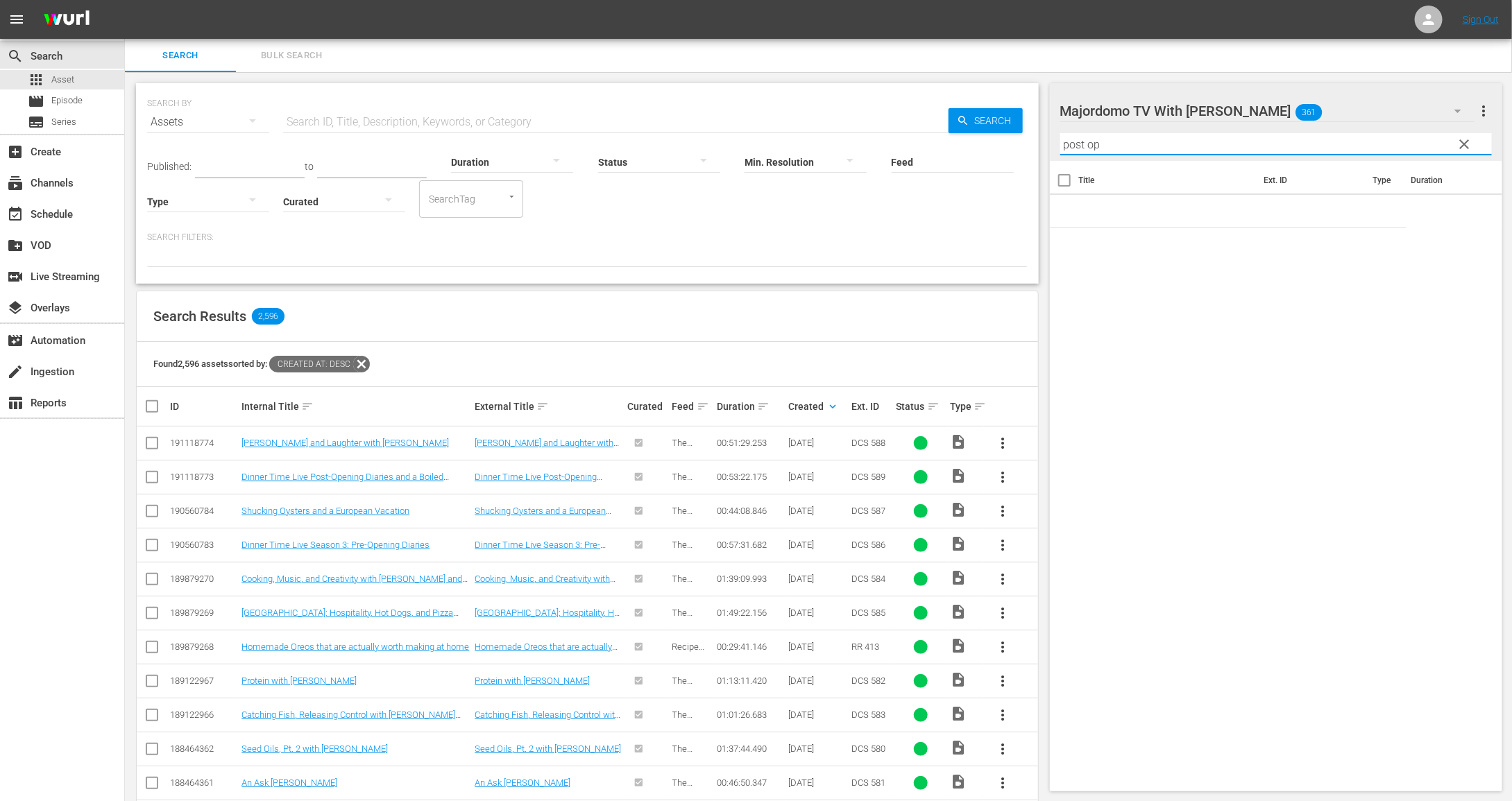
type input "post op"
click at [1466, 144] on span "clear" at bounding box center [1464, 144] width 16 height 16
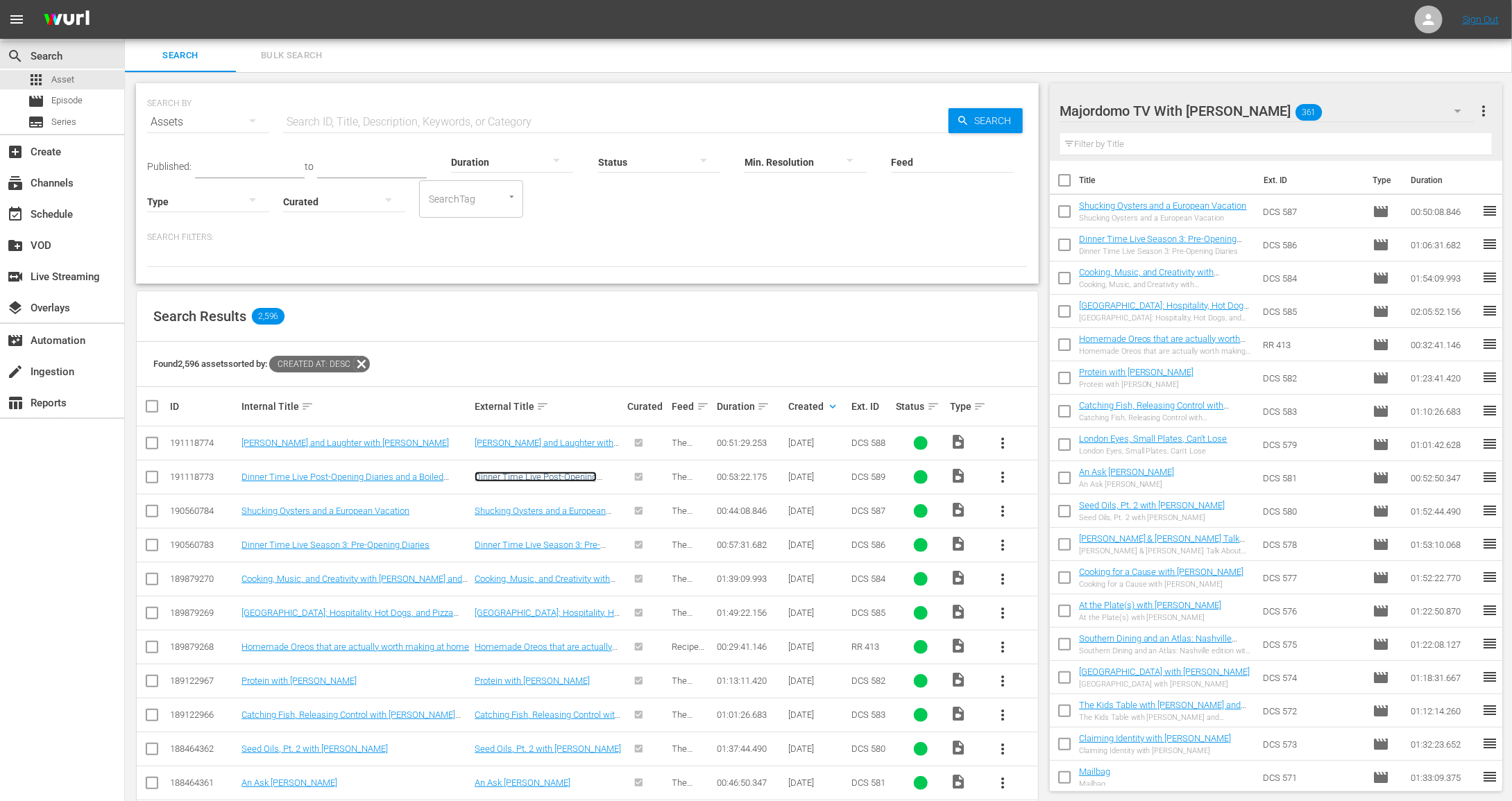
click at [545, 472] on link "Dinner Time Live Post-Opening Diaries and a Boiled Chicken" at bounding box center [535, 482] width 122 height 21
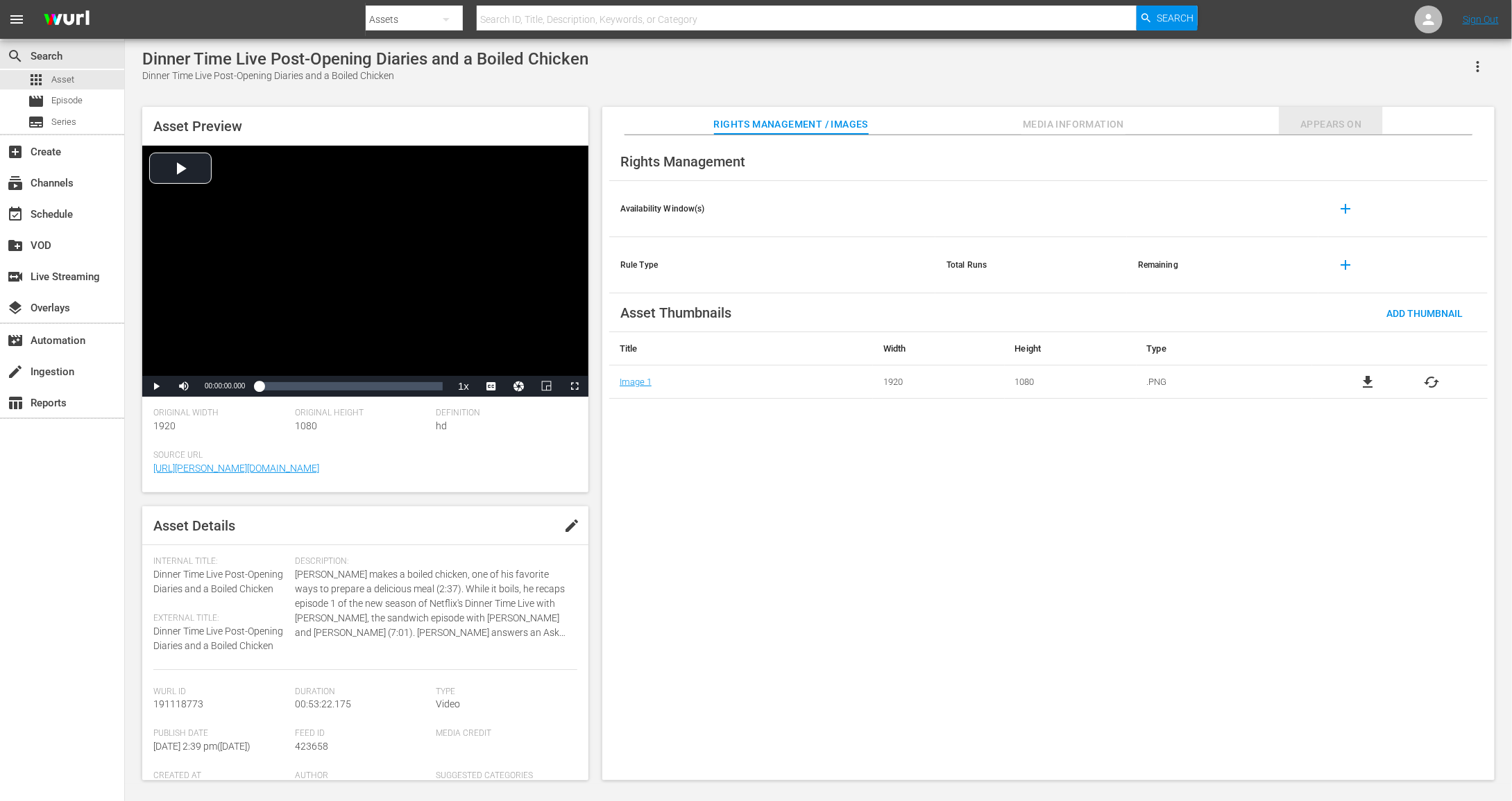
click at [1281, 125] on span "Appears On" at bounding box center [1331, 124] width 104 height 17
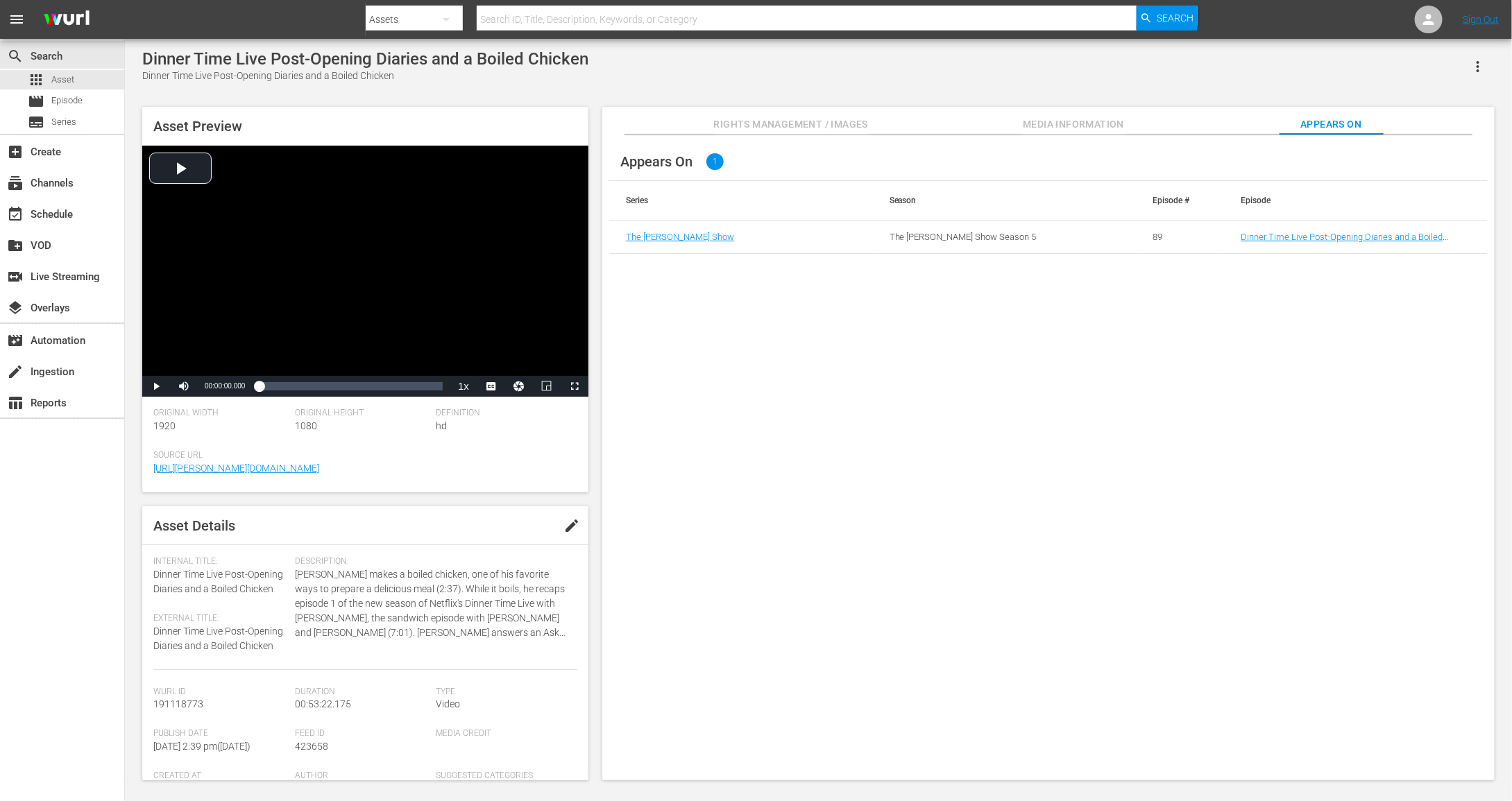
click at [1085, 113] on button "Media Information" at bounding box center [1073, 120] width 104 height 28
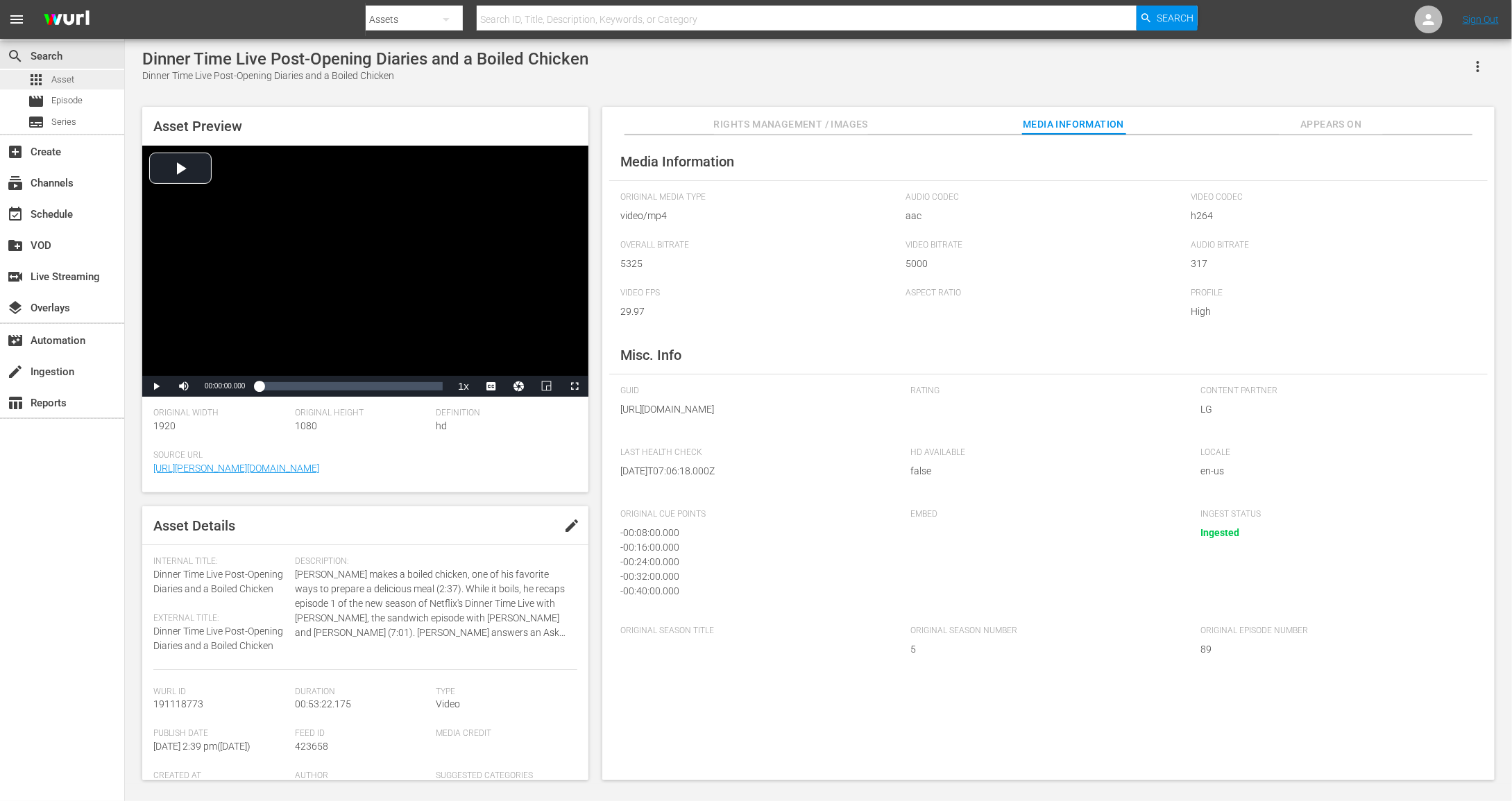
click at [60, 78] on span "Asset" at bounding box center [63, 80] width 23 height 13
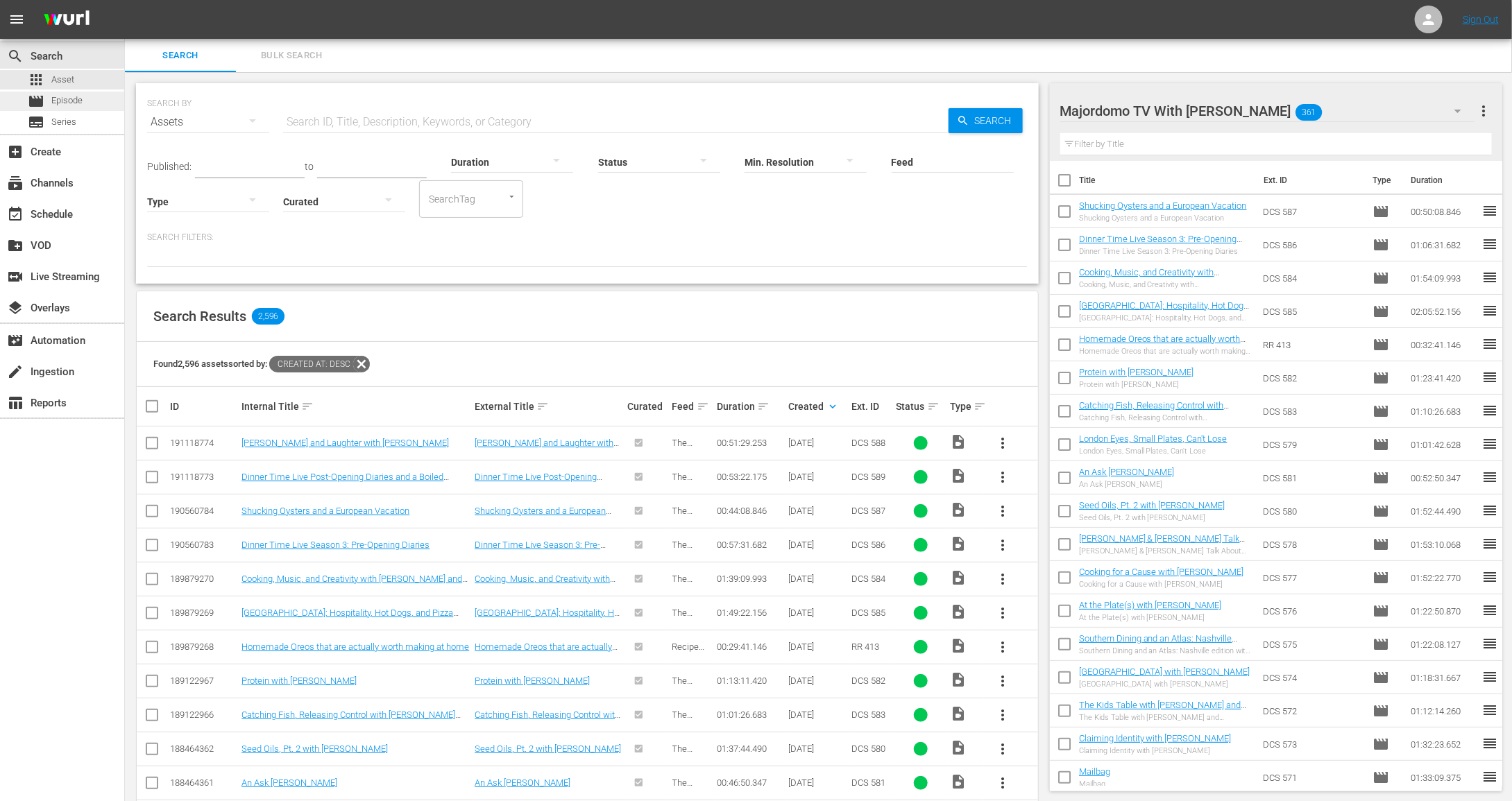
click at [78, 109] on div "movie Episode" at bounding box center [55, 101] width 55 height 19
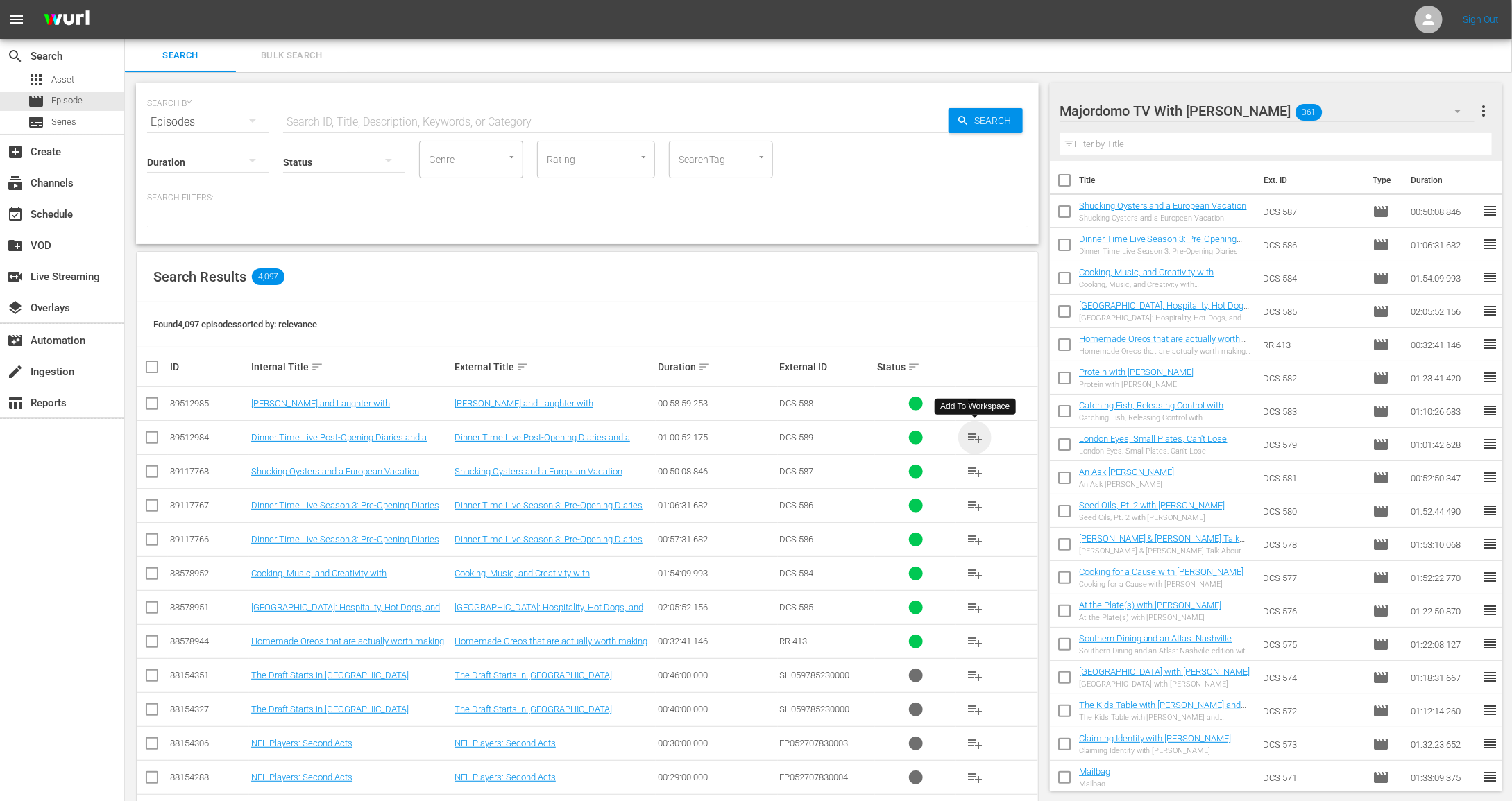
click at [976, 439] on span "playlist_add" at bounding box center [975, 437] width 16 height 16
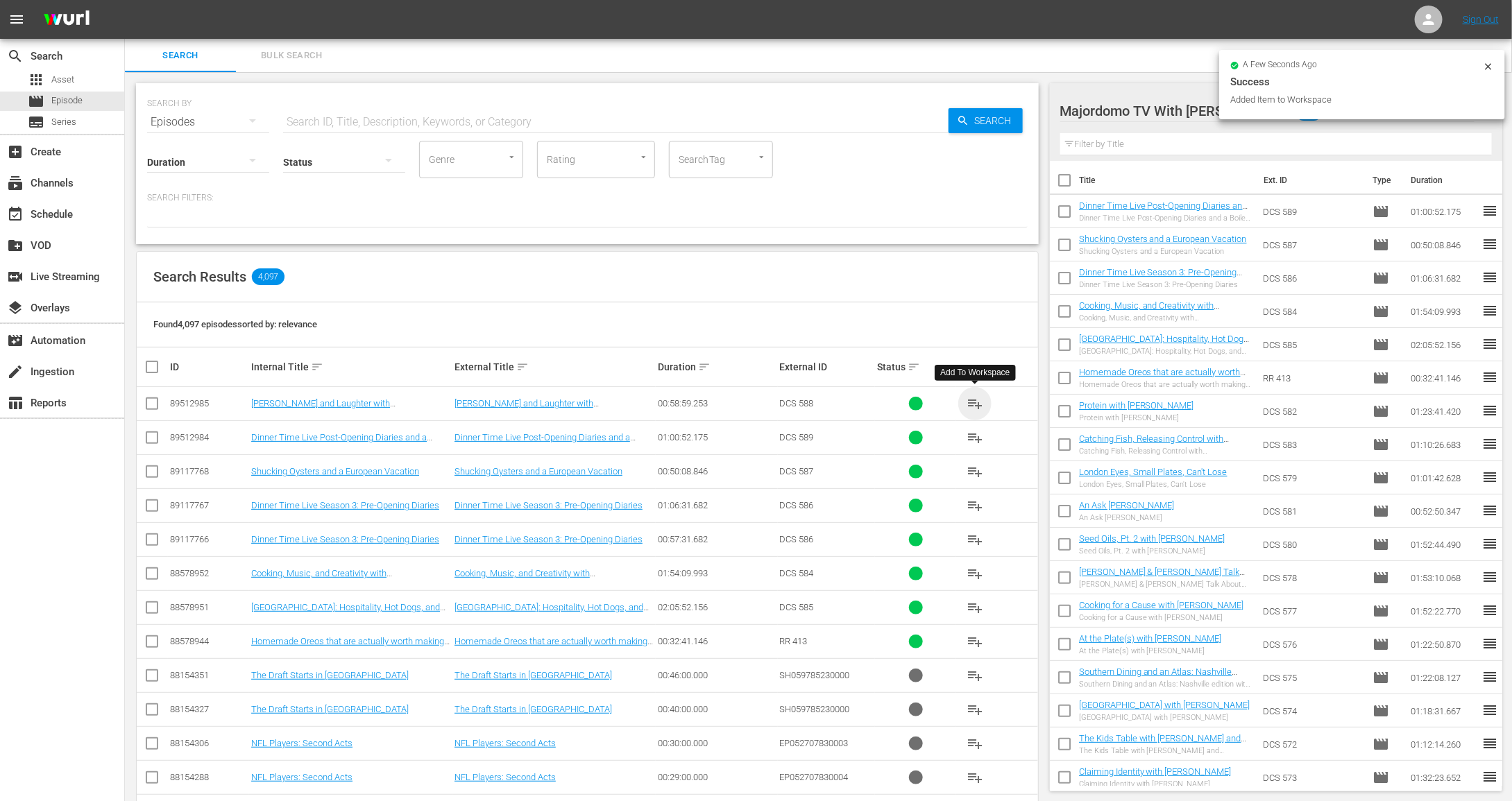
click at [980, 401] on span "playlist_add" at bounding box center [975, 403] width 16 height 16
